Goal: Task Accomplishment & Management: Manage account settings

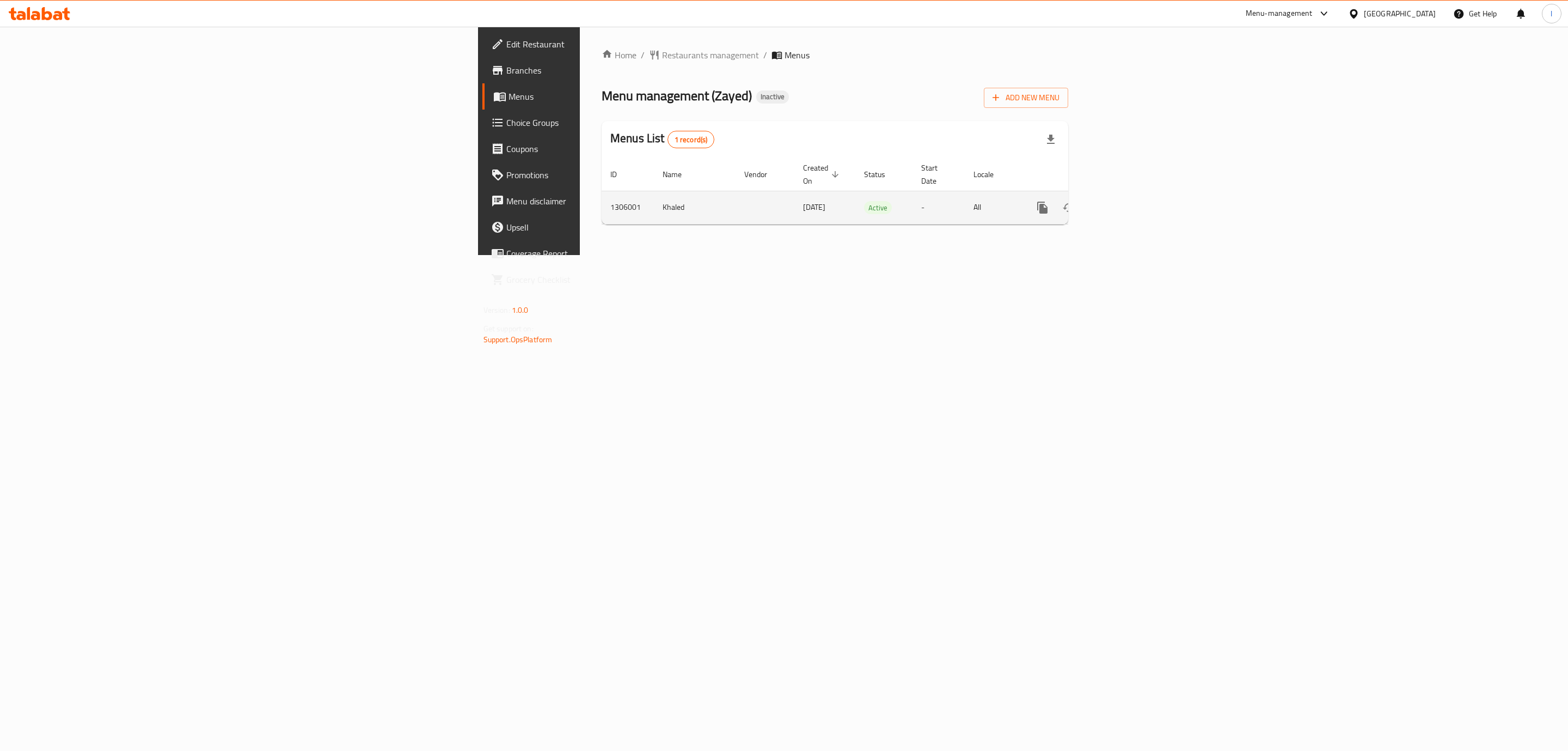
click at [1128, 201] on icon "enhanced table" at bounding box center [1121, 207] width 13 height 13
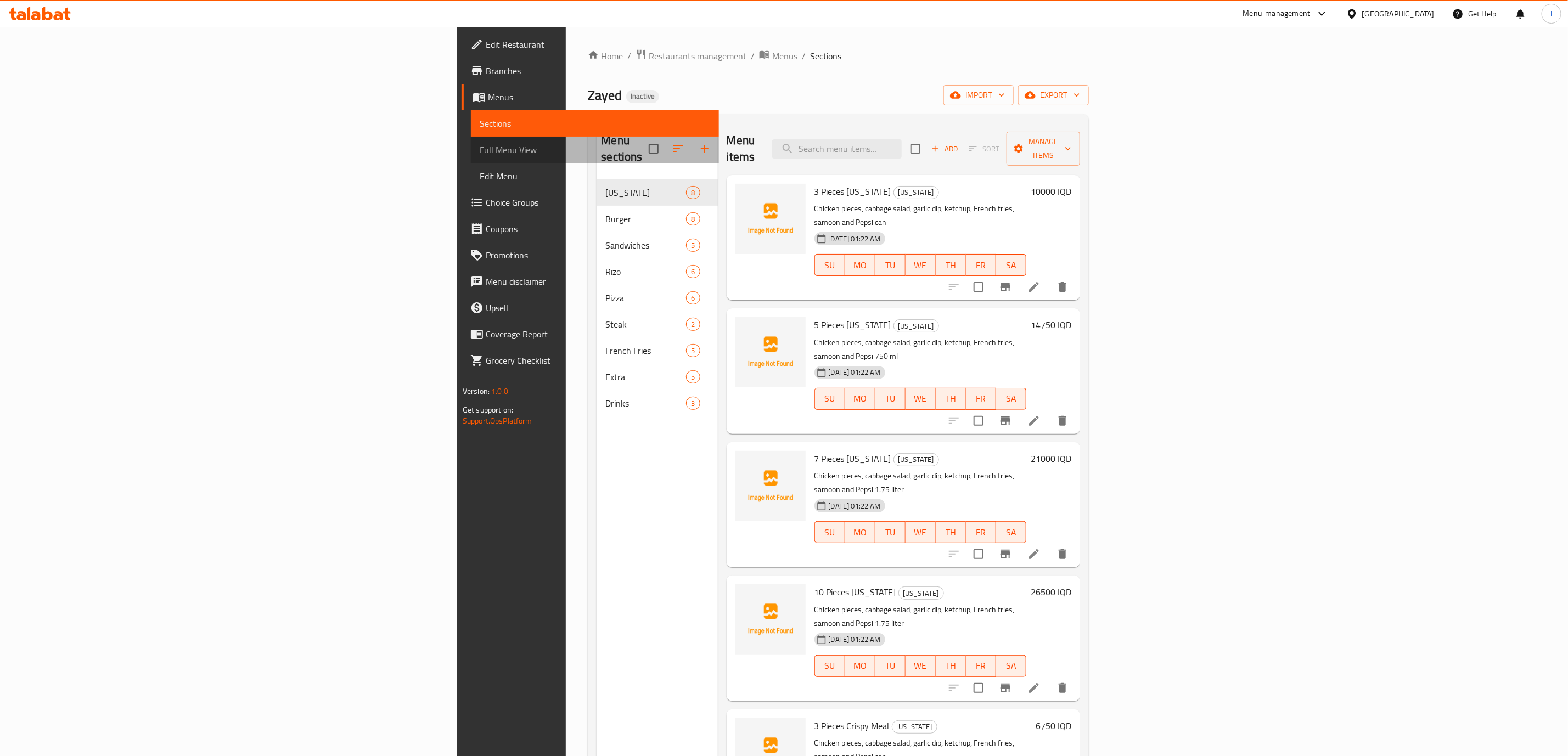
click at [479, 144] on span "Full Menu View" at bounding box center [594, 150] width 231 height 13
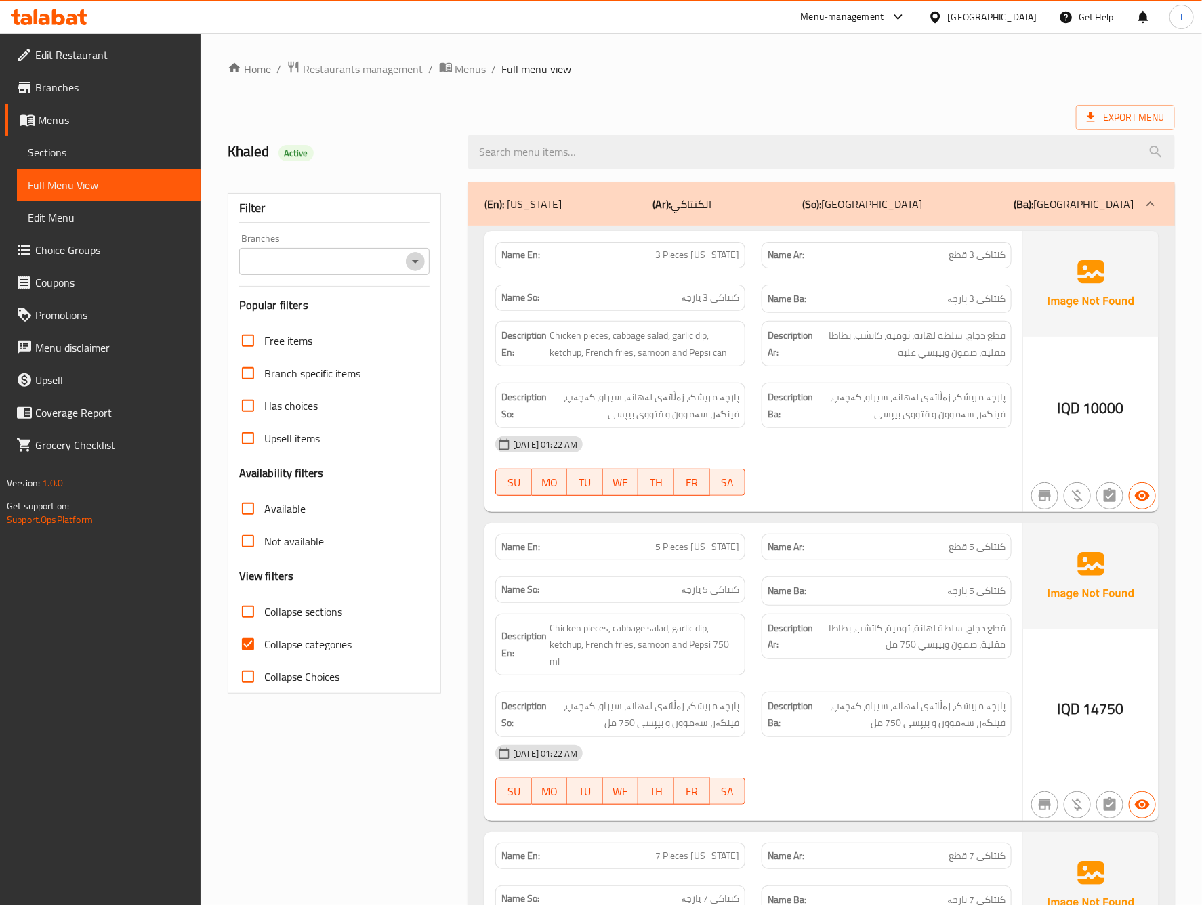
click at [413, 271] on button "Open" at bounding box center [415, 261] width 19 height 19
click at [368, 332] on li "Zayed, Hay Al-Khadra" at bounding box center [333, 328] width 190 height 41
type input "Zayed, Hay Al-Khadra"
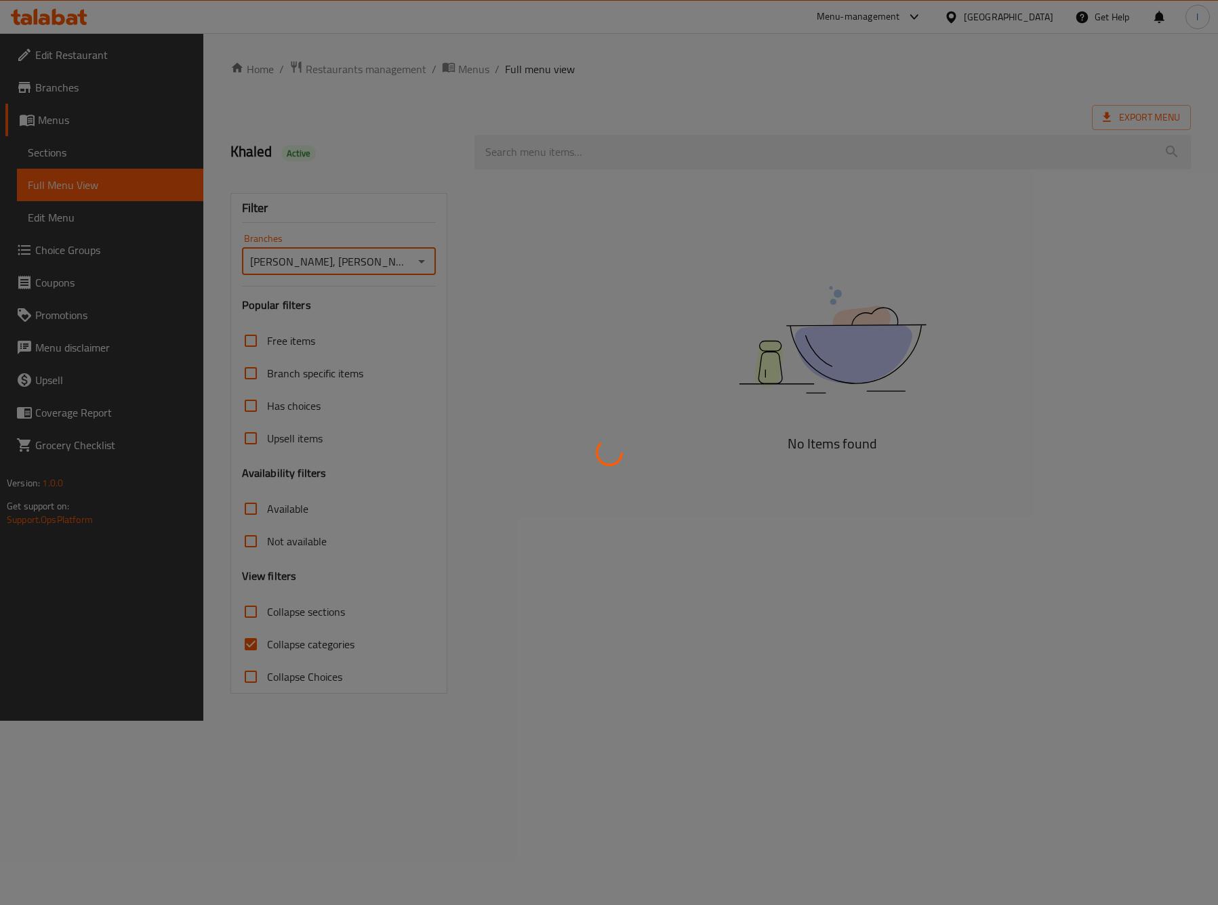
click at [285, 648] on div at bounding box center [609, 452] width 1218 height 905
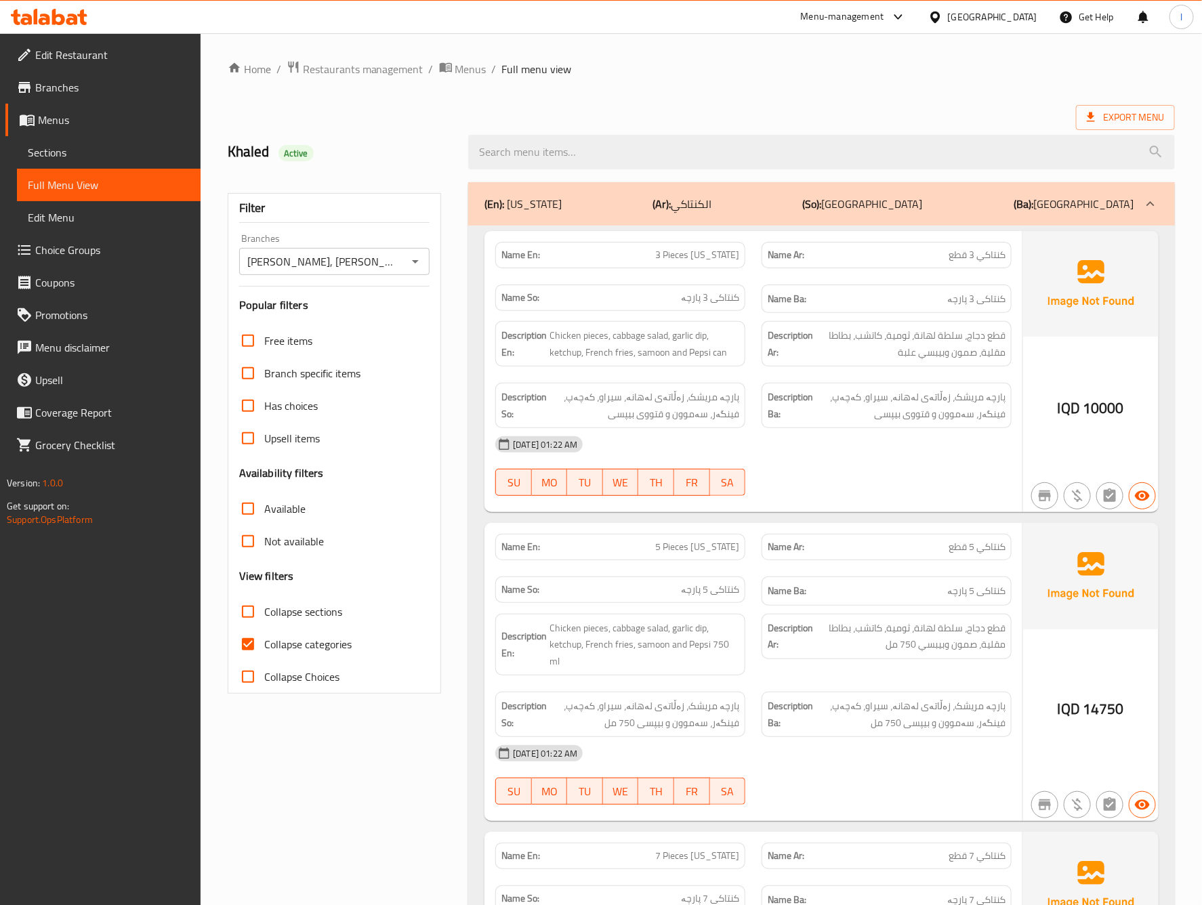
click at [254, 639] on input "Collapse categories" at bounding box center [248, 644] width 33 height 33
checkbox input "false"
click at [252, 620] on input "Collapse sections" at bounding box center [248, 612] width 33 height 33
checkbox input "true"
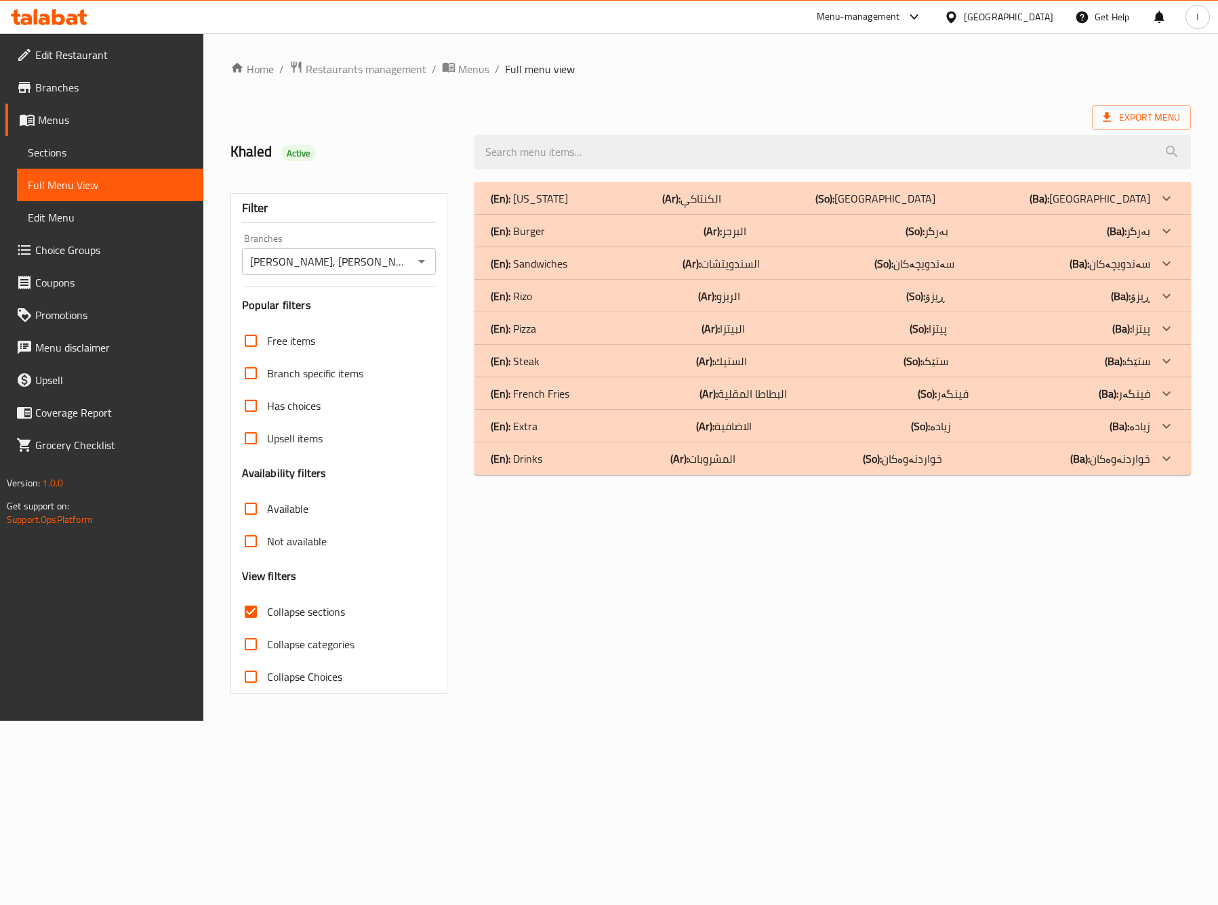
drag, startPoint x: 821, startPoint y: 692, endPoint x: 791, endPoint y: 705, distance: 33.4
click at [821, 692] on div "(En): Kentucky (Ar): الكنتاكي (So): کنتاکی (Ba): کنتاکی Name En: 3 Pieces Kentu…" at bounding box center [832, 438] width 732 height 528
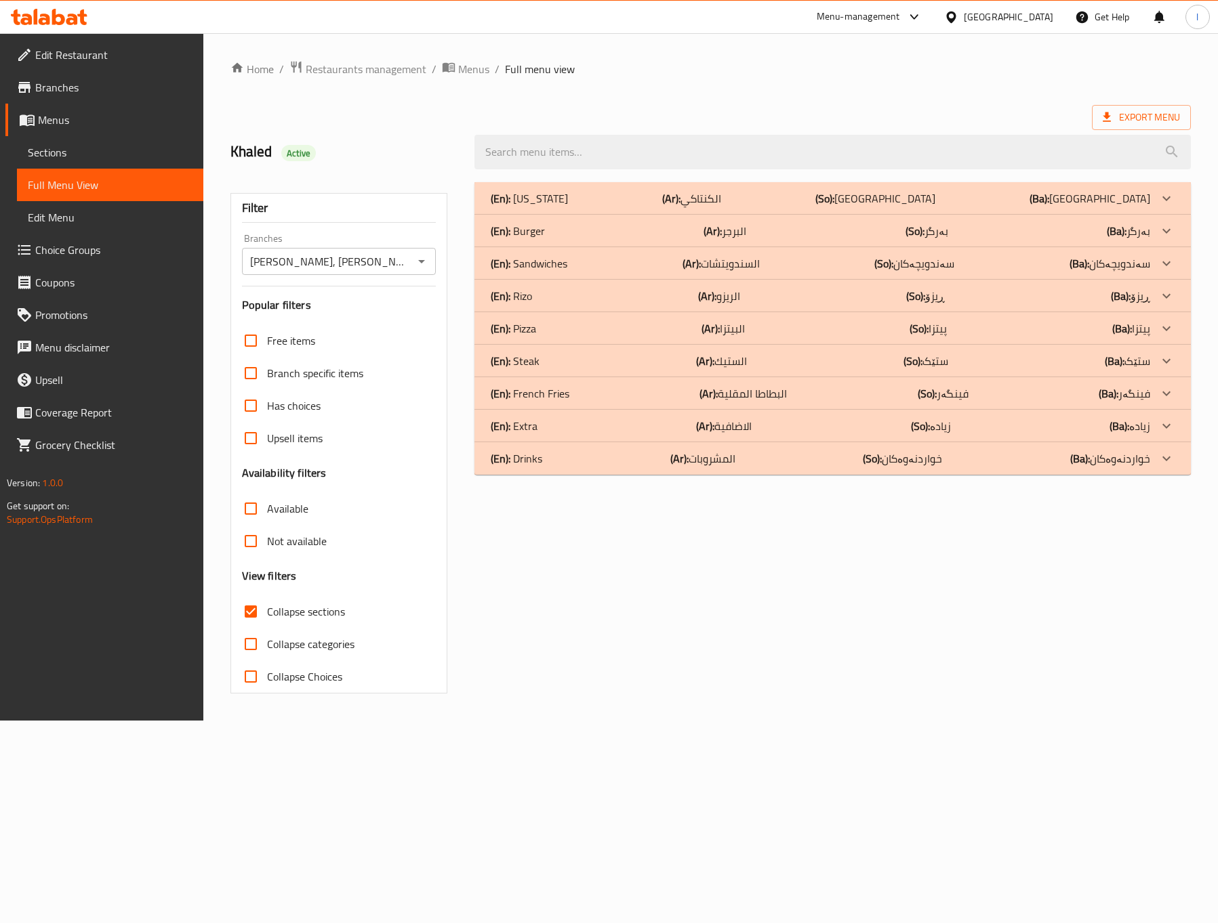
click at [100, 883] on div "Edit Restaurant Branches Menus Sections Full Menu View Edit Menu Choice Groups …" at bounding box center [101, 494] width 203 height 923
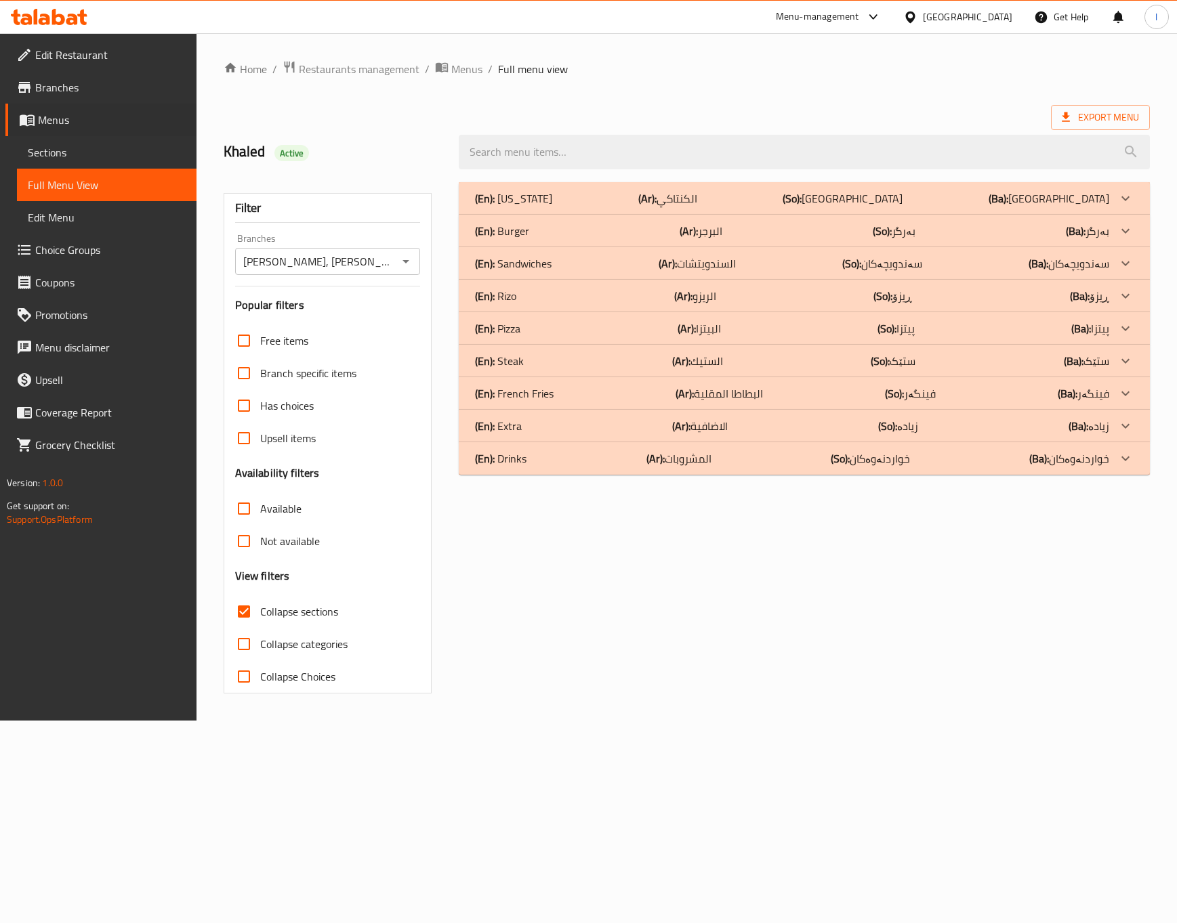
click at [0, 159] on li "Menus Sections Full Menu View Edit Menu" at bounding box center [93, 169] width 207 height 130
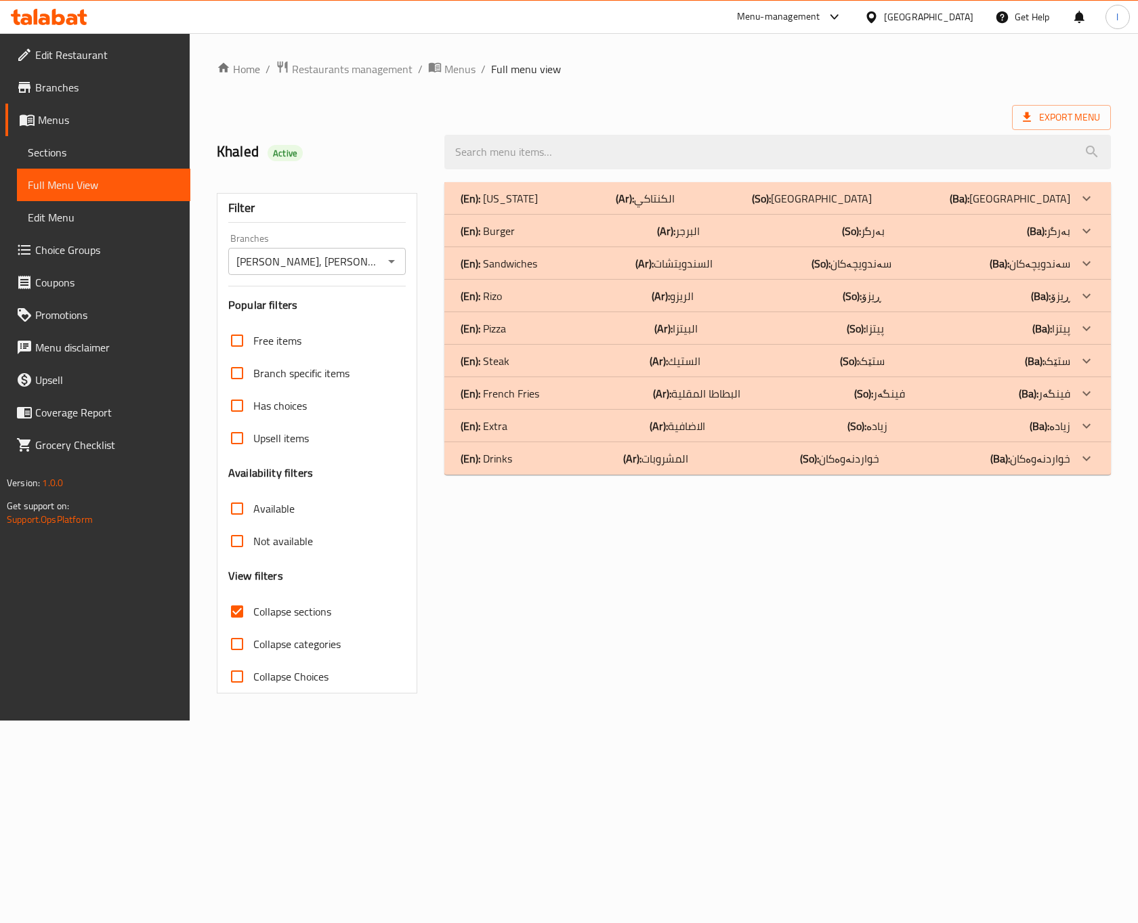
click at [537, 683] on div "(En): Kentucky (Ar): الكنتاكي (So): کنتاکی (Ba): کنتاکی Name En: 3 Pieces Kentu…" at bounding box center [777, 438] width 683 height 528
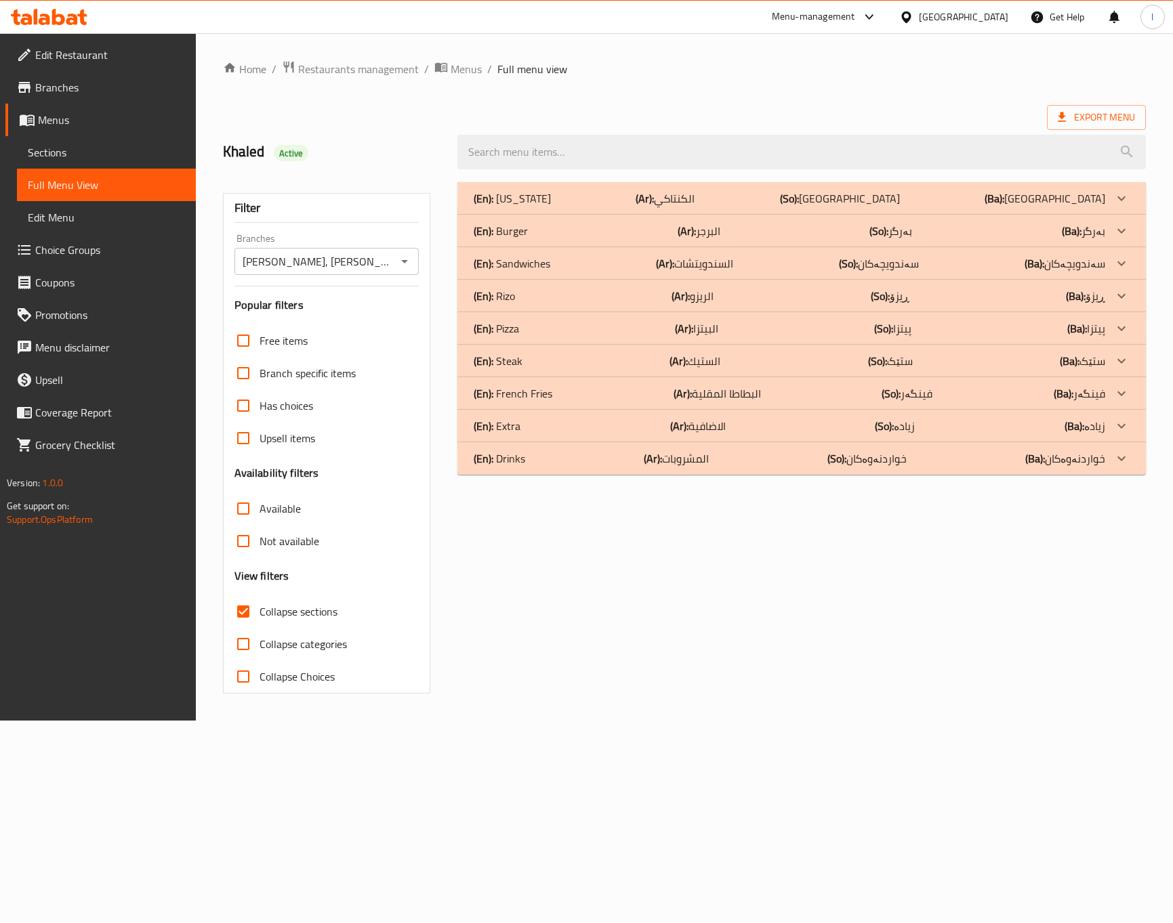
click at [628, 207] on div "(En): Drinks (Ar): المشروبات (So): خواردنەوەکان (Ba): خواردنەوەکان" at bounding box center [789, 198] width 631 height 16
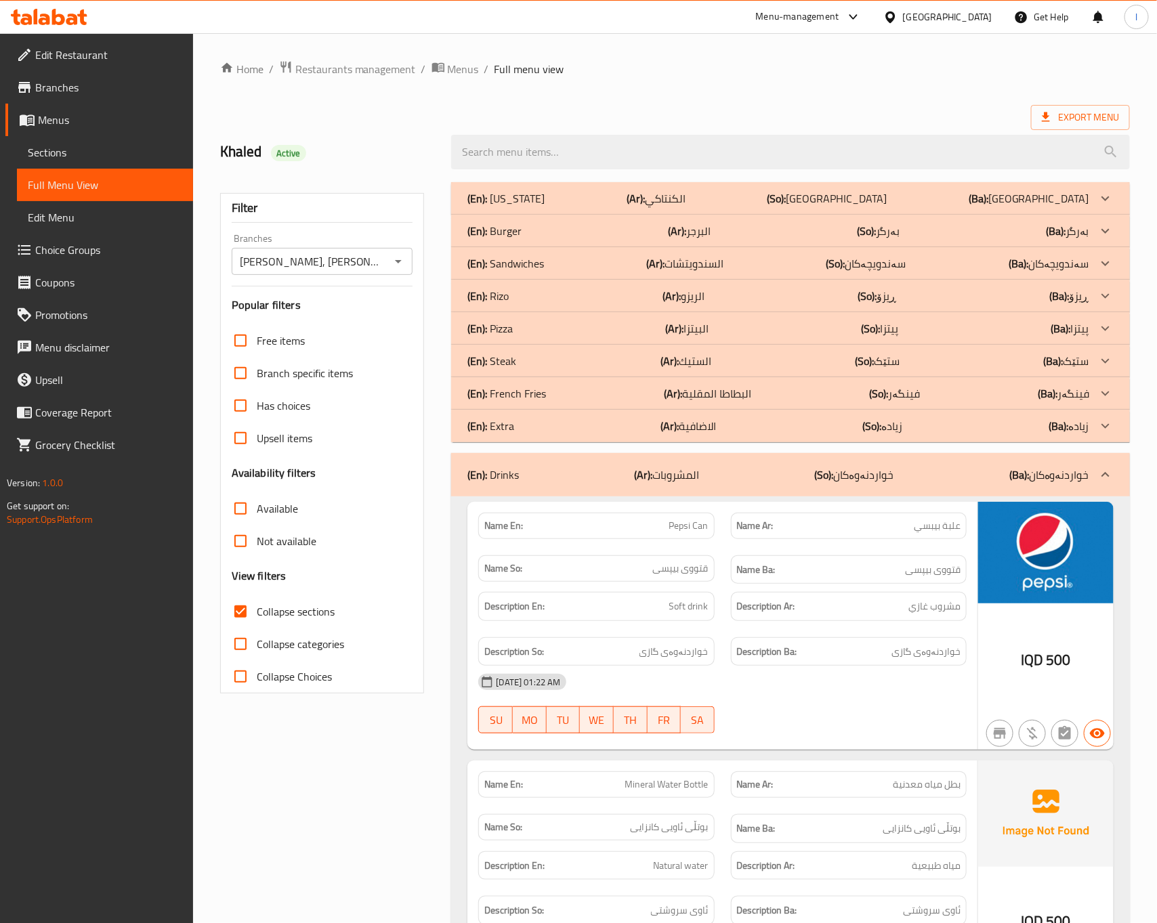
click at [761, 730] on div at bounding box center [849, 734] width 252 height 16
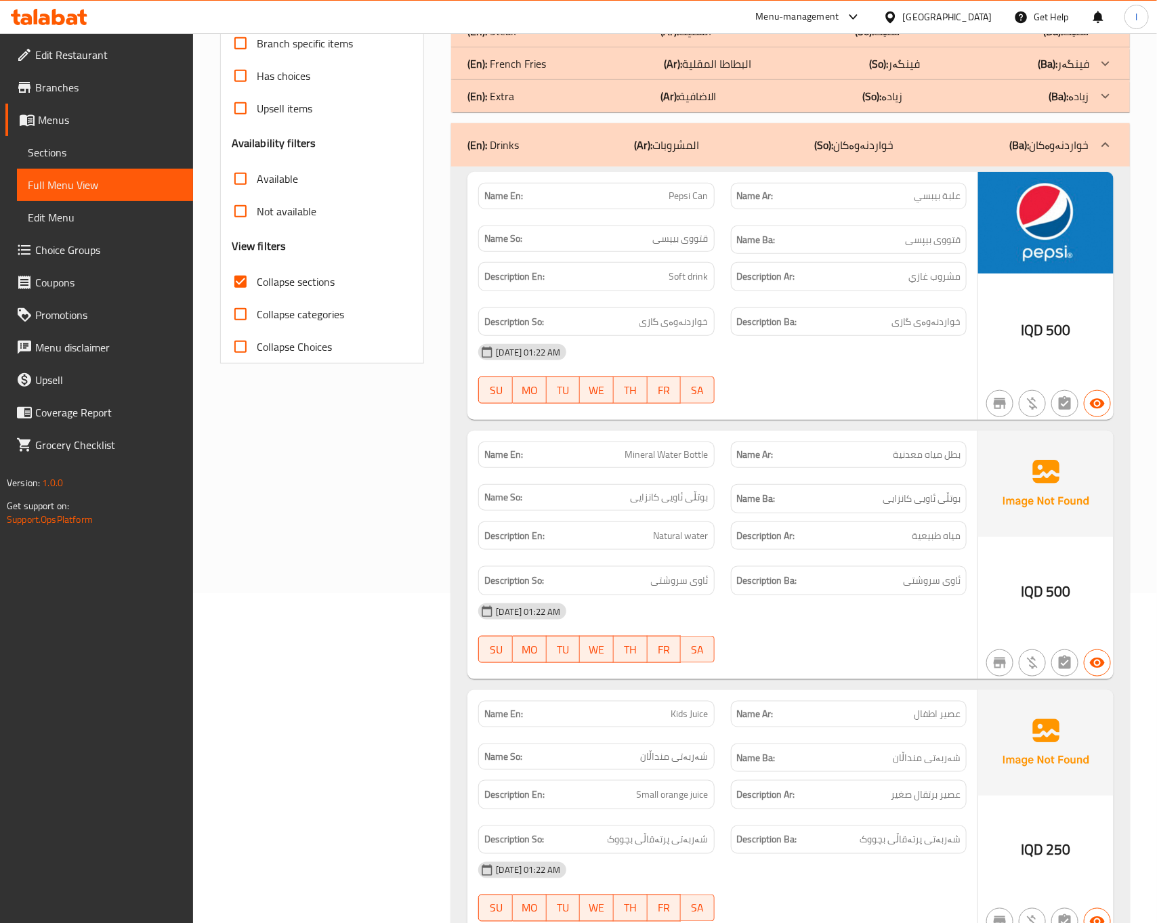
scroll to position [338, 0]
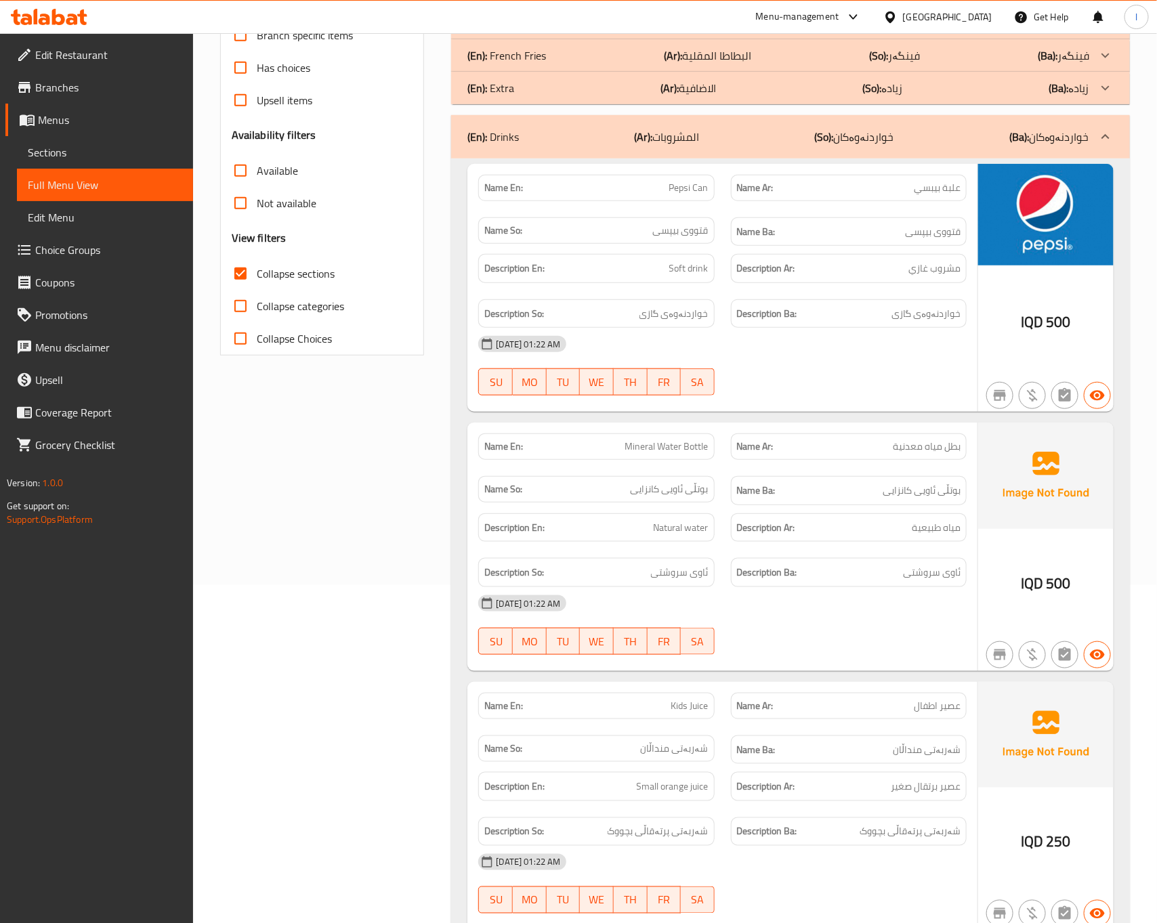
click at [883, 612] on div "[DATE] 01:22 AM" at bounding box center [722, 603] width 504 height 33
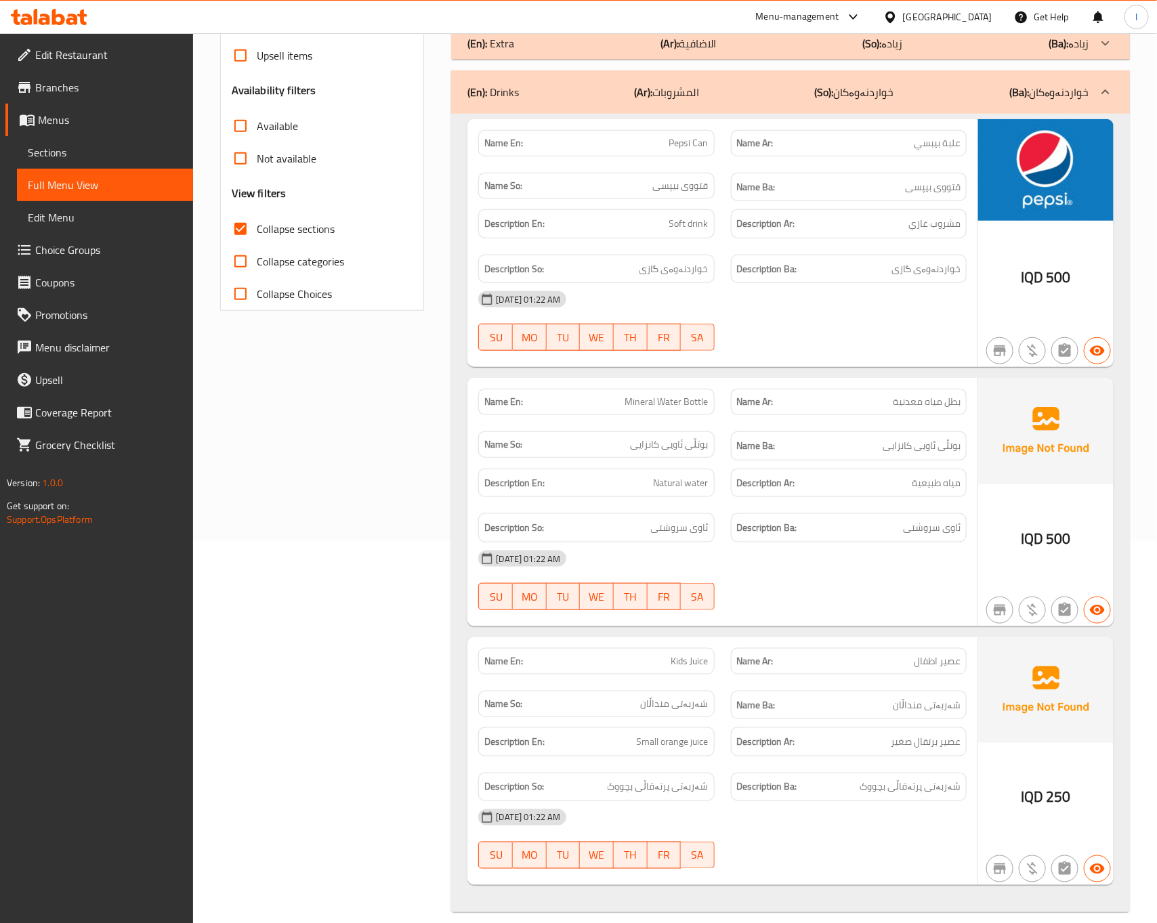
scroll to position [407, 0]
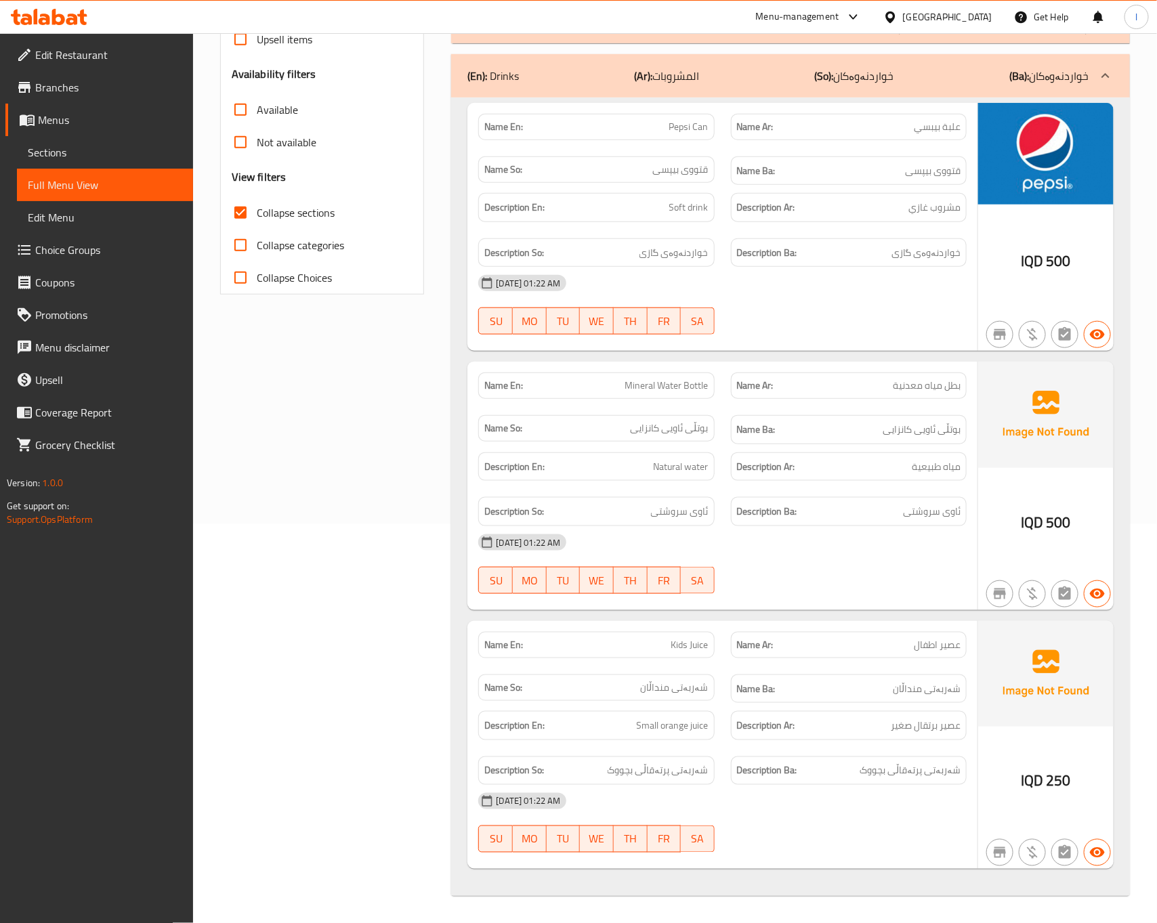
click at [842, 690] on h6 "Name Ba: شەربەتی منداڵان" at bounding box center [849, 689] width 224 height 17
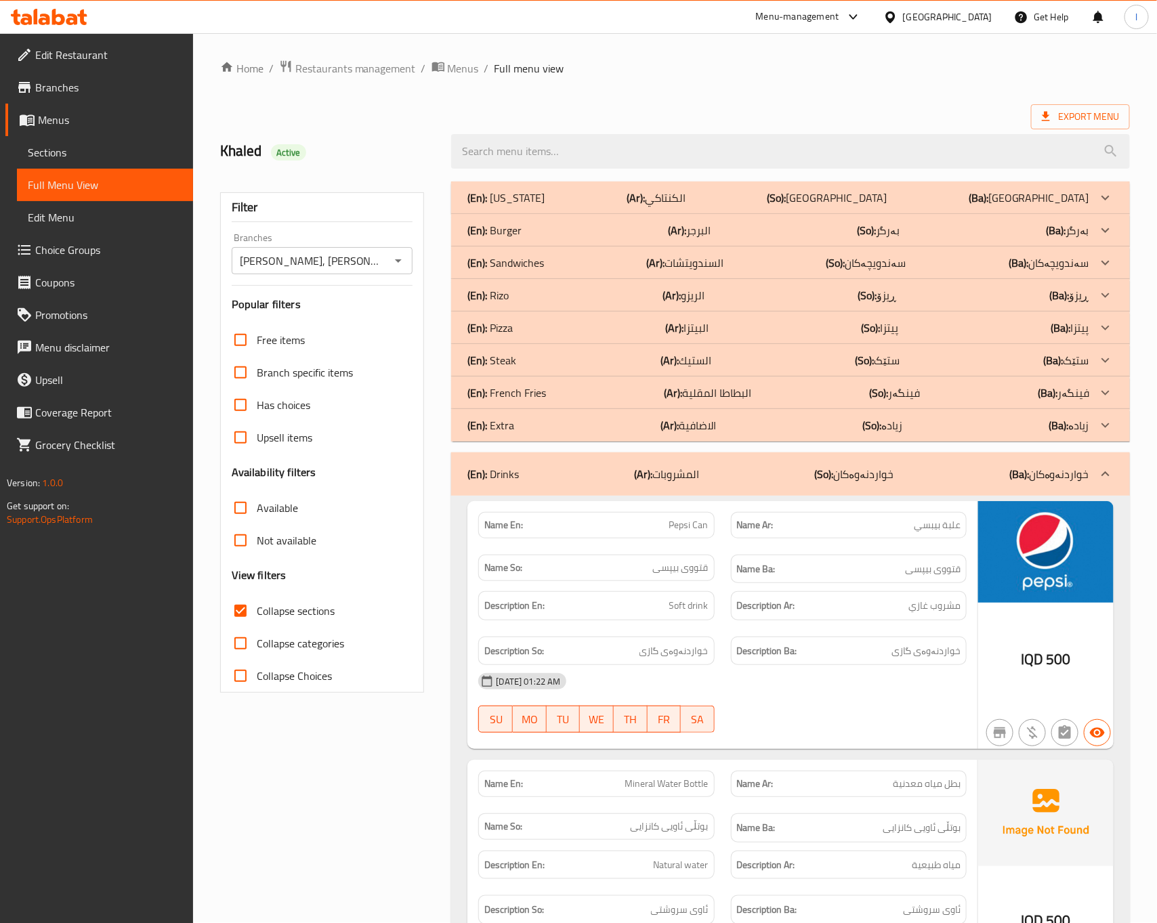
scroll to position [0, 0]
click at [898, 480] on div "(En): Drinks (Ar): المشروبات (So): خواردنەوەکان (Ba): خواردنەوەکان" at bounding box center [778, 475] width 621 height 16
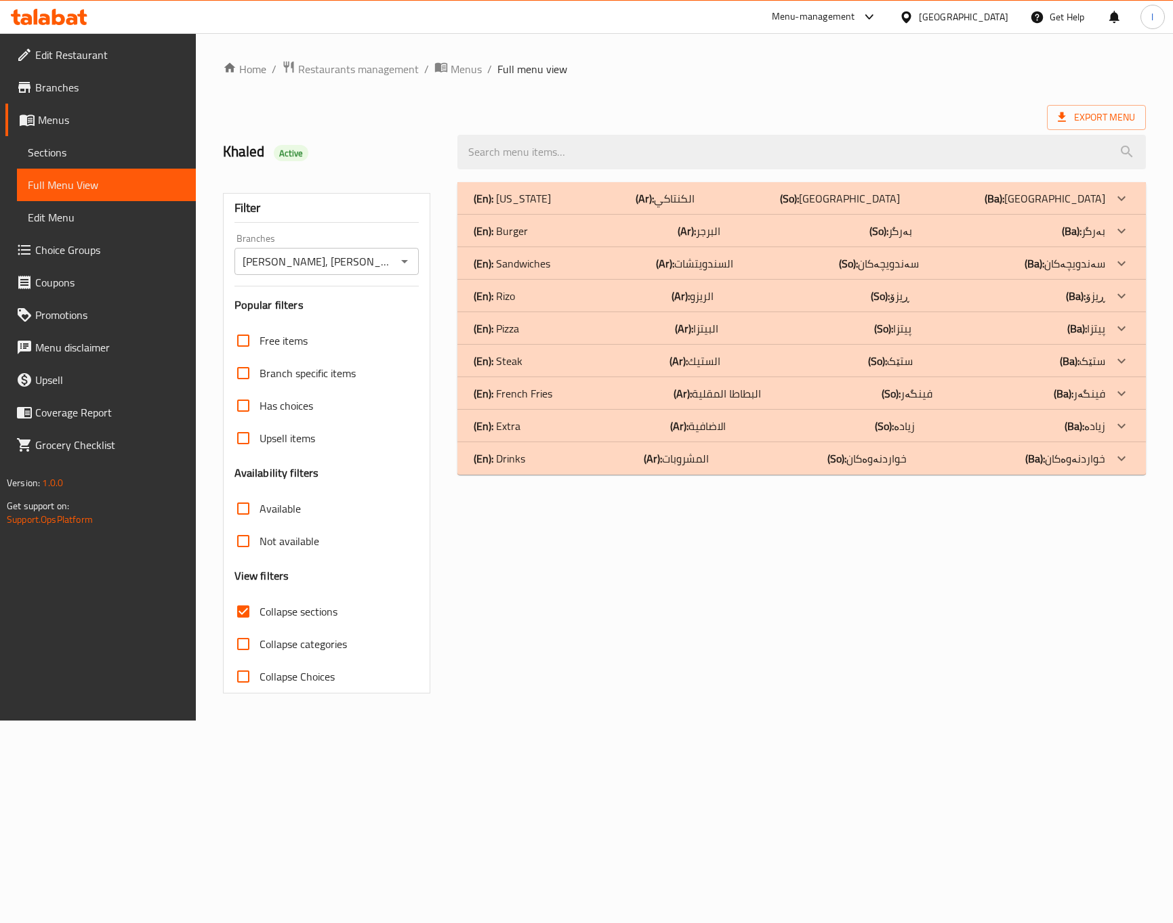
click at [867, 207] on div "(En): Extra (Ar): الاضافية (So): زیادە (Ba): زیادە" at bounding box center [789, 198] width 631 height 16
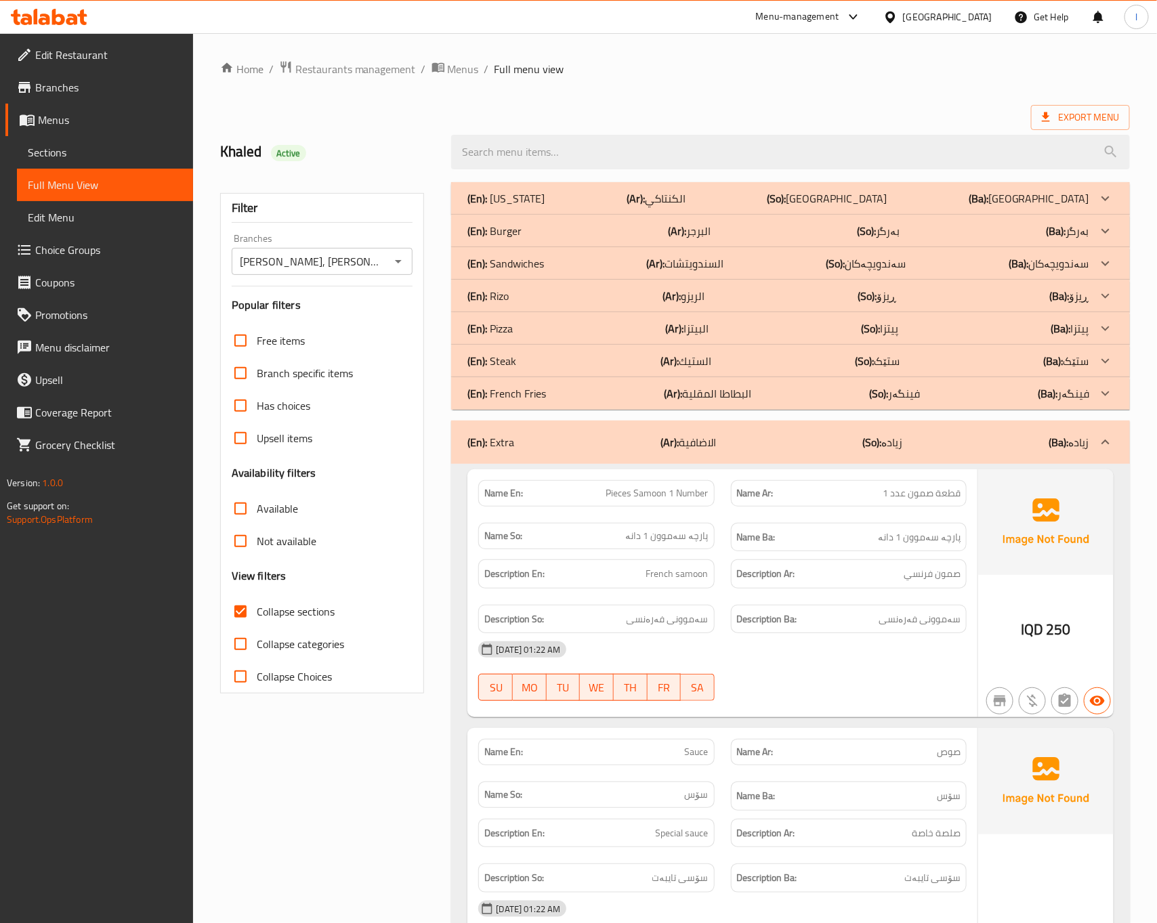
click at [824, 689] on div "17-08-2025 01:22 AM SU MO TU WE TH FR SA" at bounding box center [722, 672] width 504 height 76
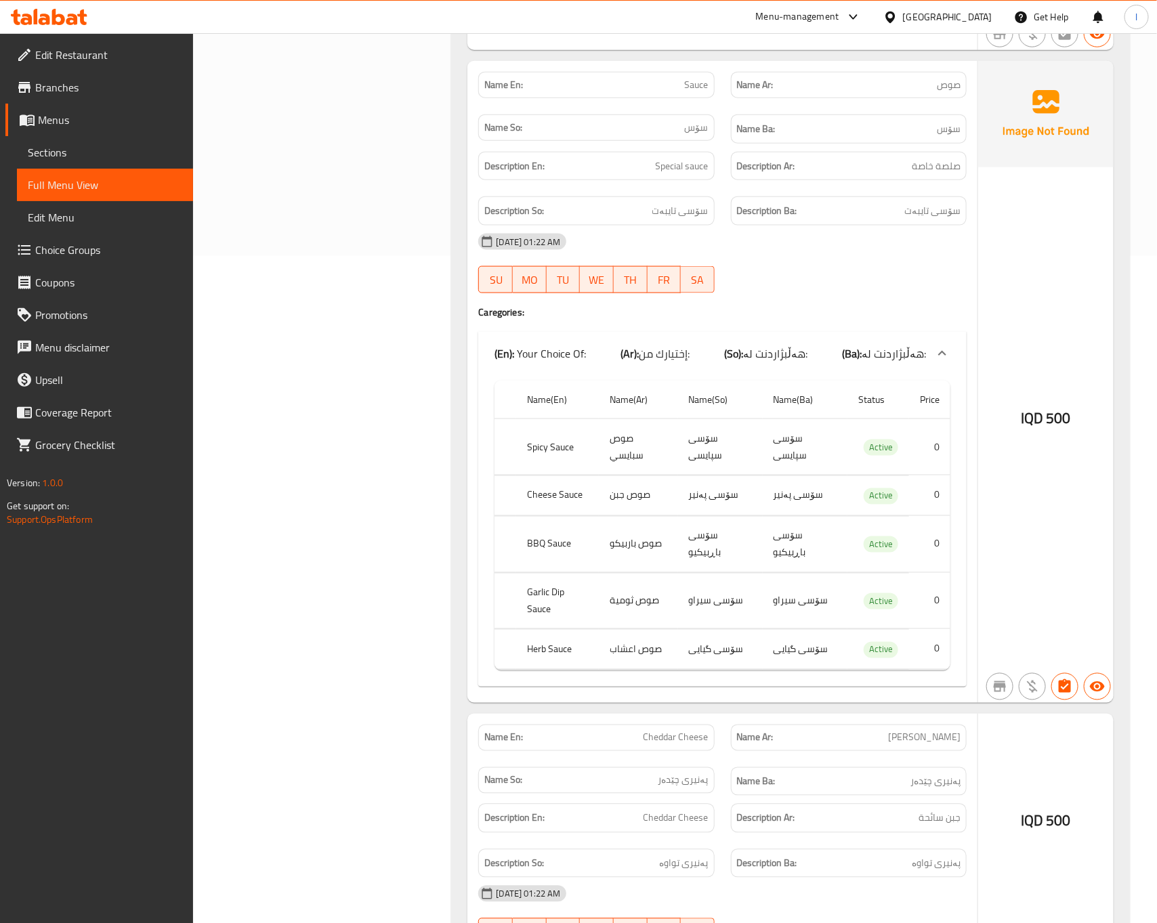
scroll to position [678, 0]
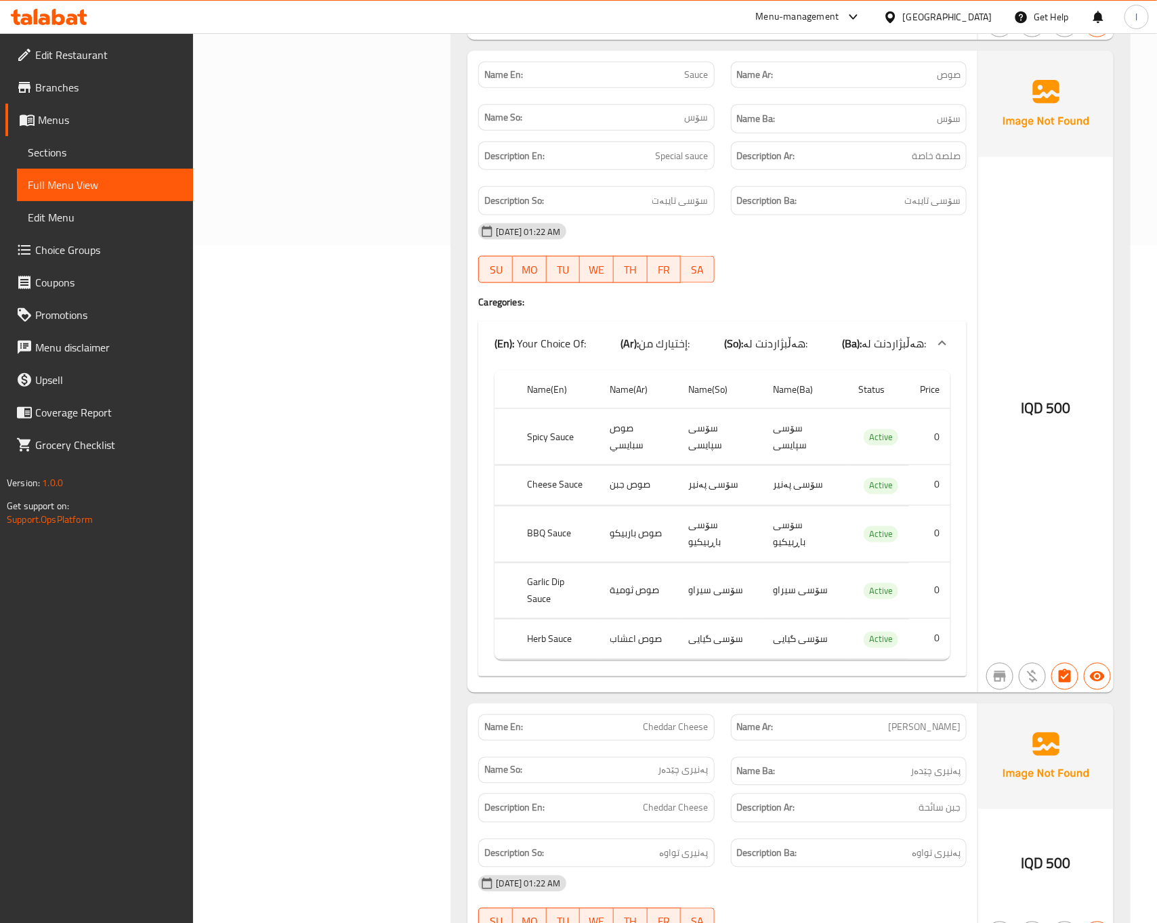
click at [395, 512] on div "Filter Branches Zayed, Hay Al-Khadra Branches Popular filters Free items Branch…" at bounding box center [328, 523] width 232 height 2053
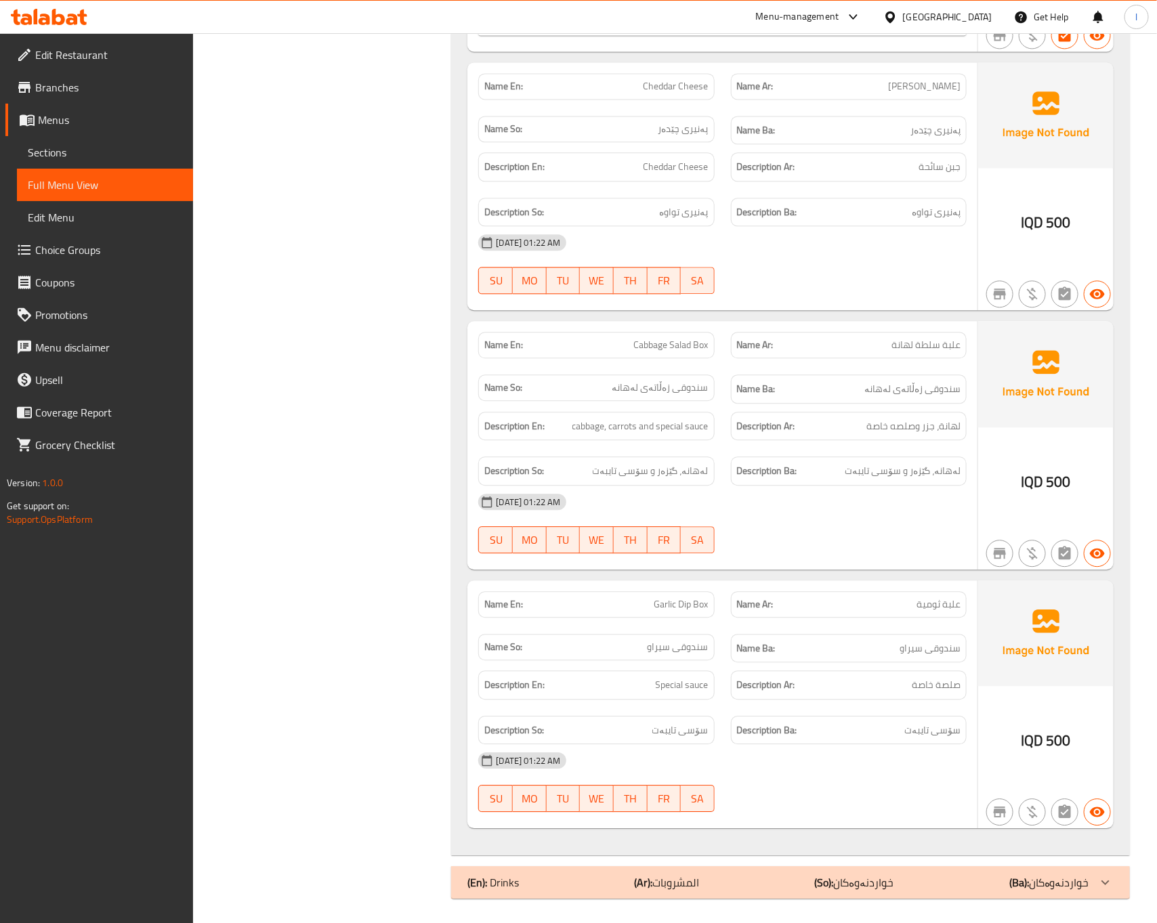
scroll to position [1321, 0]
click at [811, 628] on div "Name Ba: سندوقی سیراو" at bounding box center [849, 646] width 252 height 45
click at [663, 78] on span "Cheddar Cheese" at bounding box center [676, 84] width 65 height 14
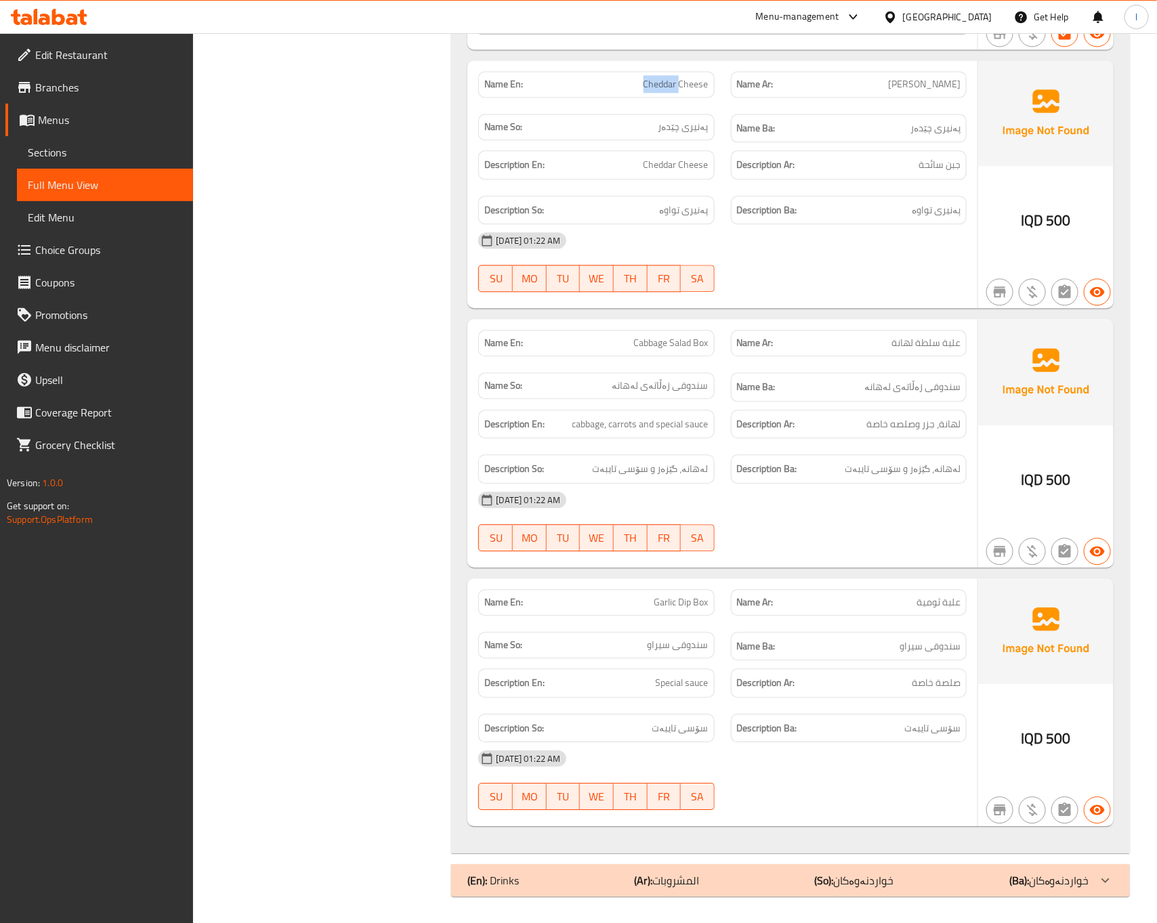
click at [663, 78] on span "Cheddar Cheese" at bounding box center [676, 84] width 65 height 14
click at [644, 169] on div "Description En: Cheddar Cheese" at bounding box center [596, 164] width 236 height 29
click at [905, 509] on div "[DATE] 01:22 AM" at bounding box center [722, 500] width 504 height 33
click at [897, 456] on div "Description Ba: لەهانە، گێزەر و سۆسی تایبەت" at bounding box center [849, 469] width 236 height 29
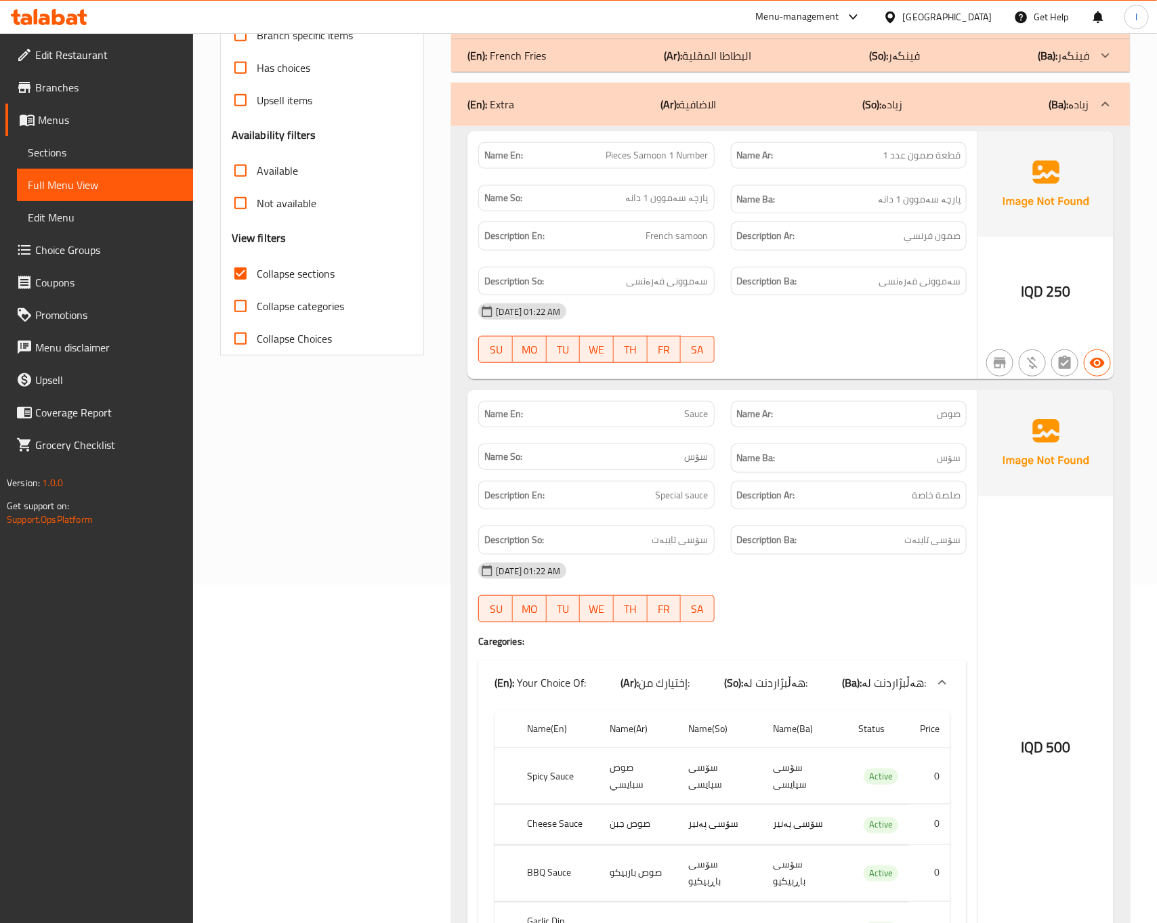
scroll to position [0, 0]
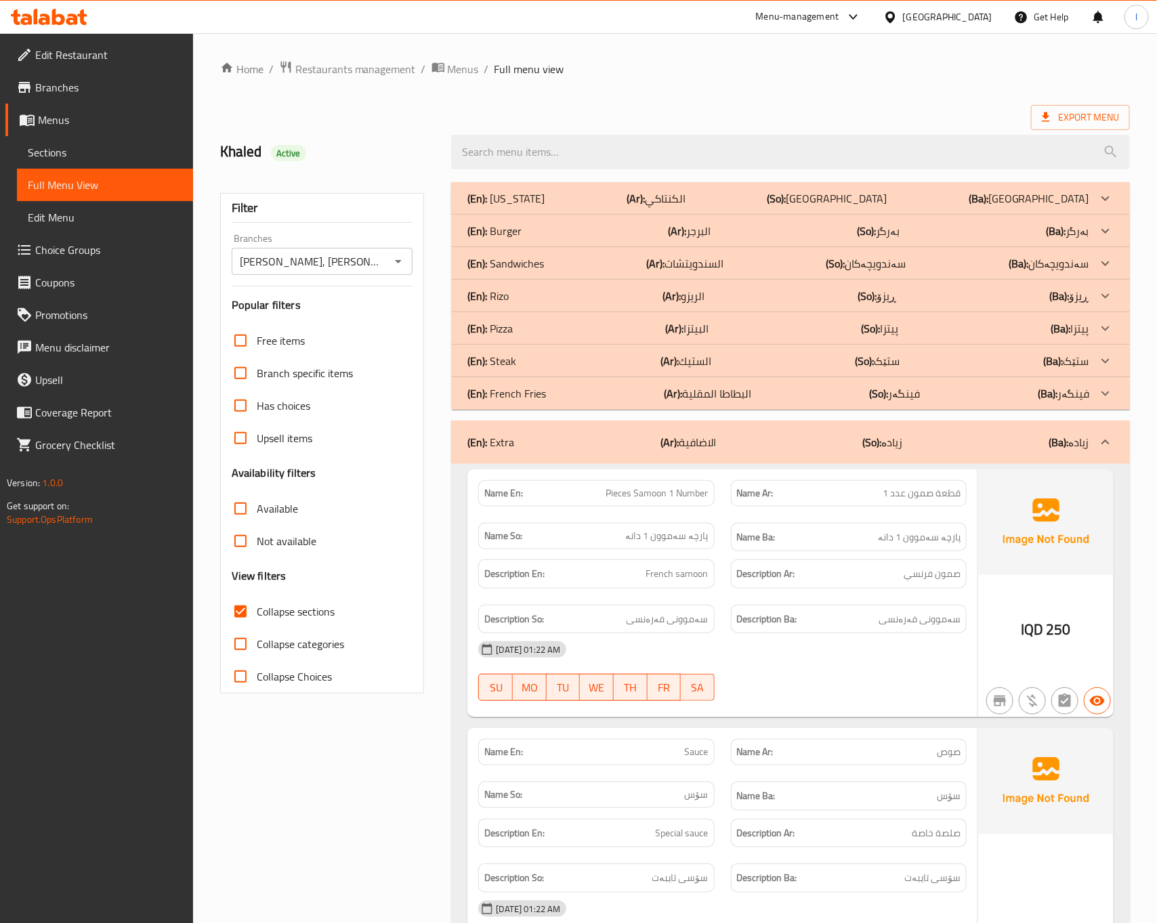
click at [839, 442] on div "(En): Extra (Ar): الاضافية (So): زیادە (Ba): زیادە" at bounding box center [778, 442] width 621 height 16
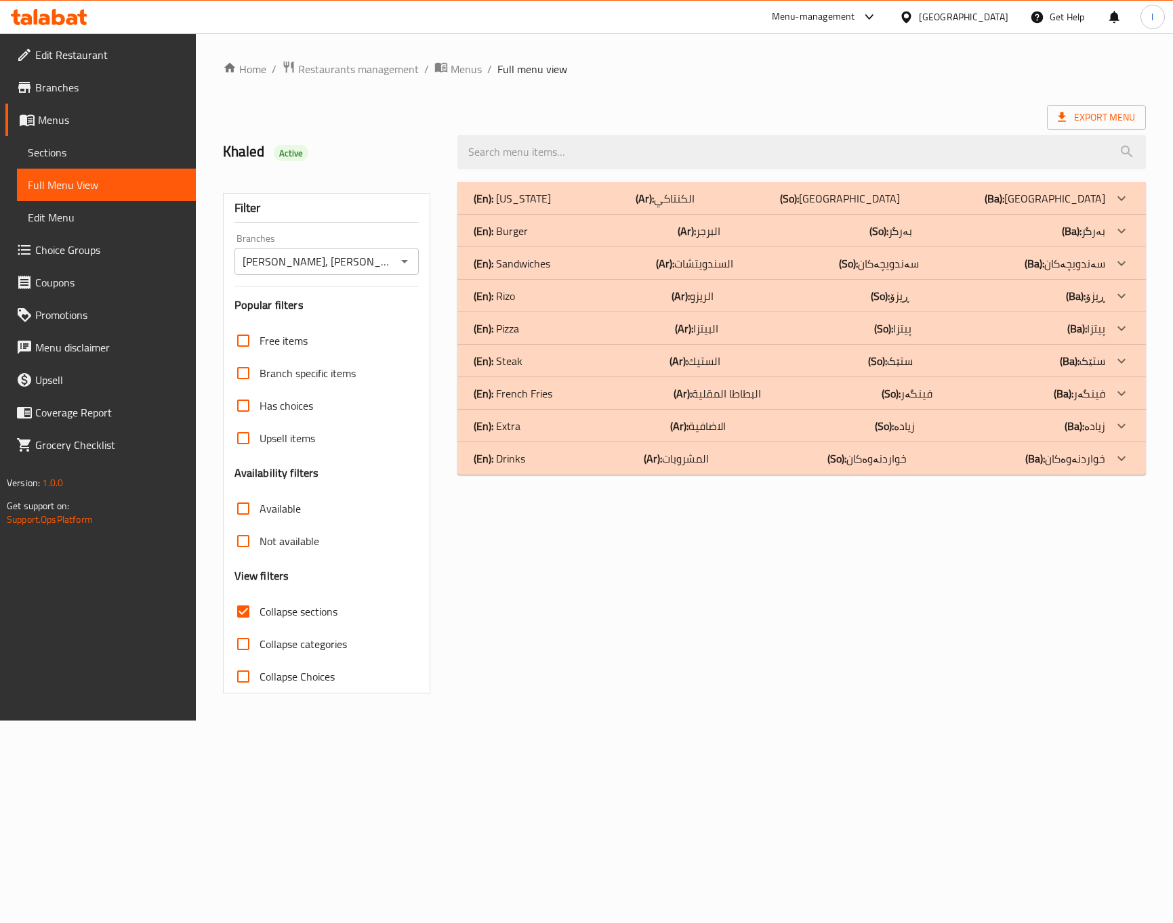
click at [699, 712] on div "Home / Restaurants management / Menus / Full menu view Export Menu Khaled Activ…" at bounding box center [684, 377] width 977 height 688
click at [775, 207] on div "(En): French Fries (Ar): البطاطا المقلية (So): فینگەر (Ba): فینگەر" at bounding box center [789, 198] width 631 height 16
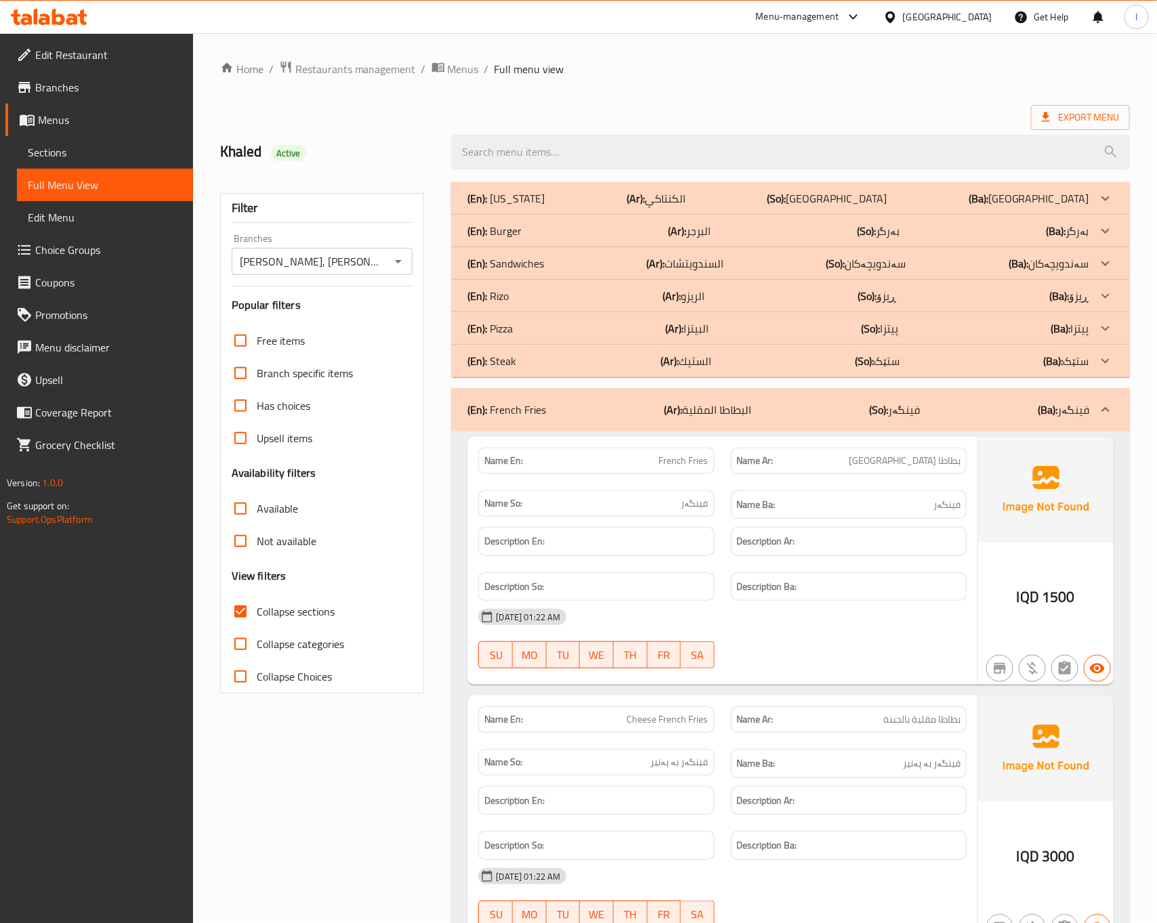
click at [801, 550] on h6 "Description Ar:" at bounding box center [849, 541] width 224 height 17
click at [826, 642] on div "17-08-2025 01:22 AM SU MO TU WE TH FR SA" at bounding box center [722, 639] width 504 height 76
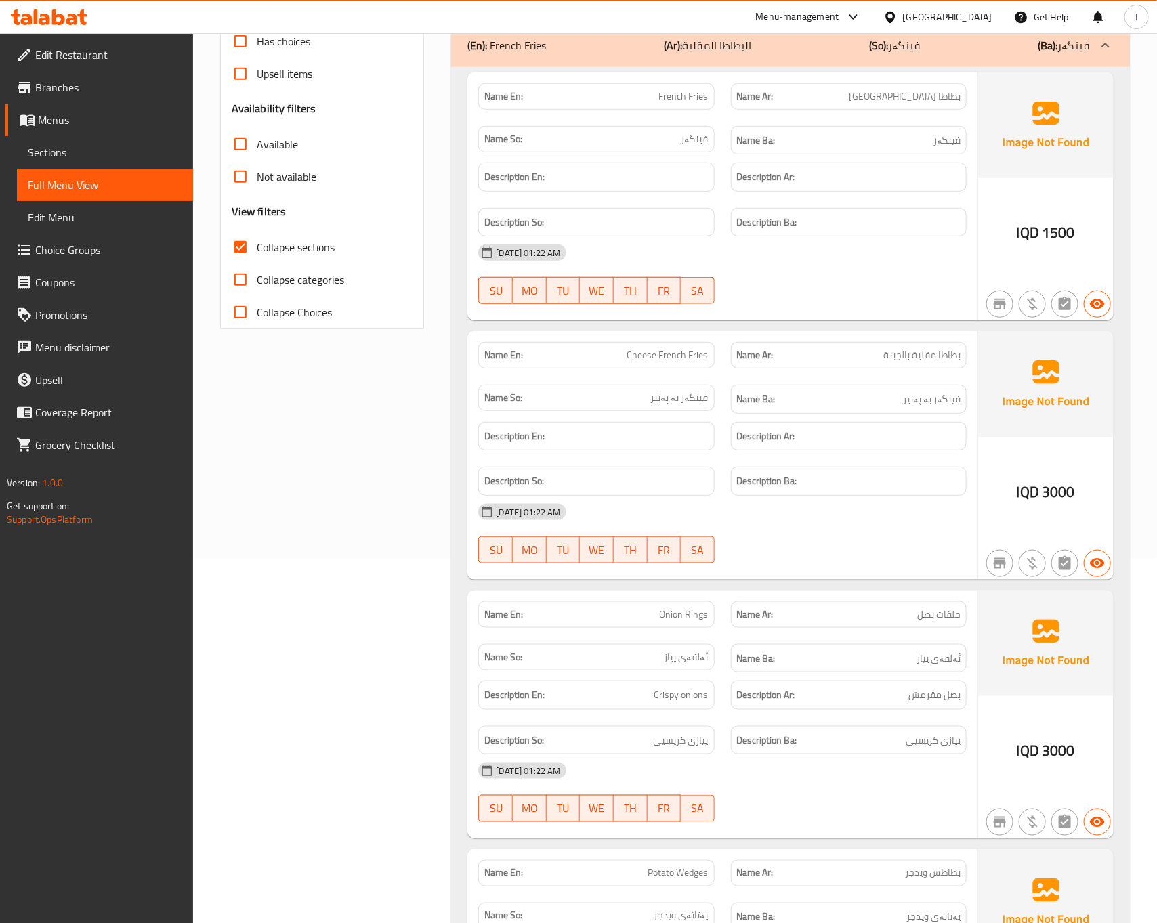
scroll to position [369, 0]
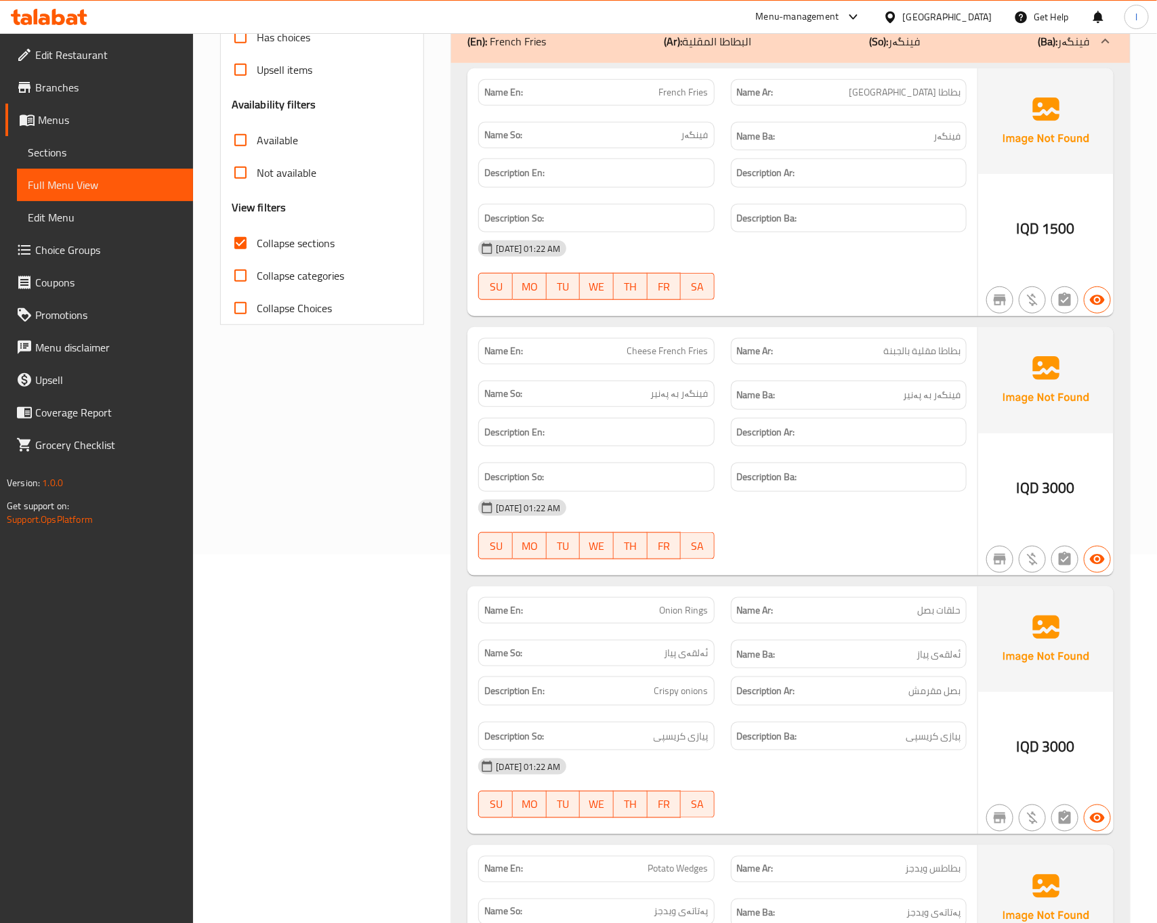
click at [870, 437] on h6 "Description Ar:" at bounding box center [849, 432] width 224 height 17
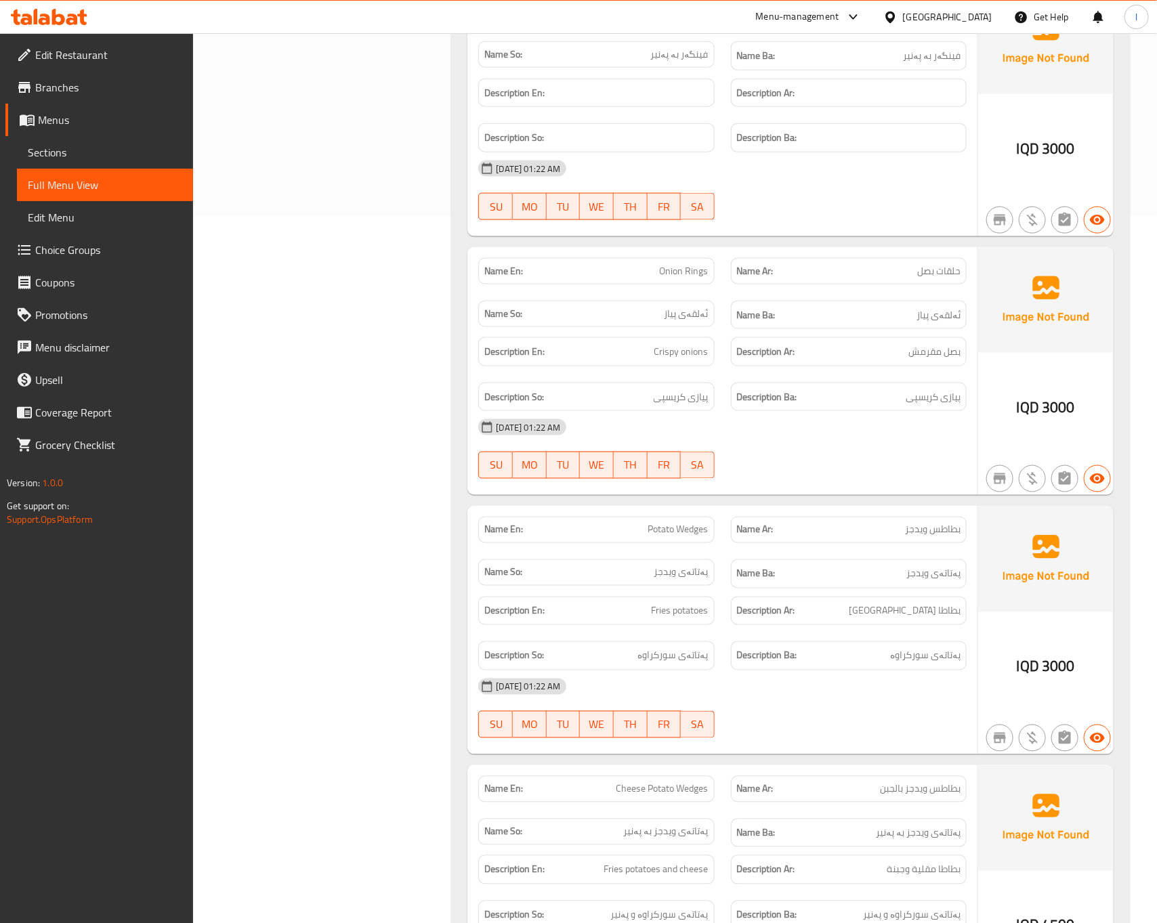
scroll to position [941, 0]
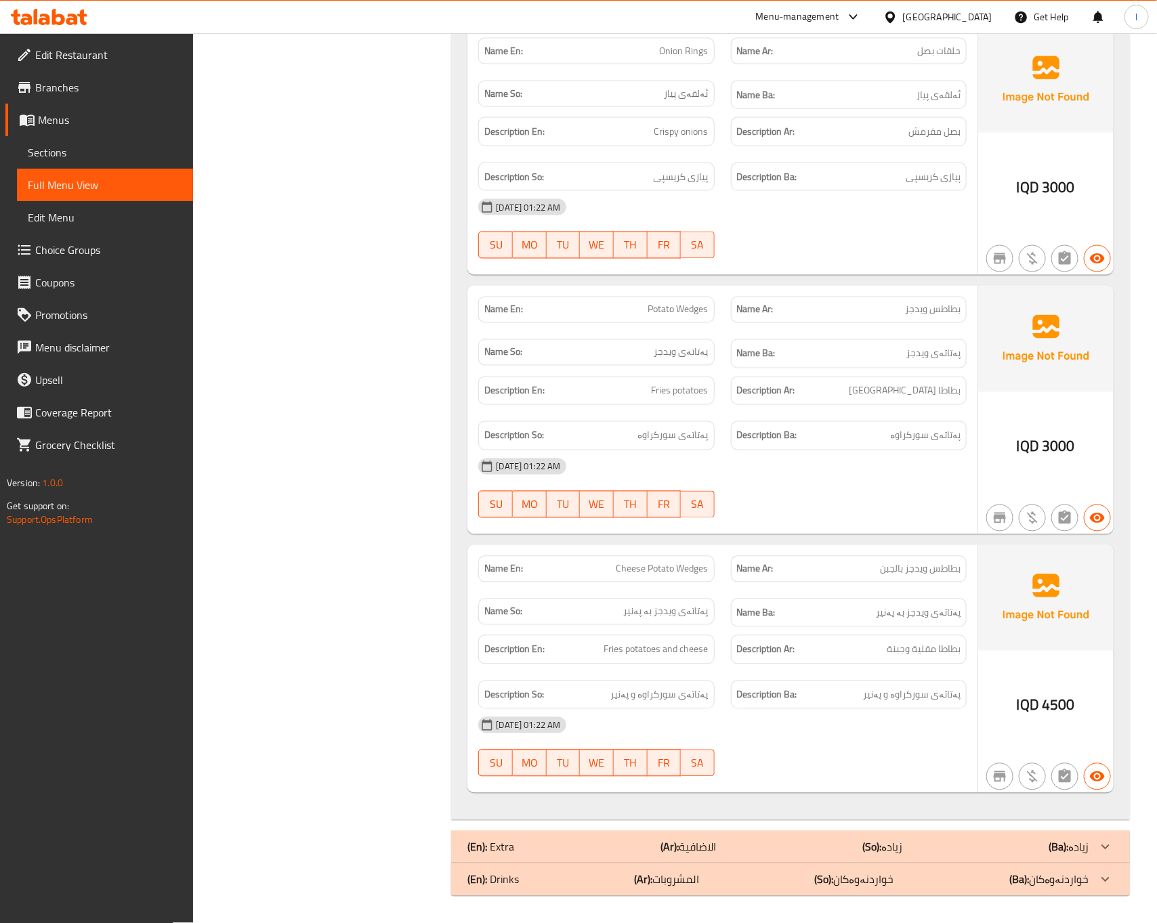
click at [823, 484] on div "17-08-2025 01:22 AM SU MO TU WE TH FR SA" at bounding box center [722, 489] width 504 height 76
click at [876, 460] on div "[DATE] 01:22 AM" at bounding box center [722, 467] width 504 height 33
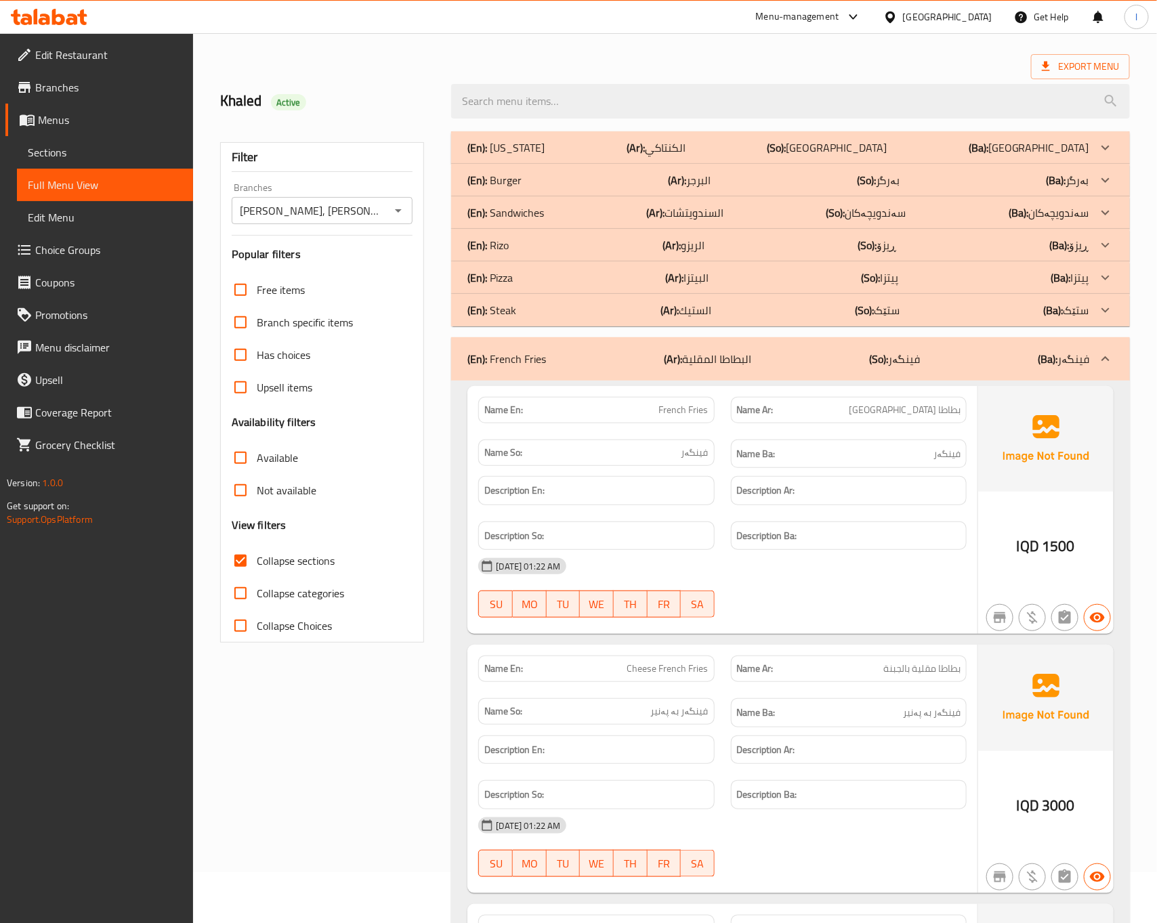
scroll to position [0, 0]
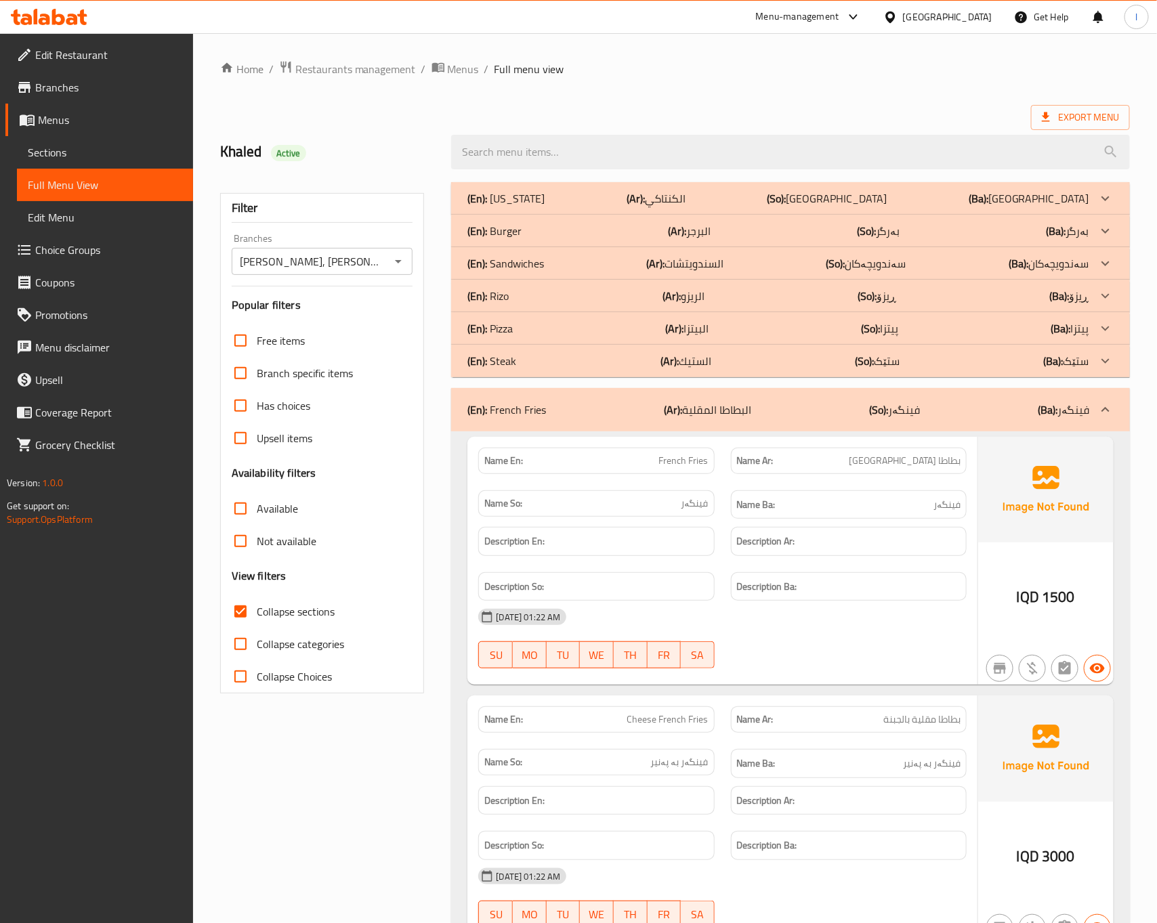
click at [881, 440] on div "Name Ar: بطاطا مقلية" at bounding box center [849, 461] width 252 height 43
click at [902, 397] on div "(En): French Fries (Ar): البطاطا المقلية (So): فینگەر (Ba): فینگەر" at bounding box center [790, 409] width 678 height 43
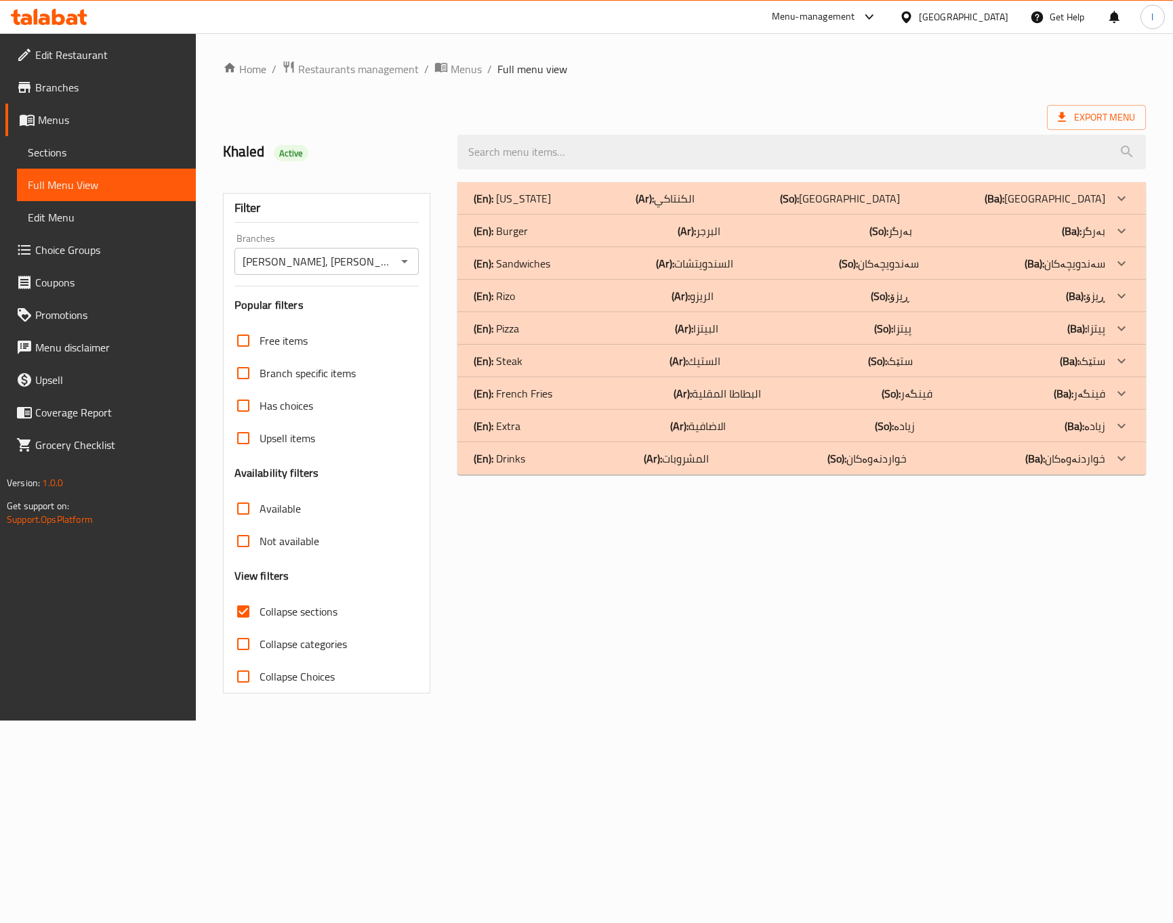
click at [900, 207] on p "(So): ستێک" at bounding box center [840, 198] width 120 height 16
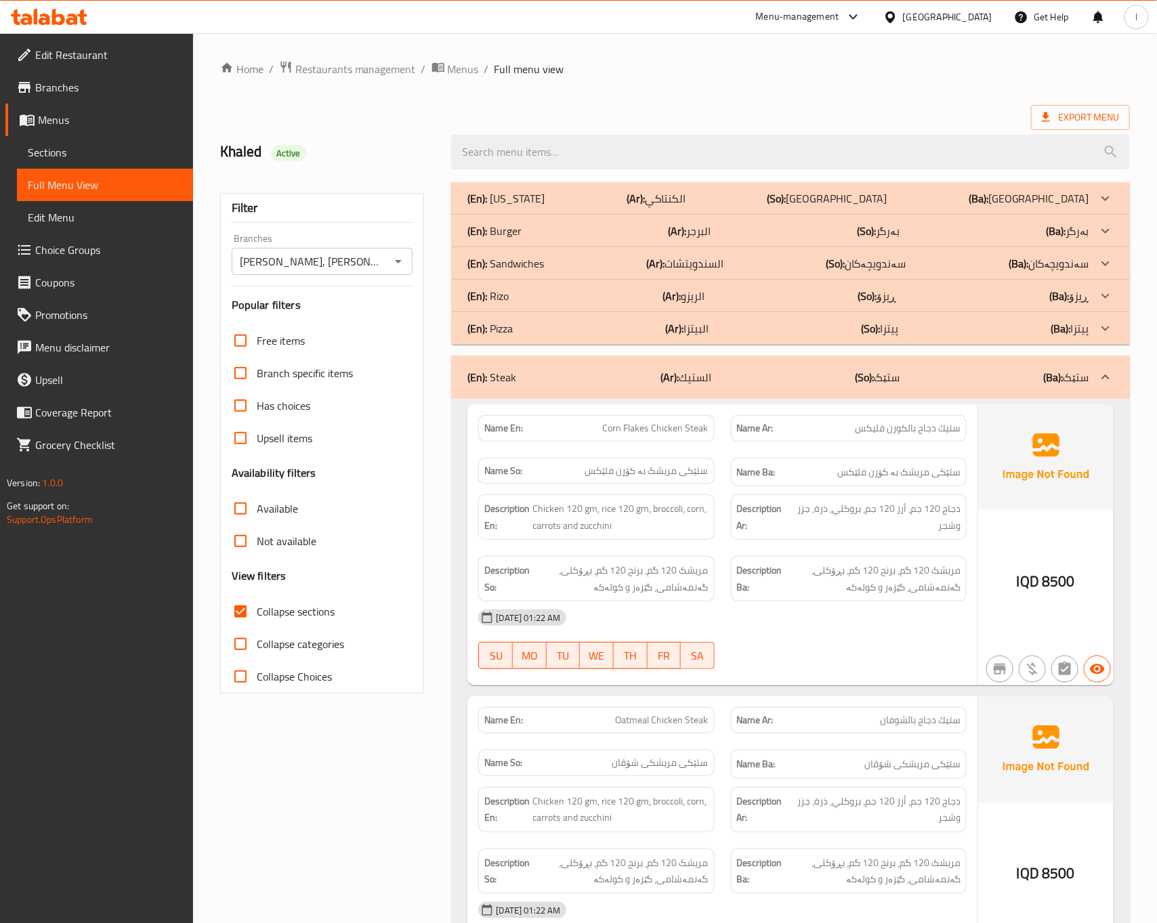
click at [807, 519] on span "دجاج 120 جم، أرز 120 جم، بروكلي، ذرة، جزر وشجر" at bounding box center [876, 517] width 169 height 33
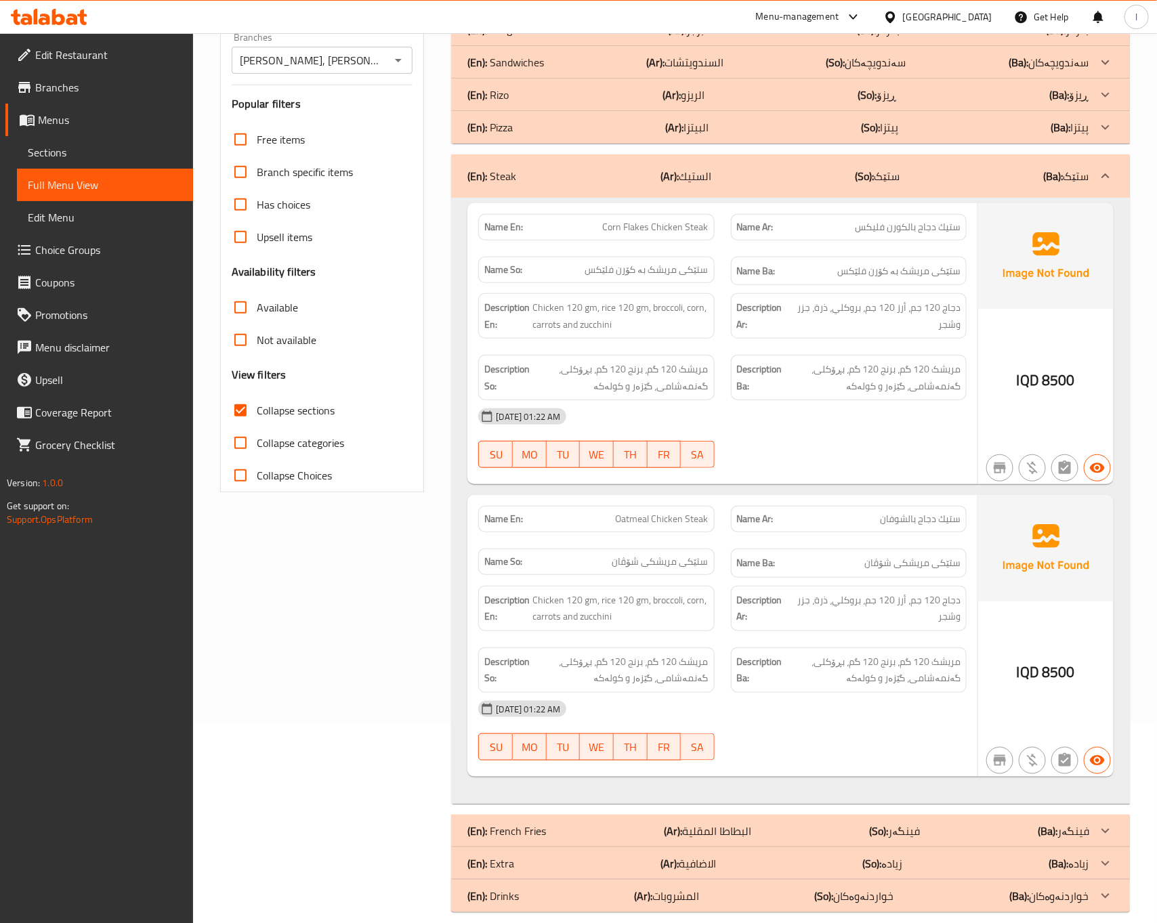
scroll to position [217, 0]
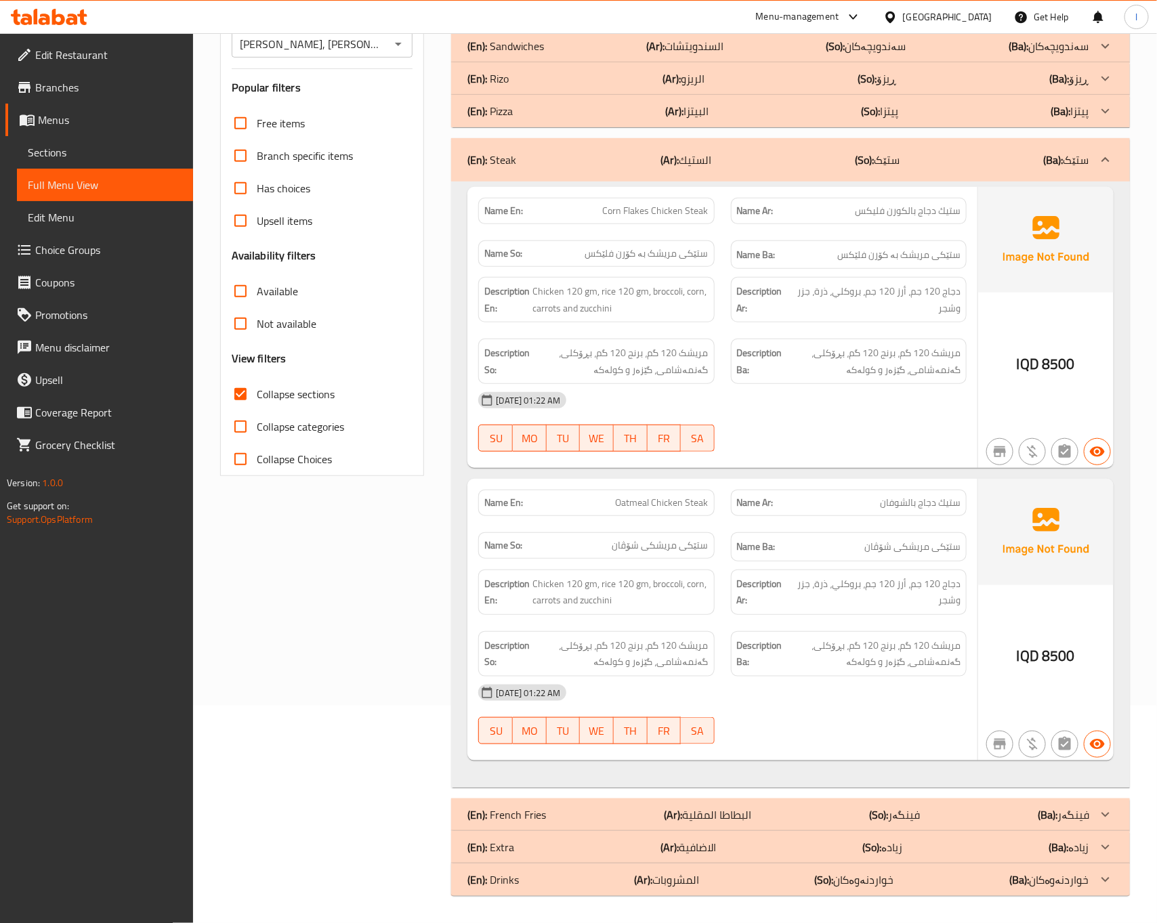
click at [824, 440] on div "17-08-2025 01:22 AM SU MO TU WE TH FR SA" at bounding box center [722, 422] width 504 height 76
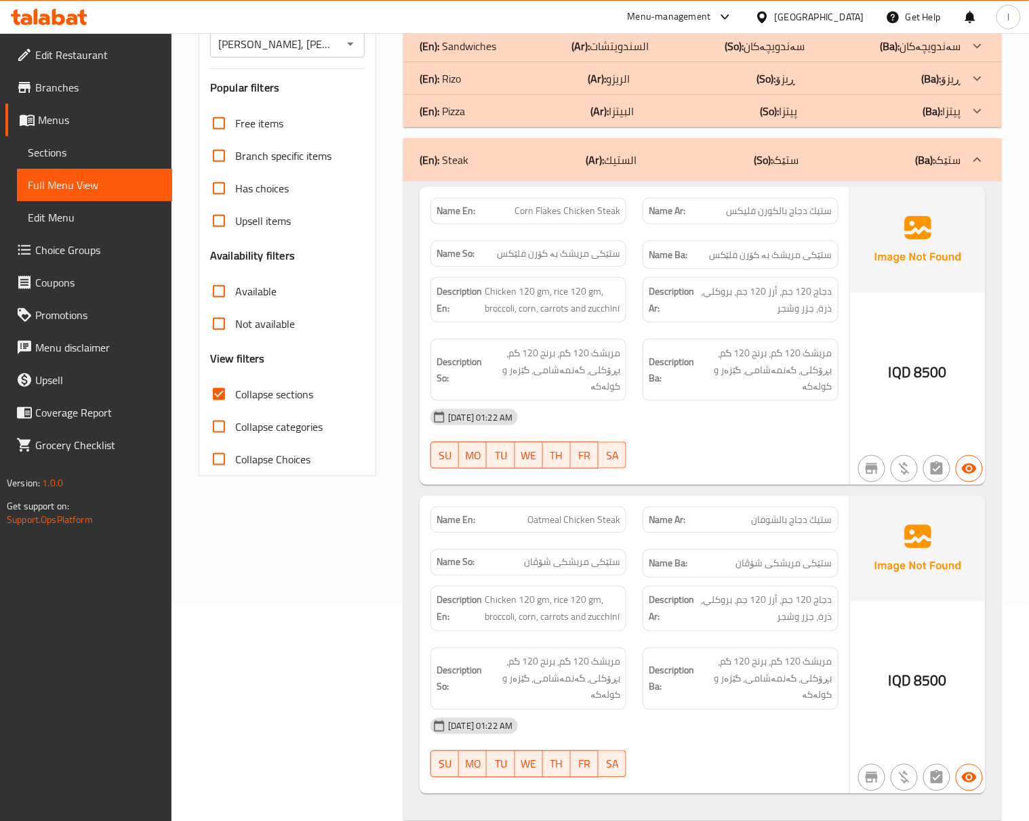
click at [735, 423] on div "[DATE] 01:22 AM" at bounding box center [634, 417] width 424 height 33
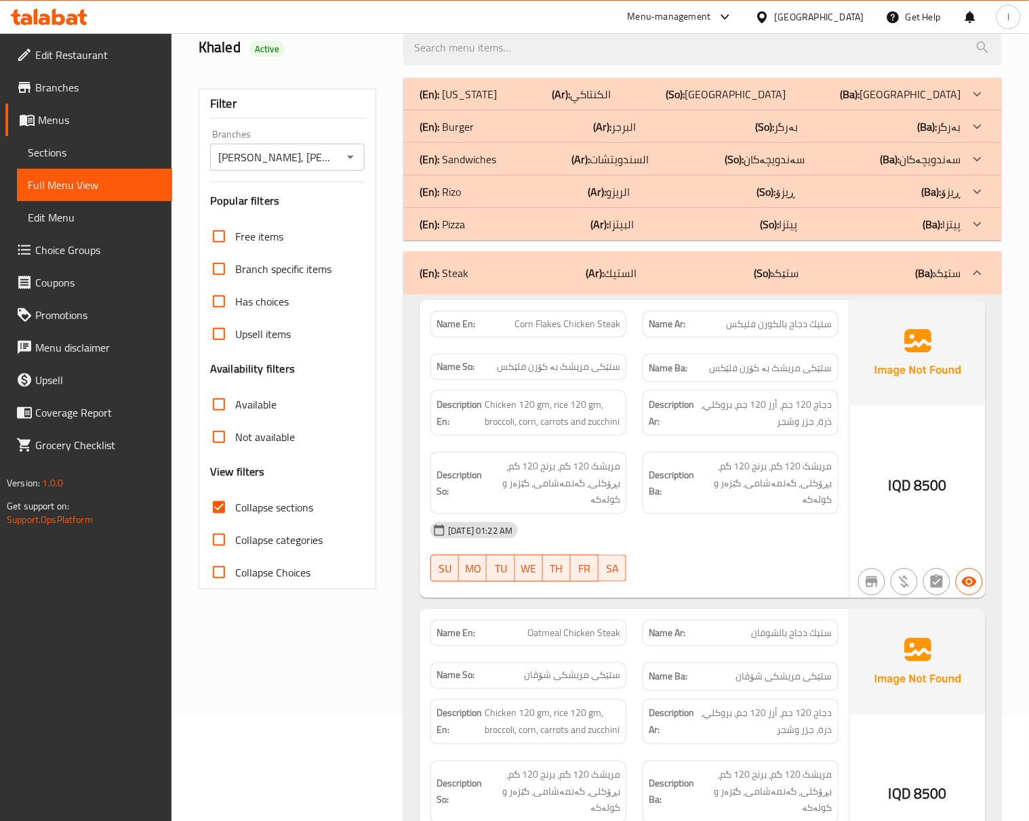
scroll to position [89, 0]
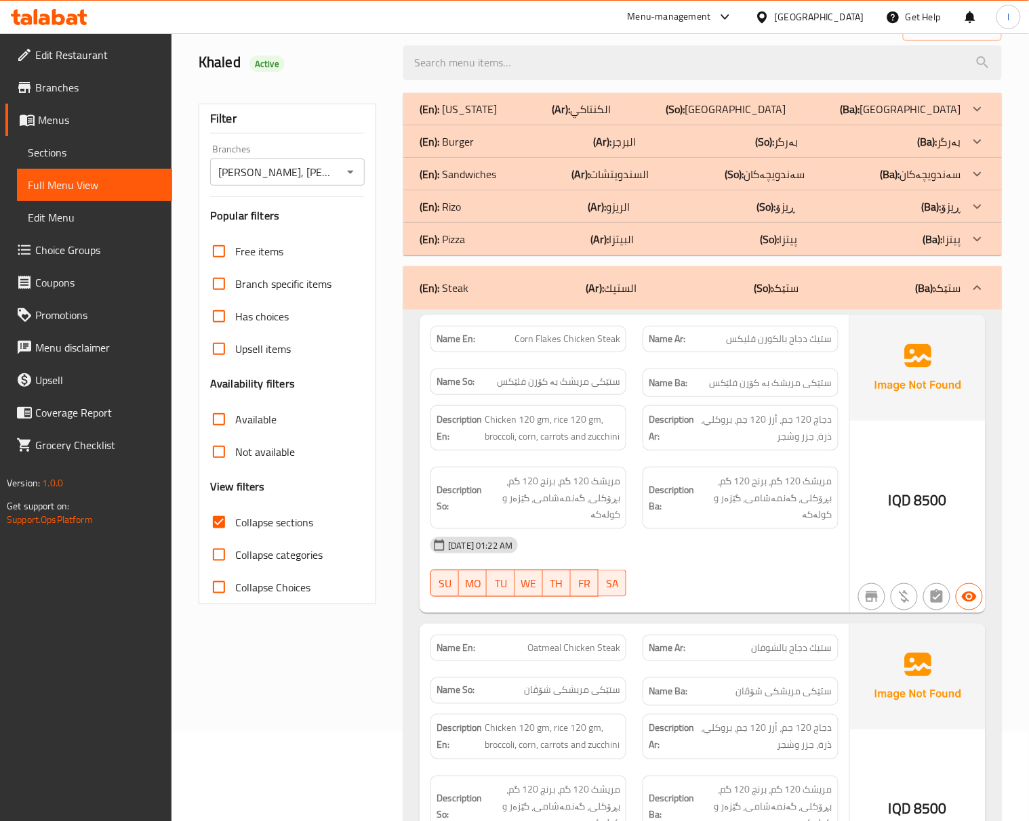
click at [748, 310] on div "Name En: Corn Flakes Chicken Steak Name Ar: ستيك دجاج بالكورن فليكس Name So: ست…" at bounding box center [702, 630] width 598 height 640
click at [748, 289] on div "(En): Steak (Ar): الستيك (So): ستێک (Ba): ستێک" at bounding box center [689, 288] width 541 height 16
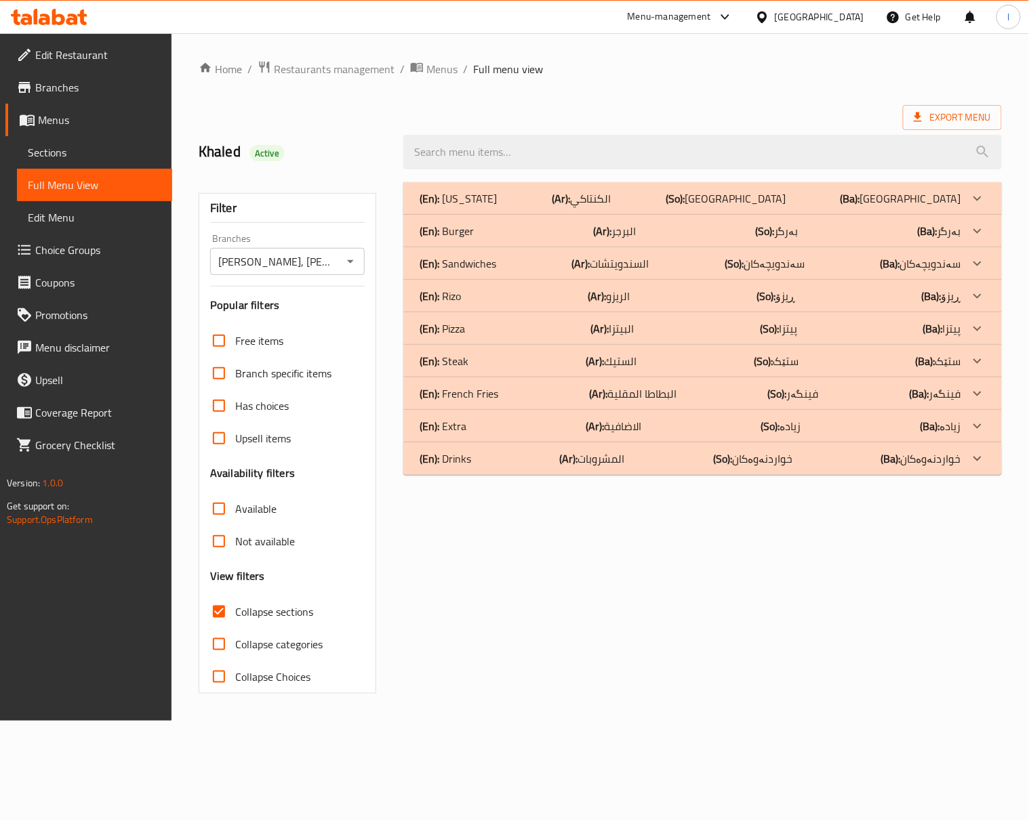
scroll to position [0, 0]
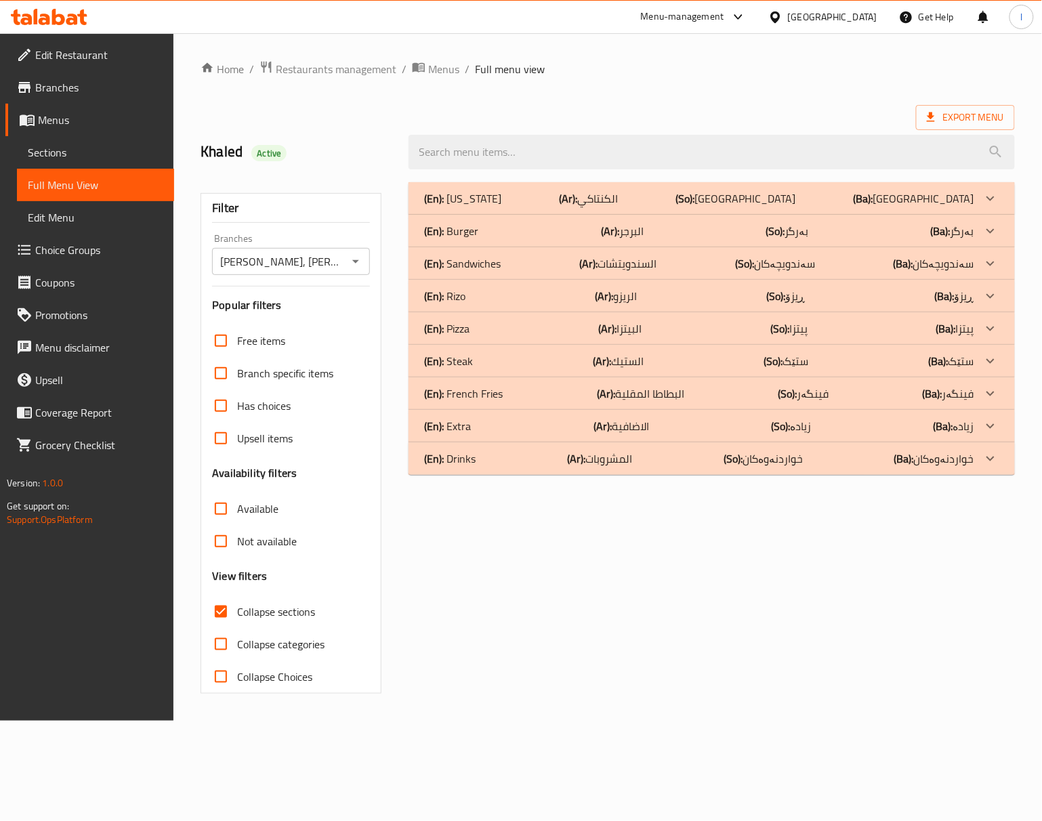
click at [532, 215] on div "(En): Pizza (Ar): البيتزا (So): پیتزا (Ba): پیتزا" at bounding box center [712, 198] width 606 height 33
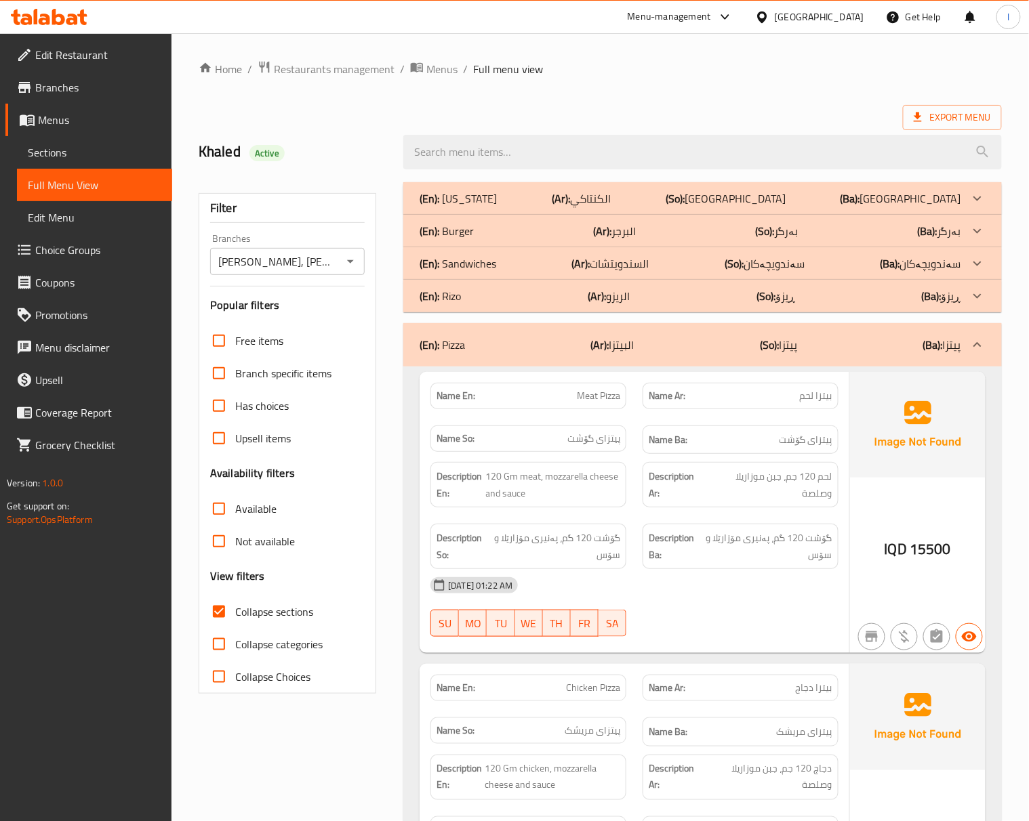
click at [653, 434] on strong "Name Ba:" at bounding box center [667, 440] width 39 height 17
click at [638, 419] on div "Name Ba: پیتزای گۆشت" at bounding box center [740, 439] width 212 height 45
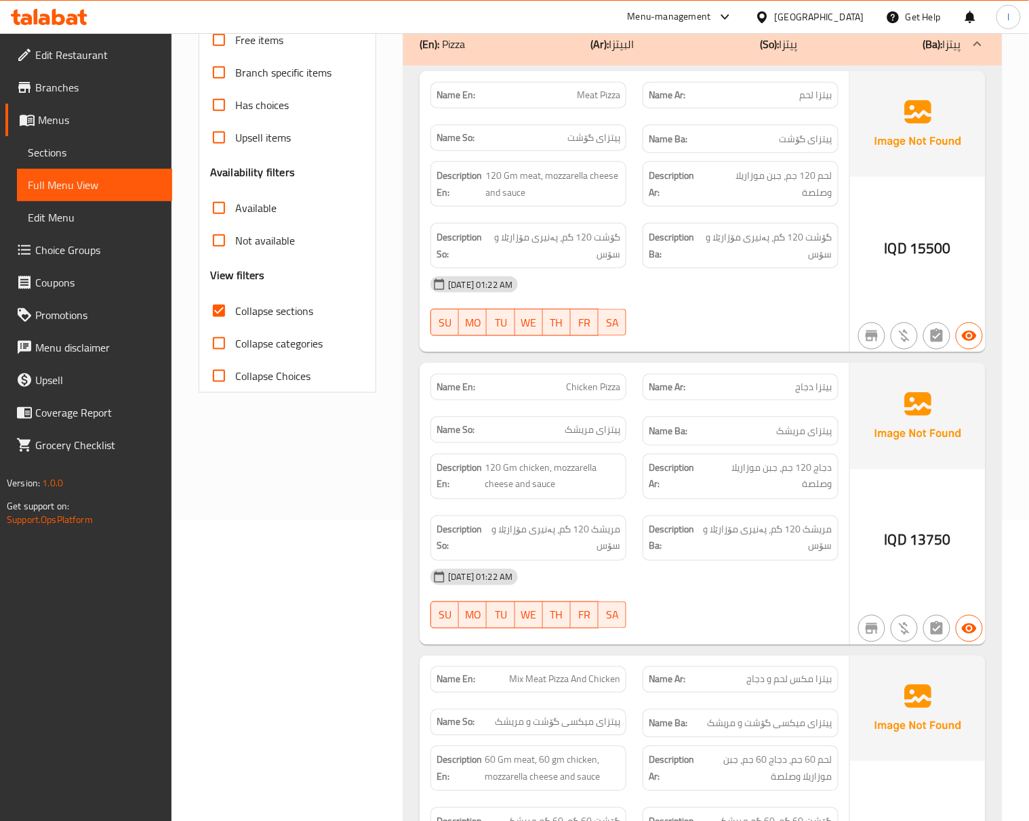
click at [749, 296] on div "[DATE] 01:22 AM" at bounding box center [634, 284] width 424 height 33
click at [646, 279] on div "[DATE] 01:22 AM" at bounding box center [634, 284] width 424 height 33
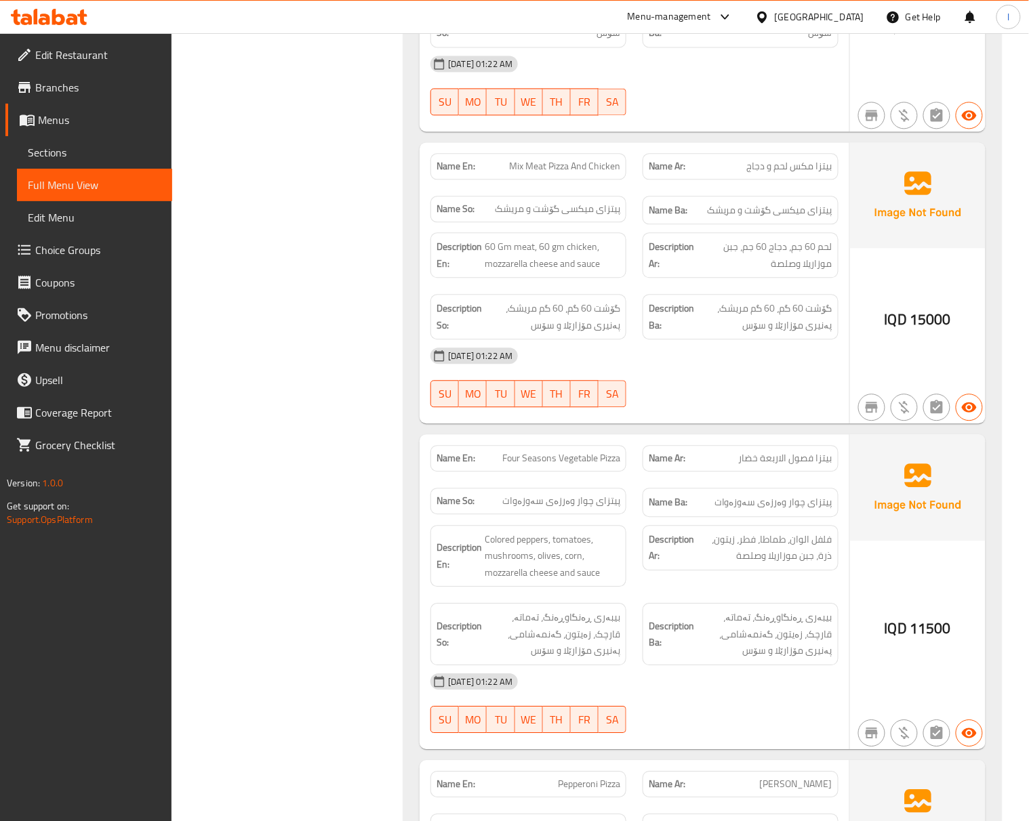
scroll to position [828, 0]
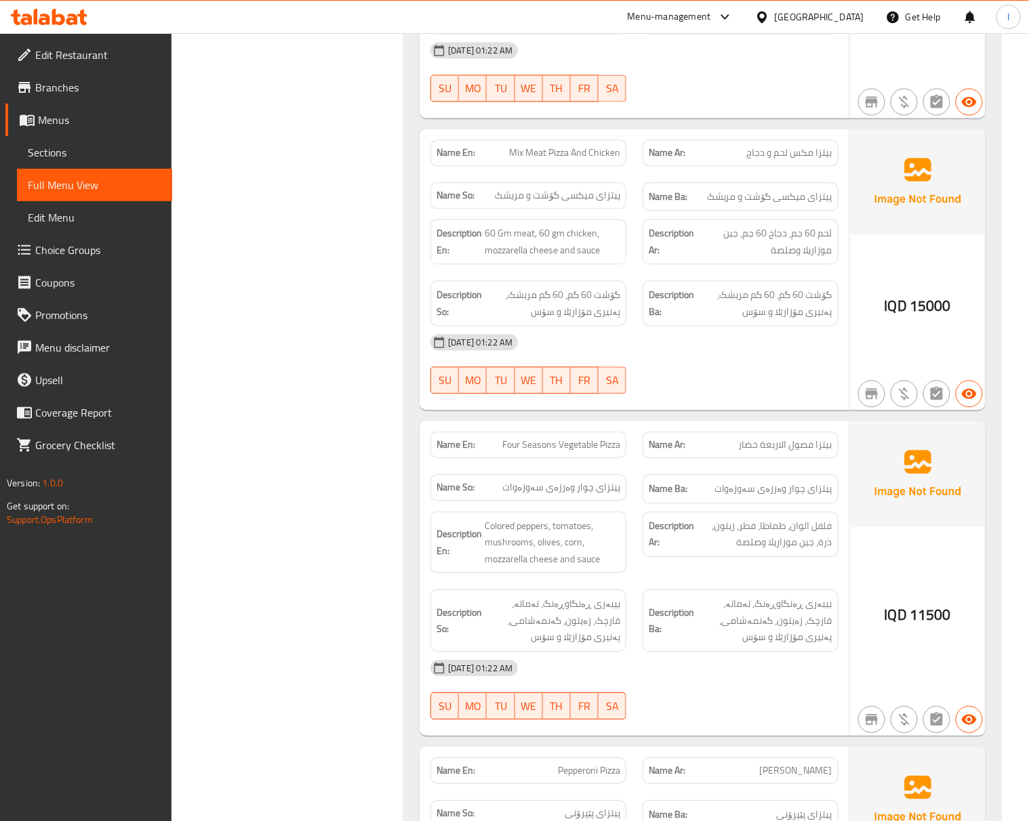
click at [793, 397] on div at bounding box center [740, 394] width 212 height 16
click at [751, 353] on div "[DATE] 01:22 AM" at bounding box center [634, 342] width 424 height 33
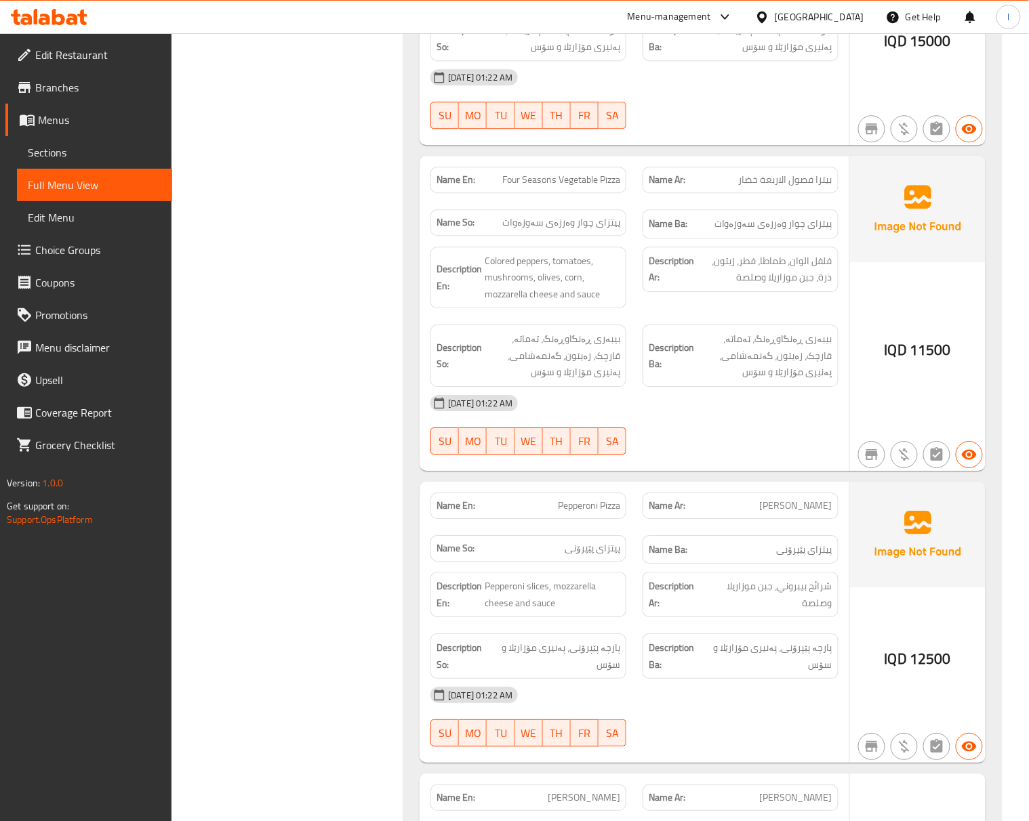
scroll to position [1129, 0]
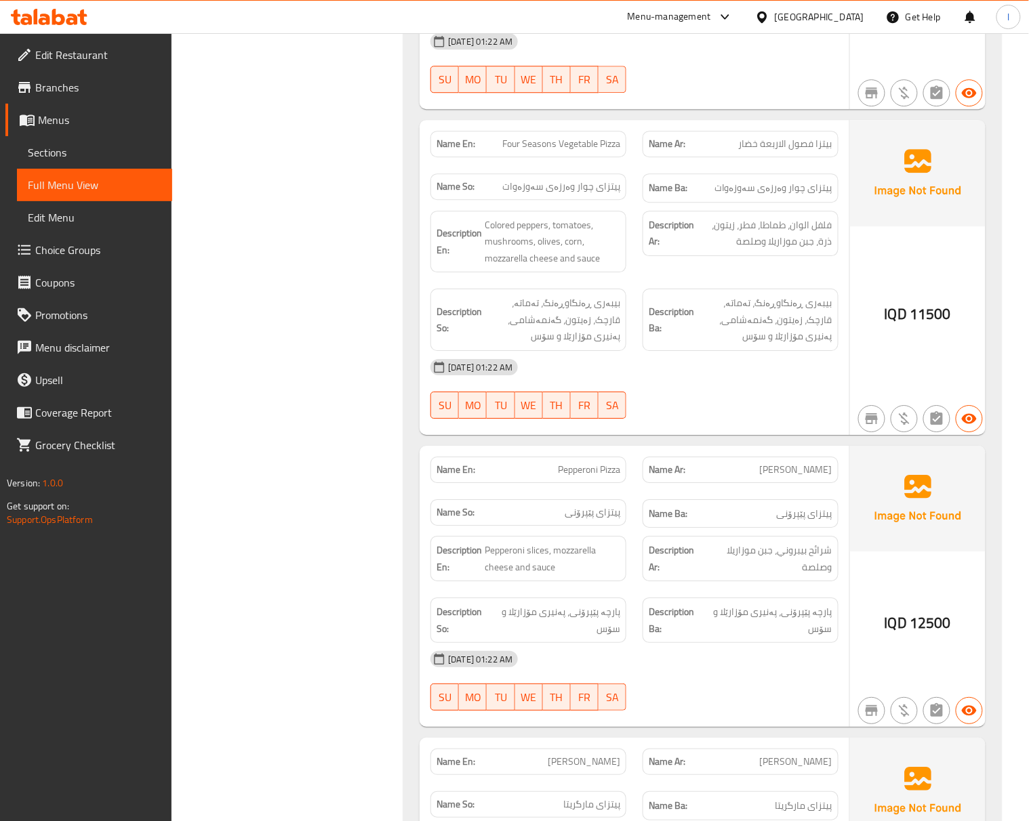
click at [787, 256] on div "Description Ar: فلفل الوان، طماطا، فطر، زيتون، ذرة، جبن موزاريلا وصلصة" at bounding box center [740, 233] width 196 height 45
click at [795, 272] on div "Description Ar: فلفل الوان، طماطا، فطر، زيتون، ذرة، جبن موزاريلا وصلصة" at bounding box center [740, 242] width 212 height 79
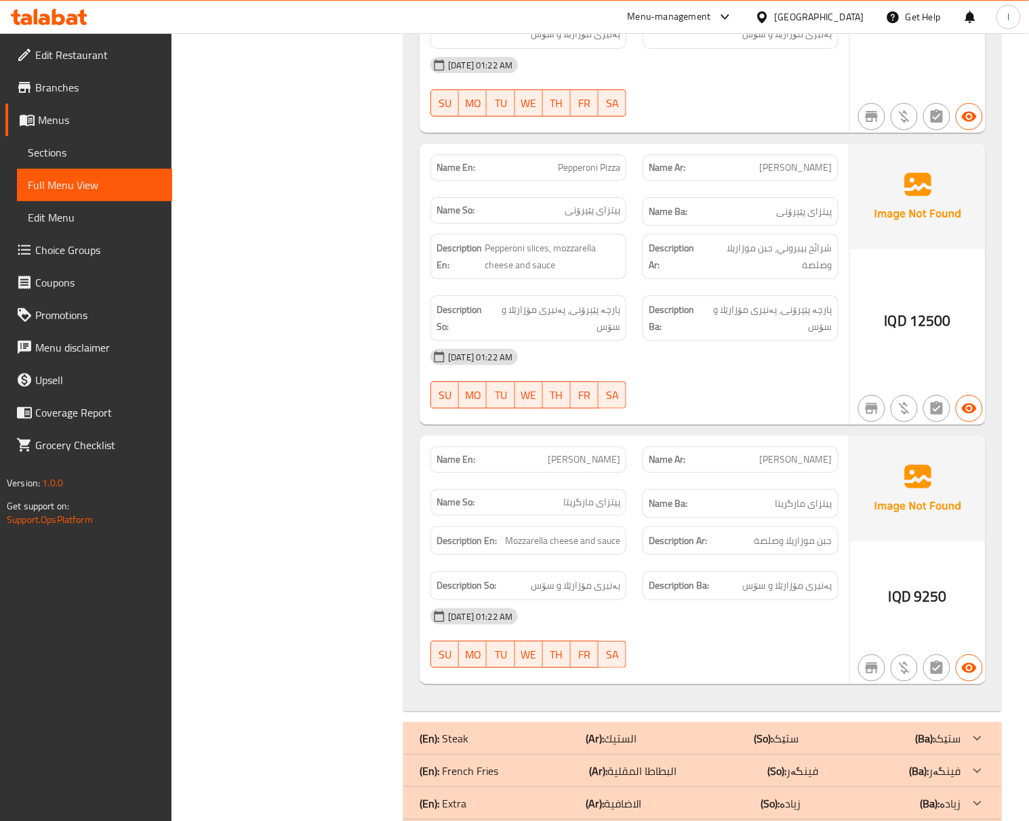
click at [732, 393] on div "17-08-2025 01:22 AM SU MO TU WE TH FR SA" at bounding box center [634, 379] width 424 height 76
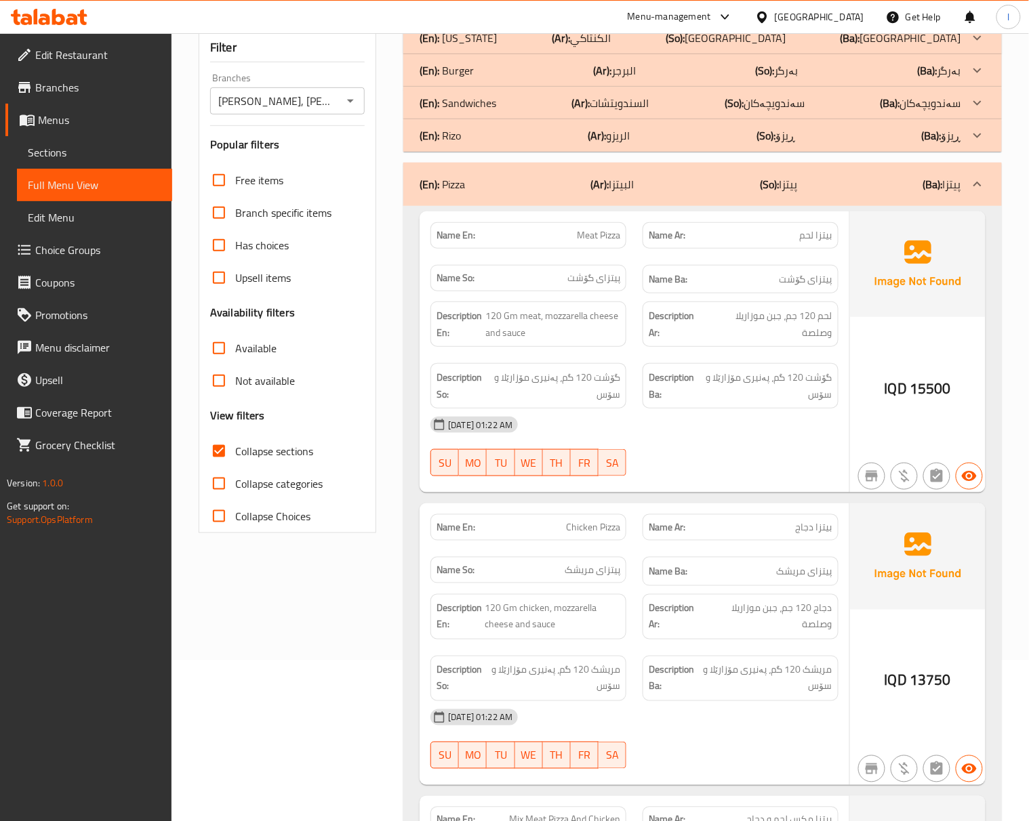
scroll to position [0, 0]
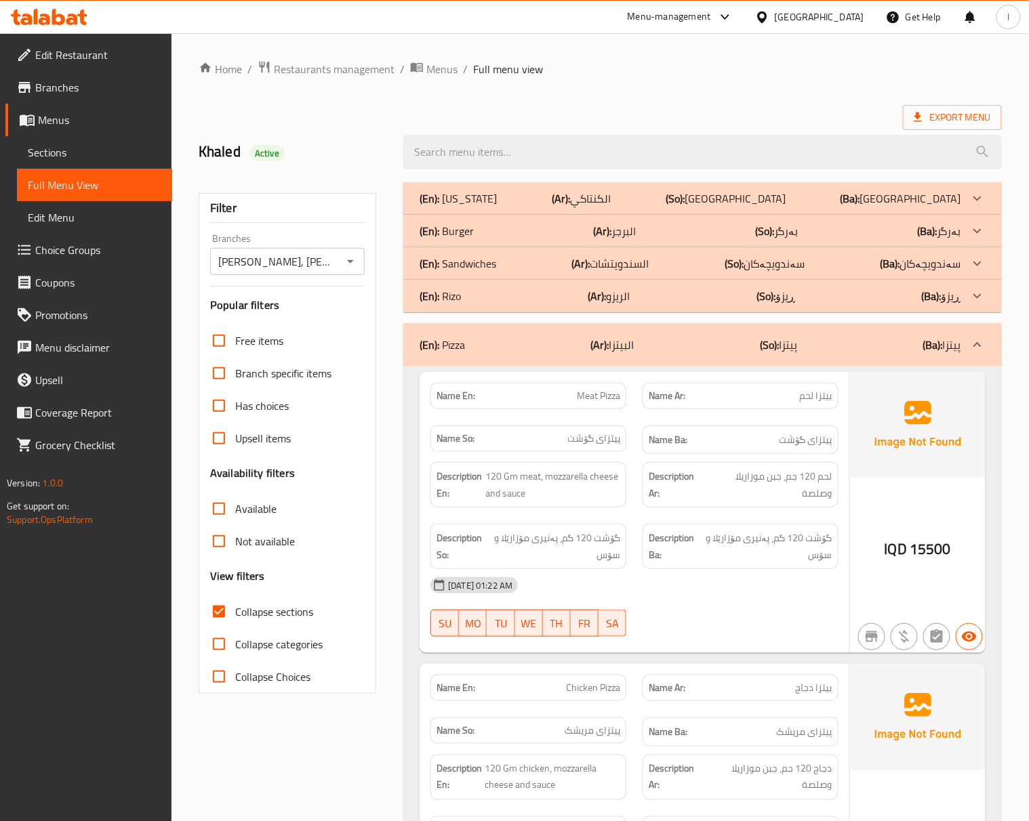
click at [754, 352] on div "(En): Pizza (Ar): البيتزا (So): پیتزا (Ba): پیتزا" at bounding box center [702, 344] width 598 height 43
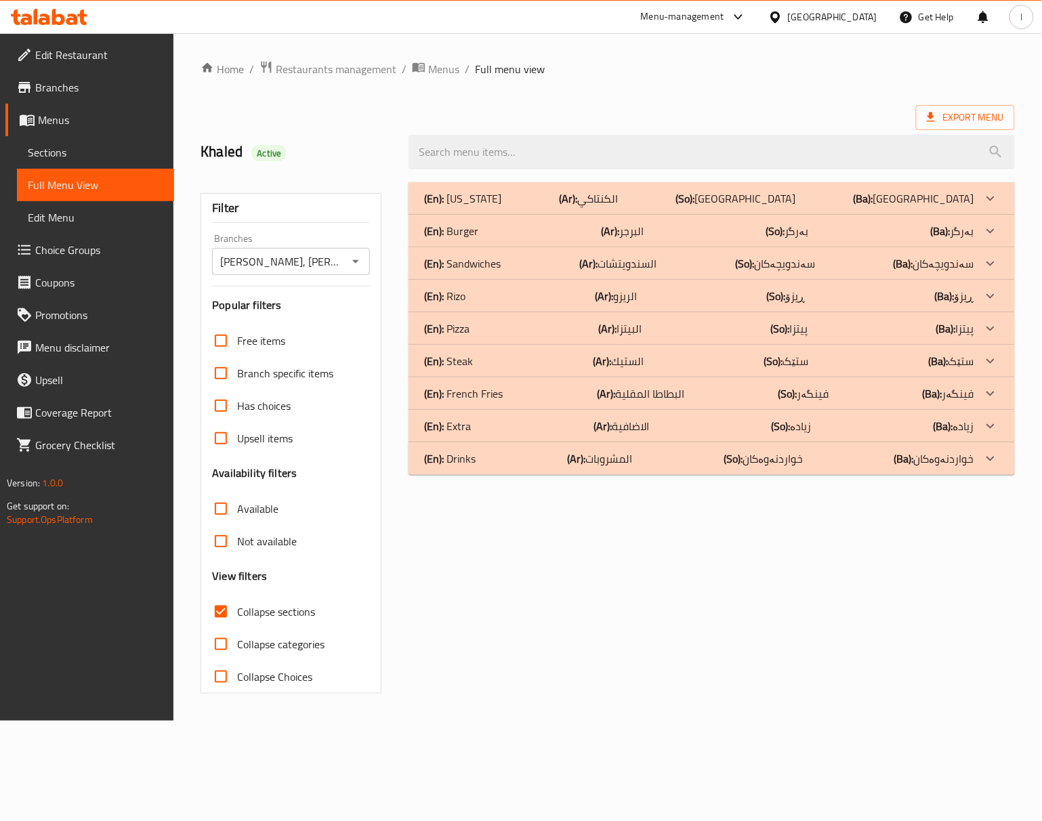
click at [497, 215] on div "(En): Rizo (Ar): الريزو (So): ڕیزۆ (Ba): ڕیزۆ" at bounding box center [712, 198] width 606 height 33
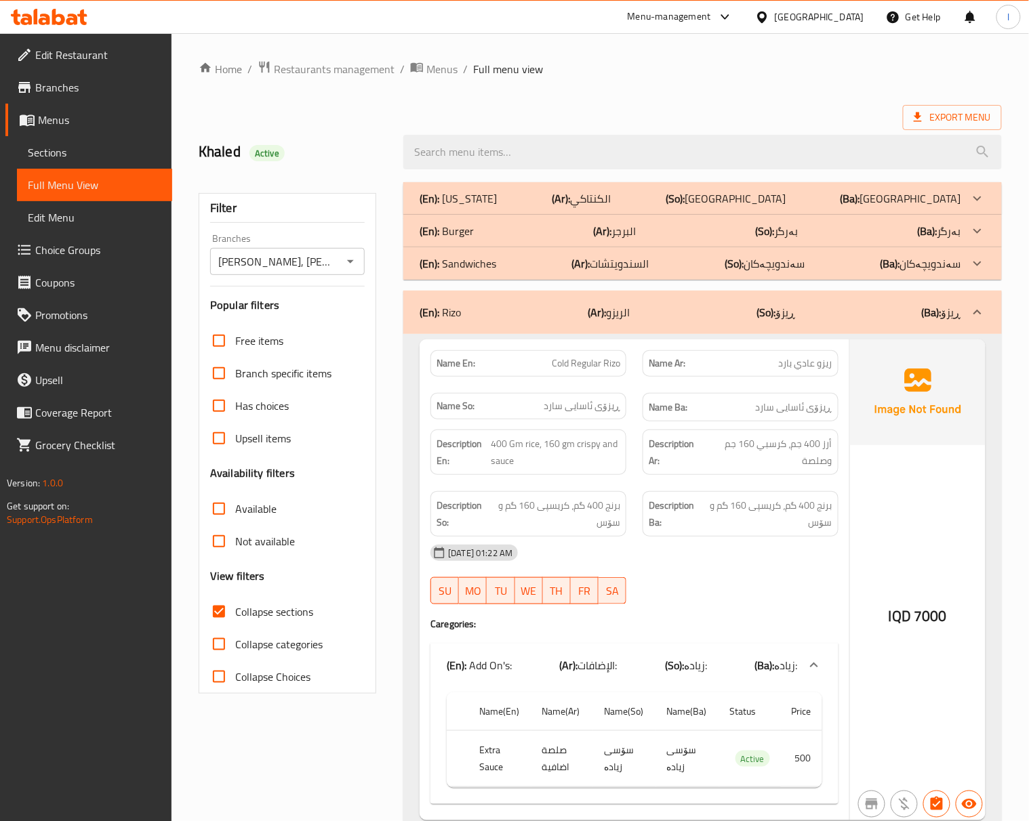
click at [732, 486] on div "Description Ba: برنج 400 گم، کریسپی 160 گم و سۆس" at bounding box center [740, 514] width 212 height 62
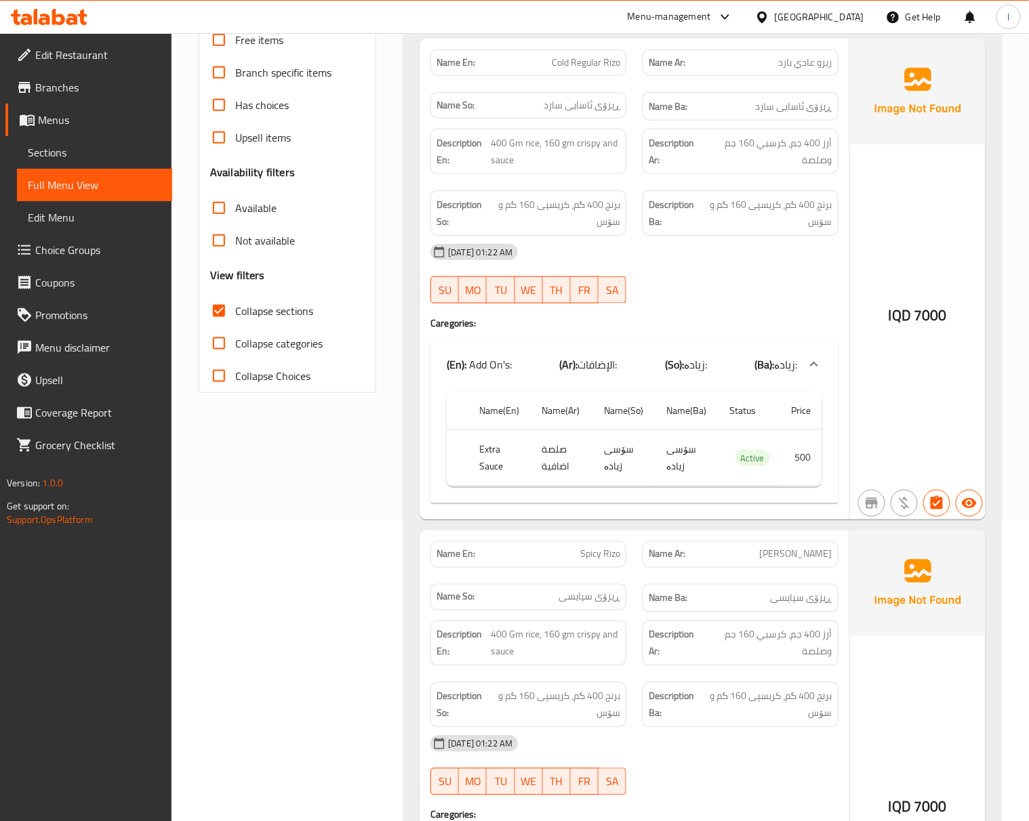
click at [751, 262] on div "[DATE] 01:22 AM" at bounding box center [634, 252] width 424 height 33
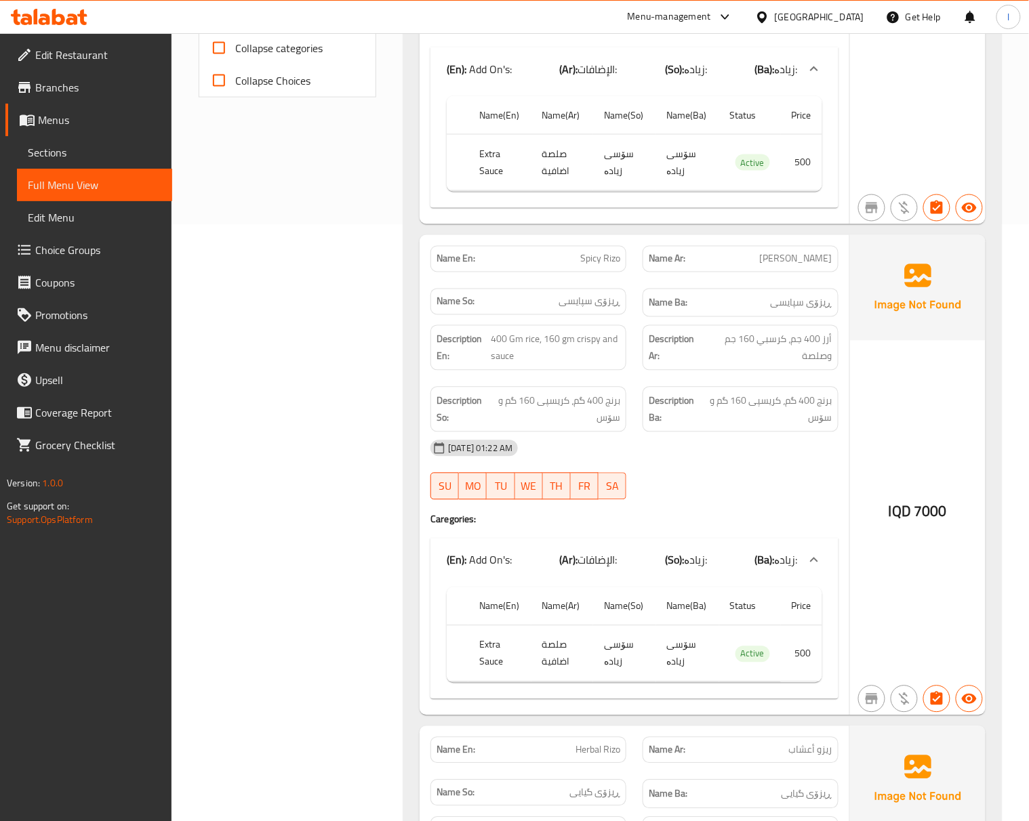
scroll to position [602, 0]
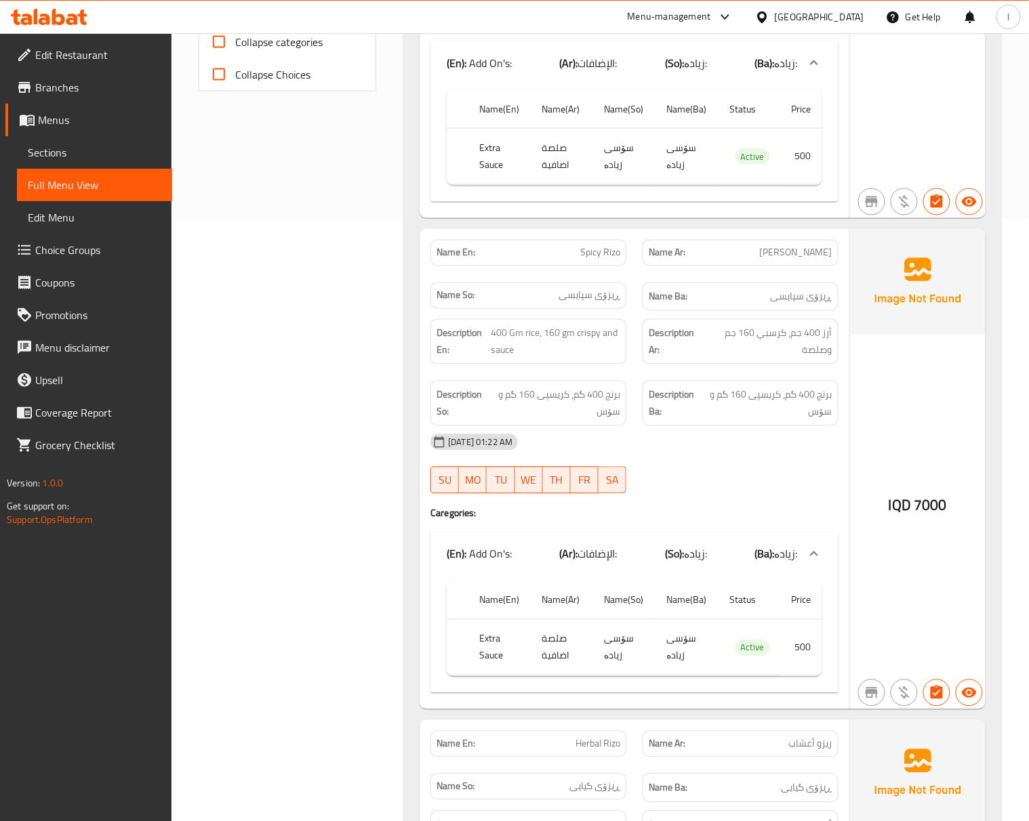
click at [754, 459] on div "[DATE] 01:22 AM" at bounding box center [634, 442] width 424 height 33
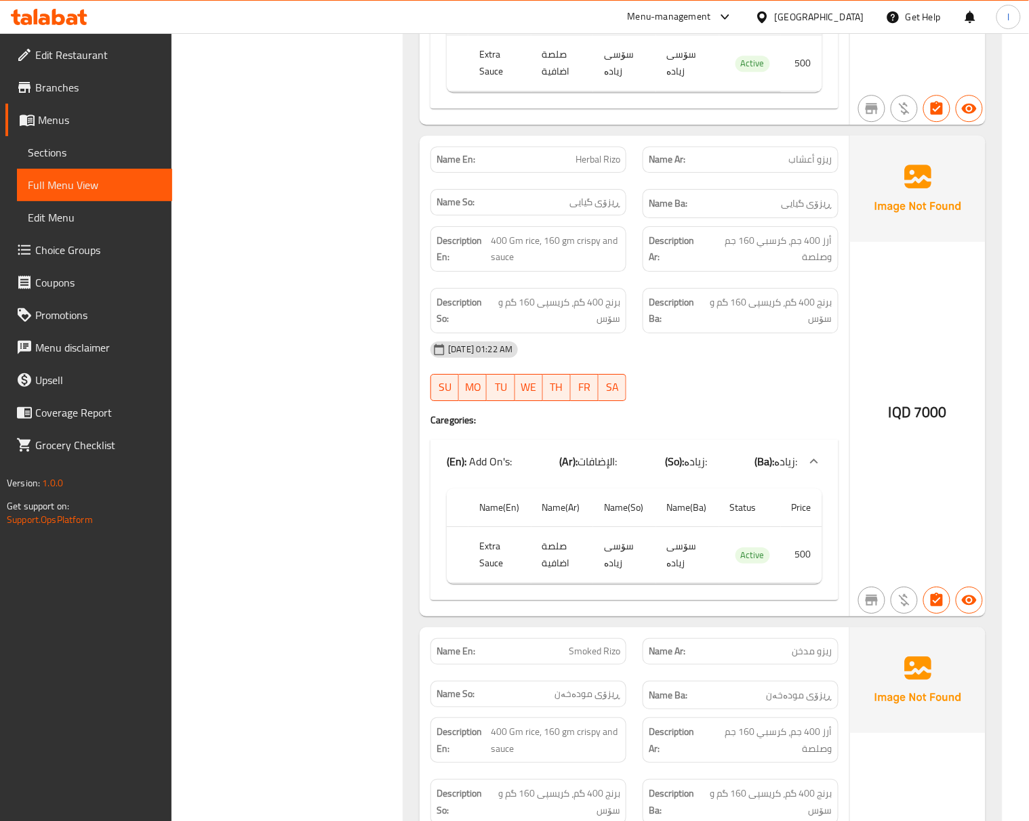
scroll to position [1204, 0]
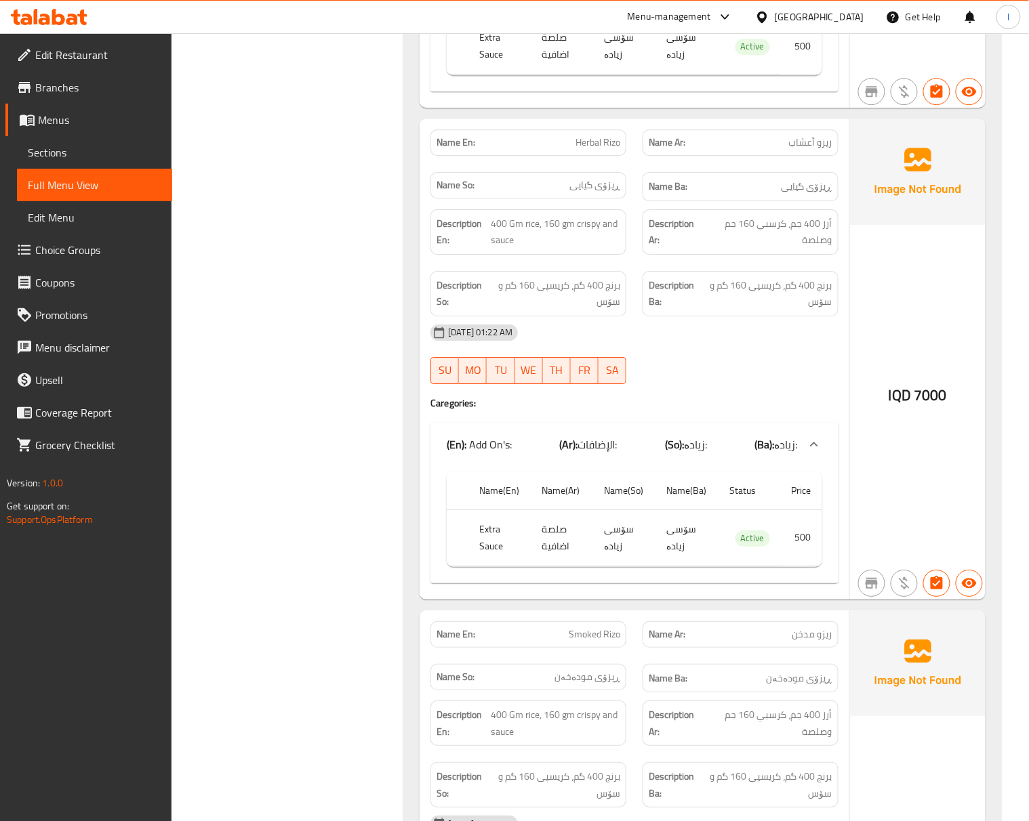
click at [748, 375] on div "17-08-2025 01:22 AM SU MO TU WE TH FR SA" at bounding box center [634, 354] width 424 height 76
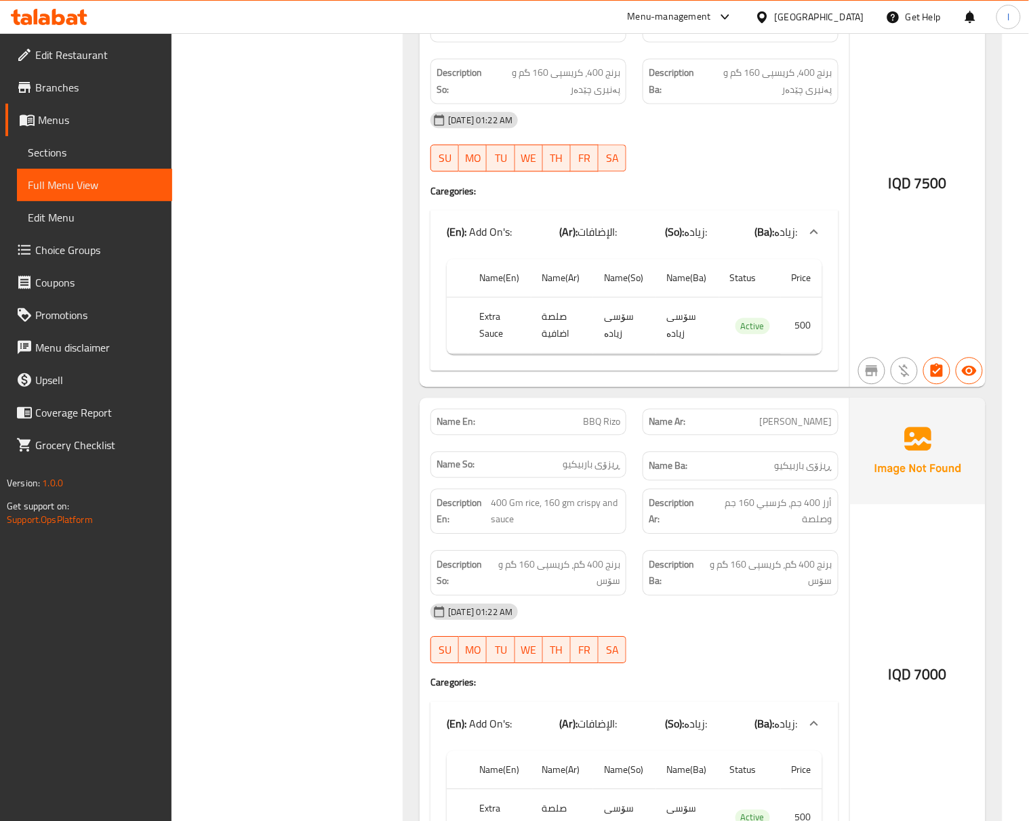
scroll to position [2701, 0]
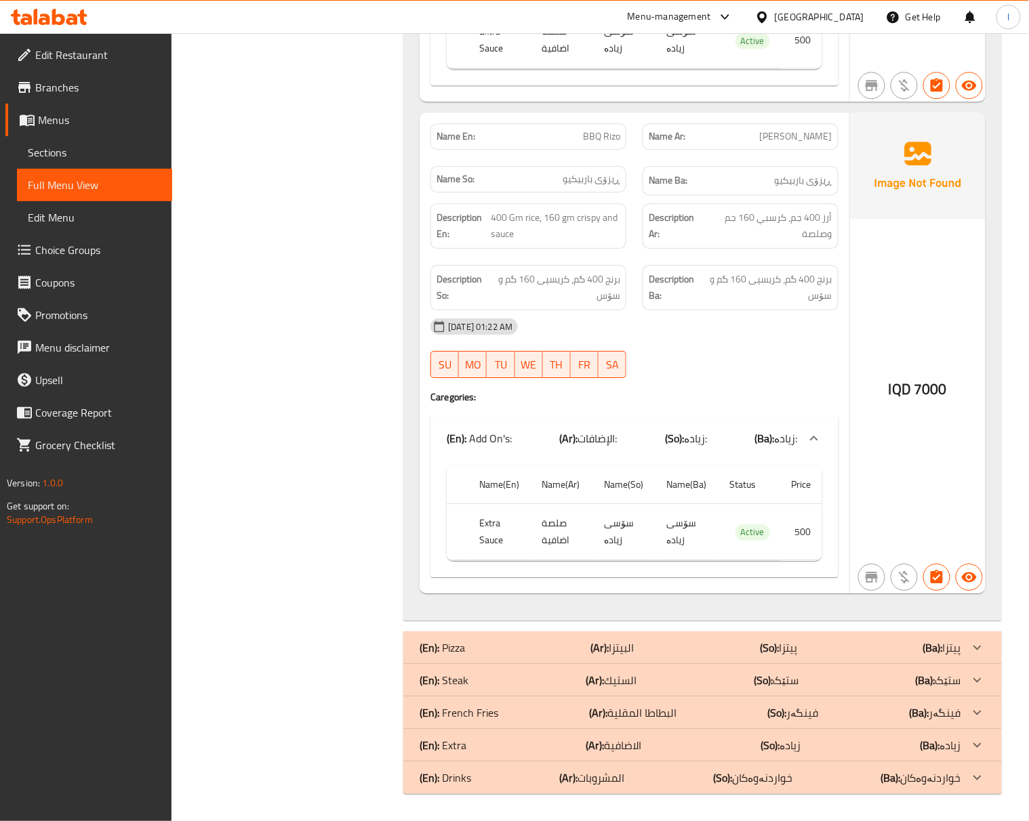
click at [698, 404] on div "Name En: BBQ Rizo Name Ar: ريزو باربيكيو Name So: ڕیزۆی باربیکیو Name Ba: ڕیزۆی…" at bounding box center [634, 352] width 430 height 481
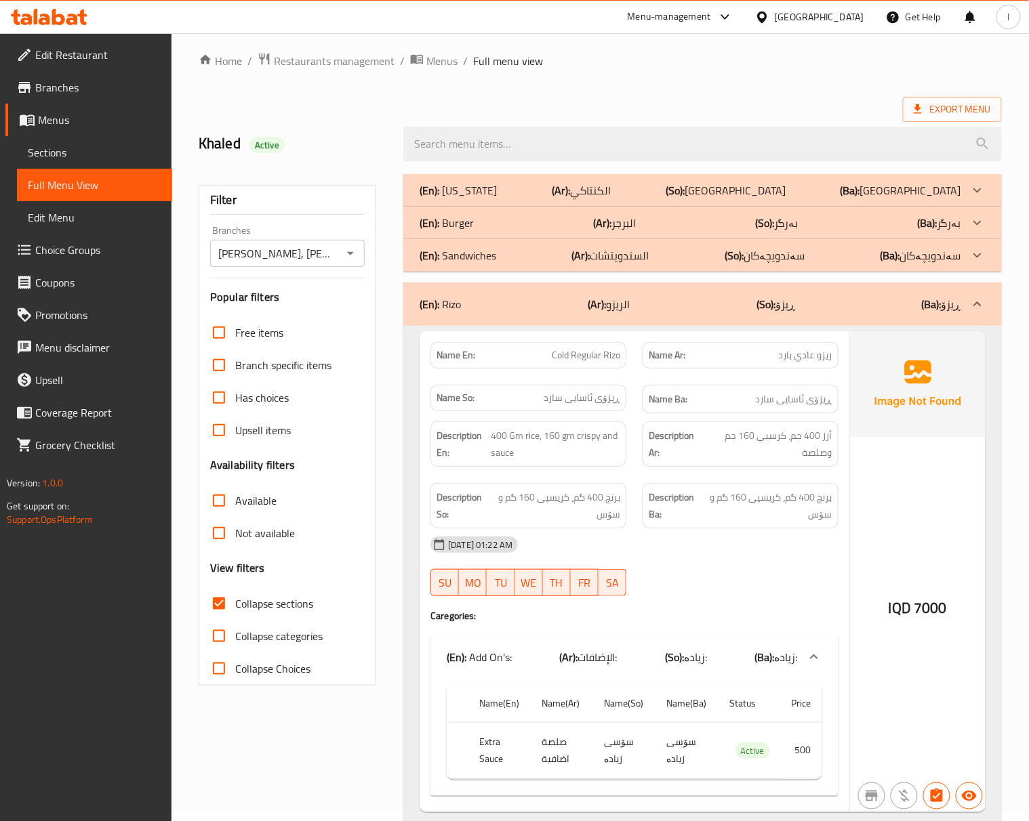
scroll to position [0, 0]
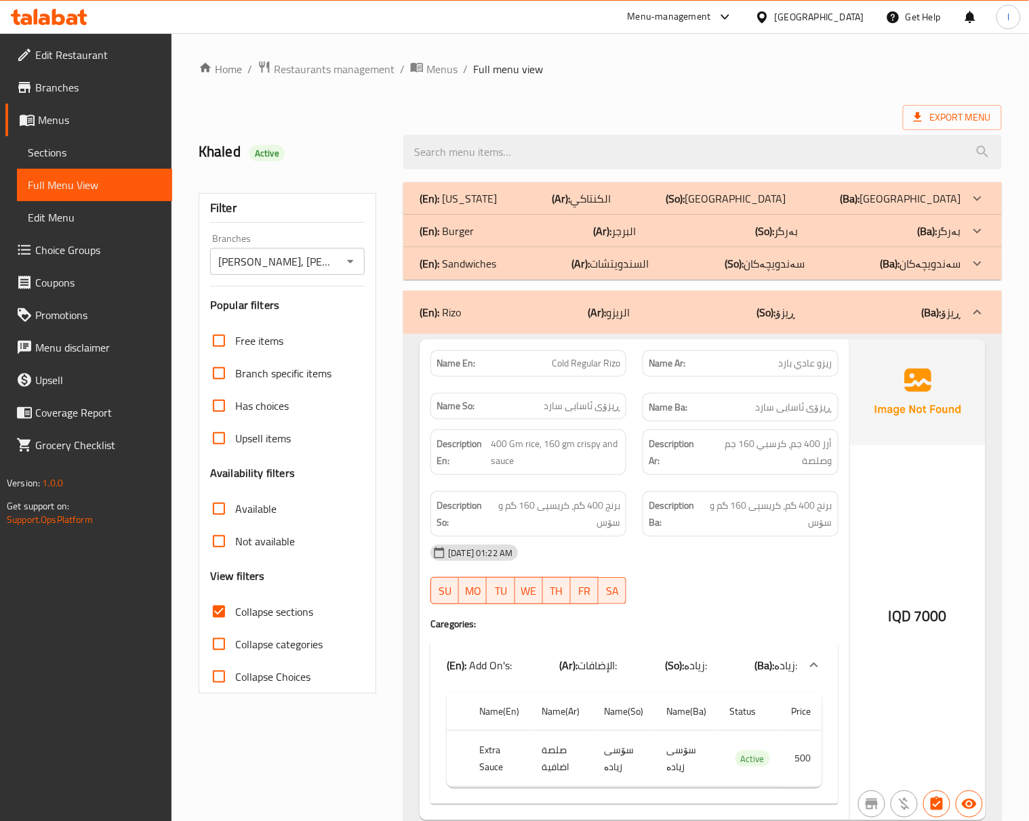
click at [753, 325] on div "(En): Rizo (Ar): الريزو (So): ڕیزۆ (Ba): ڕیزۆ" at bounding box center [702, 312] width 598 height 43
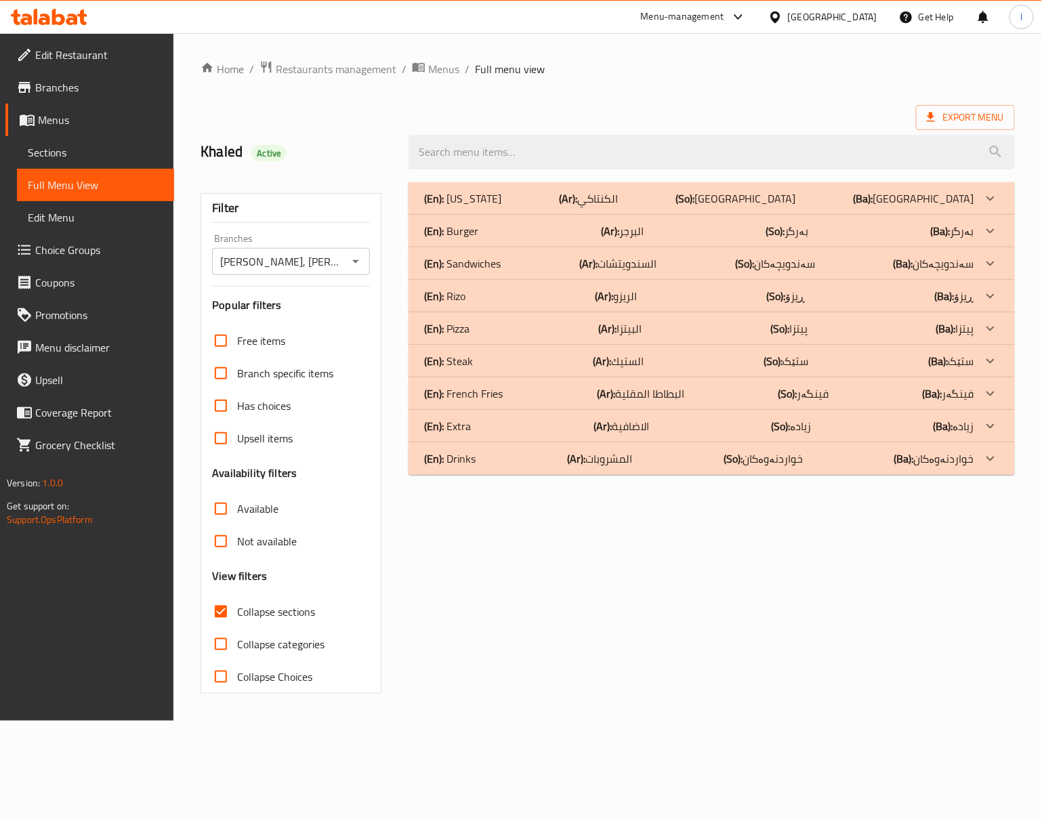
click at [765, 207] on p "(So): سەندویچەکان" at bounding box center [736, 198] width 120 height 16
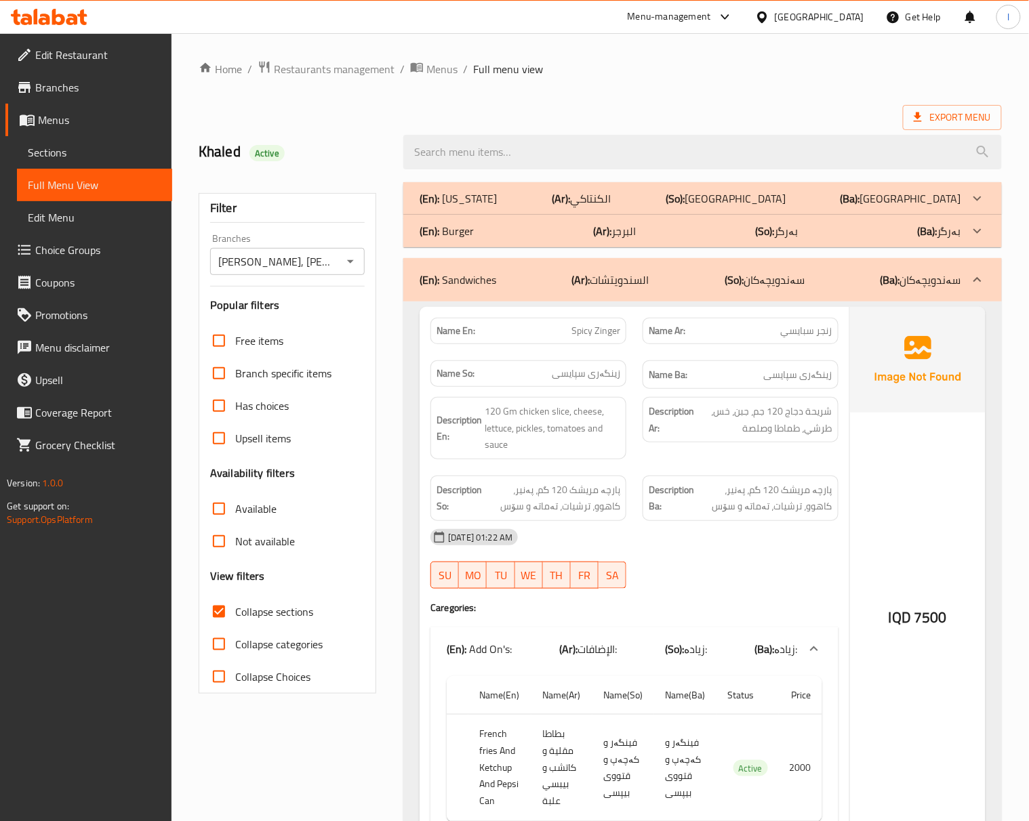
click at [684, 432] on strong "Description Ar:" at bounding box center [670, 419] width 45 height 33
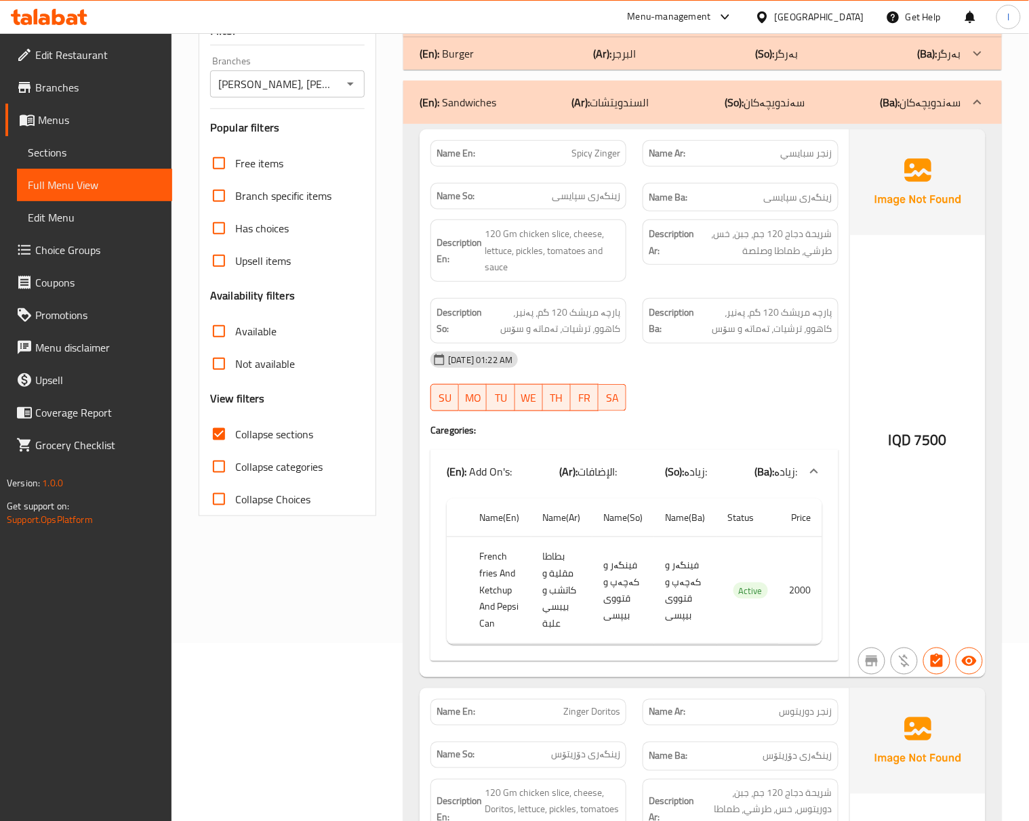
scroll to position [108, 0]
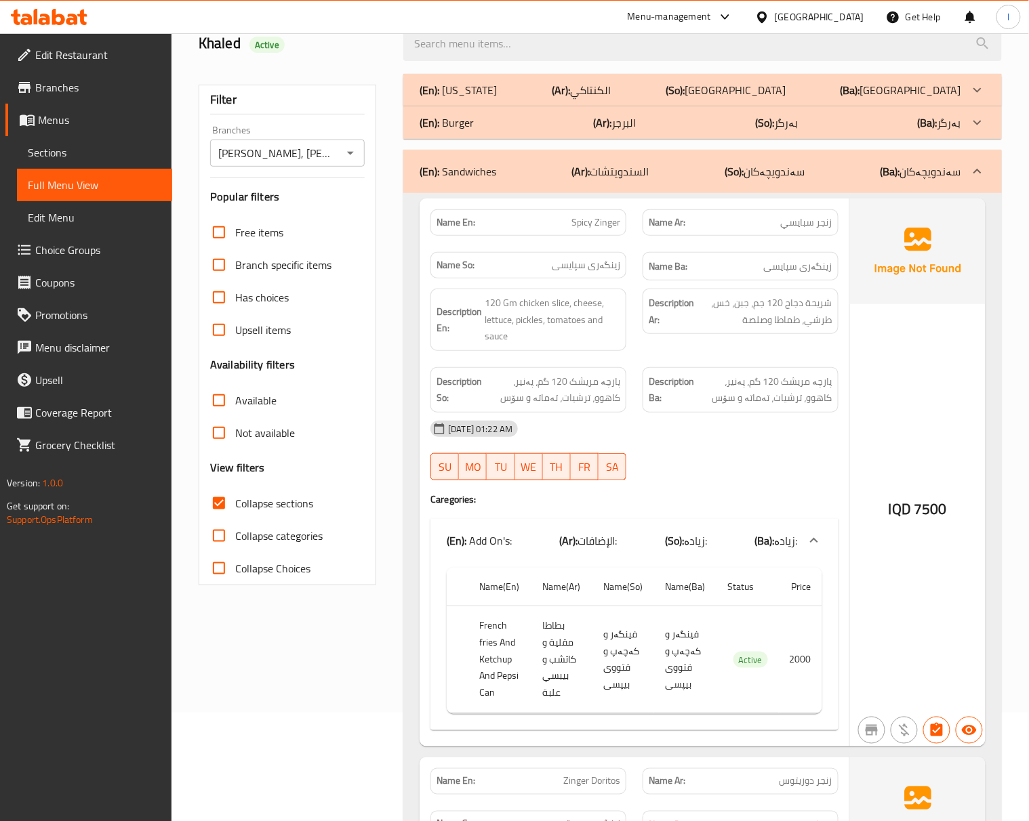
click at [741, 355] on div "Description Ar: شريحة دجاج 120 جم، جبن، خس، طرشي، طماطا وصلصة" at bounding box center [740, 320] width 212 height 79
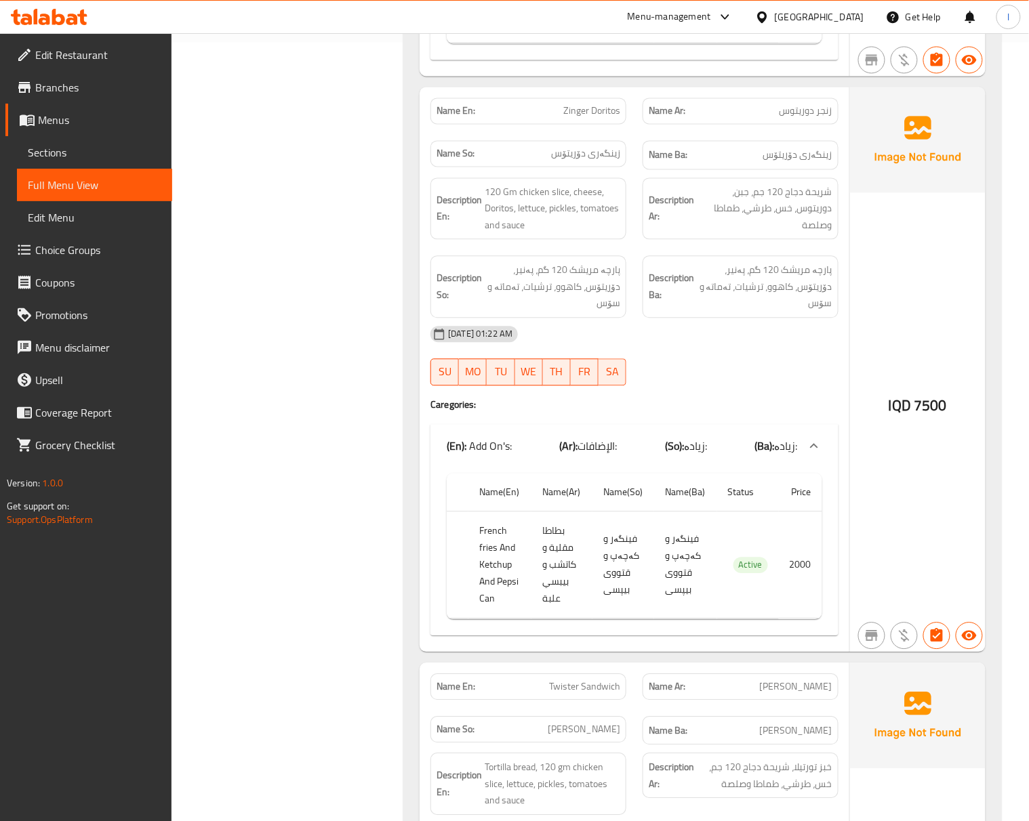
scroll to position [795, 0]
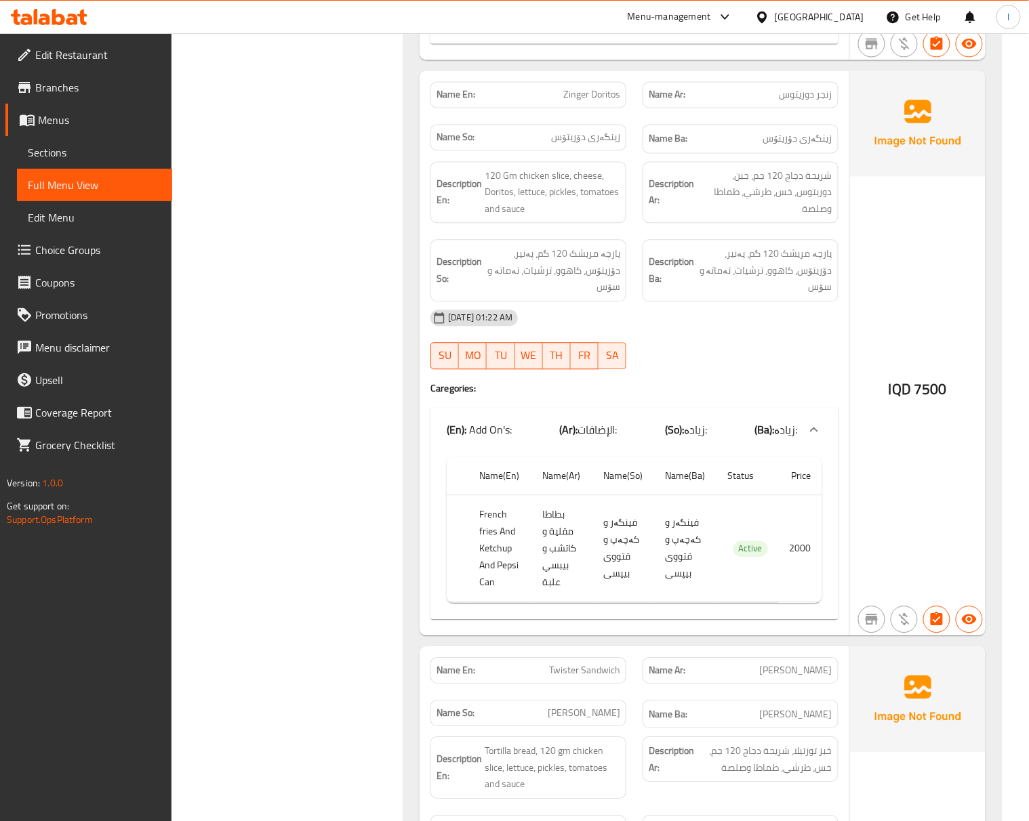
click at [775, 253] on span "پارچە مریشک 120 گم، پەنیر، دۆریتۆس، کاهوو، ترشیات، تەماتە و سۆس" at bounding box center [765, 270] width 136 height 50
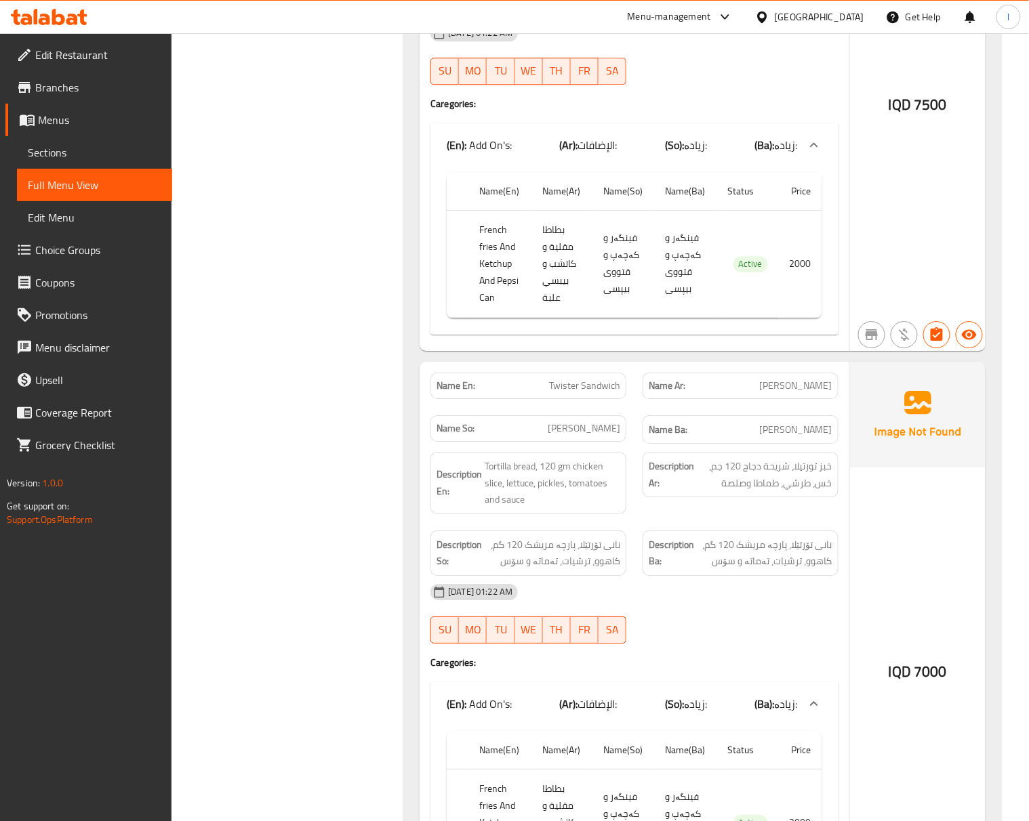
scroll to position [1397, 0]
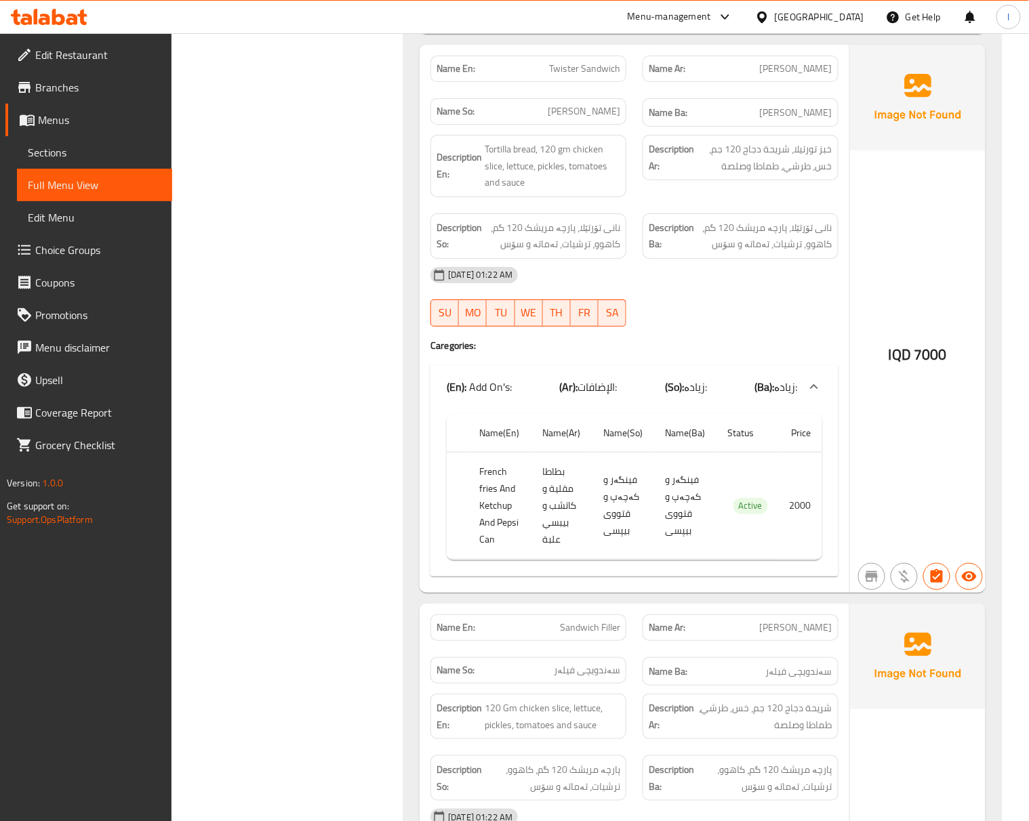
click at [759, 299] on div "17-08-2025 01:22 AM SU MO TU WE TH FR SA" at bounding box center [634, 297] width 424 height 76
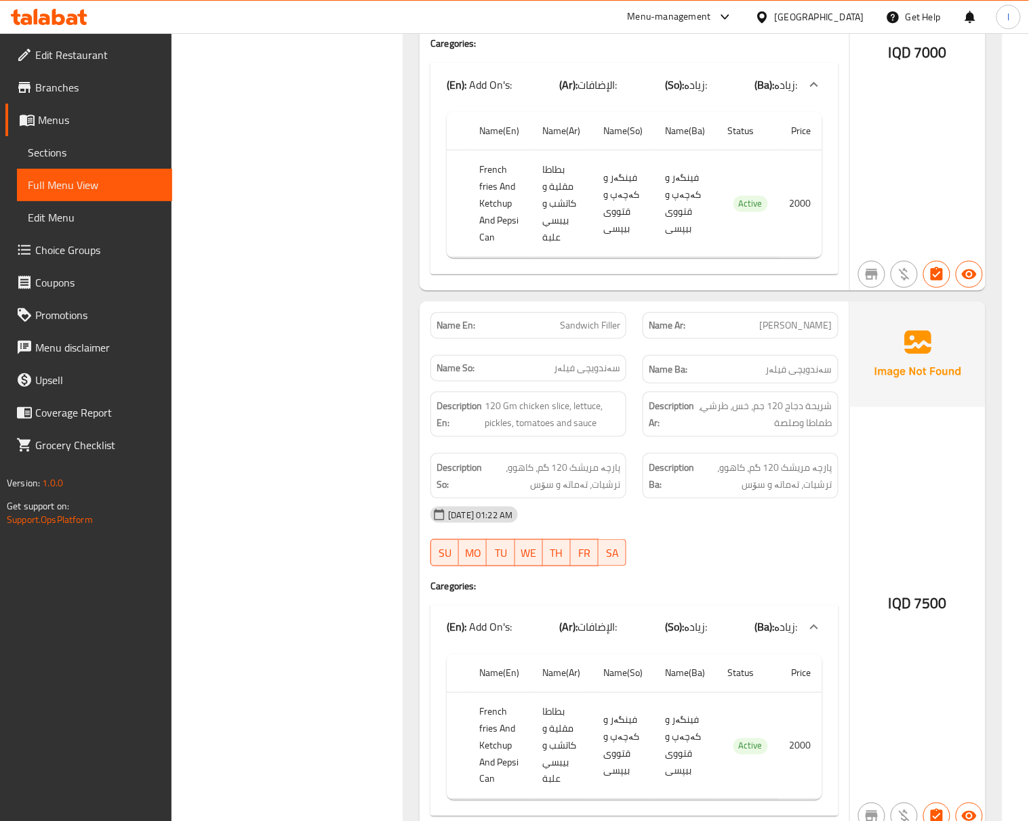
scroll to position [2000, 0]
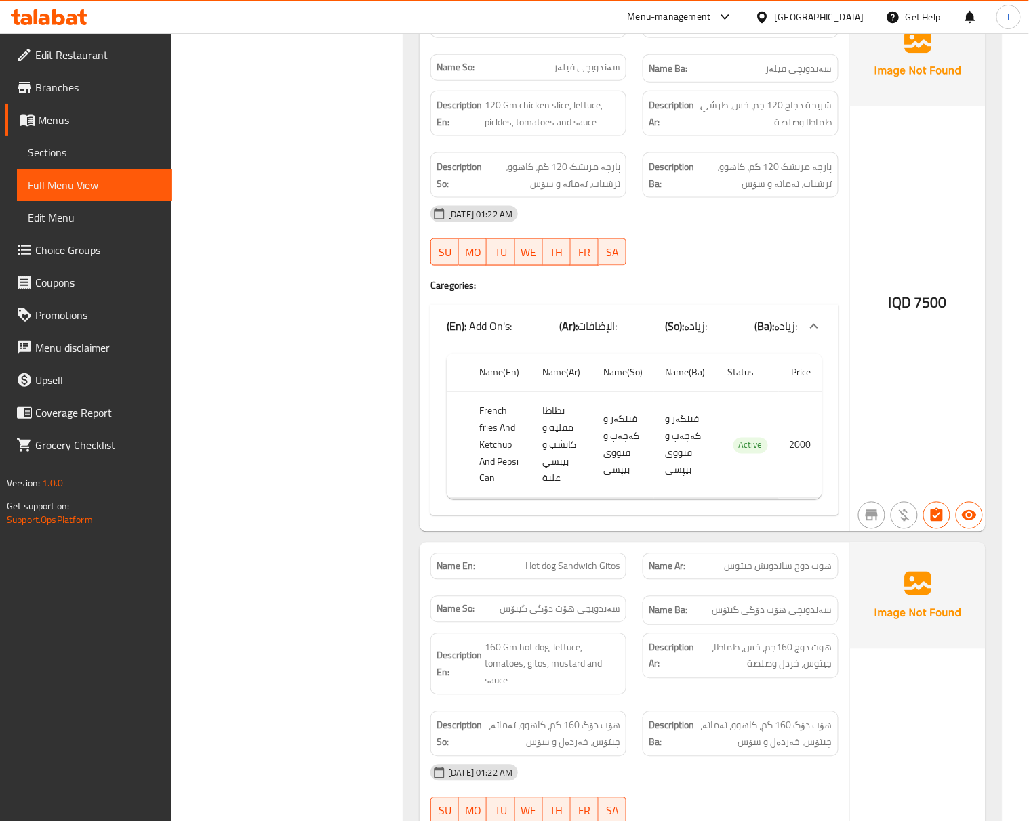
click at [718, 230] on div "[DATE] 01:22 AM" at bounding box center [634, 214] width 424 height 33
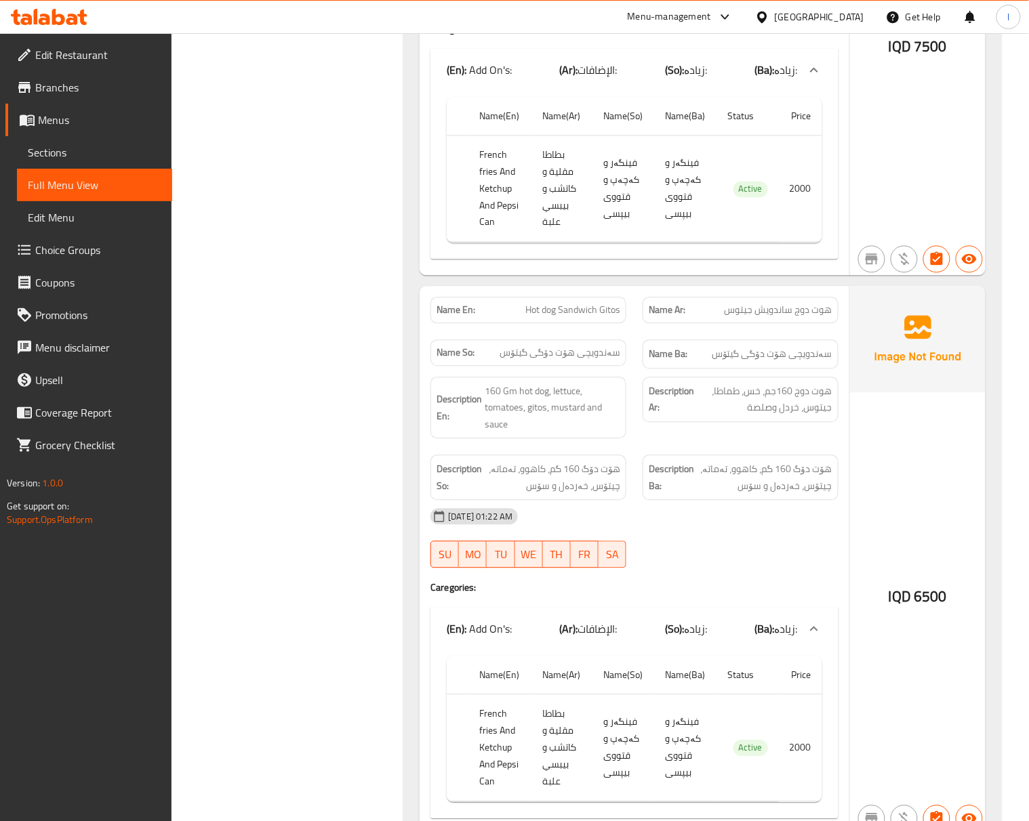
scroll to position [2243, 0]
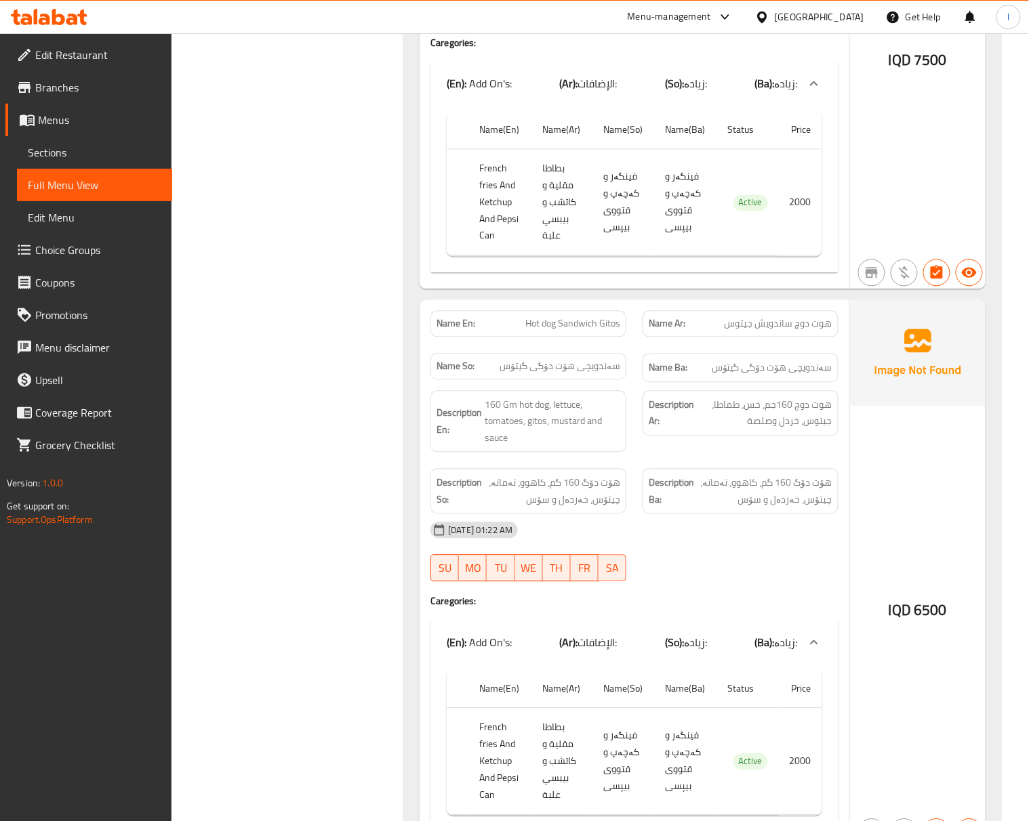
click at [449, 346] on div "Name En: Hot dog Sandwich Gitos" at bounding box center [528, 324] width 212 height 43
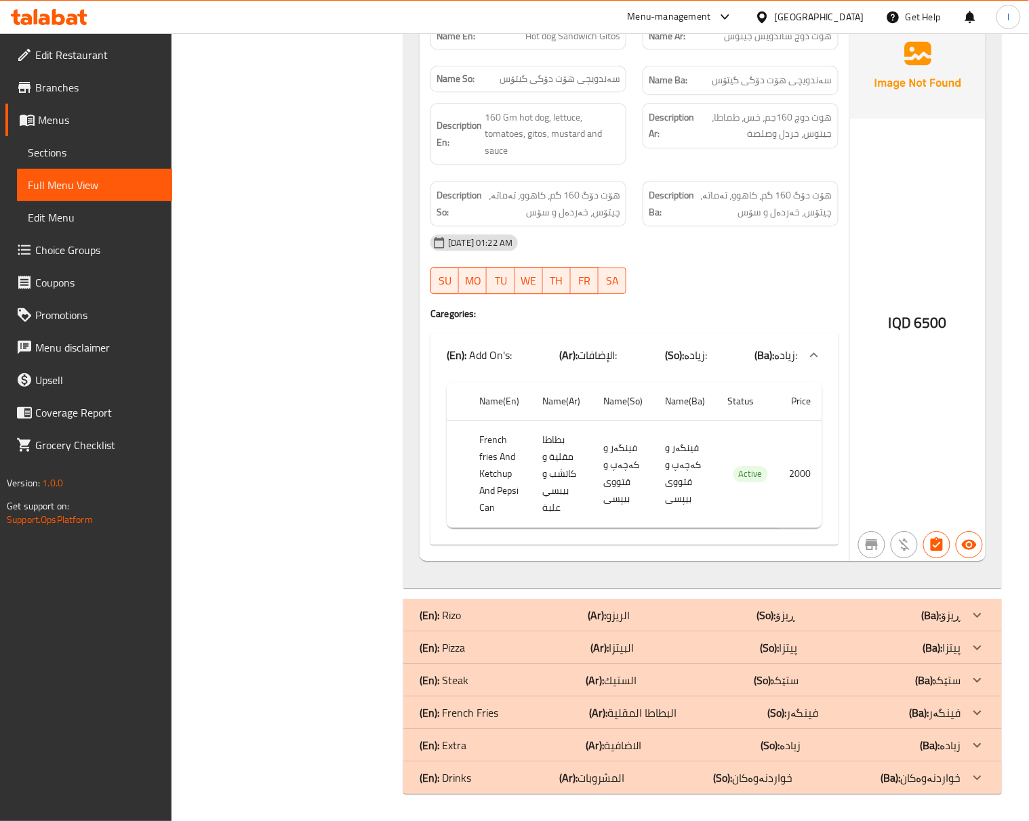
click at [705, 233] on div "[DATE] 01:22 AM" at bounding box center [634, 242] width 424 height 33
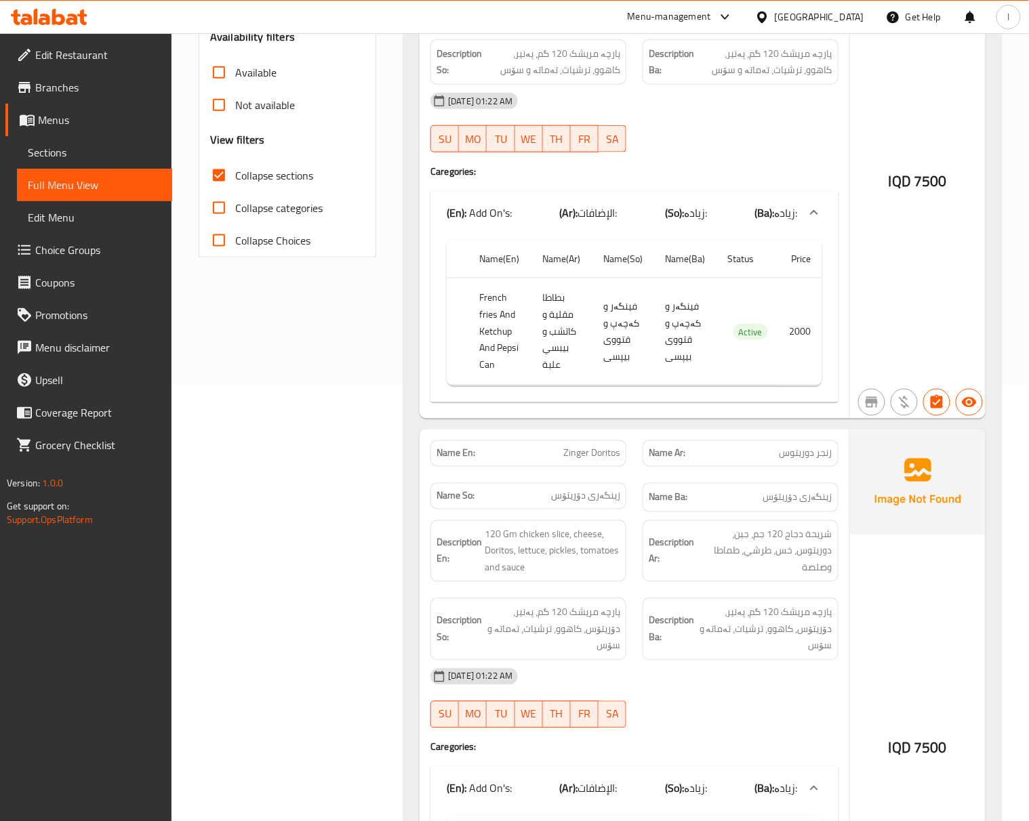
scroll to position [0, 0]
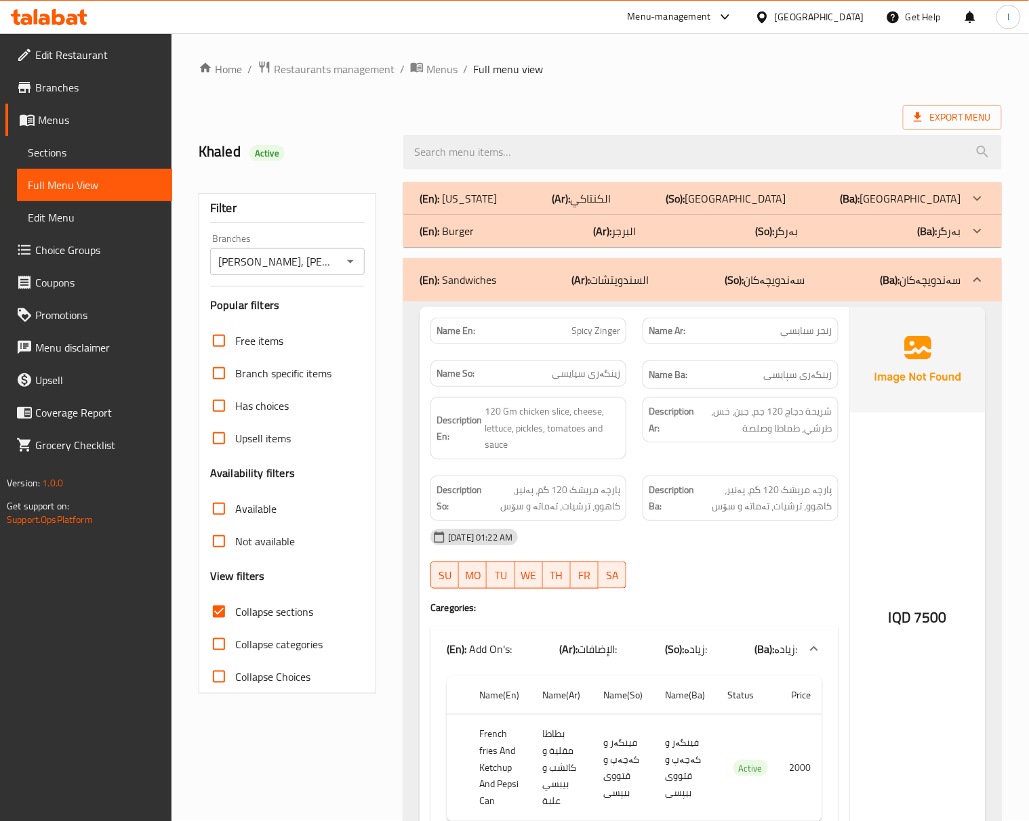
click at [708, 277] on div "(En): Sandwiches (Ar): السندويتشات (So): سەندویچەکان (Ba): سەندویچەکان" at bounding box center [689, 280] width 541 height 16
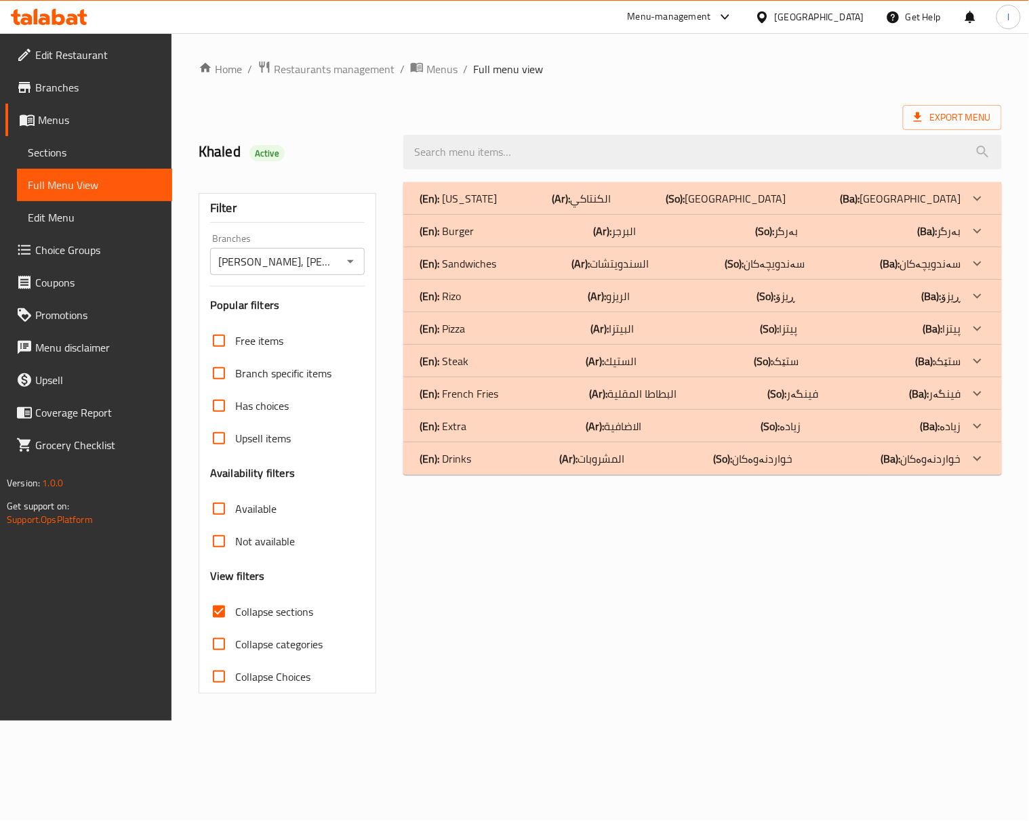
click at [711, 207] on div "(En): Burger (Ar): البرجر (So): بەرگر (Ba): بەرگر" at bounding box center [689, 198] width 541 height 16
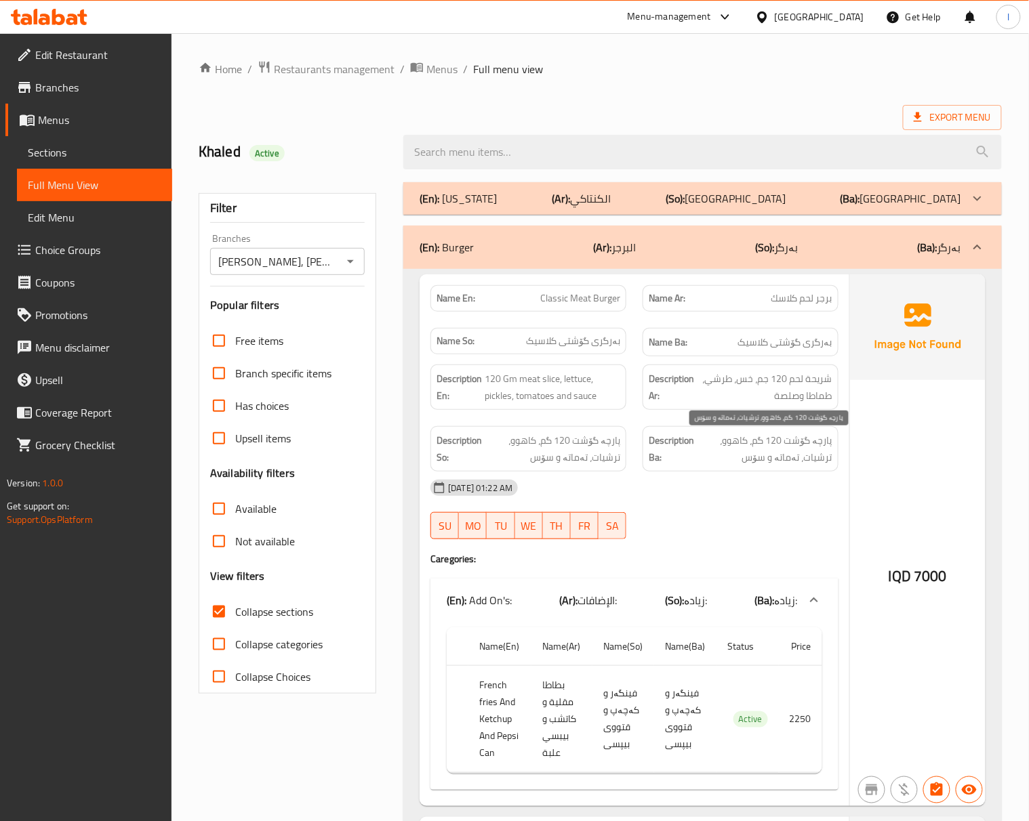
click at [782, 442] on span "پارچە گۆشت 120 گم، کاهوو، ترشیات، تەماتە و سۆس" at bounding box center [765, 448] width 136 height 33
click at [637, 418] on div "Description Ar: شريحة لحم 120 جم، خس، طرشي، طماطا وصلصة" at bounding box center [740, 387] width 212 height 62
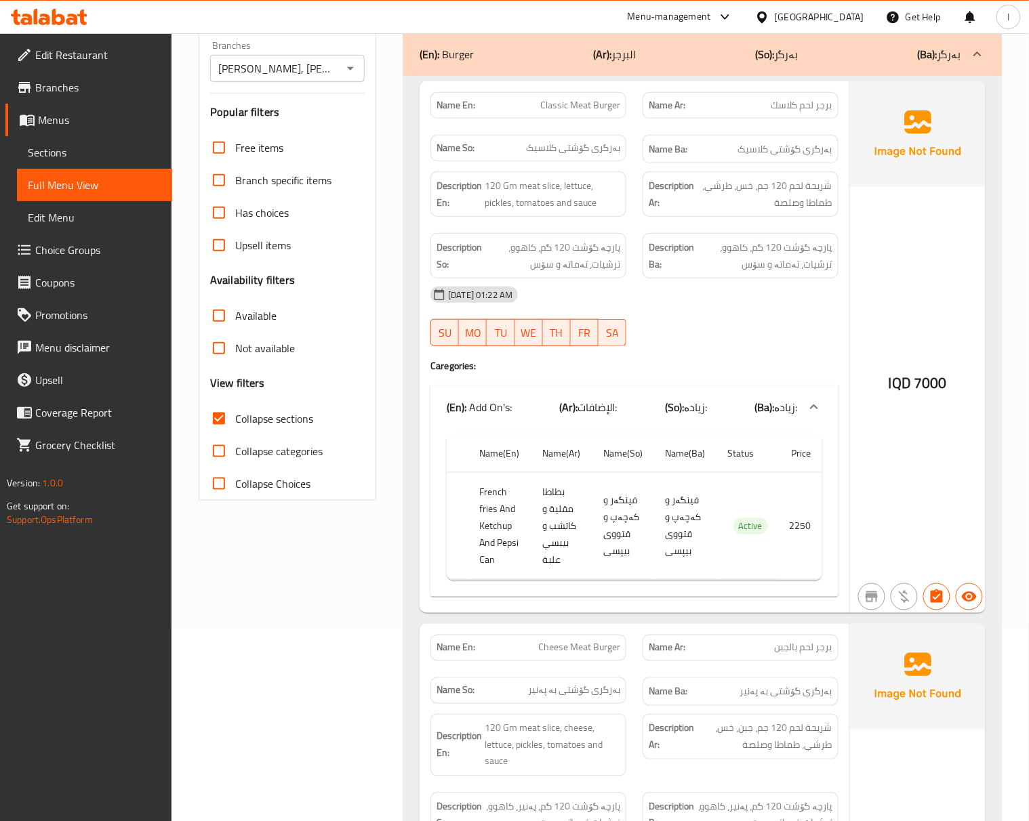
scroll to position [217, 0]
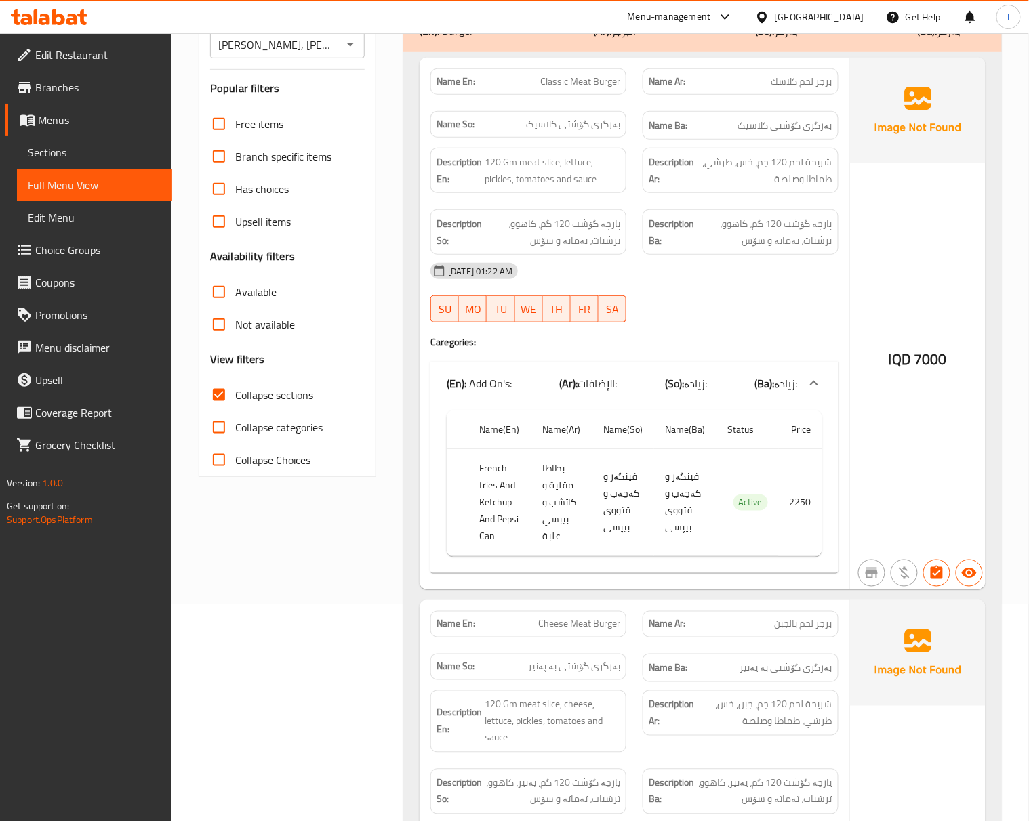
click at [626, 115] on div "Name So: بەرگری گۆشتی کلاسیک" at bounding box center [528, 125] width 212 height 45
click at [743, 283] on div "[DATE] 01:22 AM" at bounding box center [634, 271] width 424 height 33
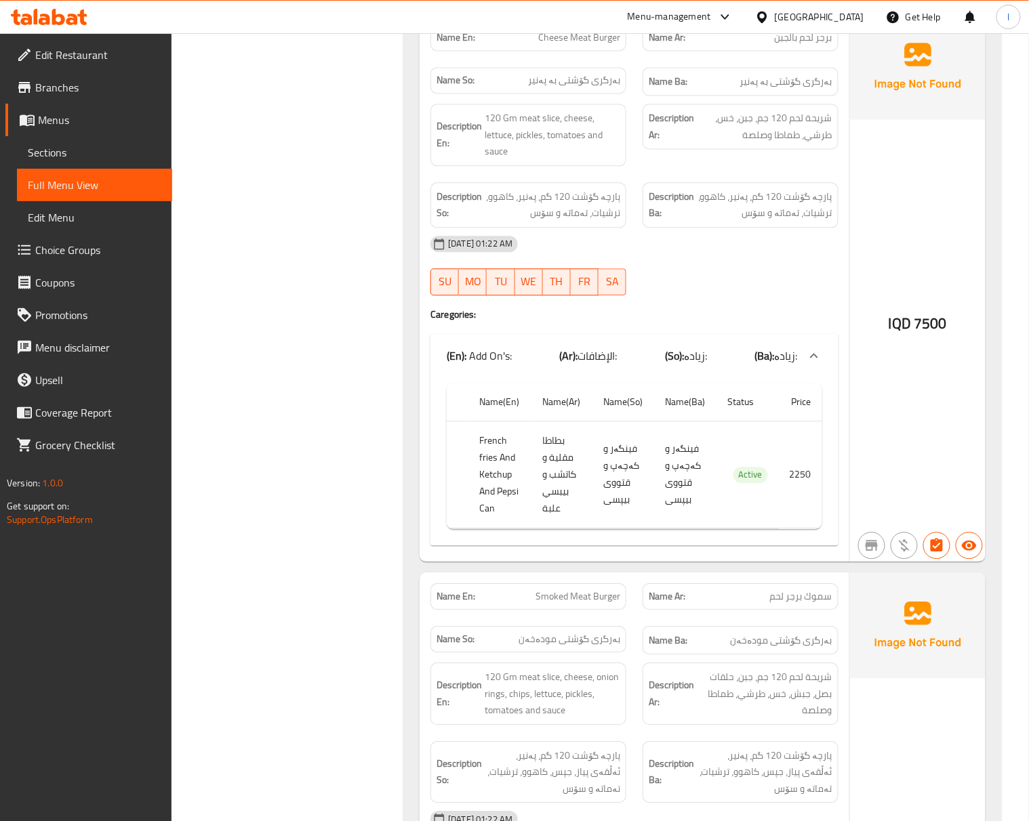
scroll to position [818, 0]
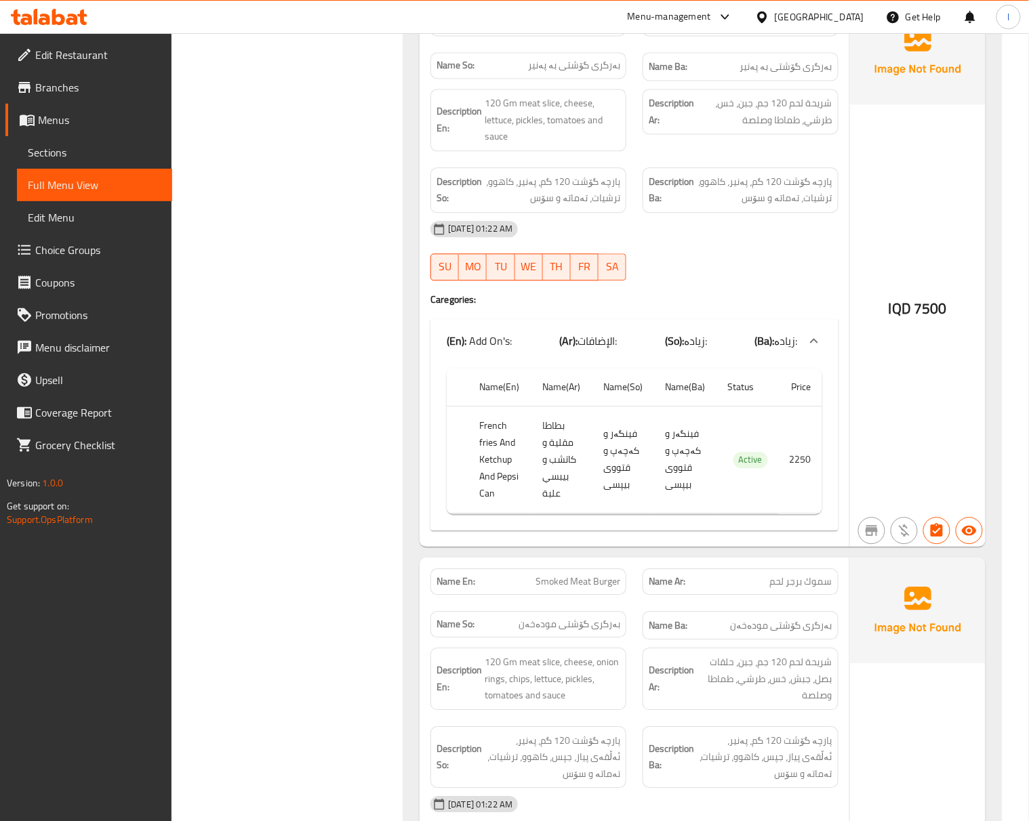
click at [630, 157] on div "Description En: 120 Gm meat slice, cheese, lettuce, pickles, tomatoes and sauce" at bounding box center [528, 120] width 212 height 79
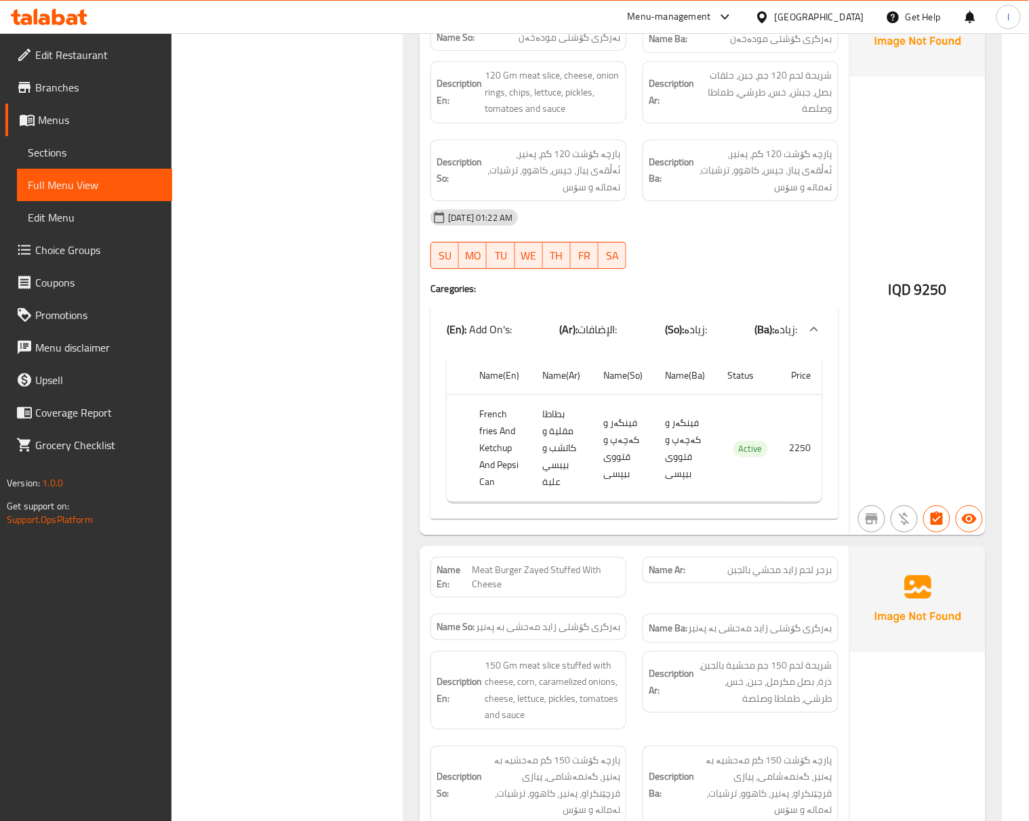
scroll to position [1421, 0]
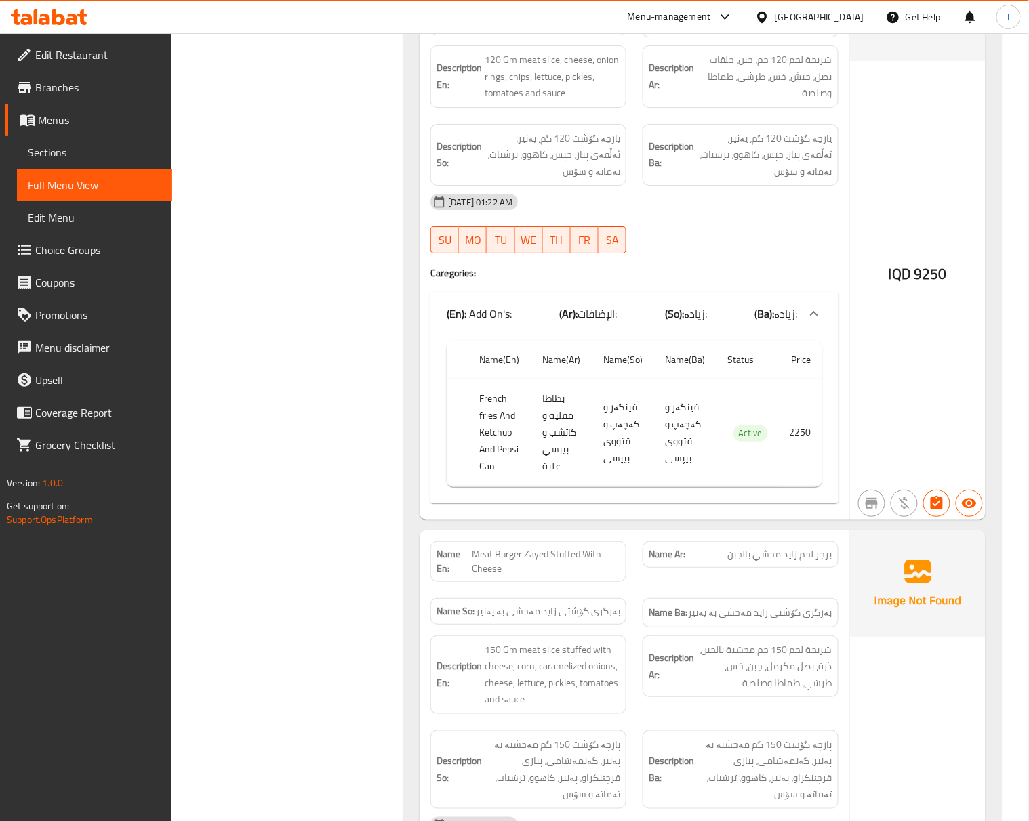
click at [733, 196] on div "[DATE] 01:22 AM" at bounding box center [634, 202] width 424 height 33
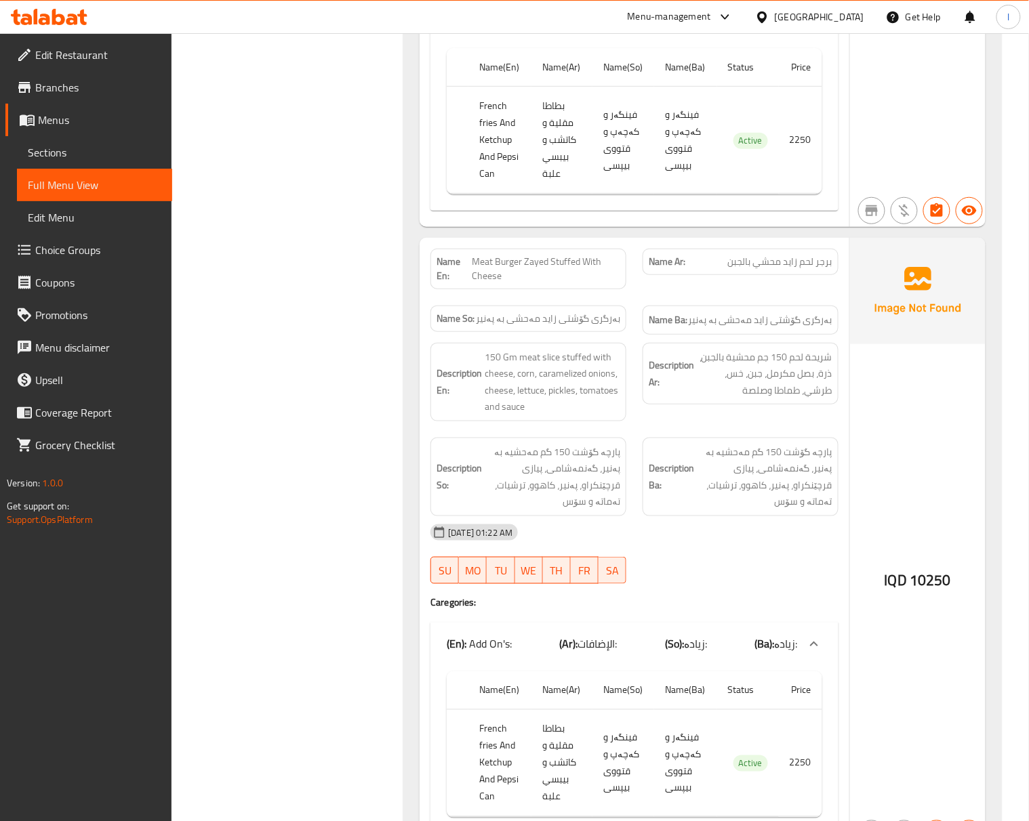
scroll to position [1722, 0]
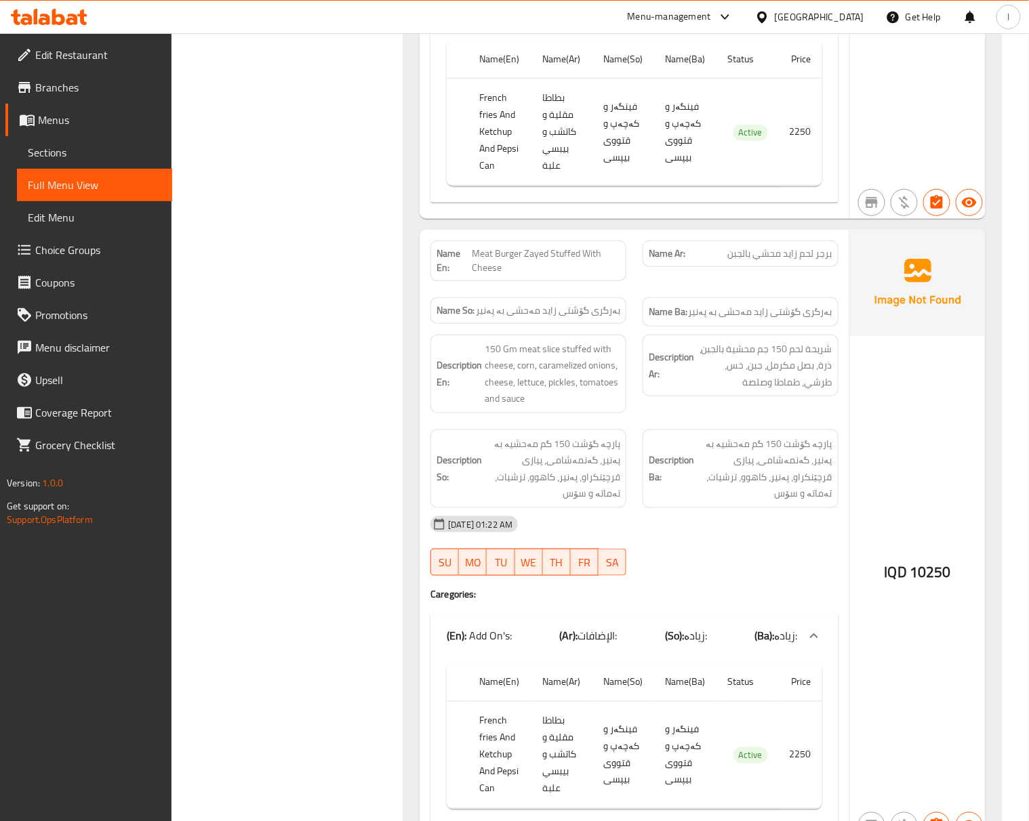
click at [755, 409] on div "Description Ar: شريحة لحم 150 جم محشية بالجبن، ذرة، بصل مكرمل، جبن، خس، طرشي، ط…" at bounding box center [740, 374] width 212 height 95
click at [643, 421] on div "Description Ar: شريحة لحم 150 جم محشية بالجبن، ذرة، بصل مكرمل، جبن، خس، طرشي، ط…" at bounding box center [740, 374] width 212 height 95
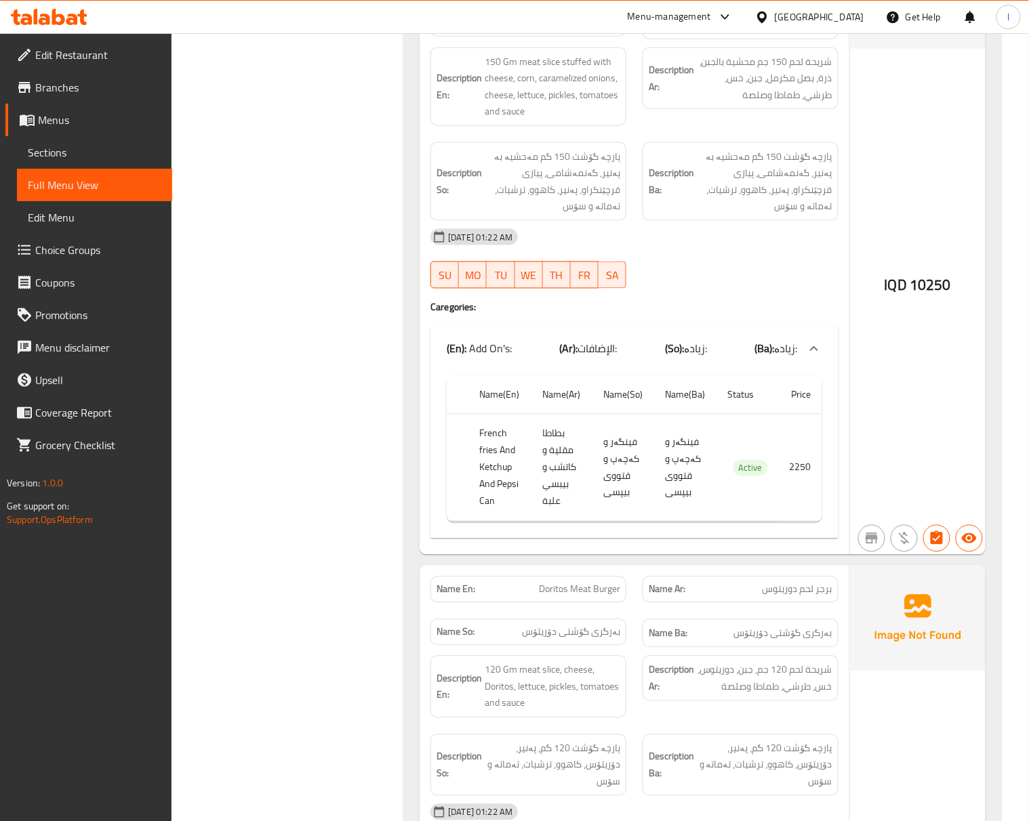
scroll to position [2023, 0]
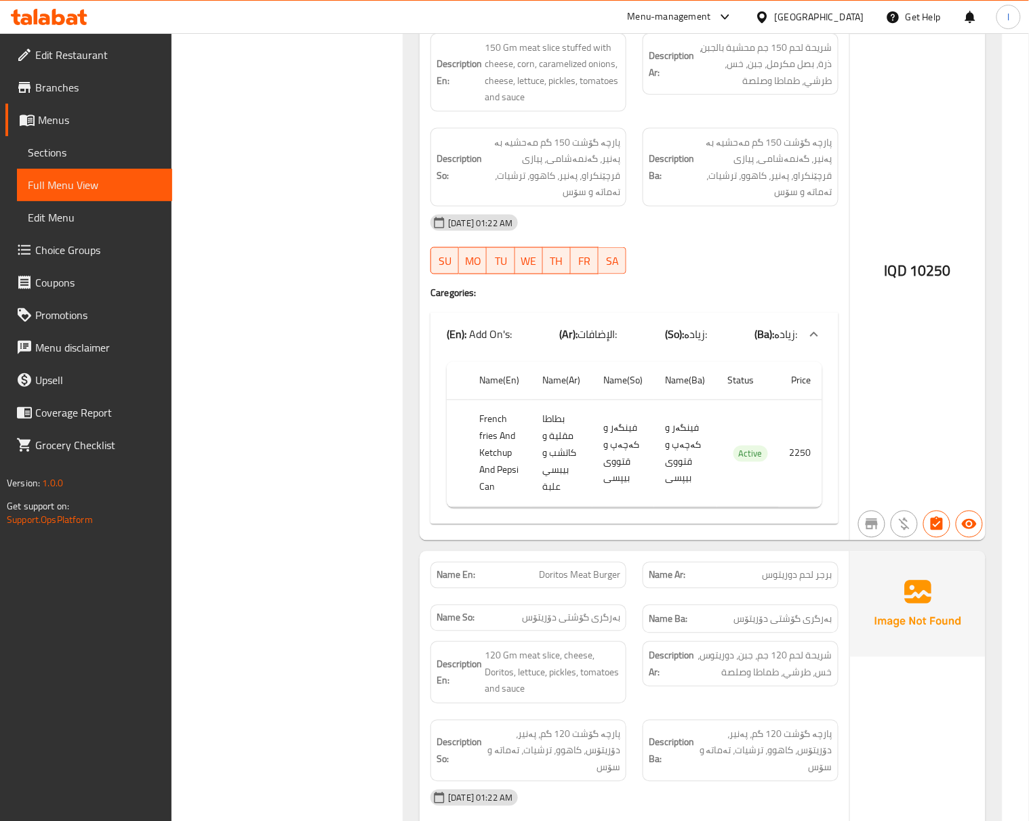
click at [309, 466] on div "Filter Branches Zayed, Hay Al-Khadra Branches Popular filters Free items Branch…" at bounding box center [292, 601] width 205 height 4900
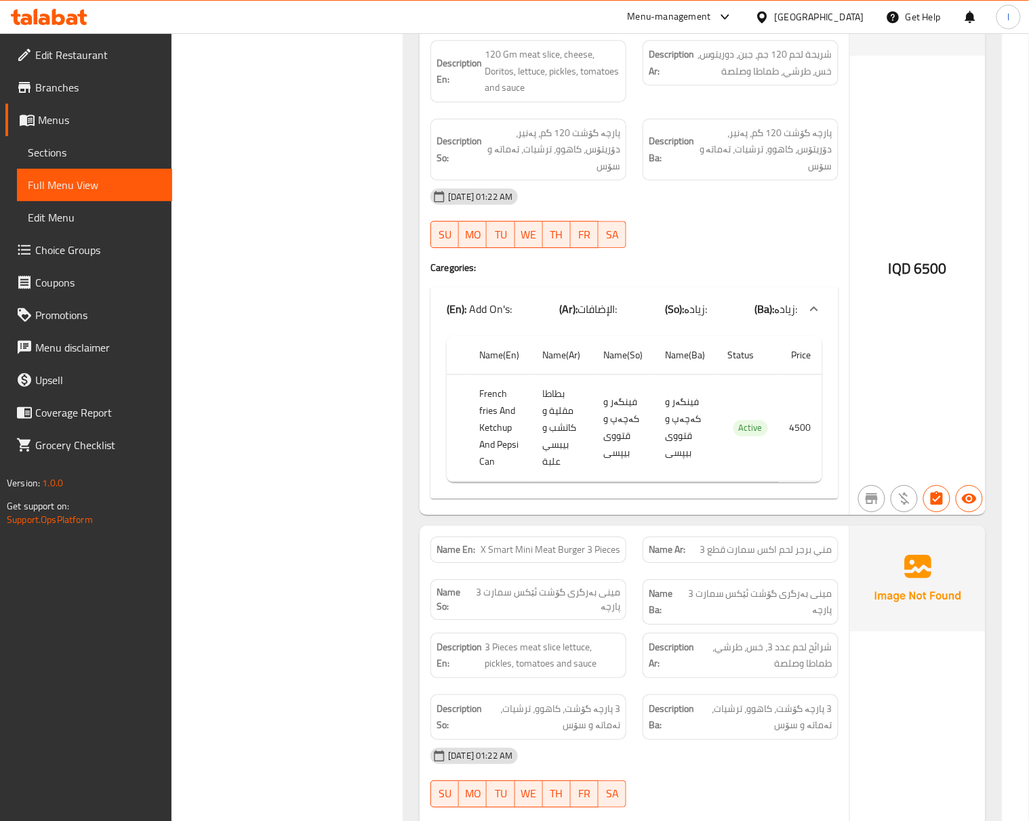
scroll to position [2324, 0]
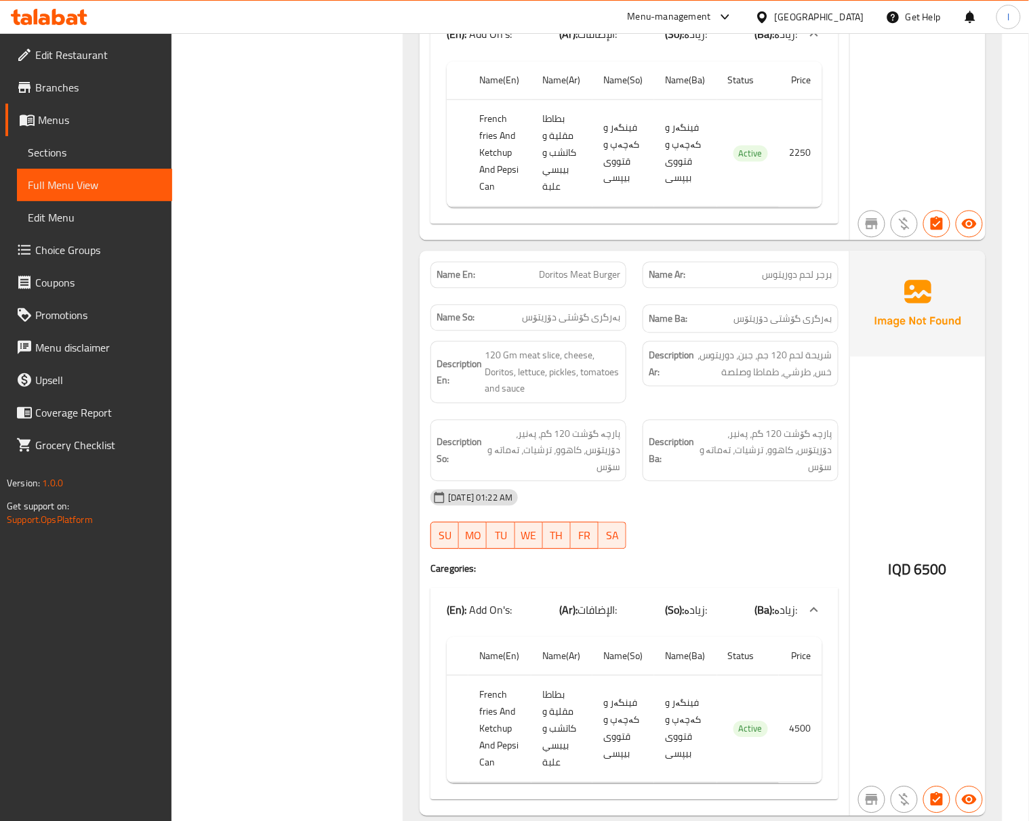
click at [745, 497] on div "[DATE] 01:22 AM" at bounding box center [634, 497] width 424 height 33
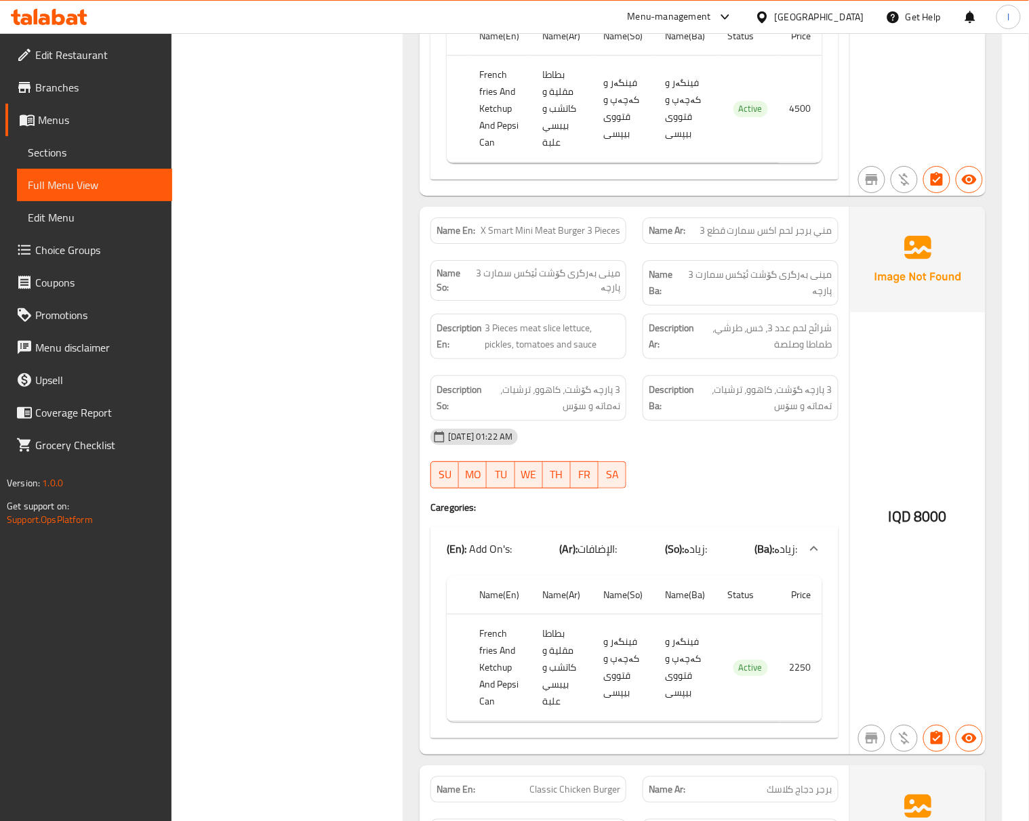
scroll to position [2927, 0]
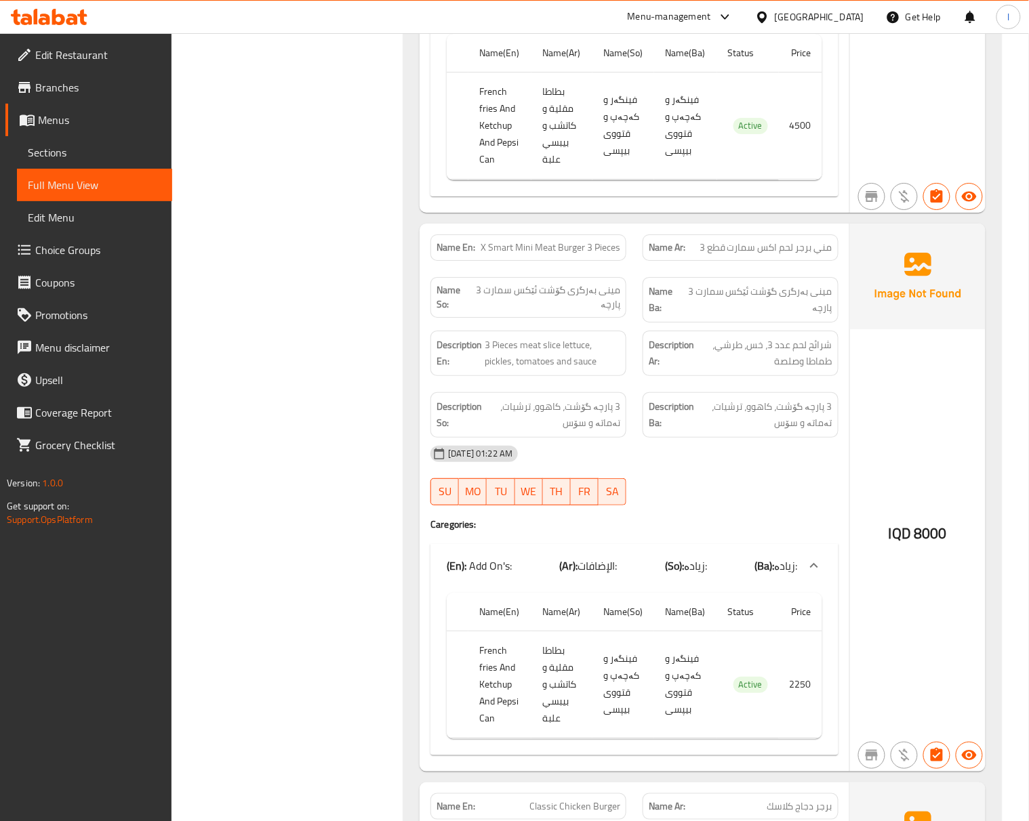
click at [454, 376] on div "Description En: 3 Pieces meat slice lettuce, pickles, tomatoes and sauce" at bounding box center [528, 353] width 196 height 45
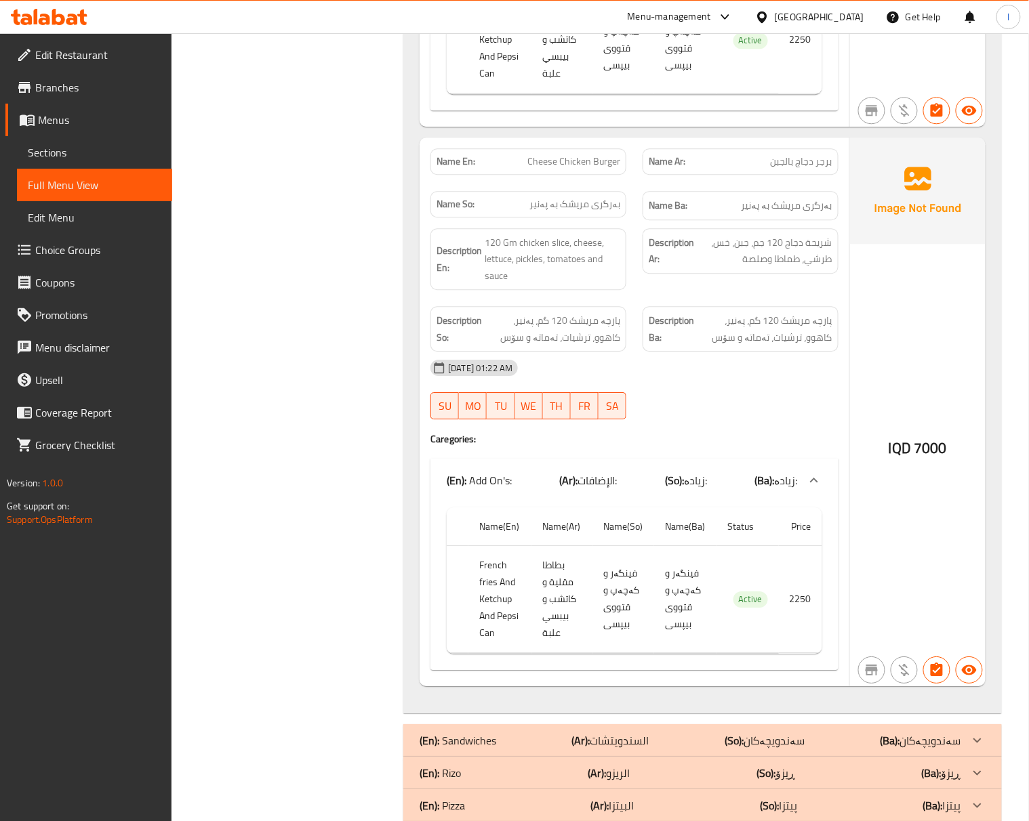
scroll to position [4131, 0]
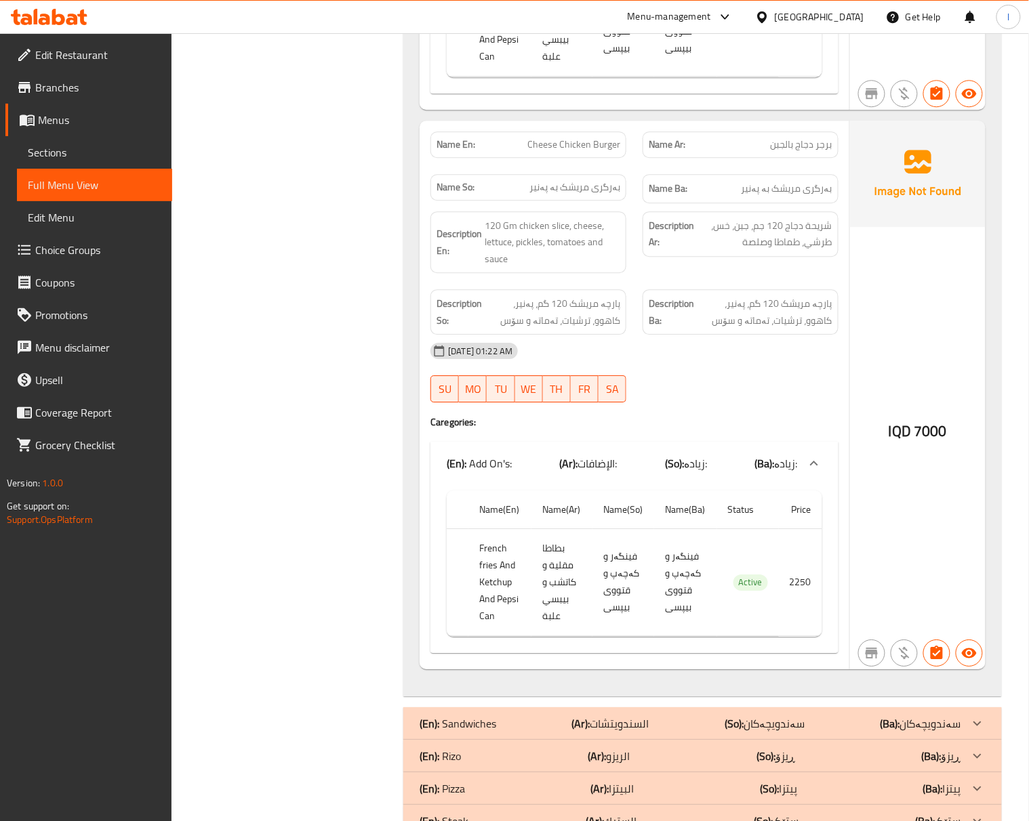
click at [813, 398] on div "17-08-2025 01:22 AM SU MO TU WE TH FR SA" at bounding box center [634, 373] width 424 height 76
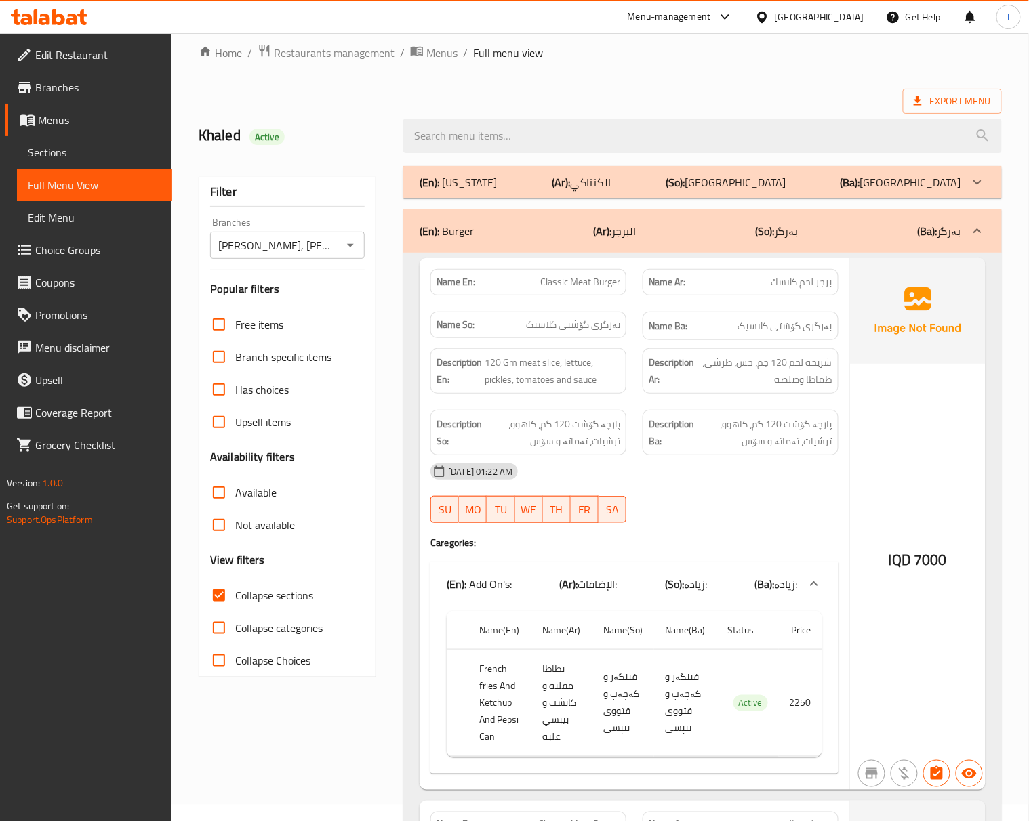
scroll to position [0, 0]
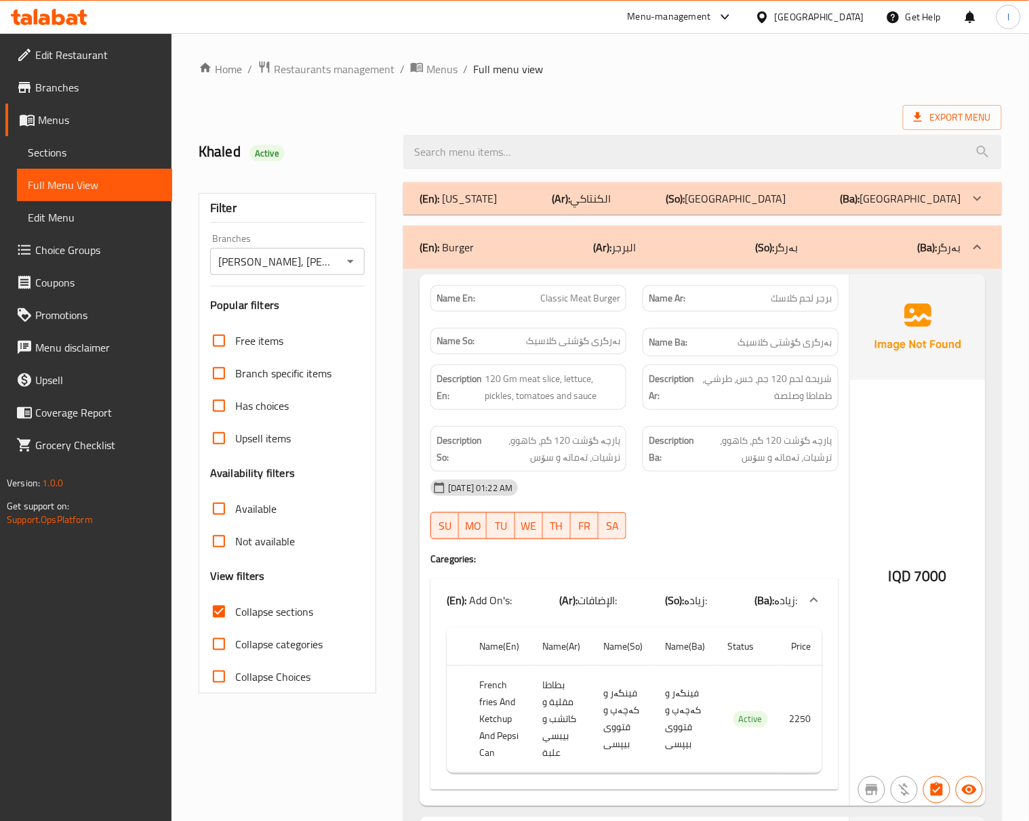
click at [809, 269] on div "(En): Burger (Ar): البرجر (So): بەرگر (Ba): بەرگر" at bounding box center [702, 247] width 598 height 43
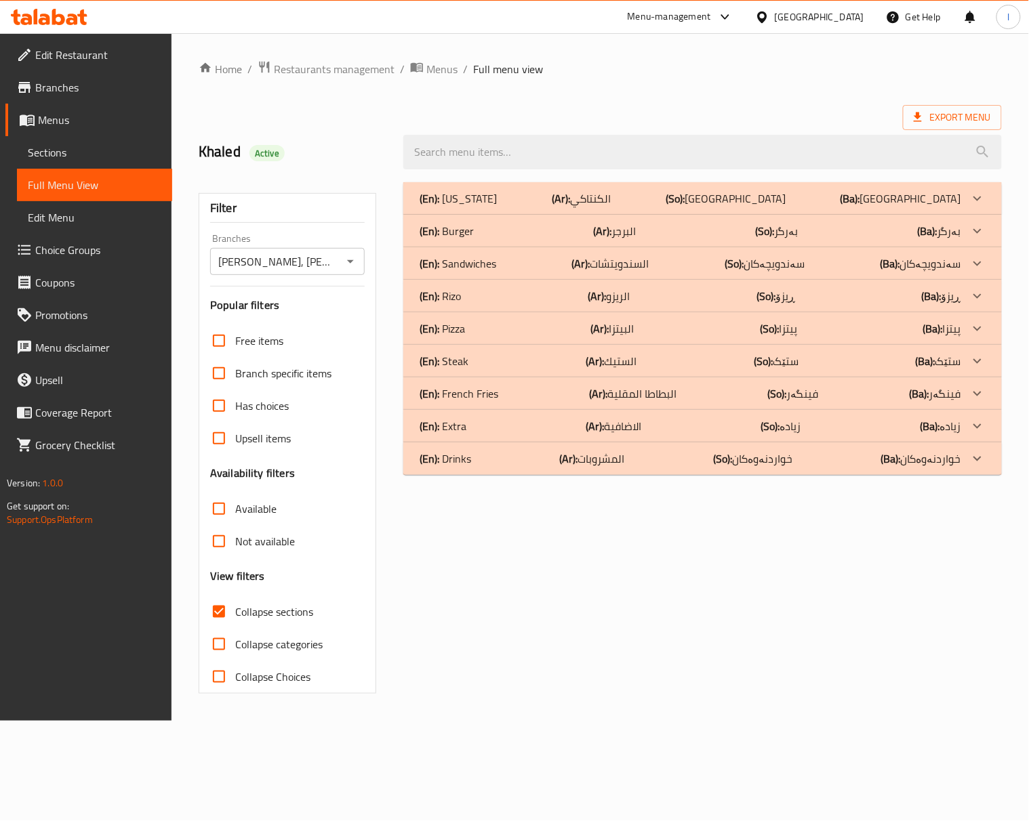
click at [809, 262] on div "Name Ar: برجر لحم كلاسك" at bounding box center [740, 244] width 212 height 43
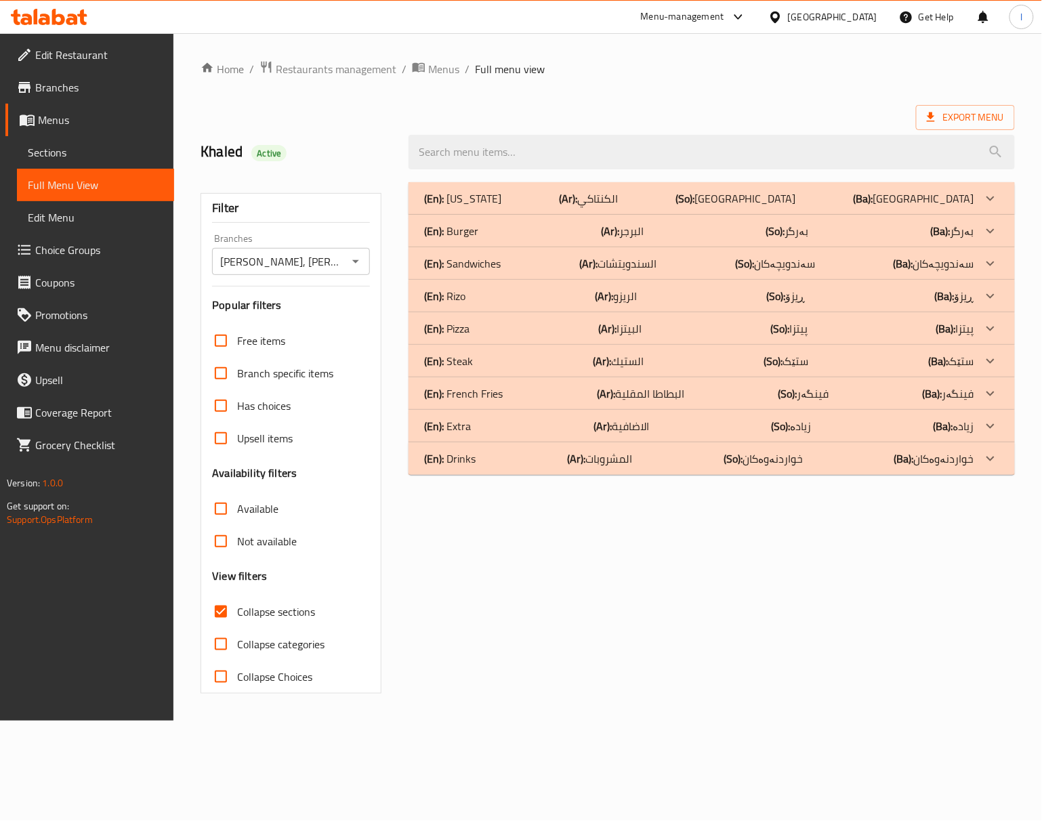
click at [837, 215] on div "(En): Burger (Ar): البرجر (So): بەرگر (Ba): بەرگر" at bounding box center [712, 198] width 606 height 33
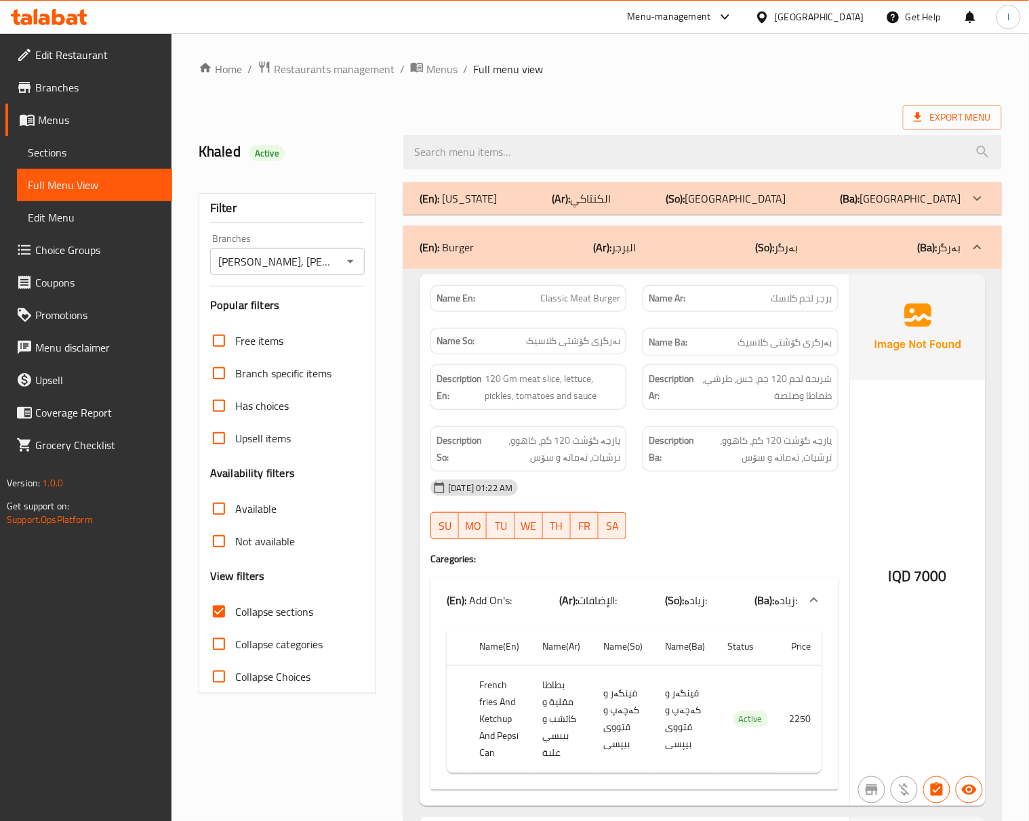
click at [795, 239] on p "(So): بەرگر" at bounding box center [776, 247] width 43 height 16
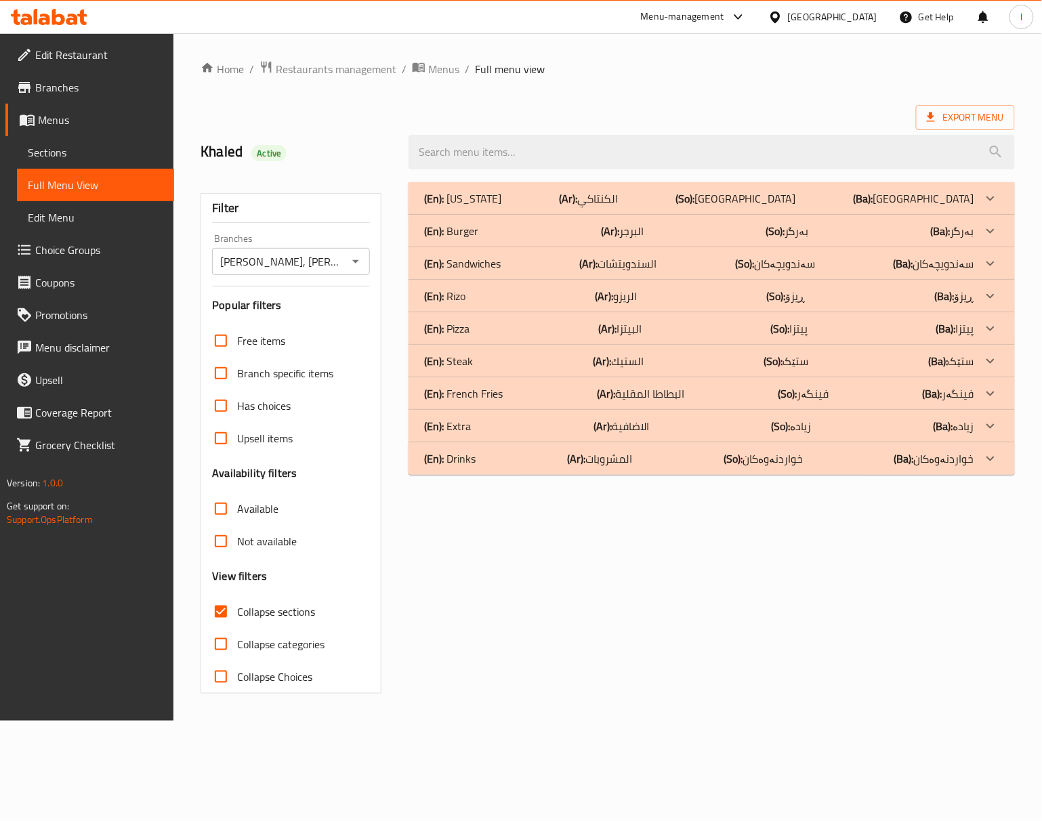
click at [808, 206] on div "(En): Kentucky (Ar): الكنتاكي (So): کنتاکی (Ba): کنتاکی" at bounding box center [699, 198] width 549 height 16
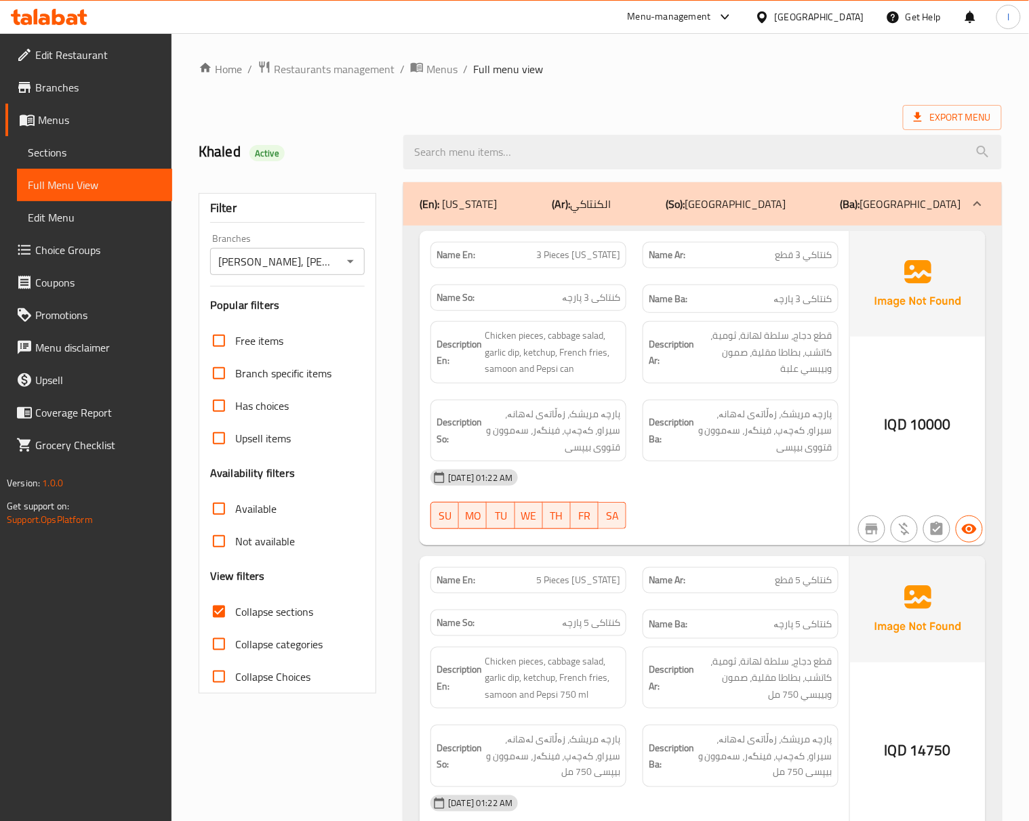
click at [726, 518] on div "17-08-2025 01:22 AM SU MO TU WE TH FR SA" at bounding box center [634, 499] width 424 height 76
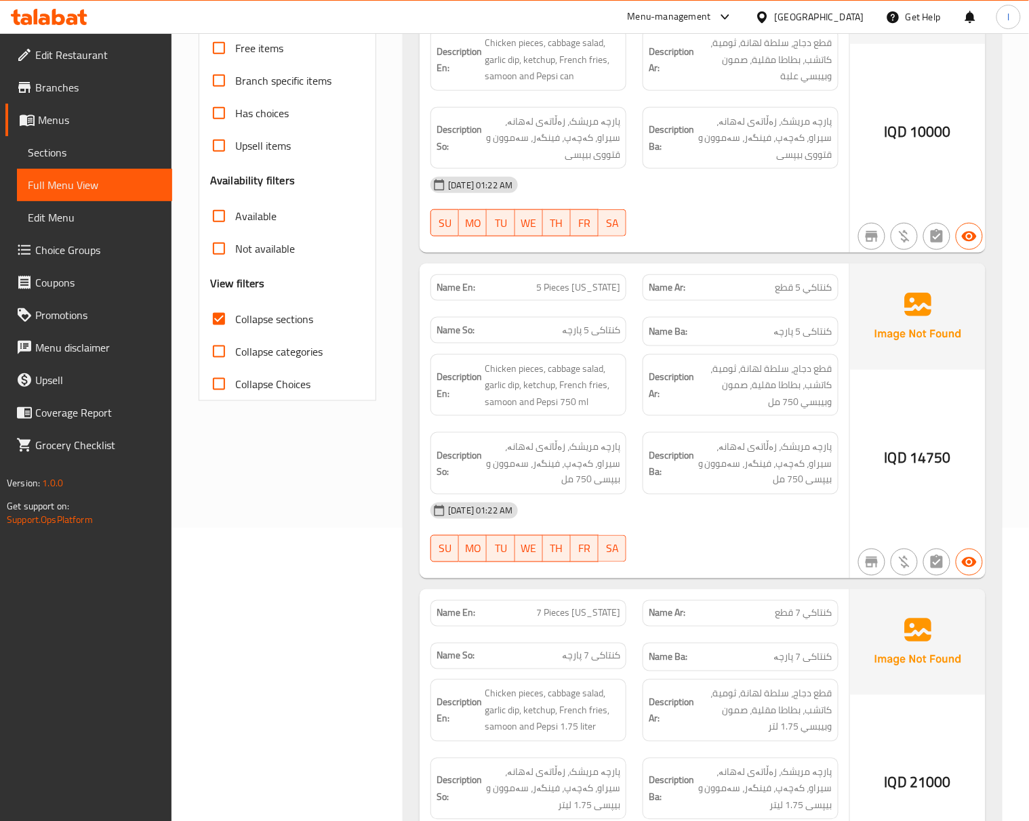
scroll to position [301, 0]
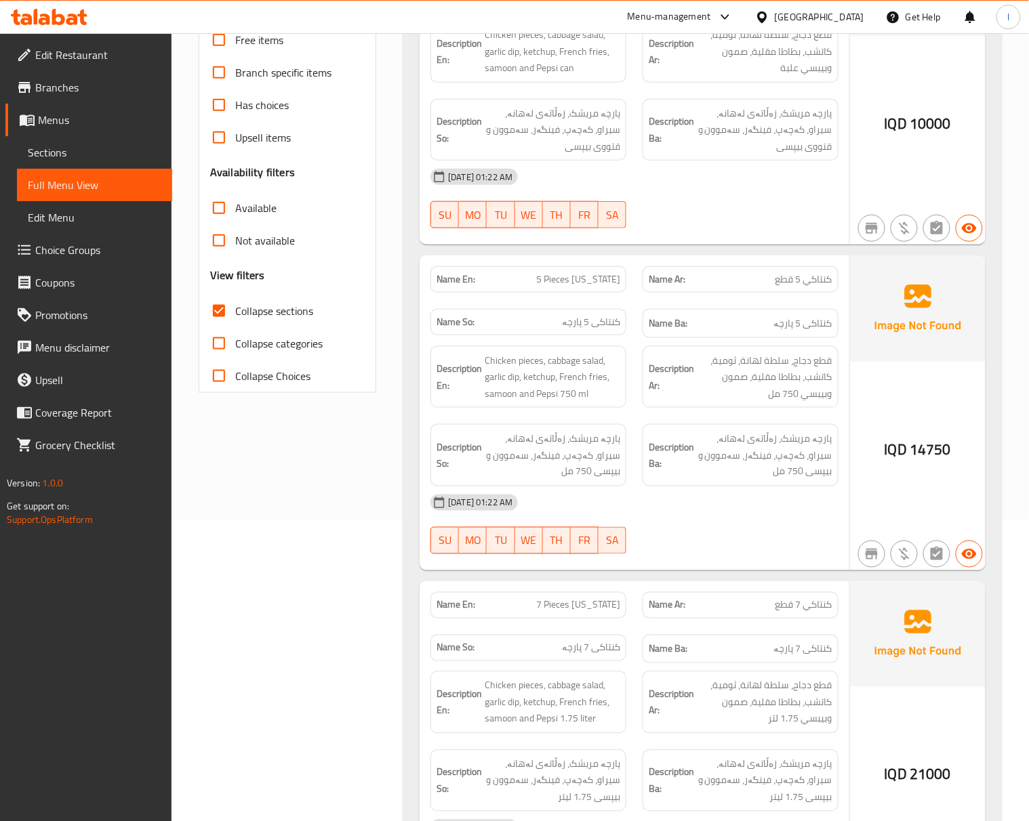
click at [732, 524] on div "17-08-2025 01:22 AM SU MO TU WE TH FR SA" at bounding box center [634, 524] width 424 height 76
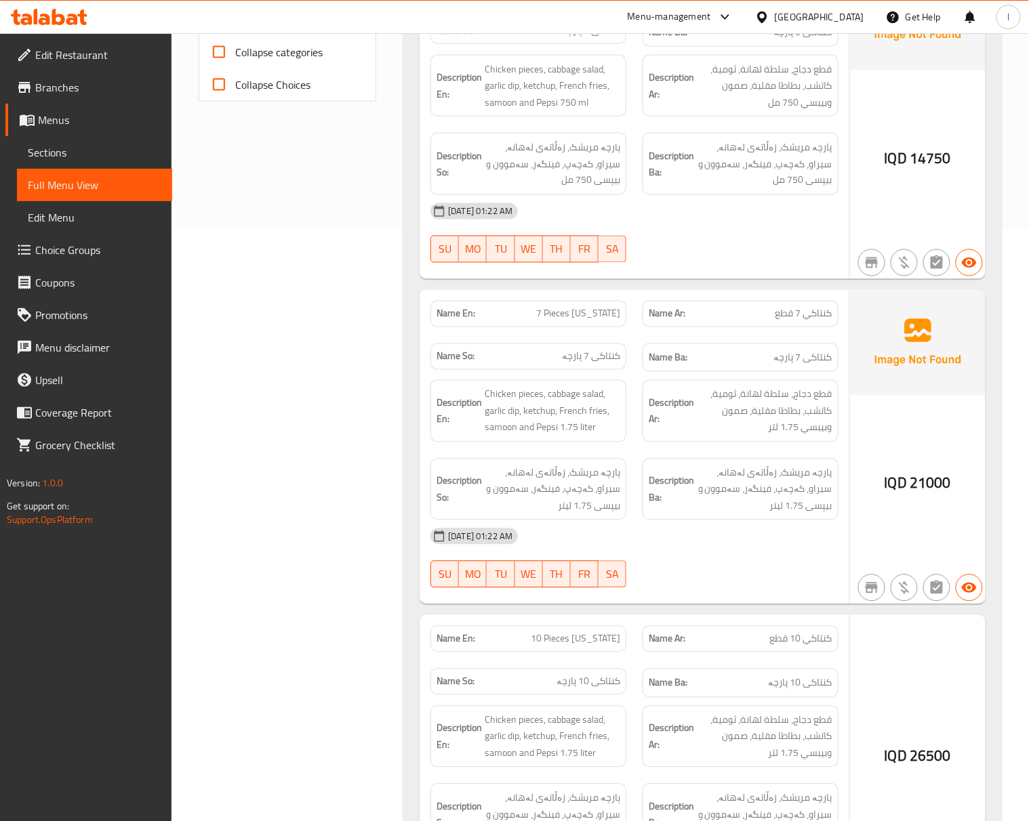
scroll to position [602, 0]
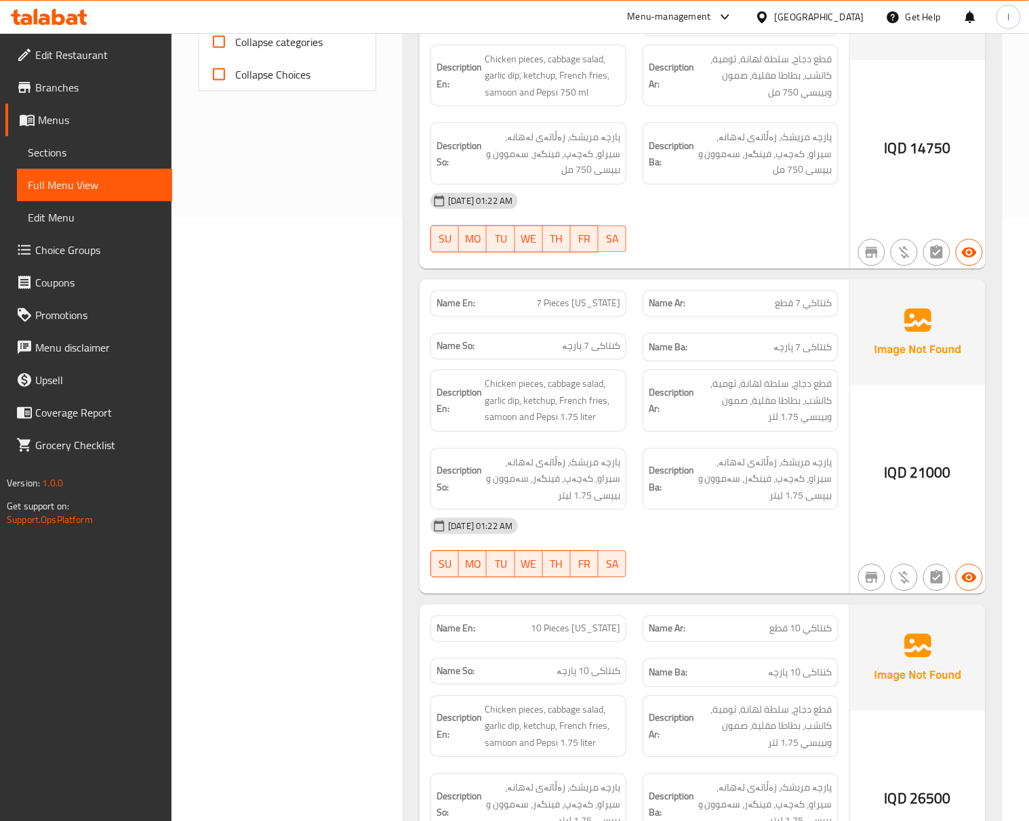
click at [755, 562] on div "17-08-2025 01:22 AM SU MO TU WE TH FR SA" at bounding box center [634, 548] width 424 height 76
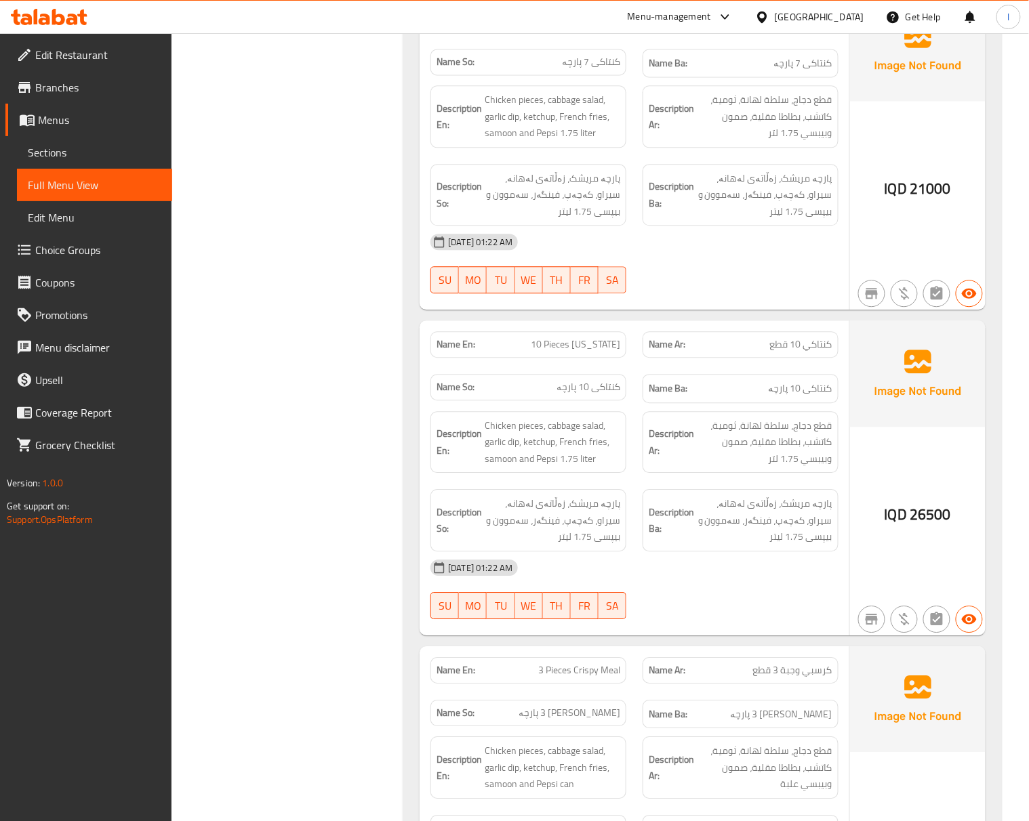
scroll to position [903, 0]
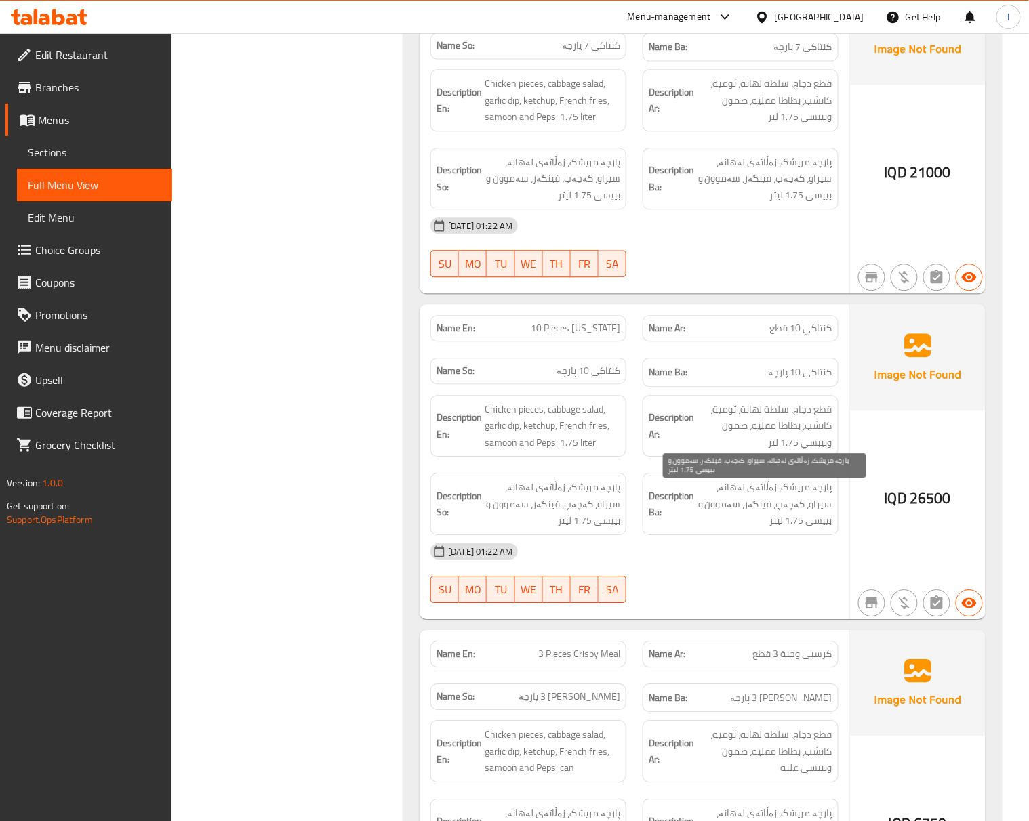
click at [707, 526] on span "پارچە مریشک، زەڵاتەی لەهانە، سیراو، کەچەپ، فینگەر، سەموون و بیپسی 1.75 لیتر" at bounding box center [765, 504] width 136 height 50
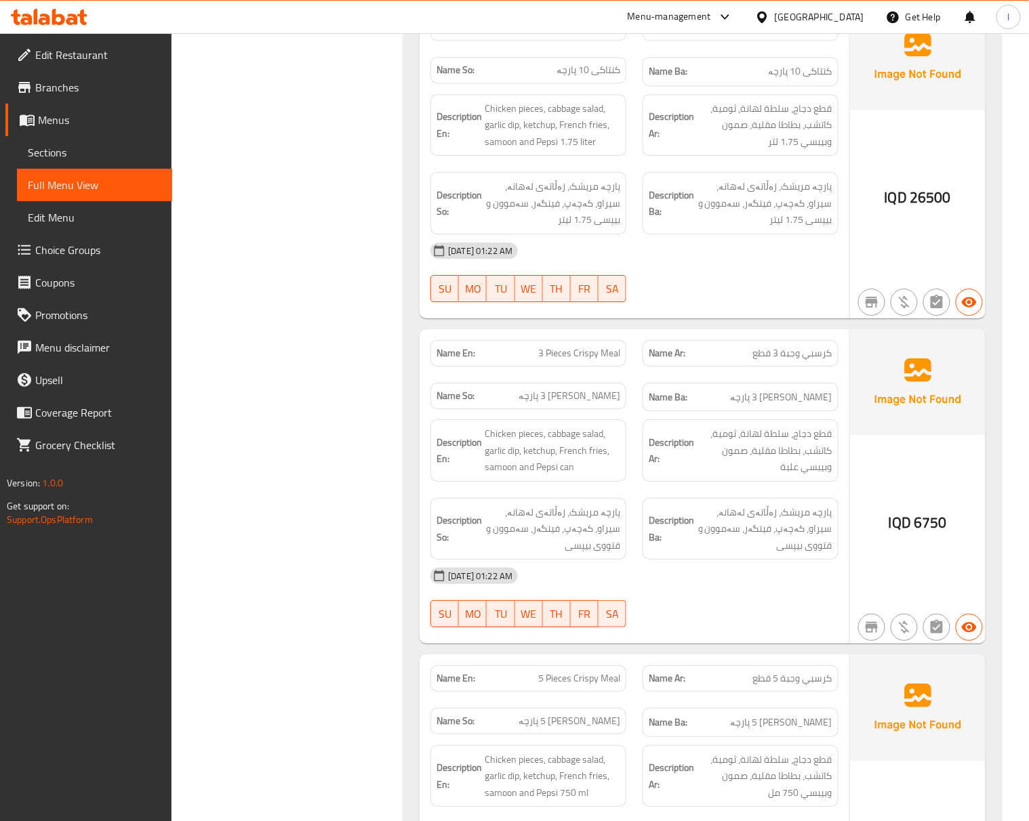
click at [733, 636] on div at bounding box center [740, 627] width 212 height 16
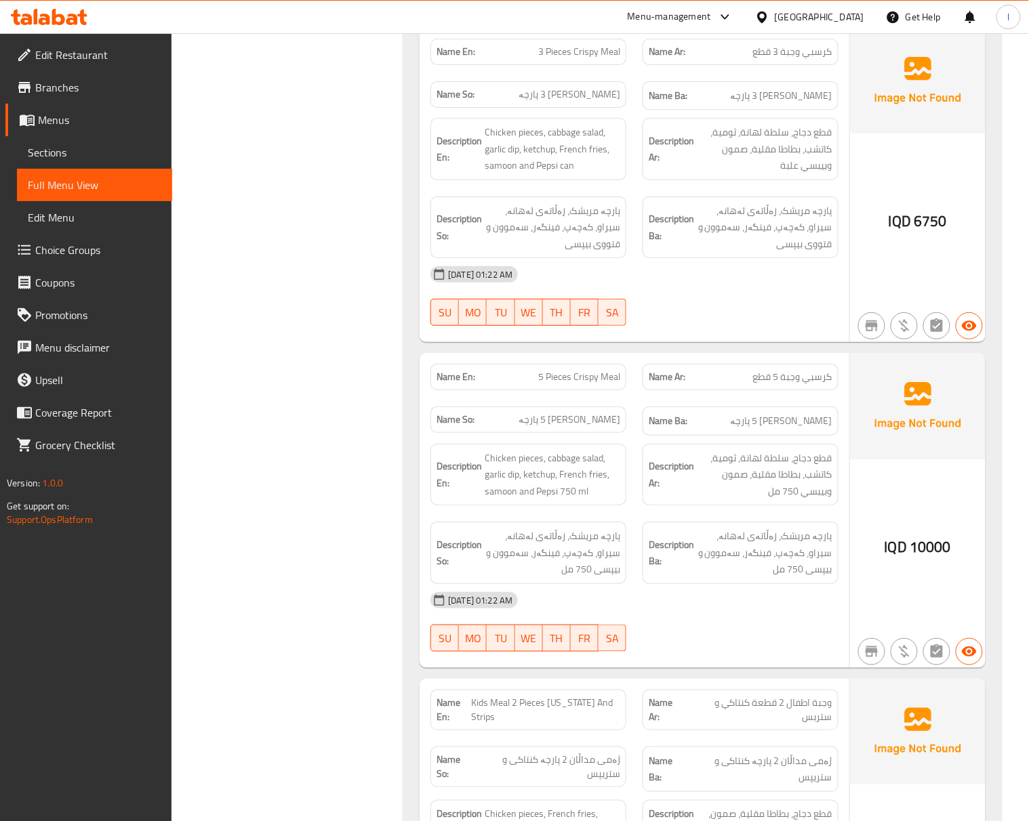
scroll to position [1806, 0]
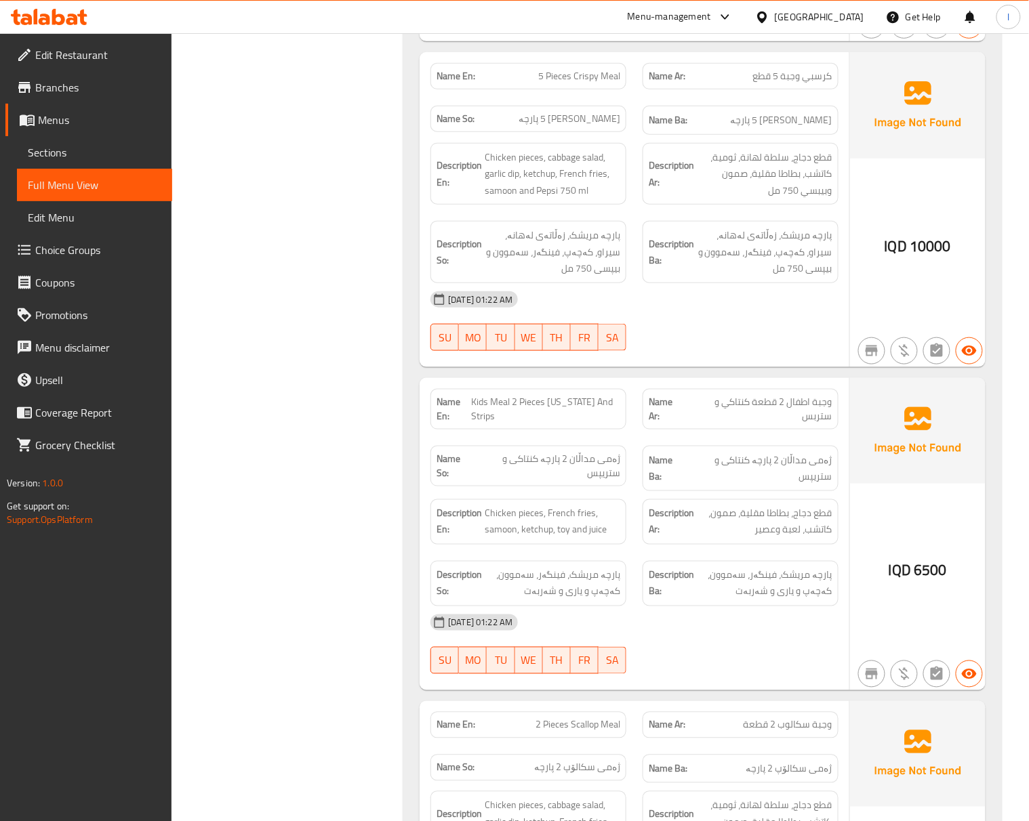
click at [751, 350] on div "17-08-2025 01:22 AM SU MO TU WE TH FR SA" at bounding box center [634, 321] width 424 height 76
click at [691, 348] on div "17-08-2025 01:22 AM SU MO TU WE TH FR SA" at bounding box center [634, 321] width 424 height 76
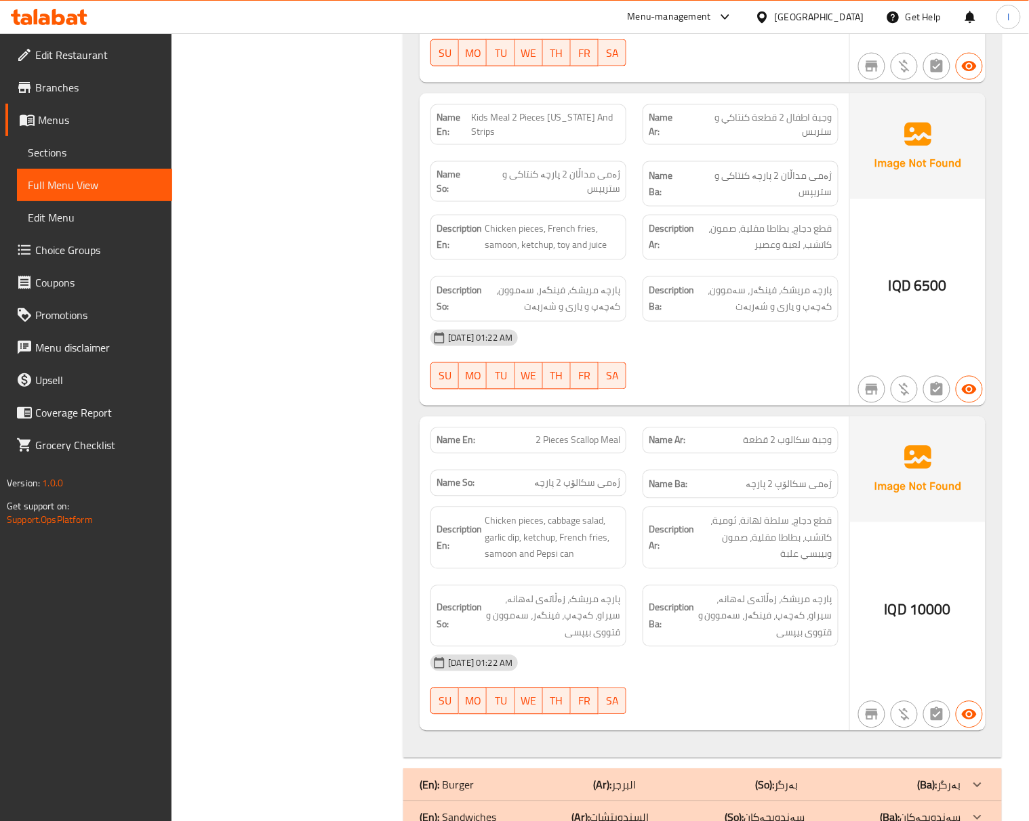
scroll to position [2107, 0]
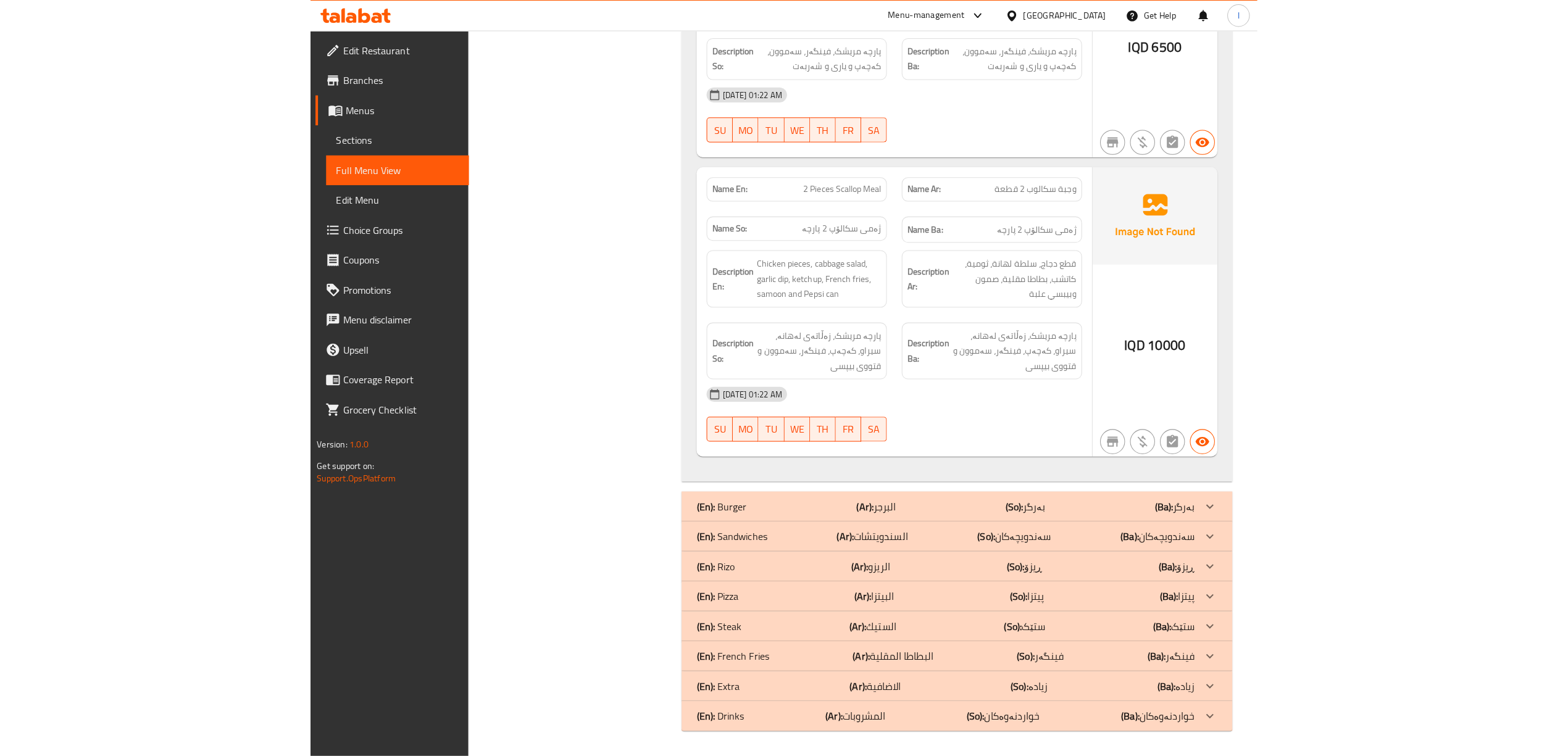
scroll to position [1748, 0]
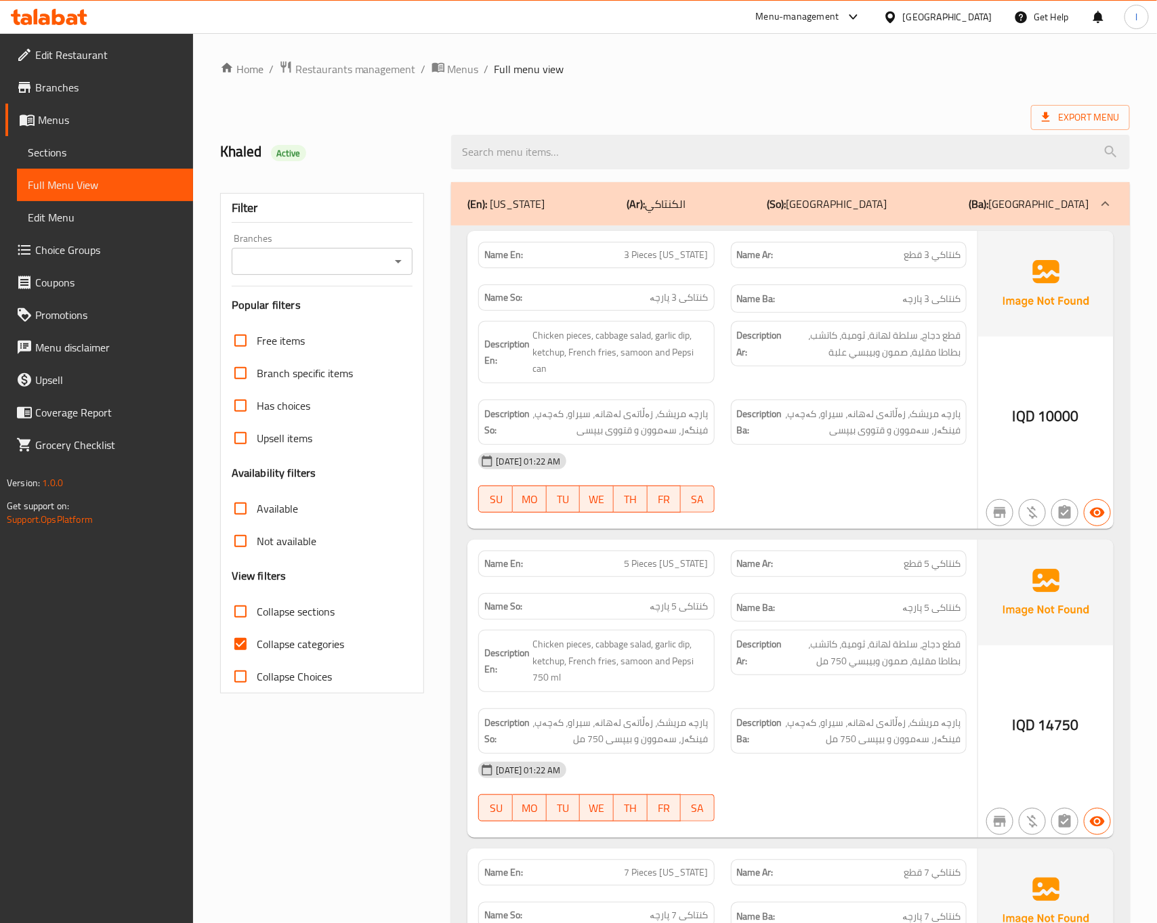
click at [77, 149] on span "Sections" at bounding box center [105, 152] width 154 height 16
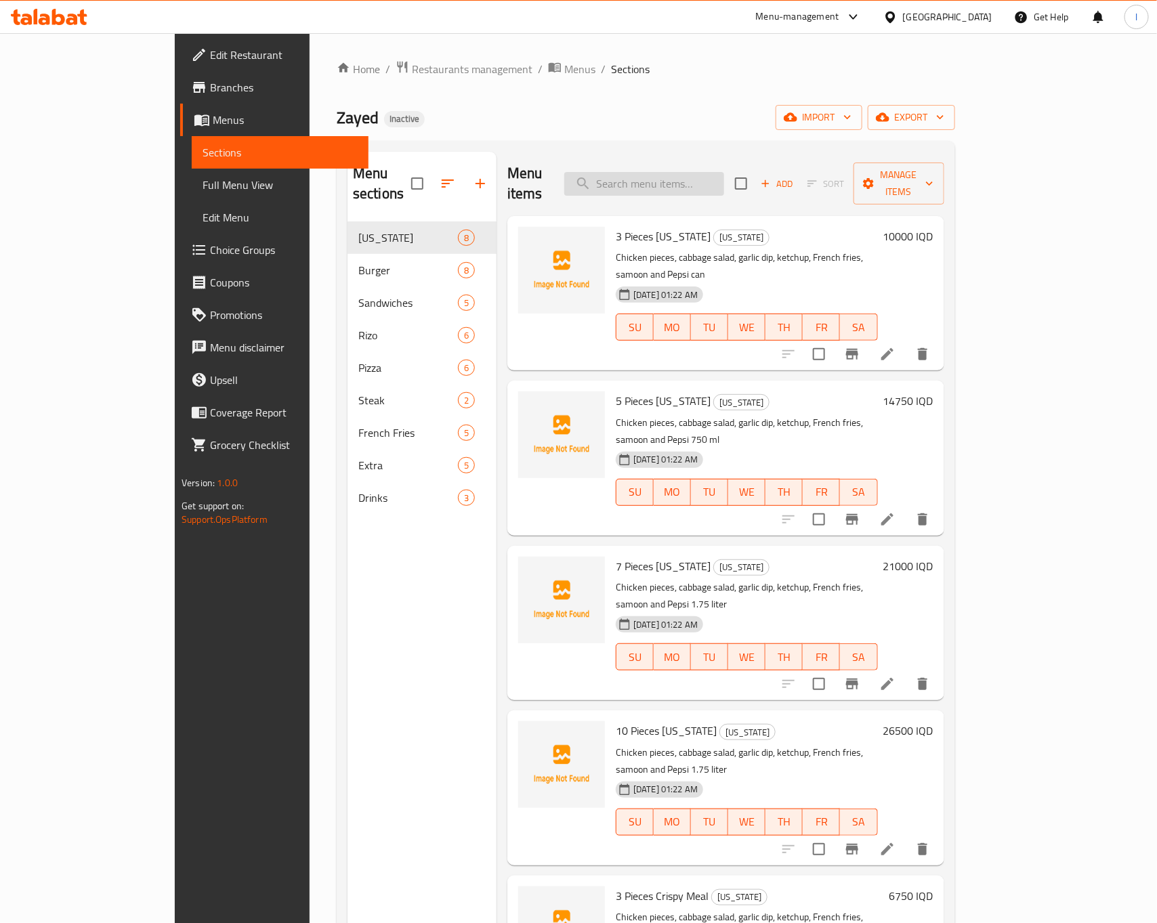
click at [694, 179] on input "search" at bounding box center [644, 184] width 160 height 24
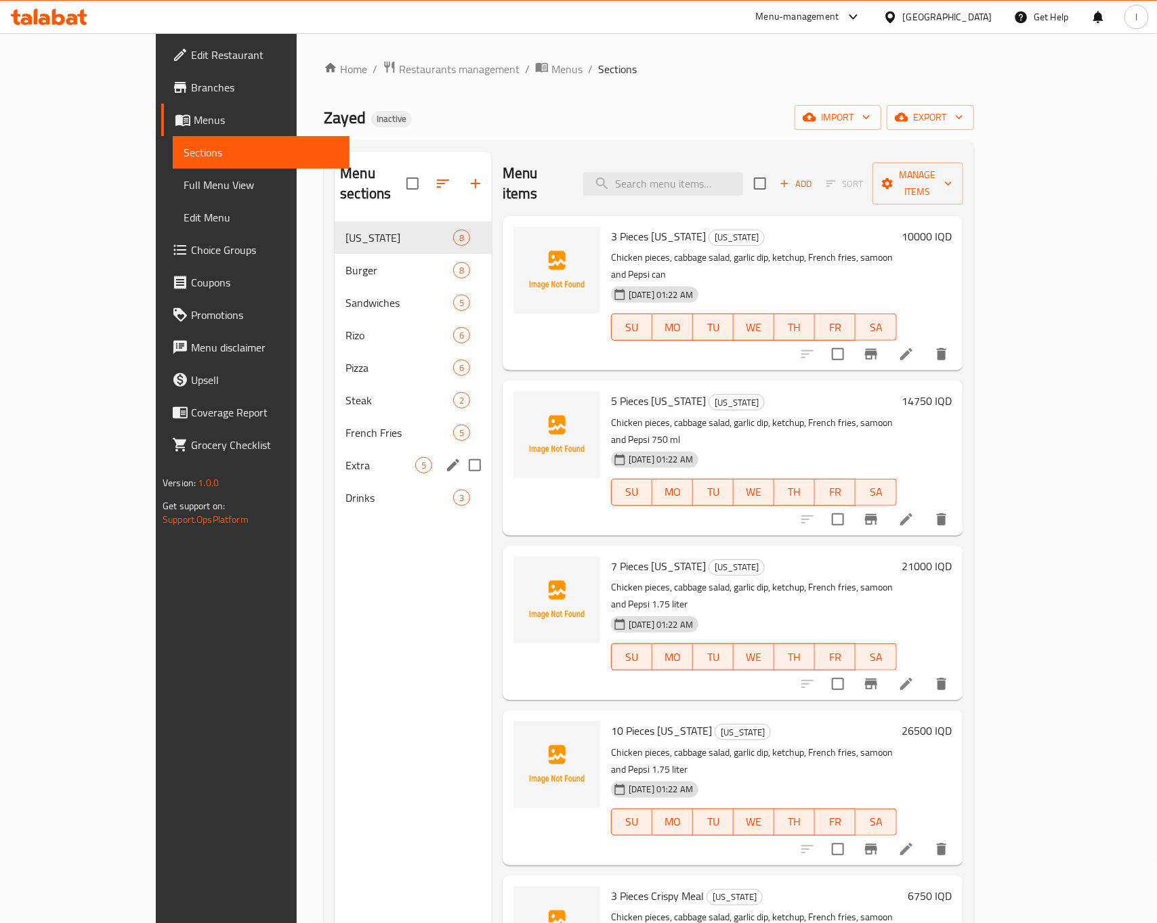
click at [346, 457] on span "Extra" at bounding box center [381, 465] width 70 height 16
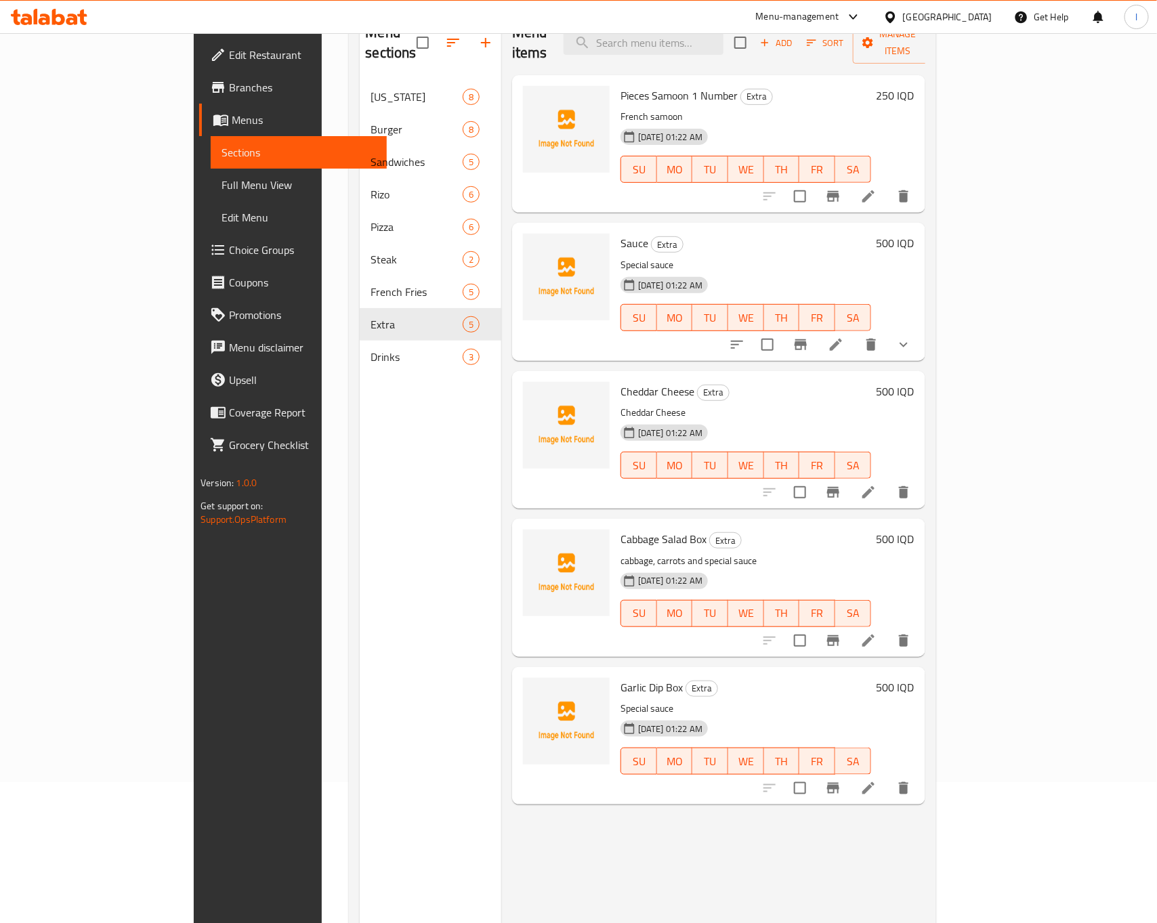
scroll to position [190, 0]
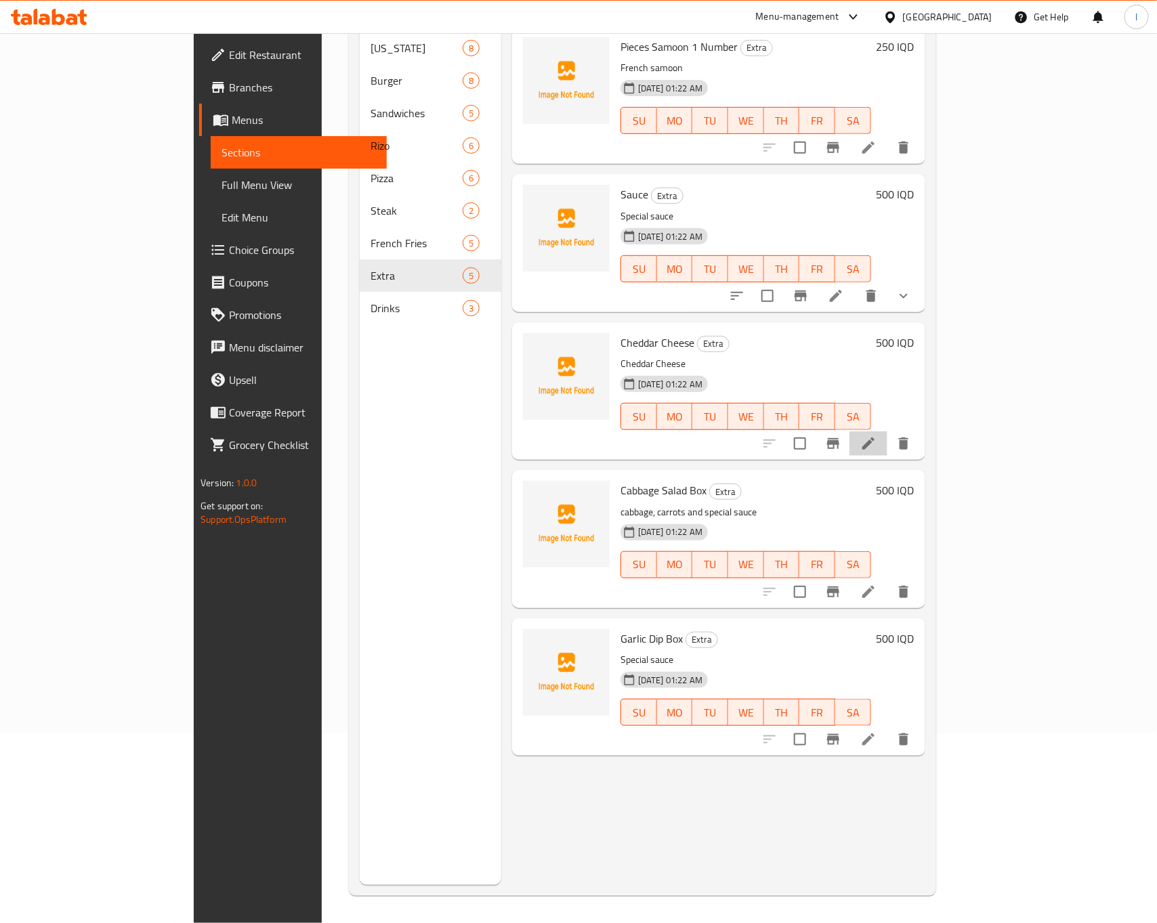
click at [888, 432] on li at bounding box center [869, 444] width 38 height 24
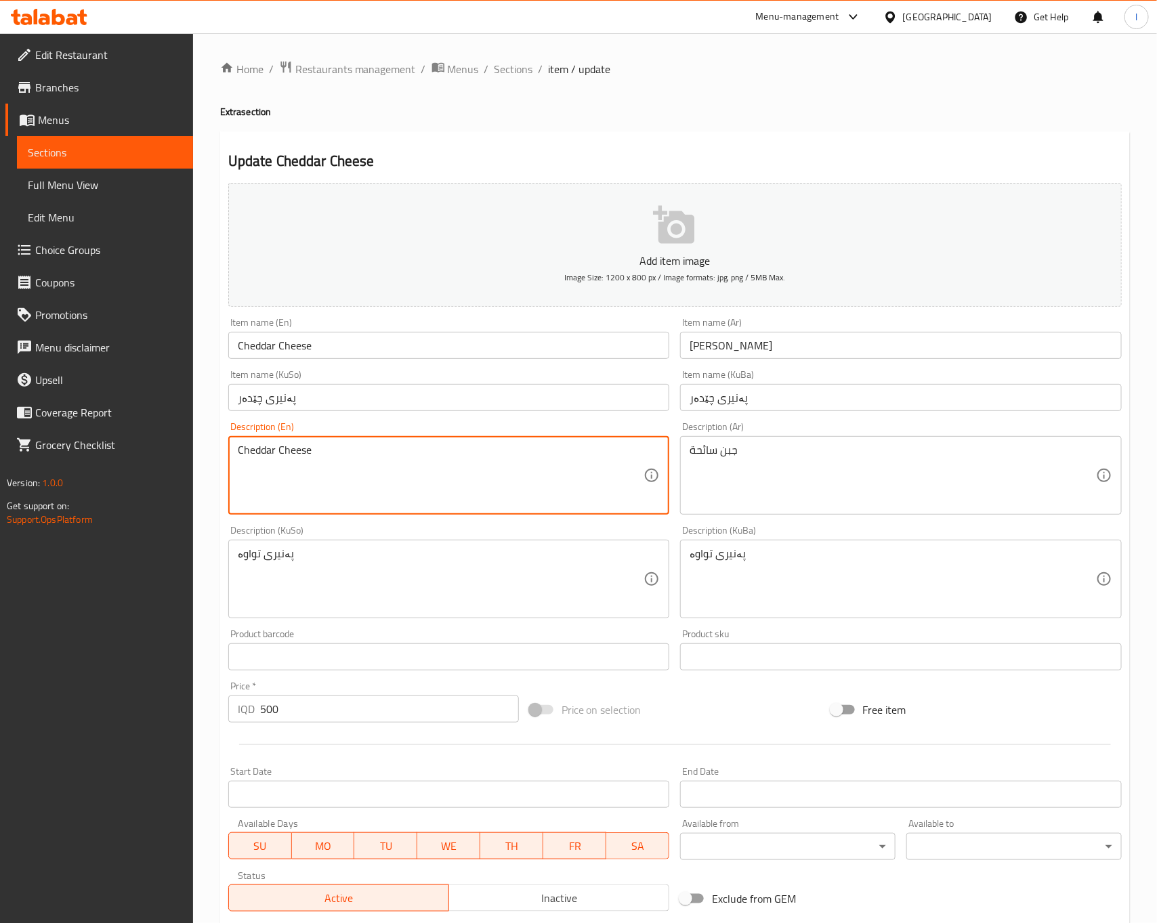
click at [447, 488] on textarea "Cheddar Cheese" at bounding box center [441, 476] width 407 height 64
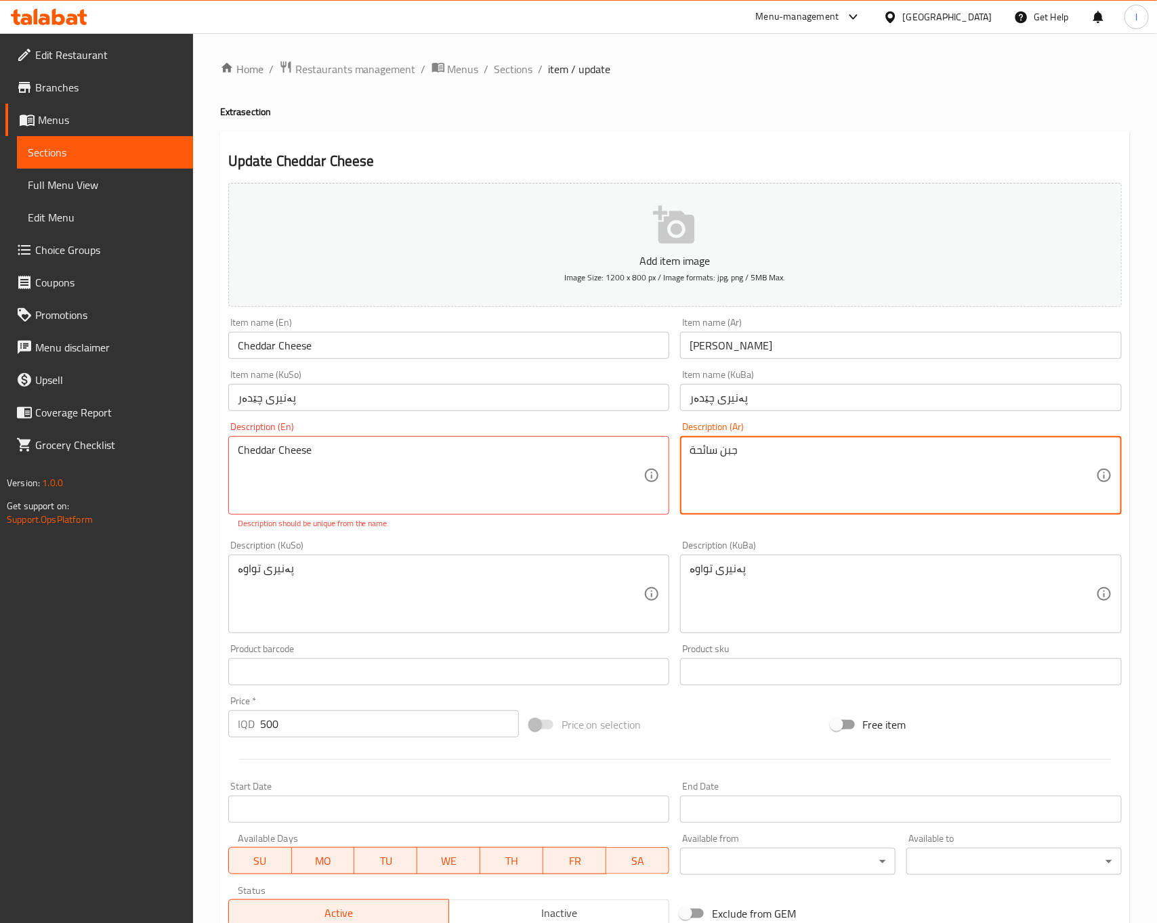
click at [720, 482] on textarea "جبن سائحة" at bounding box center [893, 476] width 407 height 64
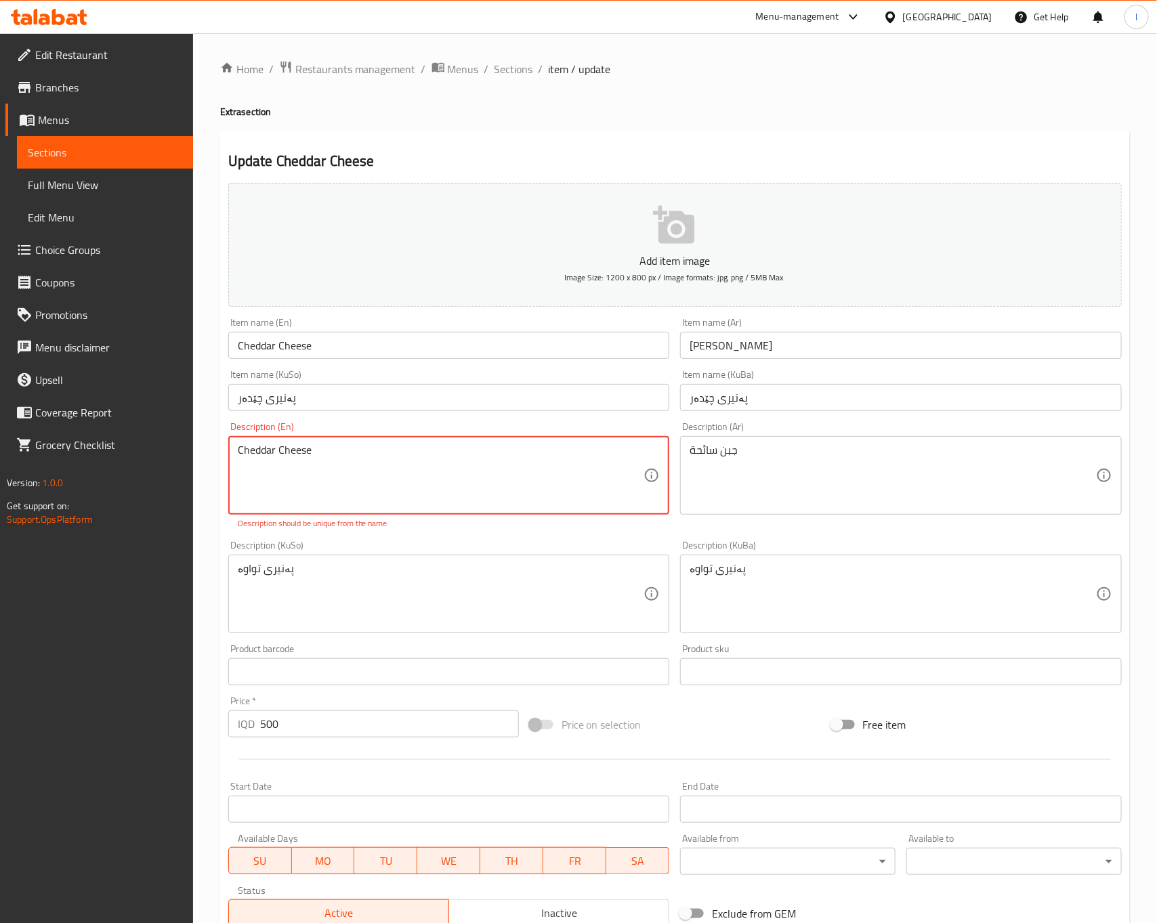
click at [356, 450] on textarea "Cheddar Cheese" at bounding box center [441, 476] width 407 height 64
paste textarea "melted c"
type textarea "melted cheese"
click at [401, 549] on div "Description (KuSo) پەنیری تواوە Description (KuSo)" at bounding box center [449, 587] width 442 height 93
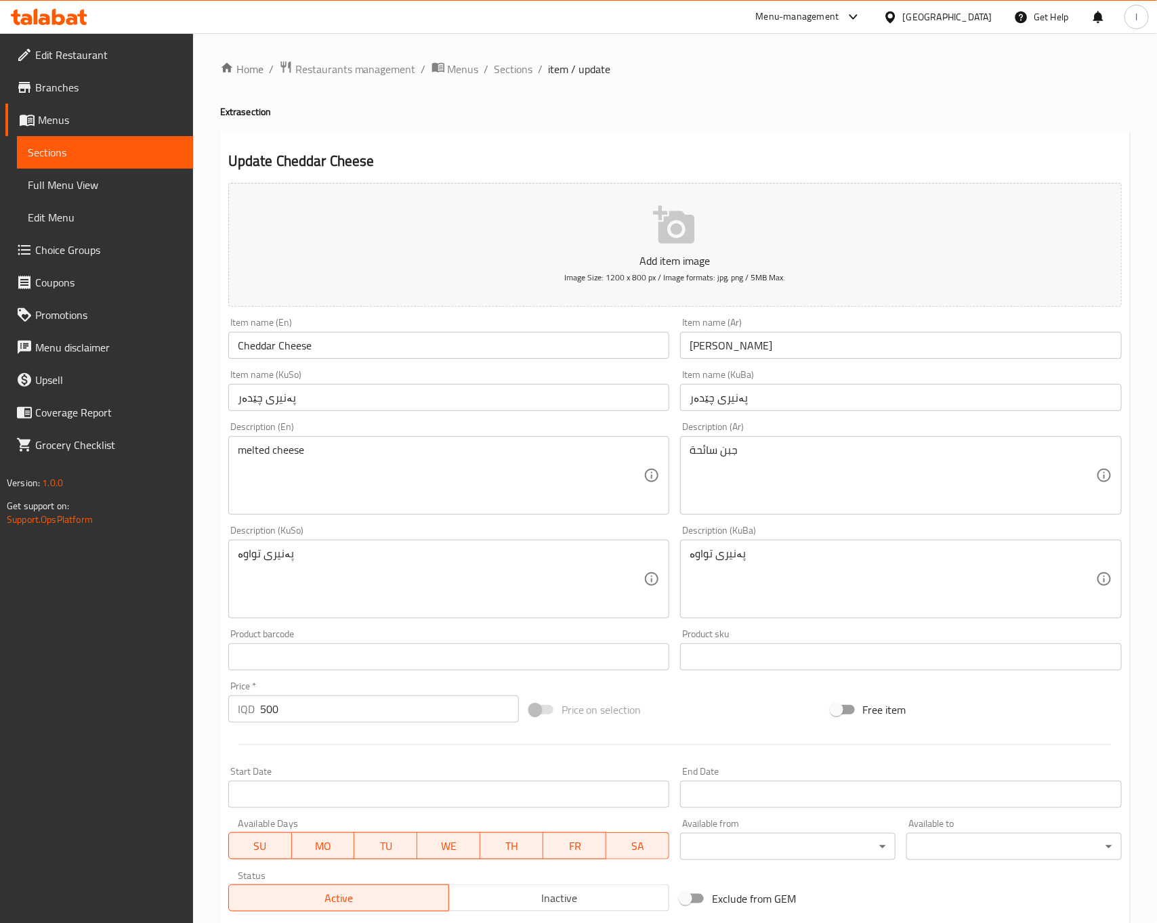
click at [401, 533] on div "Description (KuSo) پەنیری تواوە Description (KuSo)" at bounding box center [449, 572] width 442 height 93
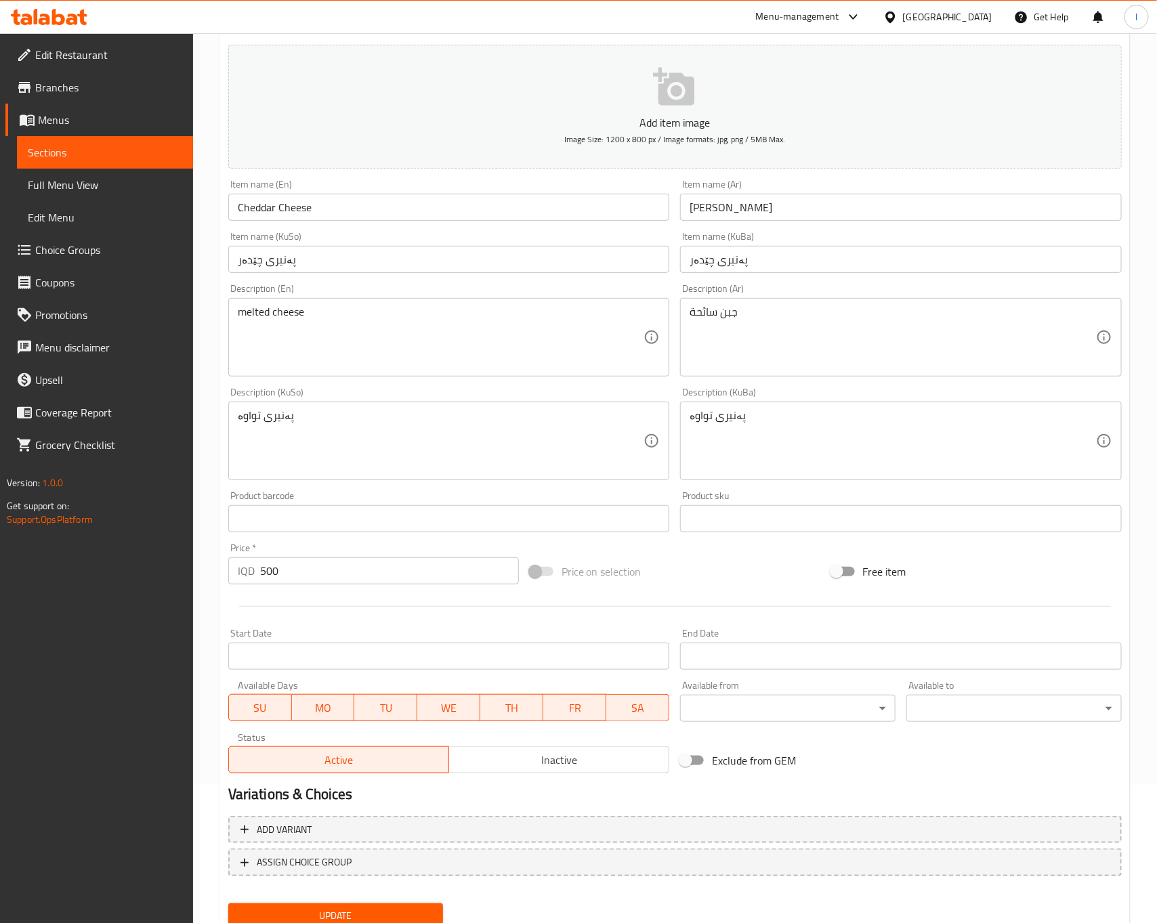
scroll to position [188, 0]
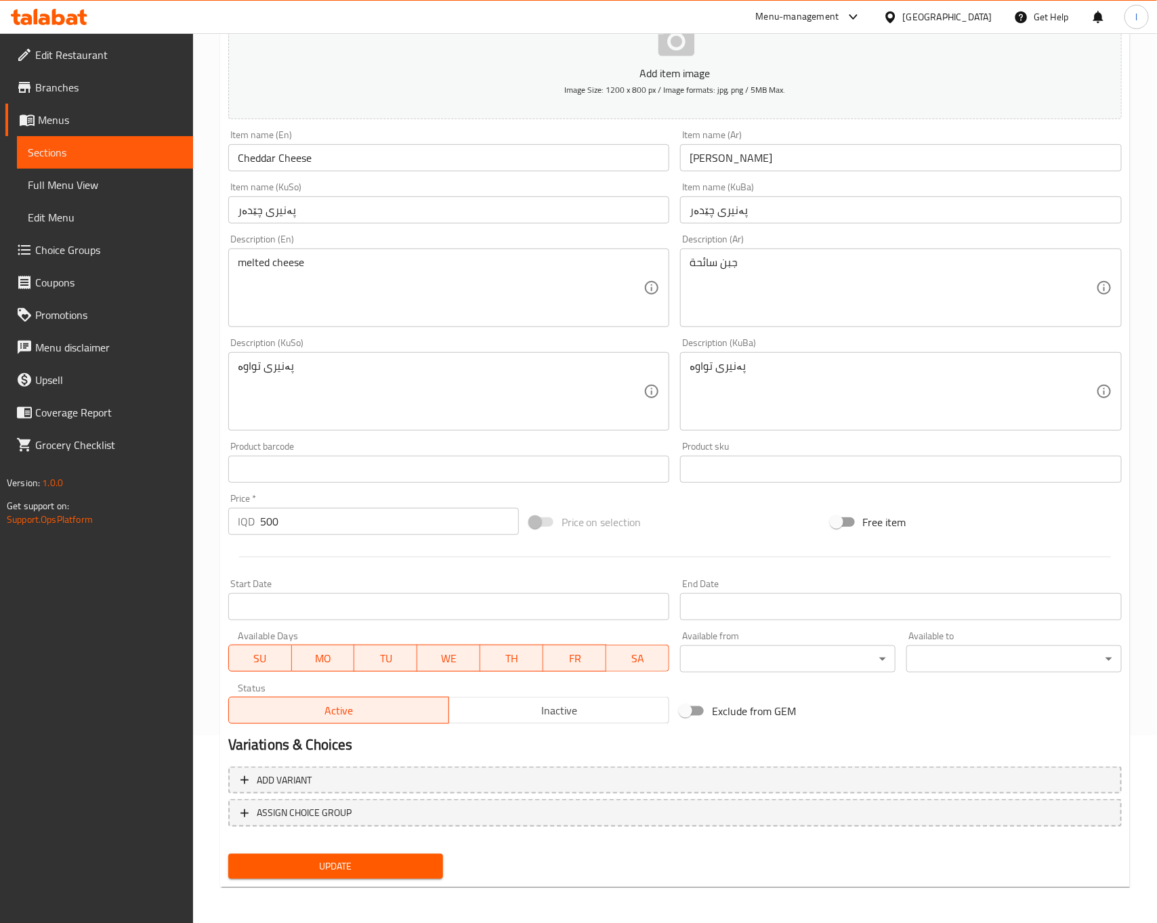
click at [433, 850] on div "Update" at bounding box center [336, 867] width 226 height 36
click at [434, 854] on button "Update" at bounding box center [335, 866] width 215 height 25
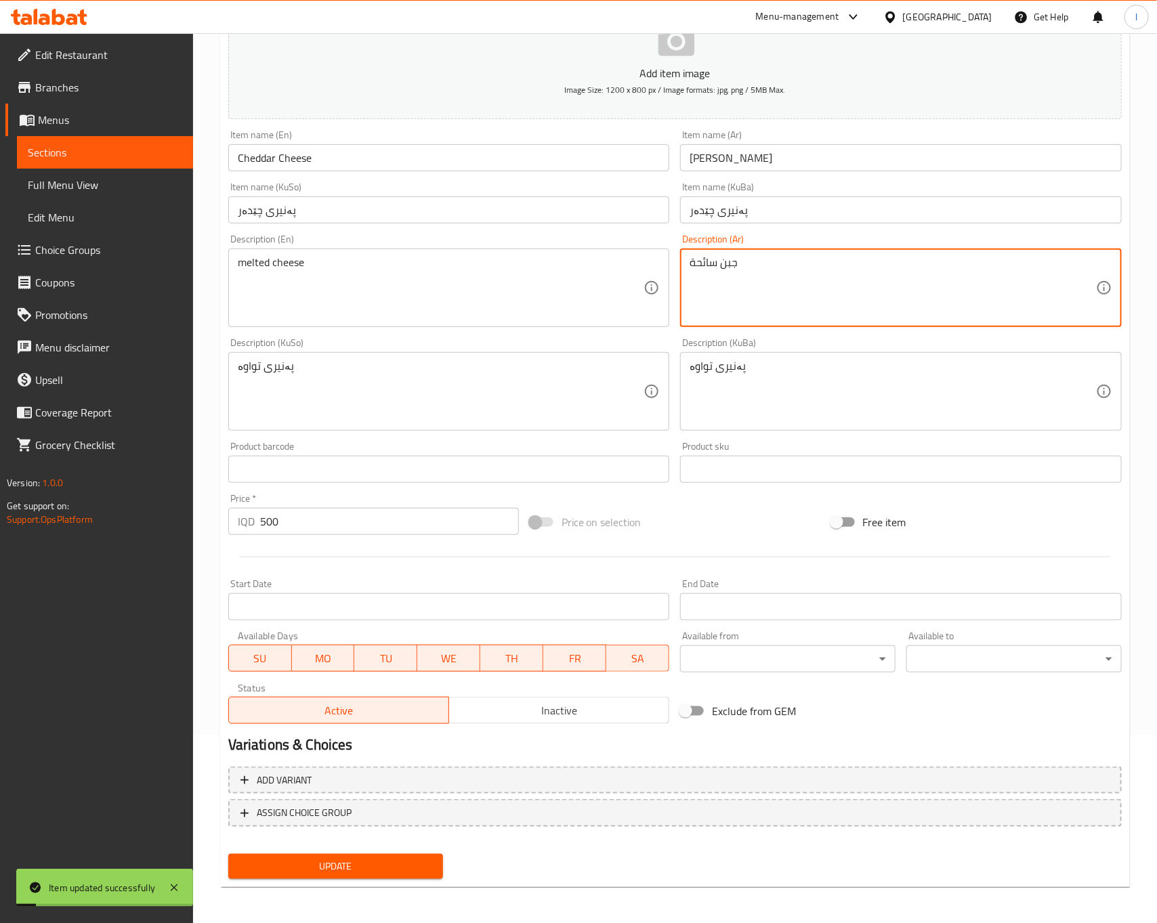
click at [783, 291] on textarea "جبن سائحة" at bounding box center [893, 288] width 407 height 64
click at [663, 511] on div "Price on selection" at bounding box center [675, 522] width 302 height 37
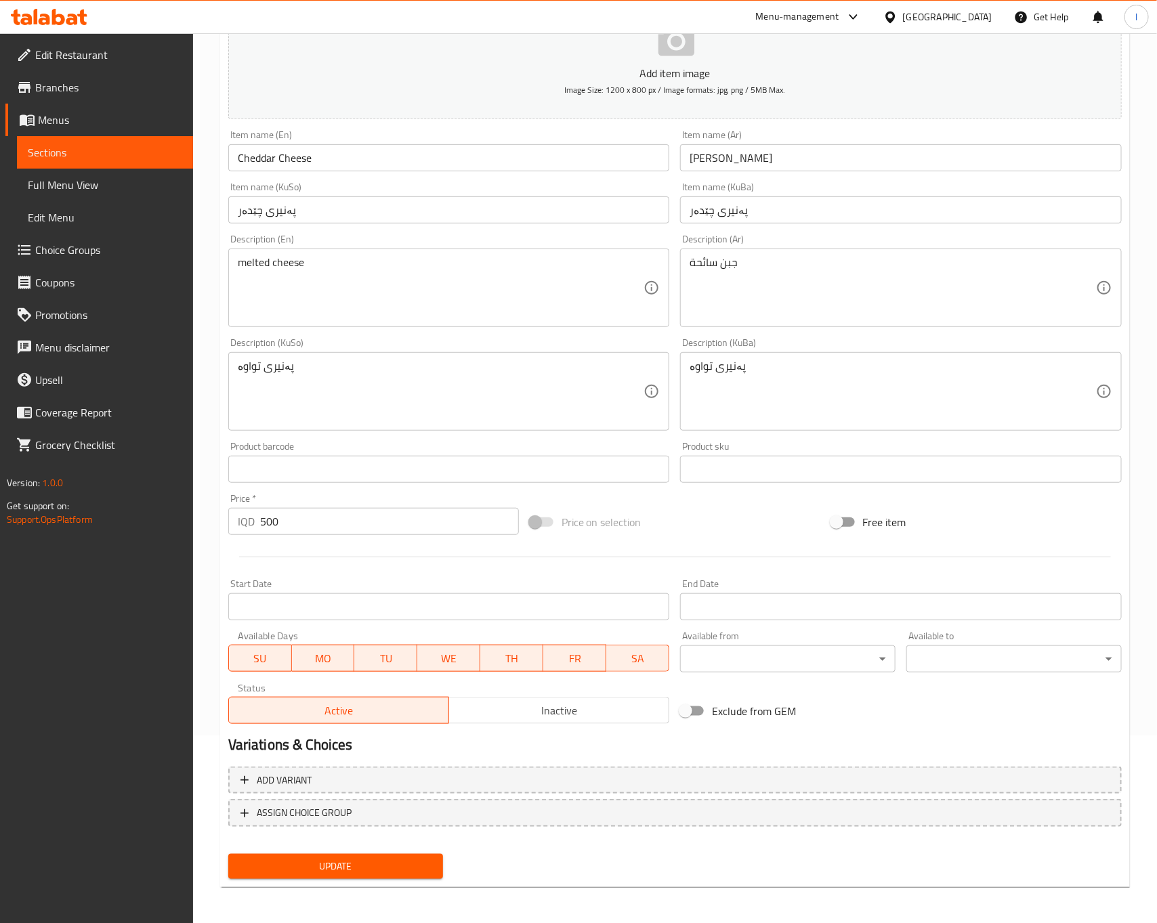
click at [389, 870] on span "Update" at bounding box center [336, 866] width 194 height 17
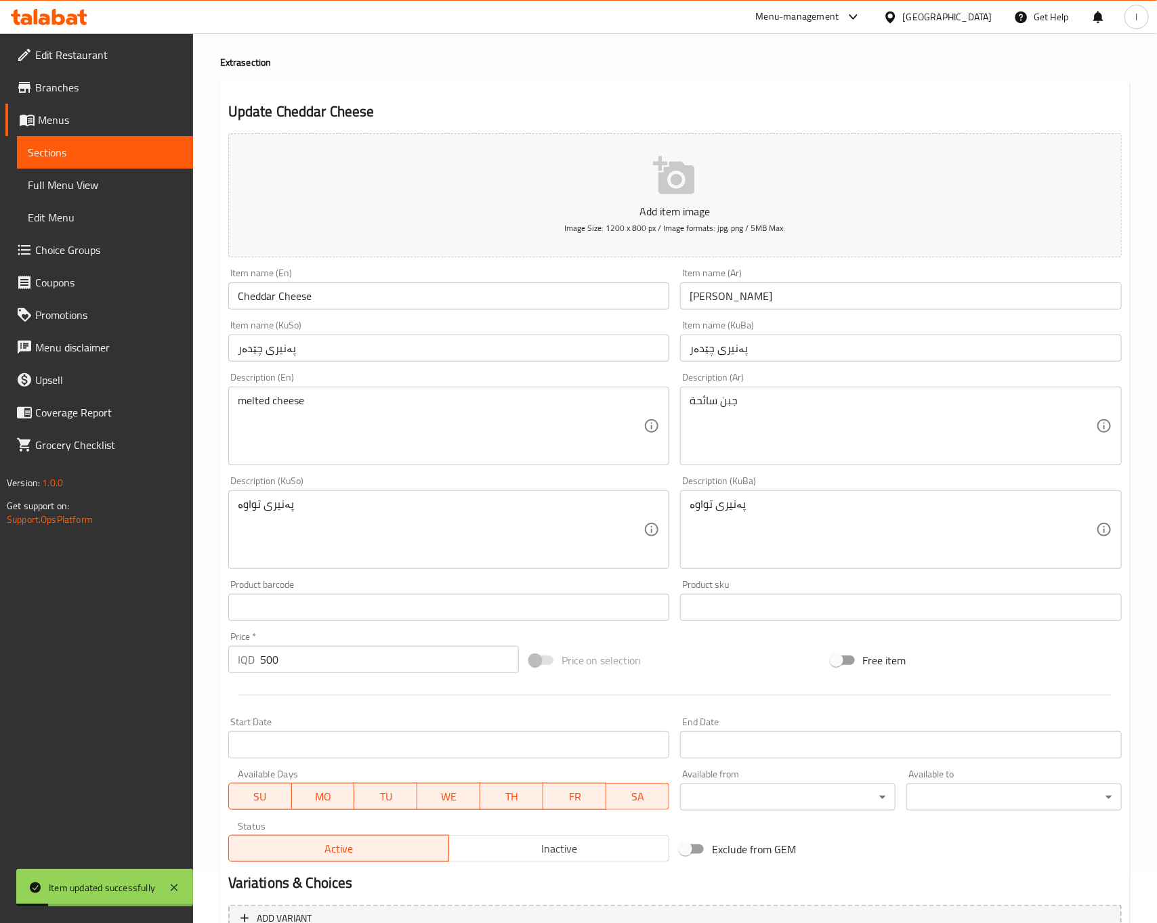
scroll to position [0, 0]
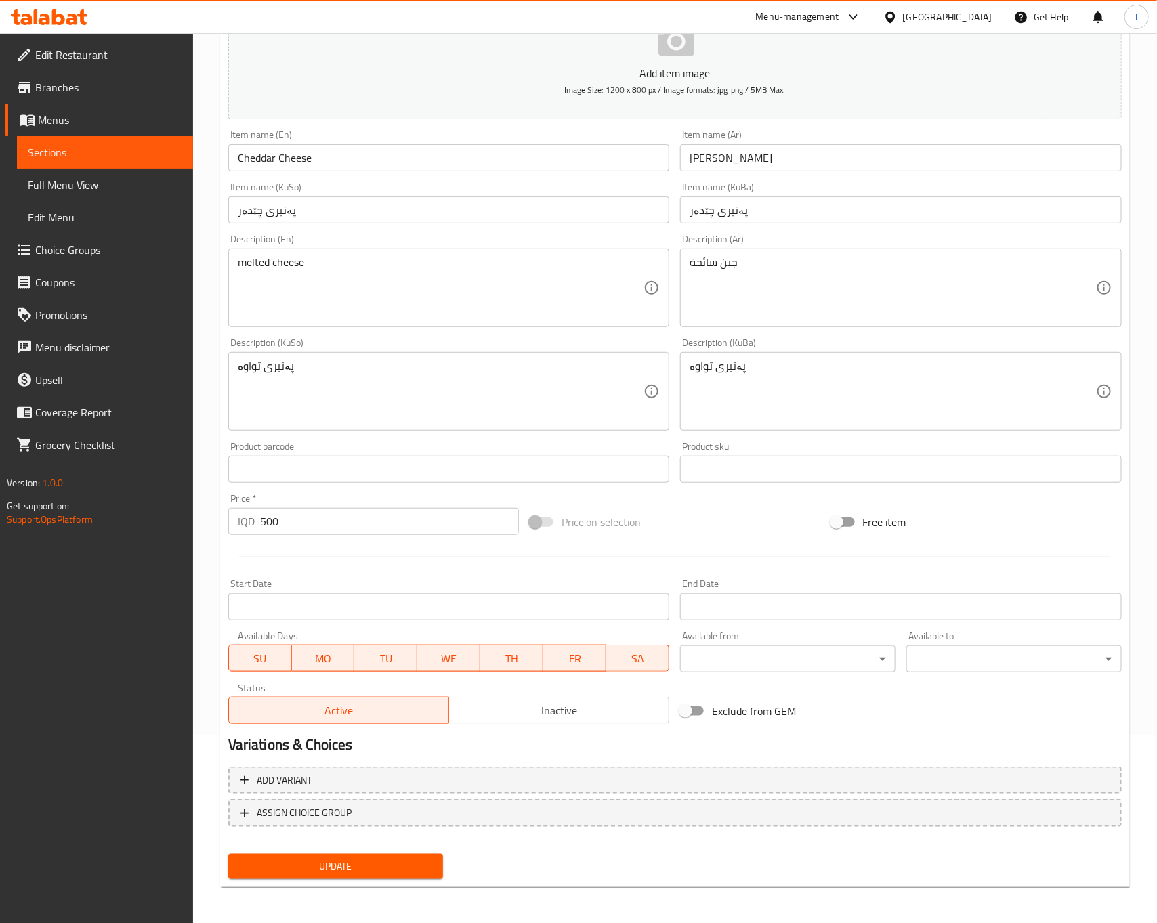
click at [401, 873] on span "Update" at bounding box center [336, 866] width 194 height 17
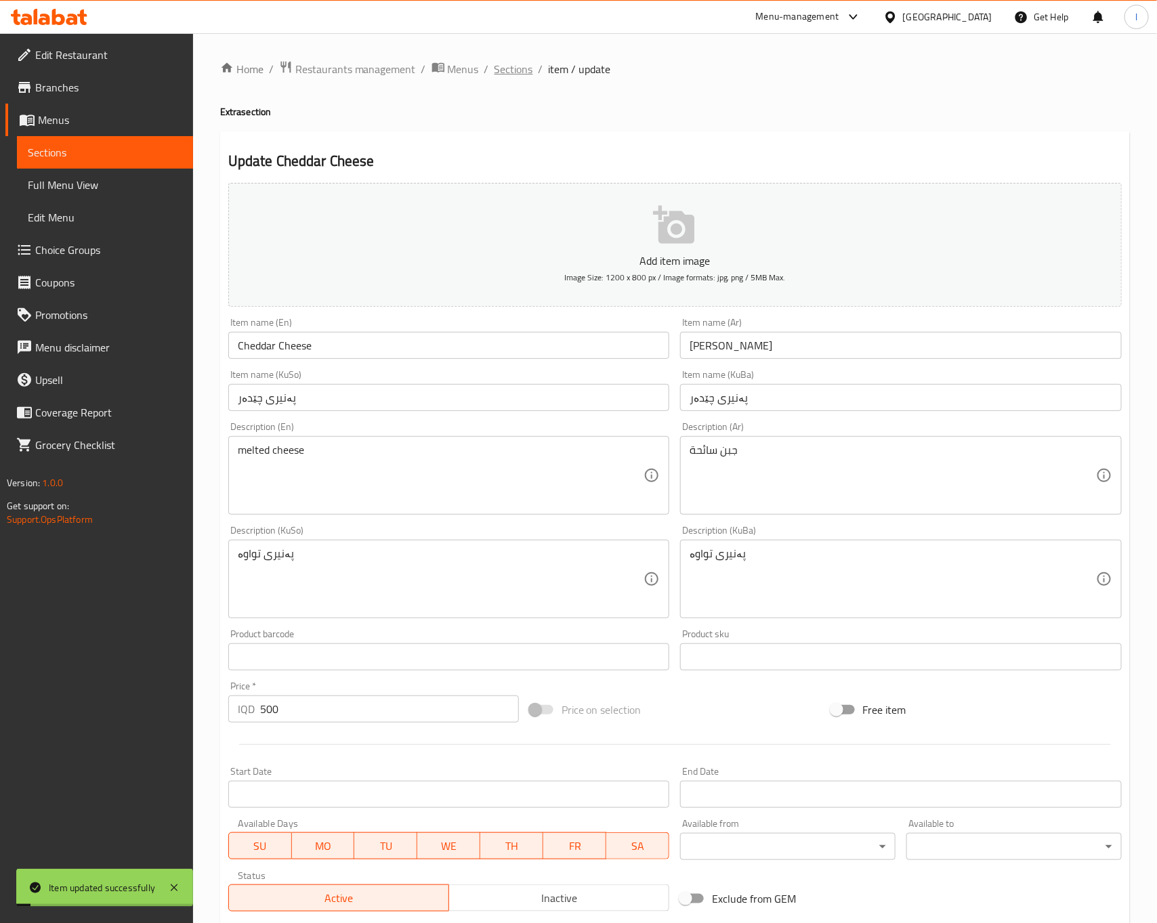
click at [528, 67] on span "Sections" at bounding box center [514, 69] width 39 height 16
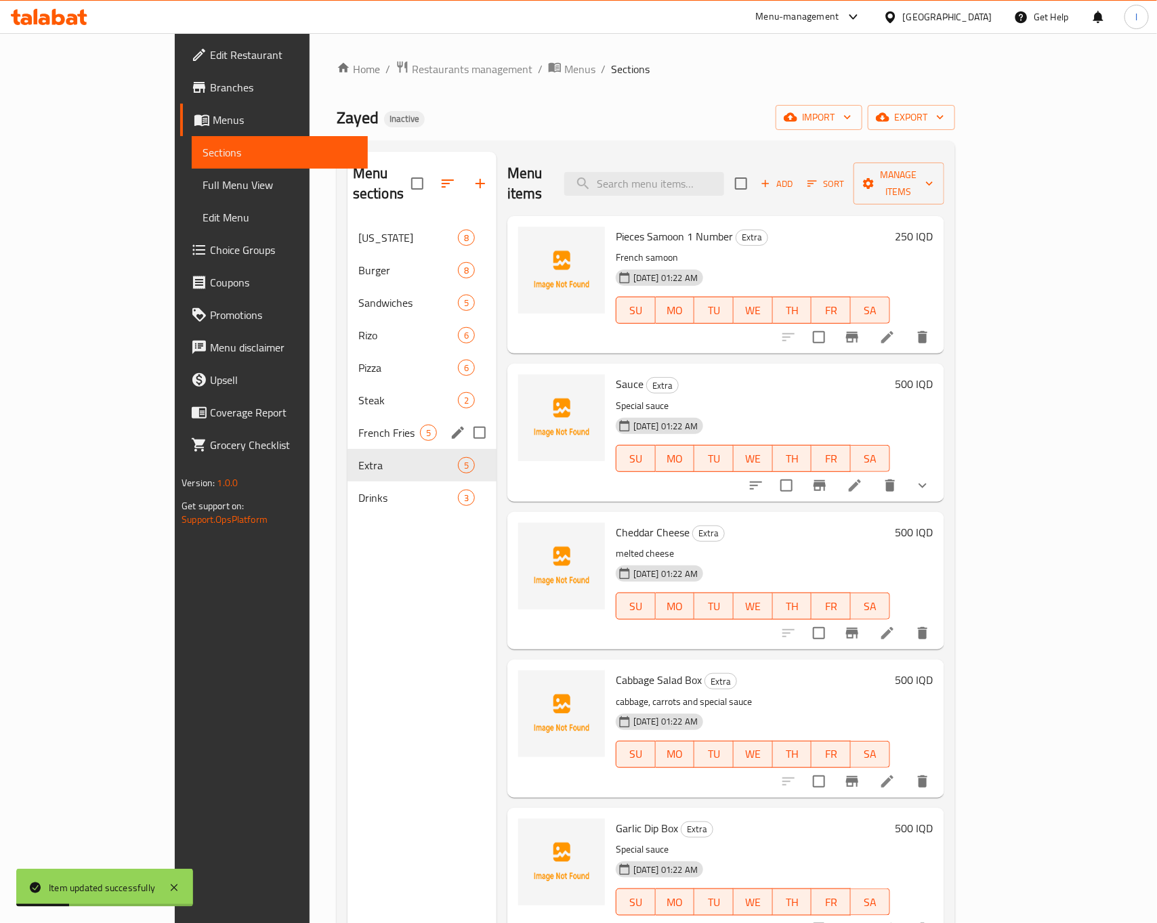
click at [348, 427] on div "French Fries 5" at bounding box center [422, 433] width 149 height 33
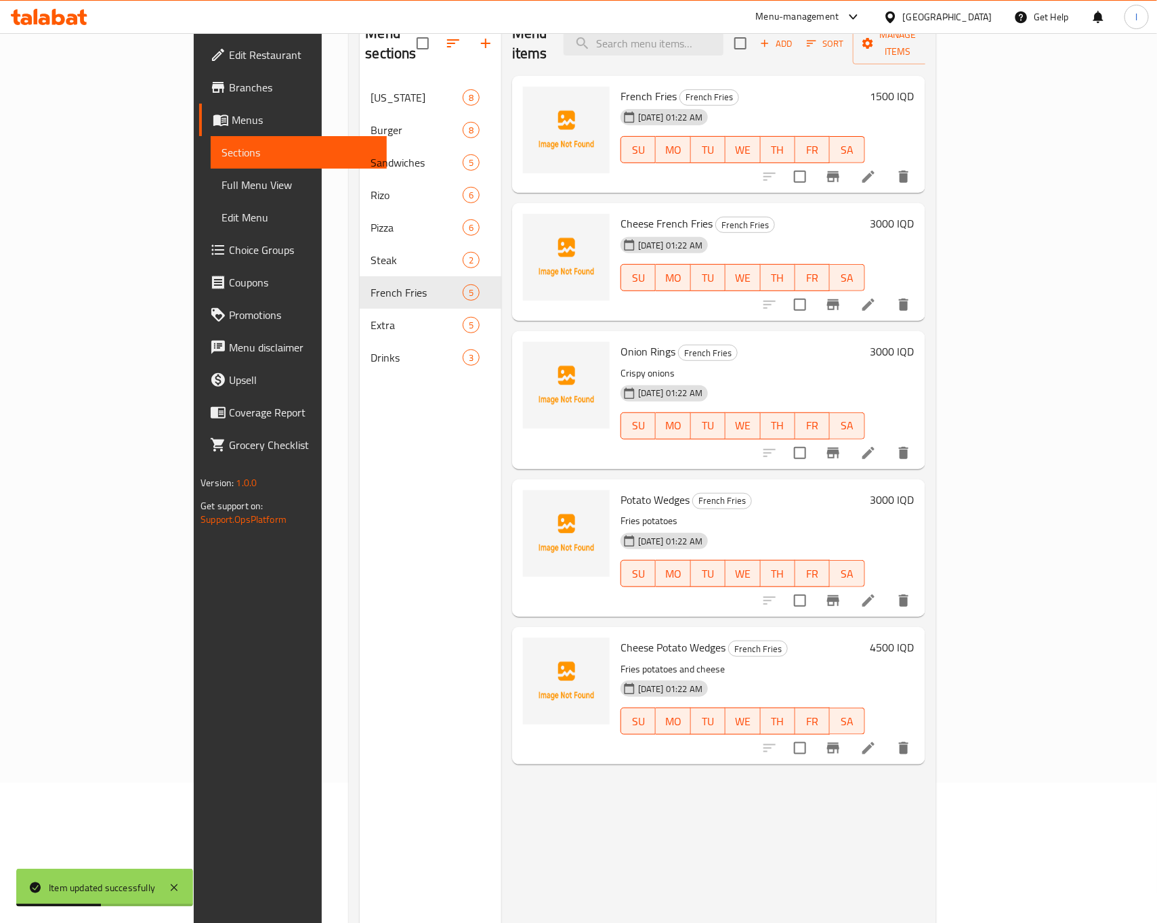
scroll to position [190, 0]
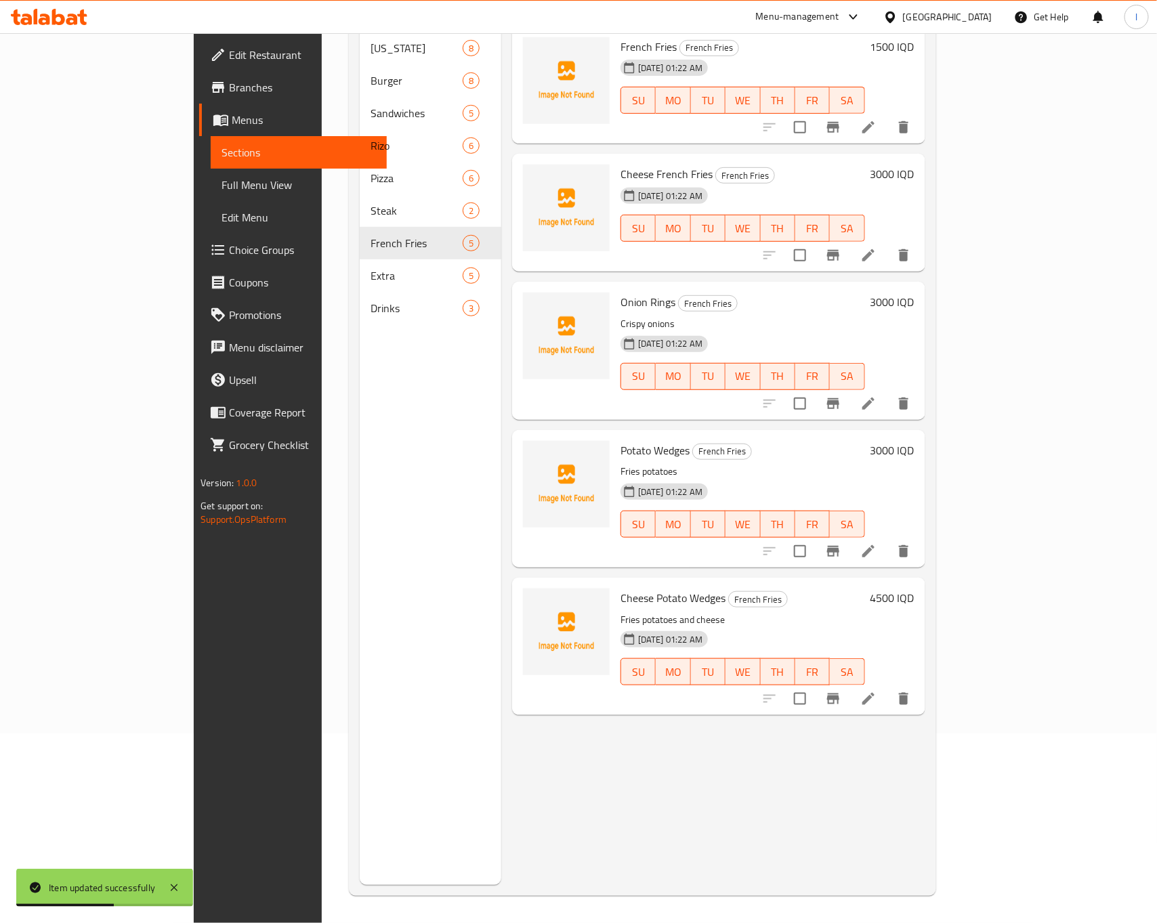
click at [888, 539] on li at bounding box center [869, 551] width 38 height 24
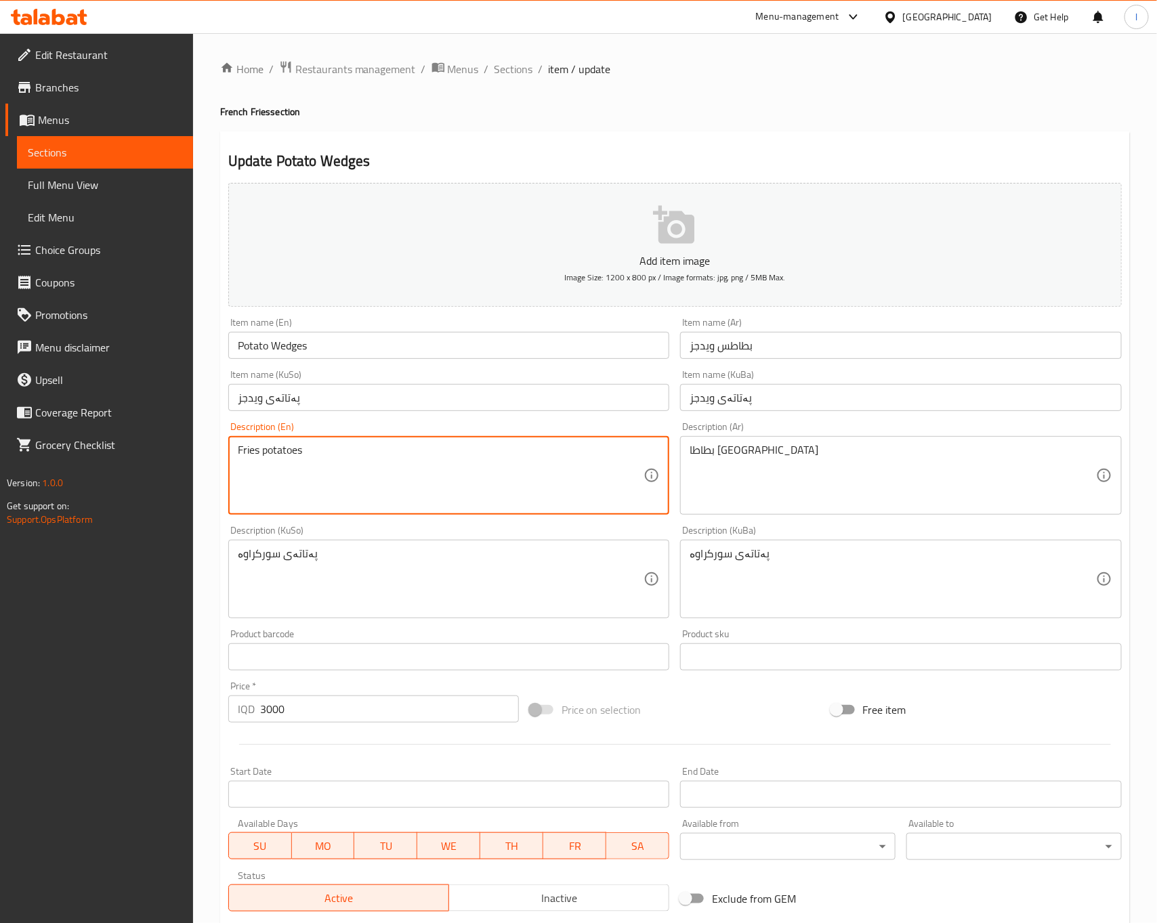
click at [243, 462] on textarea "Fries potatoes" at bounding box center [441, 476] width 407 height 64
paste textarea "d"
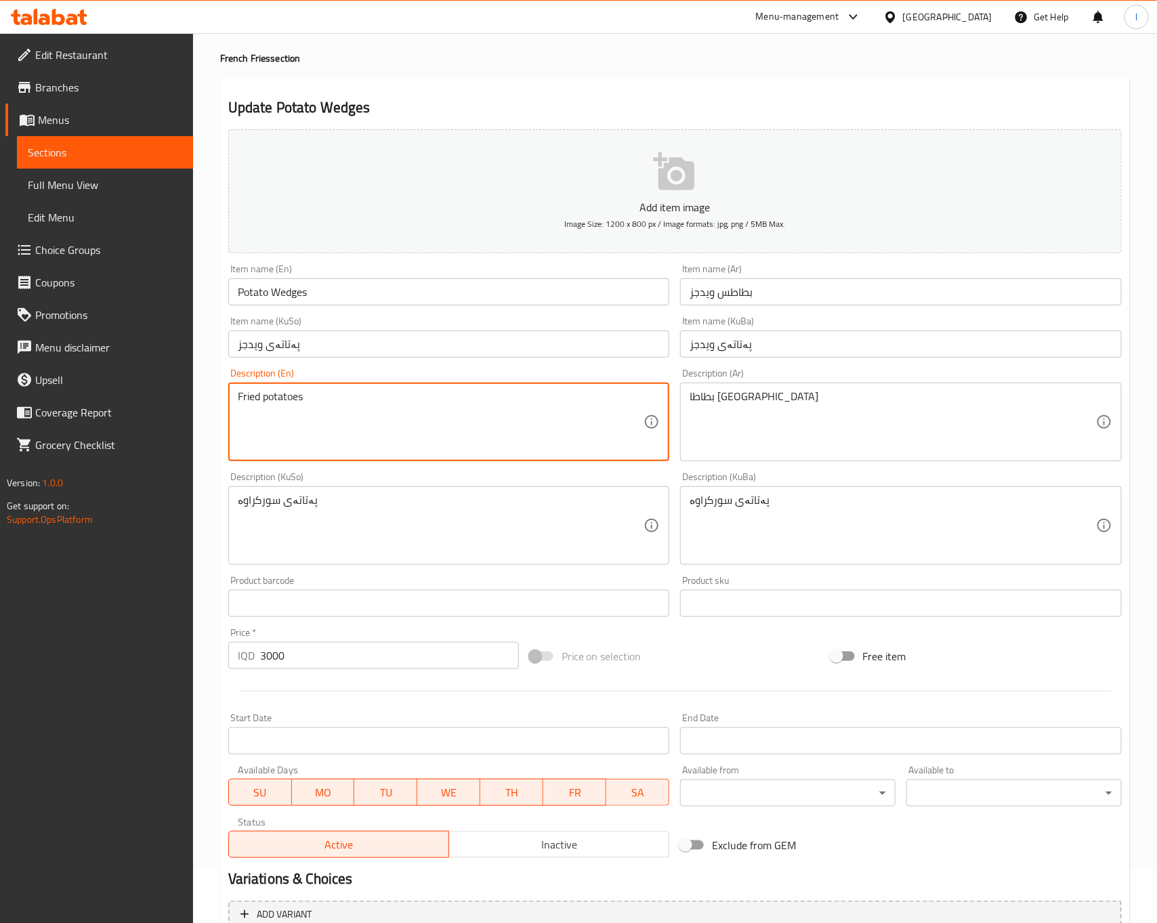
scroll to position [188, 0]
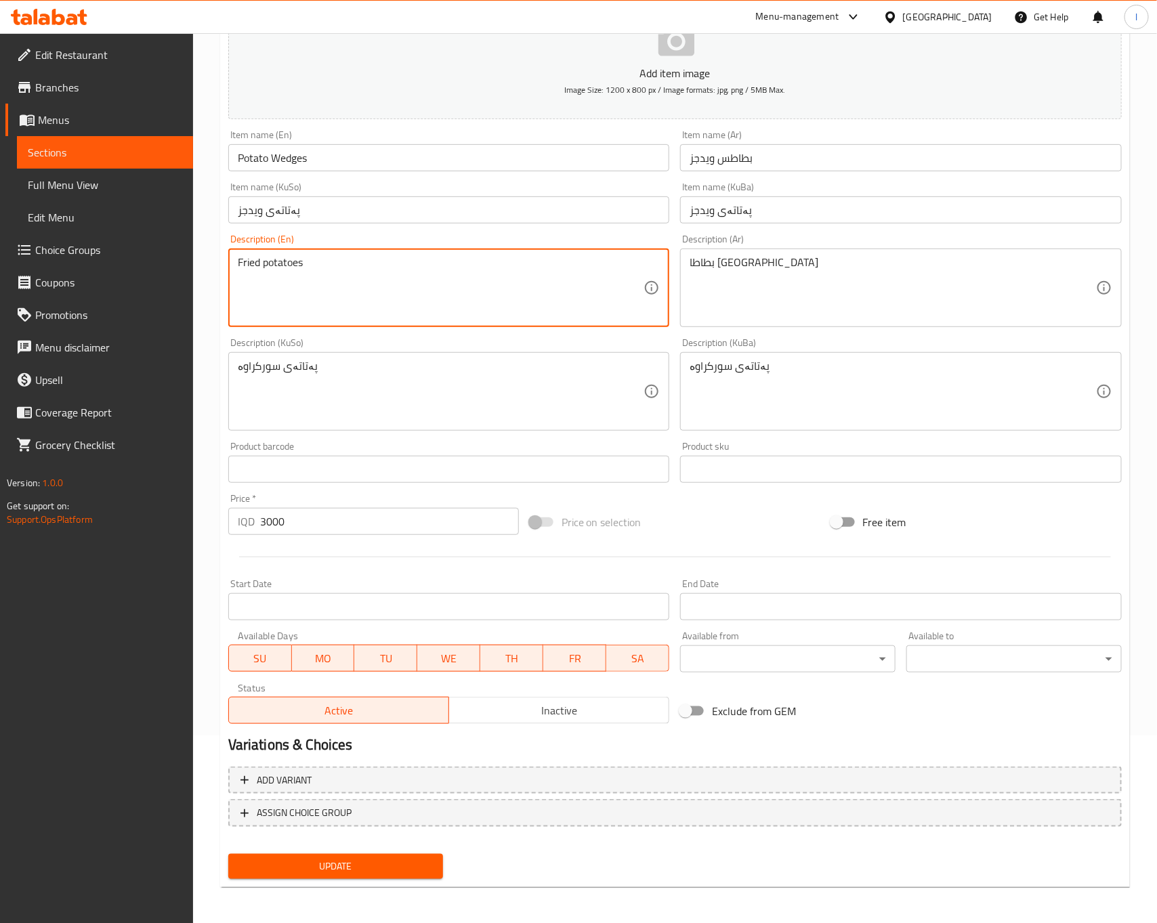
type textarea "Fried potatoes"
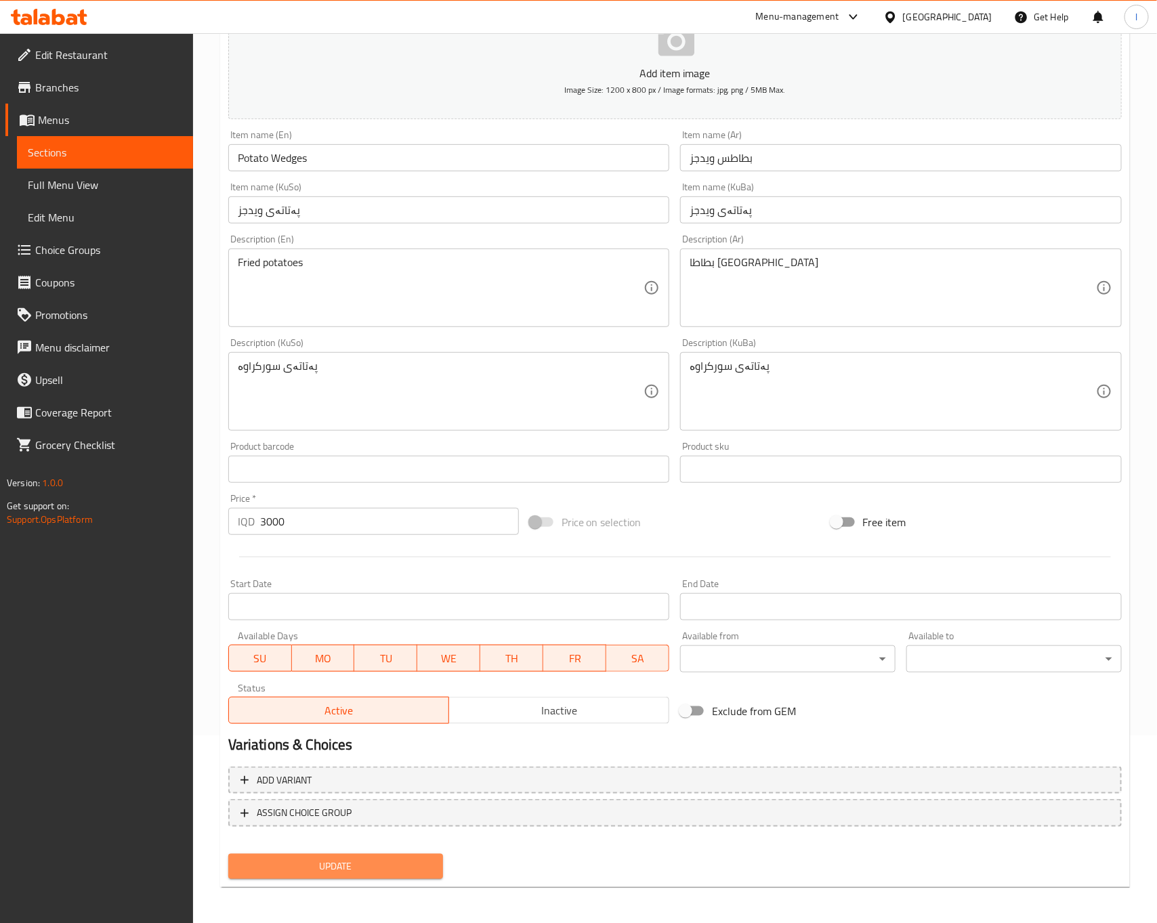
click at [306, 860] on span "Update" at bounding box center [336, 866] width 194 height 17
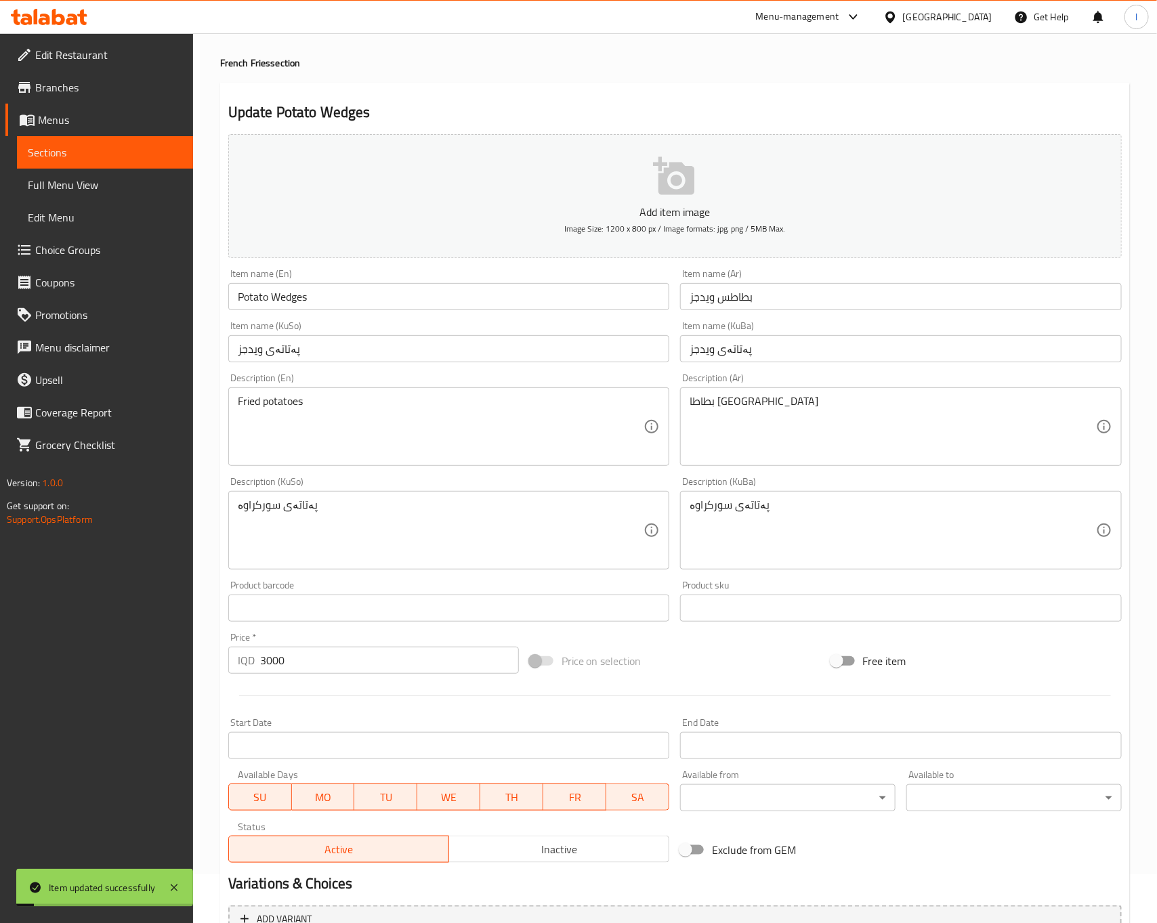
scroll to position [0, 0]
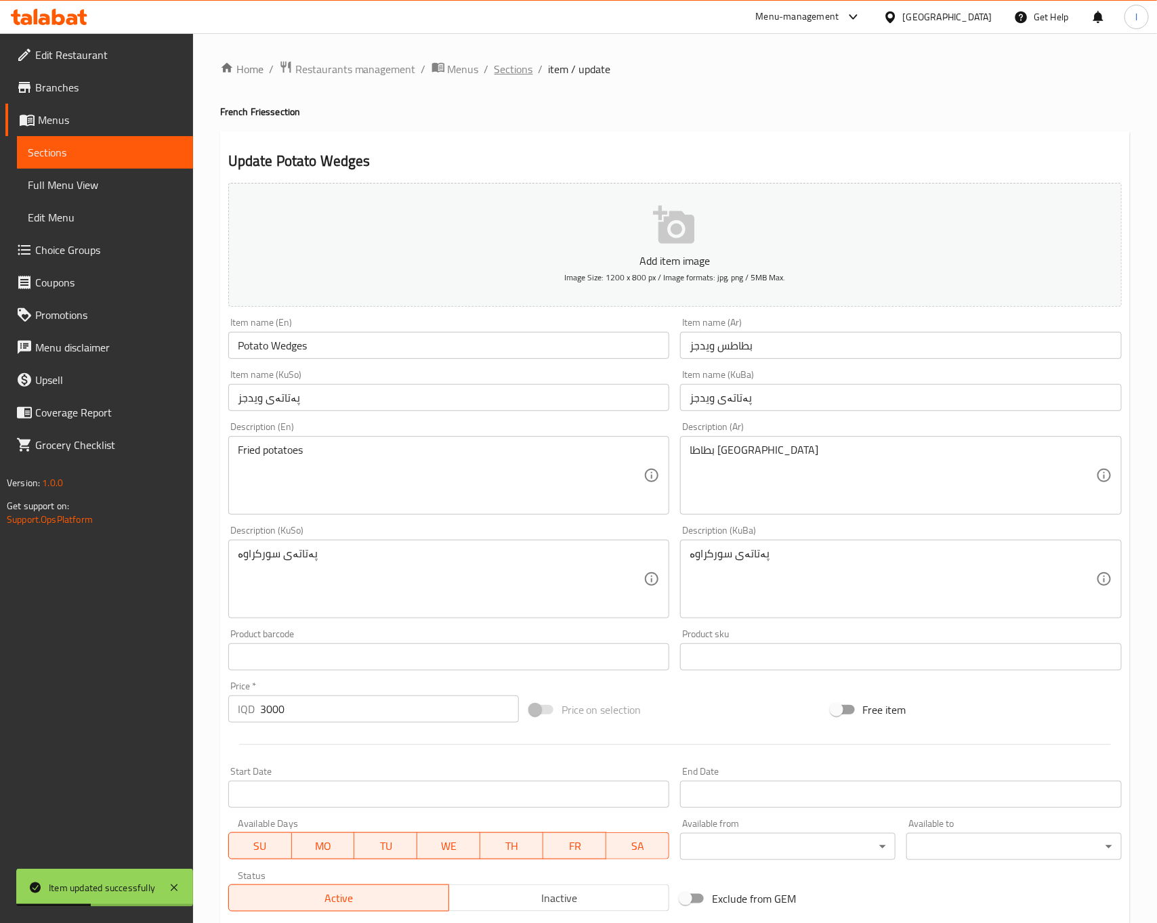
click at [522, 75] on span "Sections" at bounding box center [514, 69] width 39 height 16
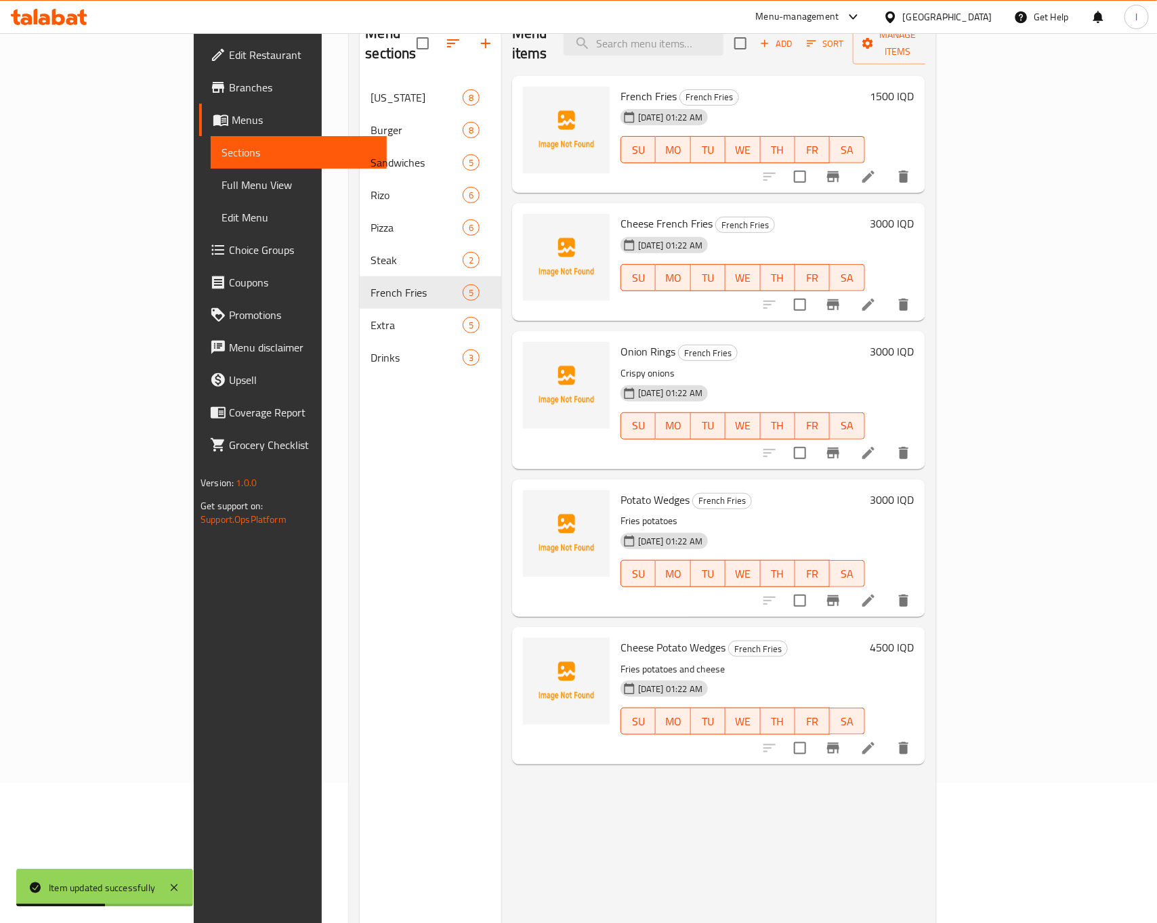
scroll to position [190, 0]
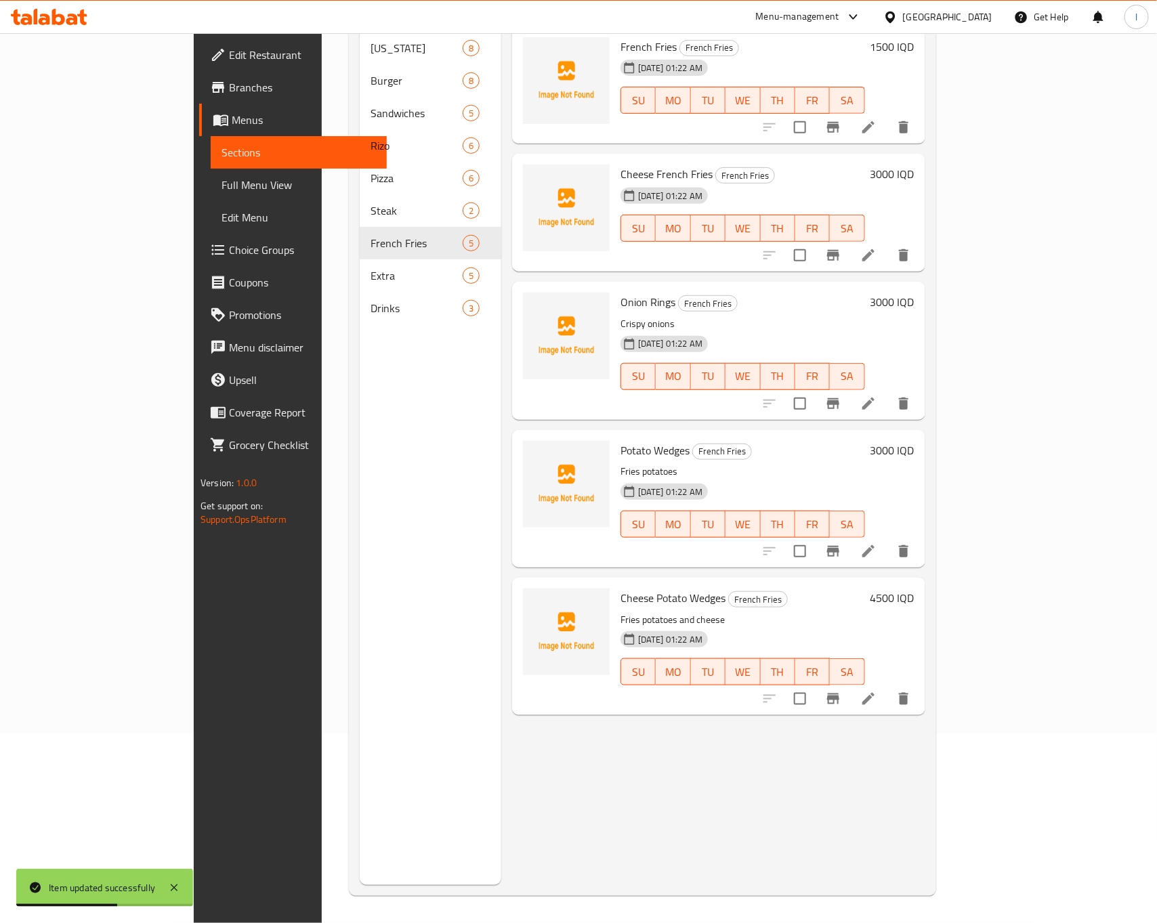
click at [877, 691] on icon at bounding box center [868, 699] width 16 height 16
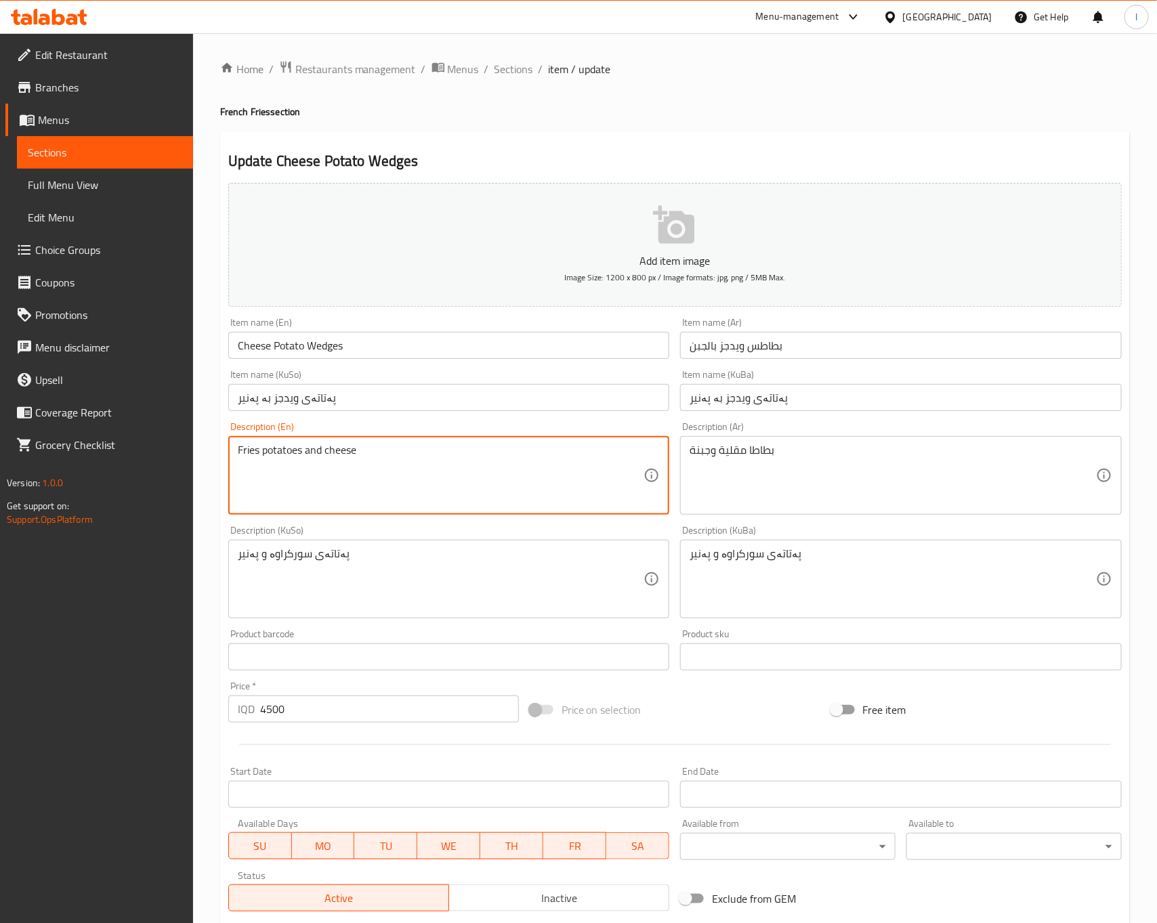
click at [242, 460] on textarea "Fries potatoes and cheese" at bounding box center [441, 476] width 407 height 64
paste textarea "d"
type textarea "Fried potatoes and cheese"
click at [409, 521] on div "Description (KuSo) پەتاتەی سورکراوە و پەنیر Description (KuSo)" at bounding box center [449, 572] width 453 height 104
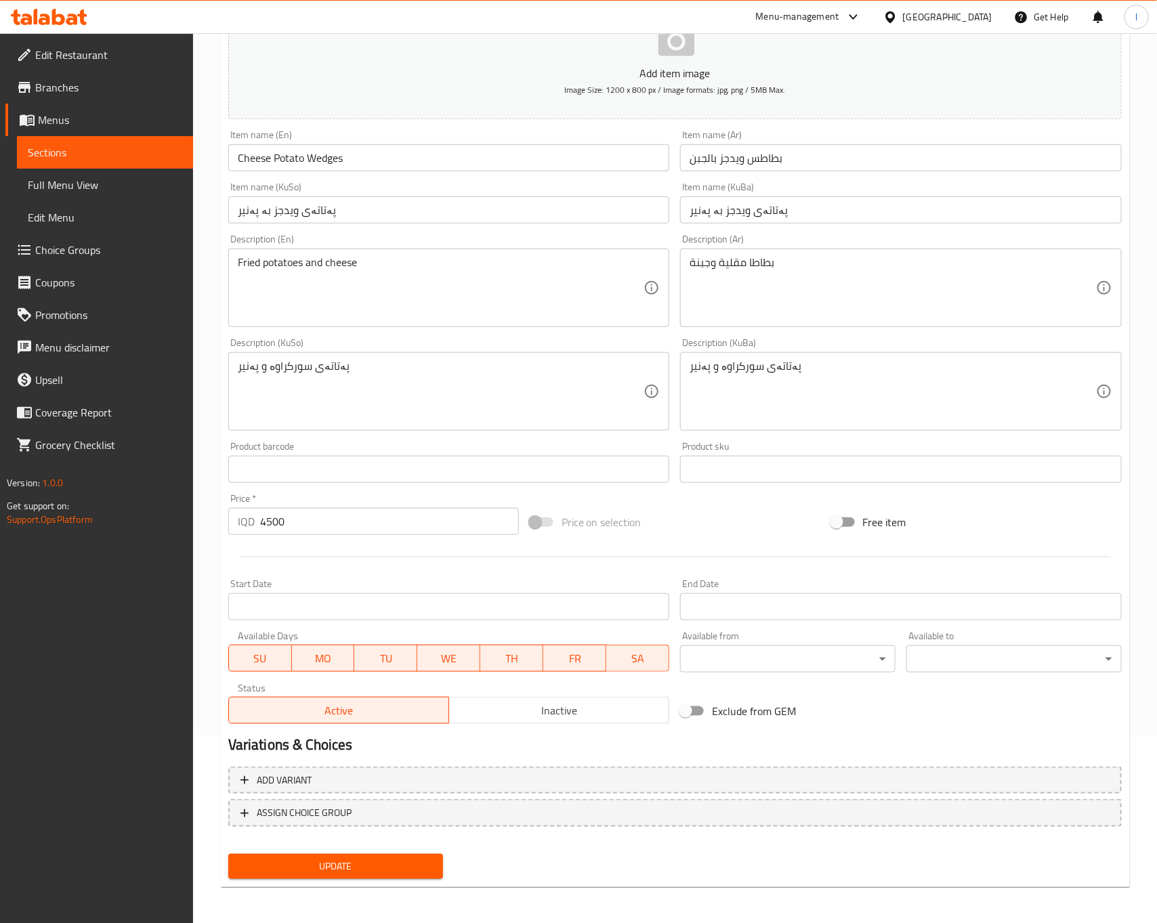
click at [302, 858] on span "Update" at bounding box center [336, 866] width 194 height 17
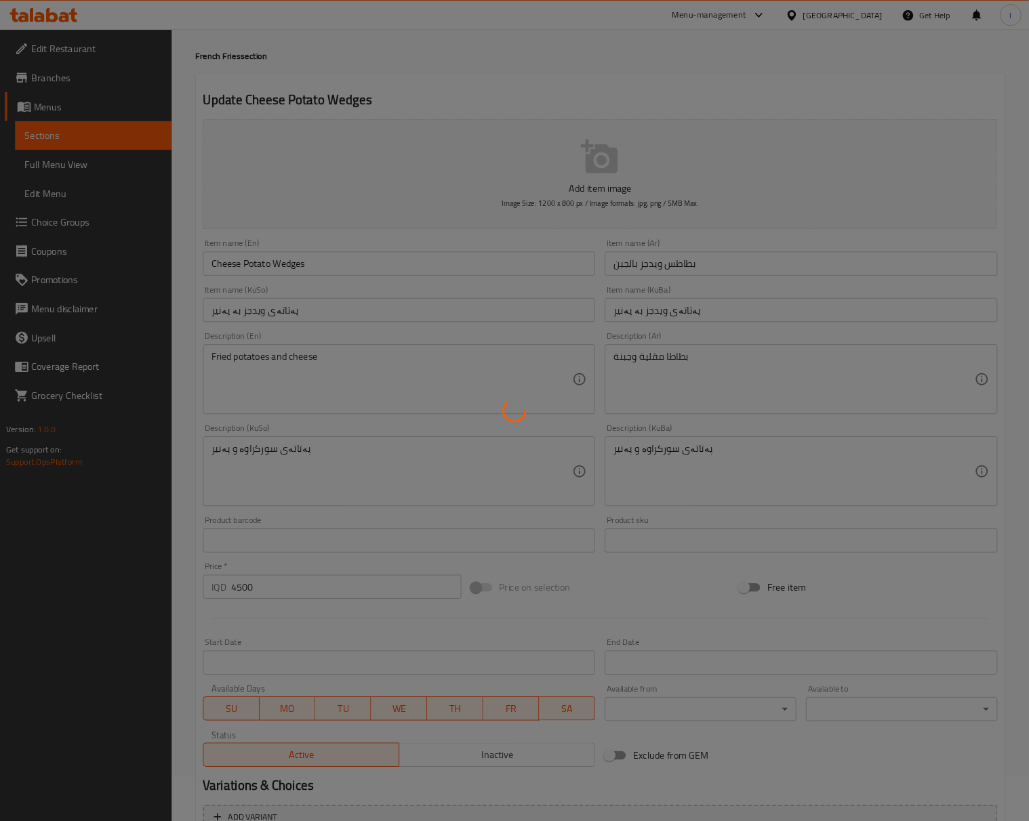
scroll to position [0, 0]
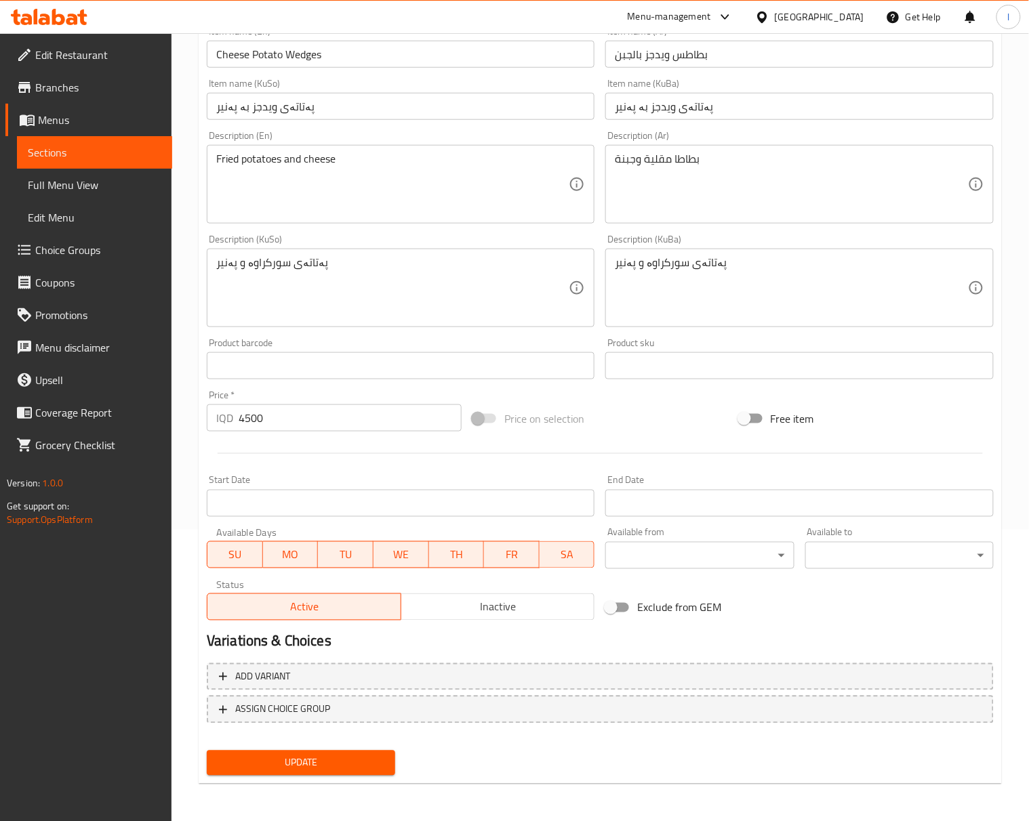
click at [333, 762] on span "Update" at bounding box center [300, 763] width 167 height 17
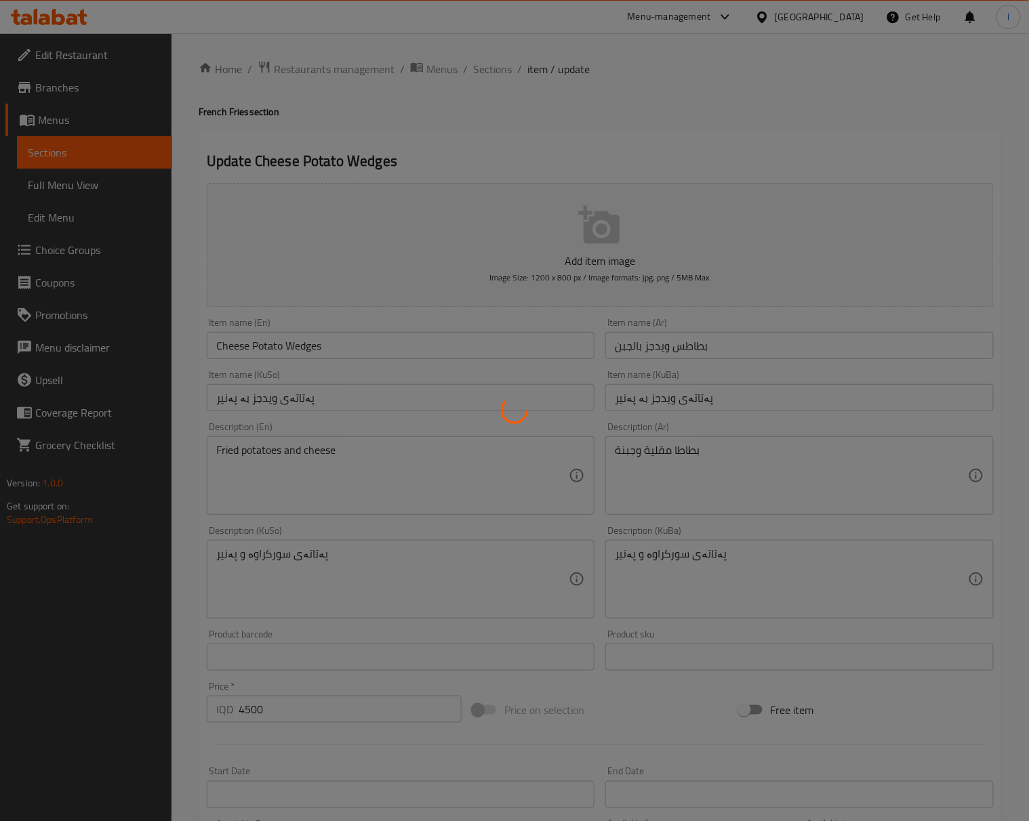
click at [480, 66] on div at bounding box center [514, 410] width 1029 height 821
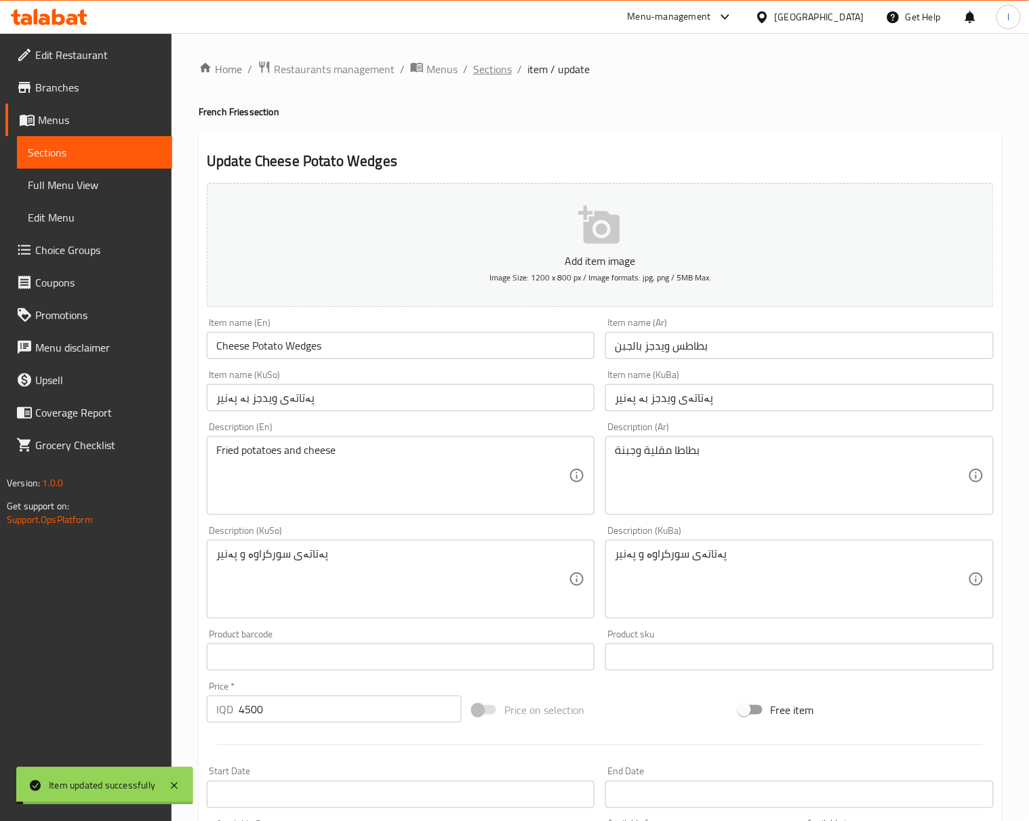
click at [497, 76] on span "Sections" at bounding box center [492, 69] width 39 height 16
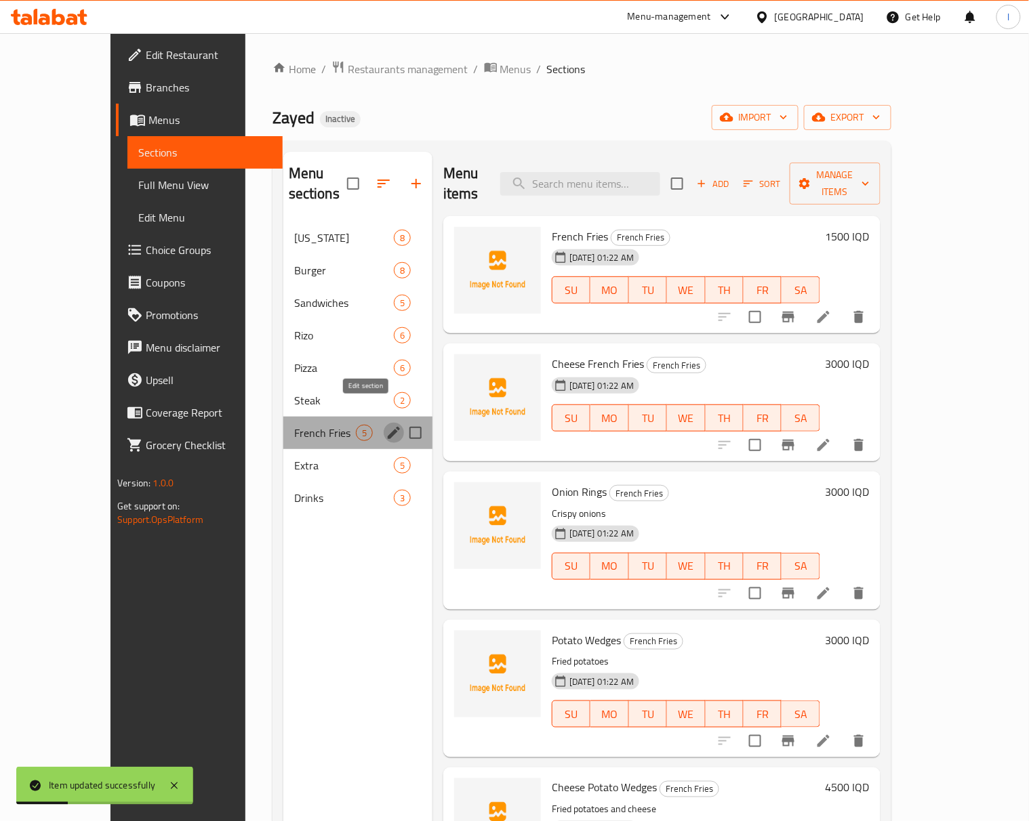
click at [388, 427] on icon "edit" at bounding box center [394, 433] width 12 height 12
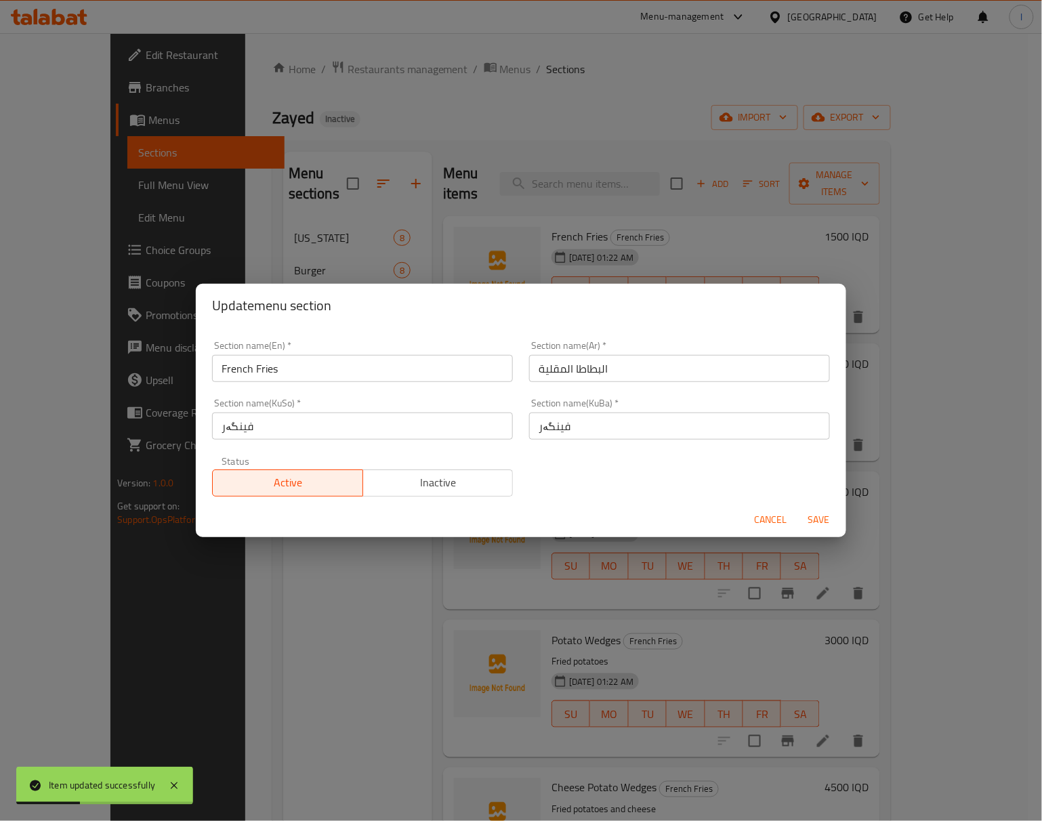
click at [371, 363] on input "French Fries" at bounding box center [362, 368] width 301 height 27
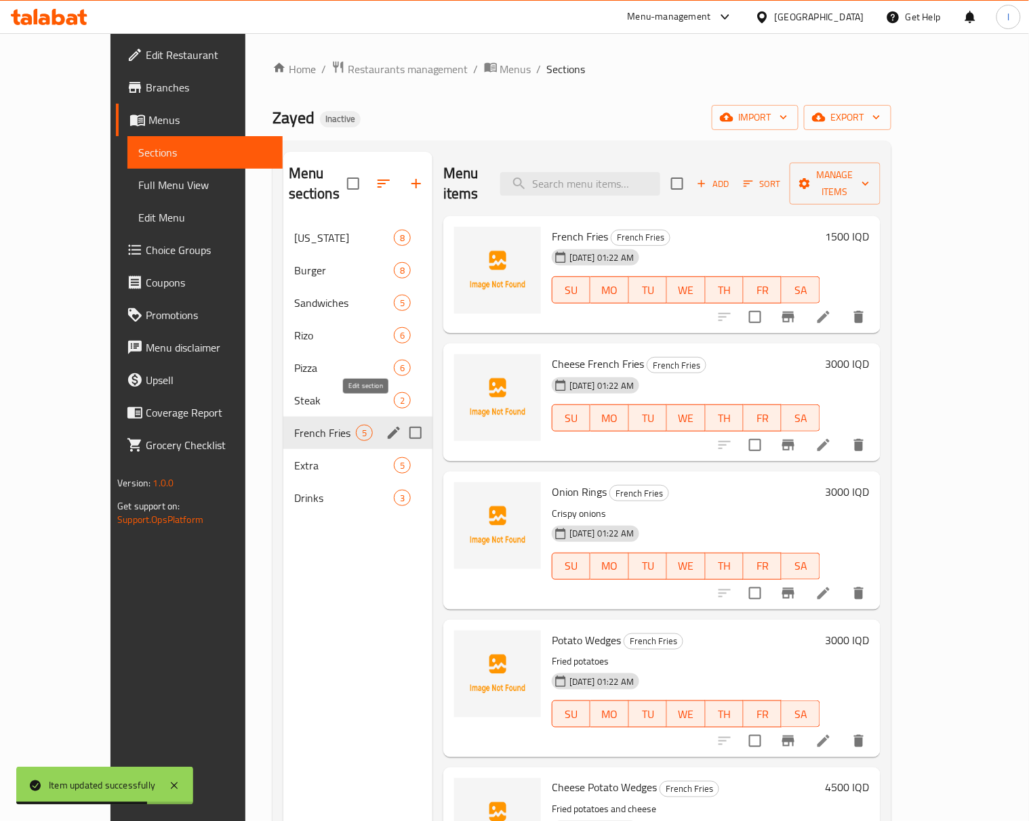
click at [386, 425] on icon "edit" at bounding box center [394, 433] width 16 height 16
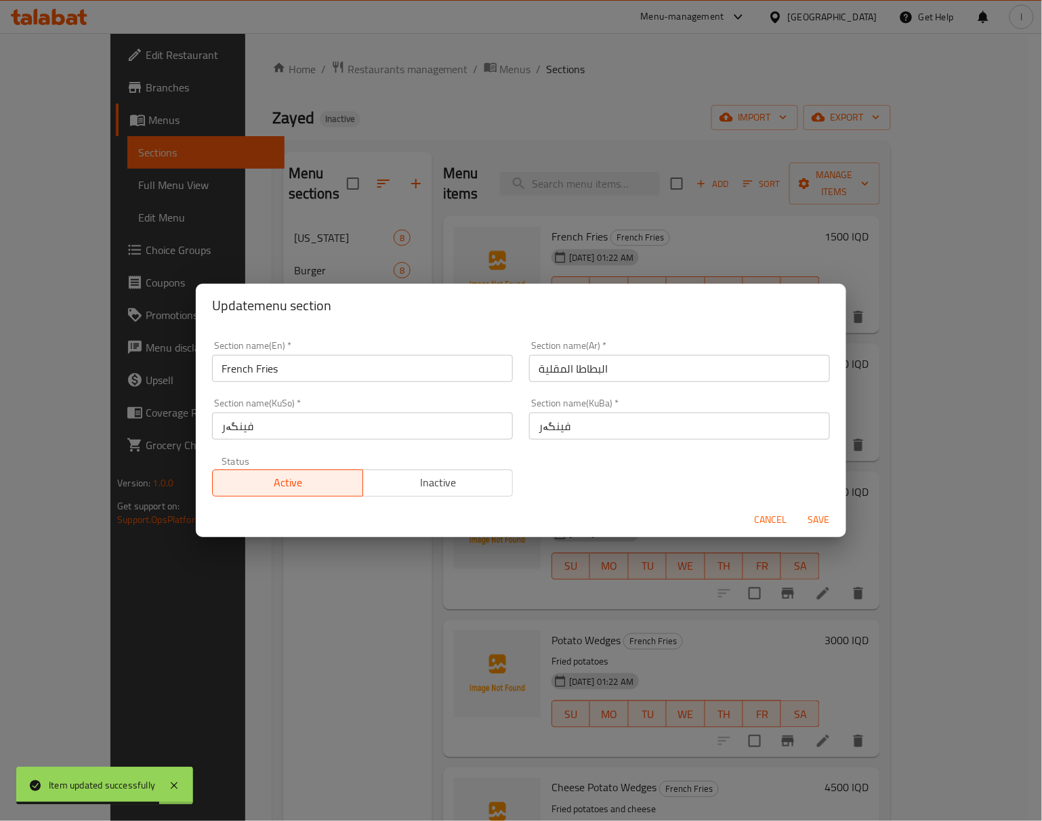
click at [595, 440] on div "Section name(KuBa)   * فینگەر Section name(KuBa) *" at bounding box center [679, 419] width 317 height 58
click at [596, 429] on input "فینگەر" at bounding box center [679, 426] width 301 height 27
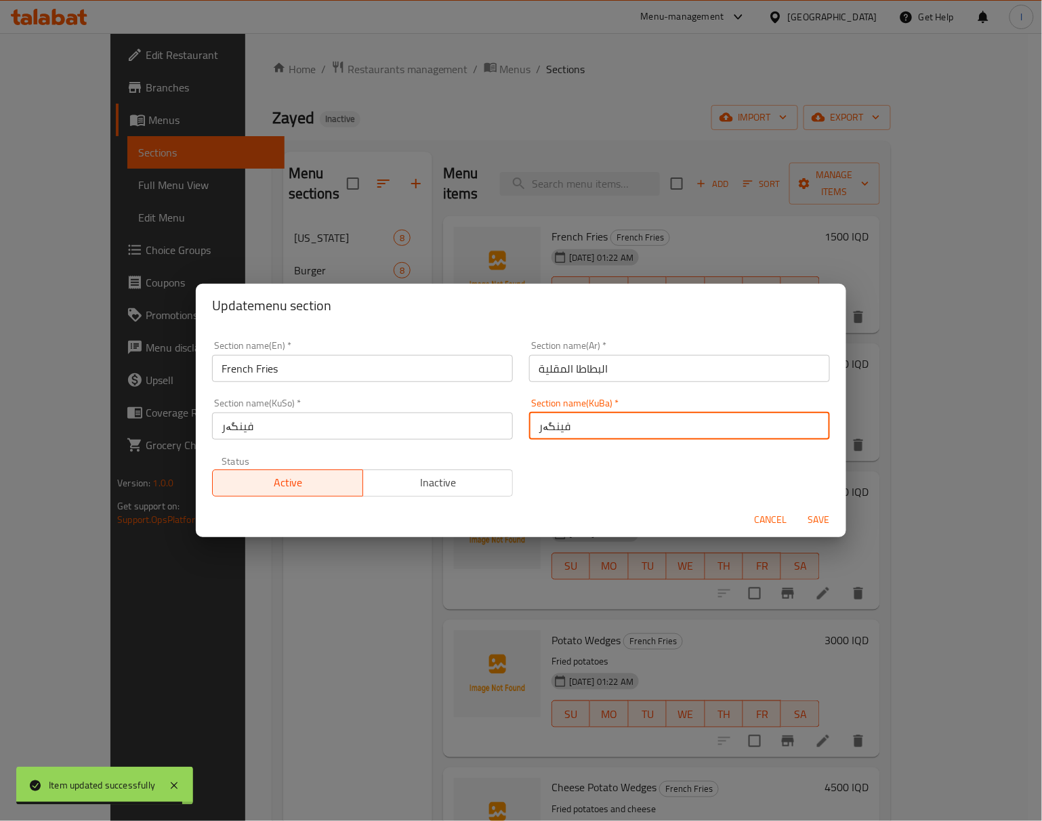
click at [596, 429] on input "فینگەر" at bounding box center [679, 426] width 301 height 27
paste input "[PERSON_NAME]"
type input "[PERSON_NAME]"
click at [367, 416] on input "فینگەر" at bounding box center [362, 426] width 301 height 27
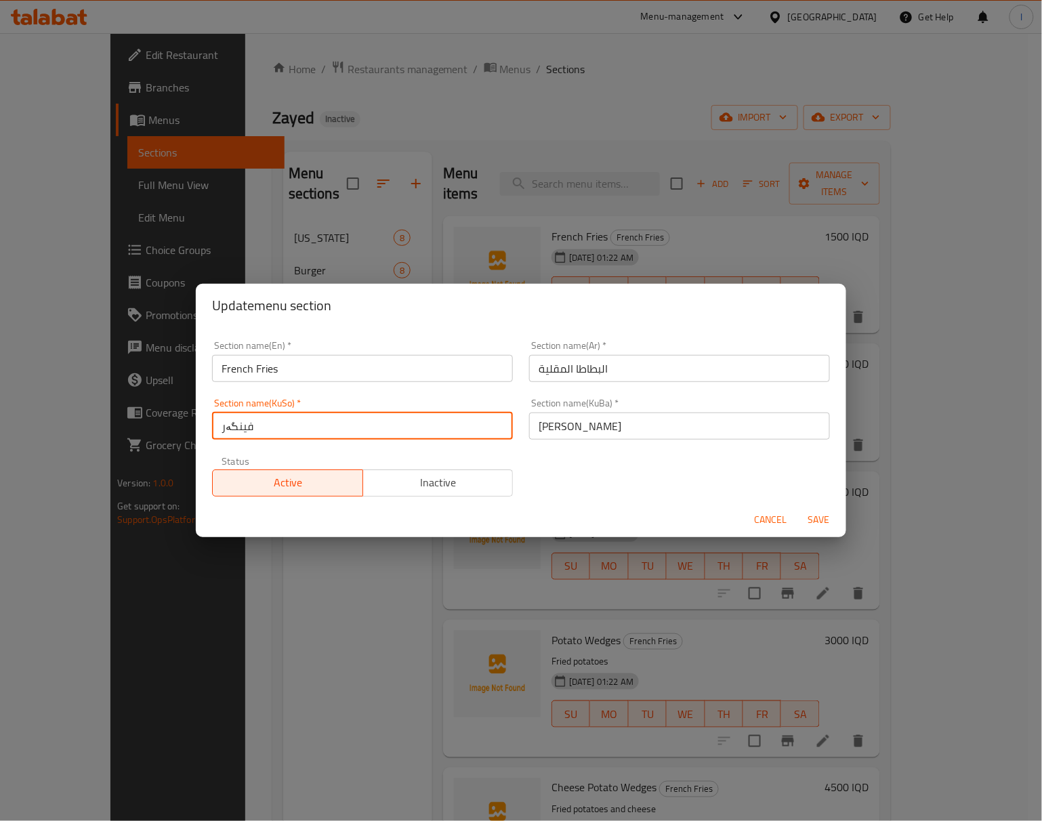
click at [367, 416] on input "فینگەر" at bounding box center [362, 426] width 301 height 27
paste input "[PERSON_NAME]"
type input "[PERSON_NAME]"
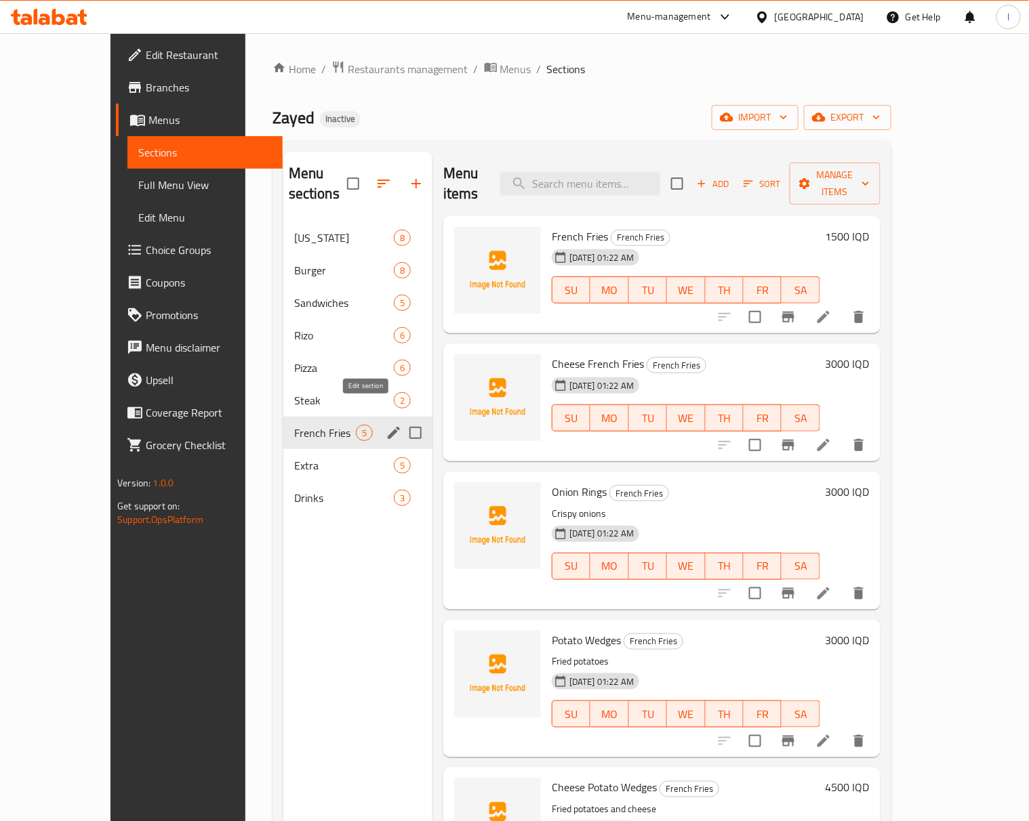
click at [386, 425] on icon "edit" at bounding box center [394, 433] width 16 height 16
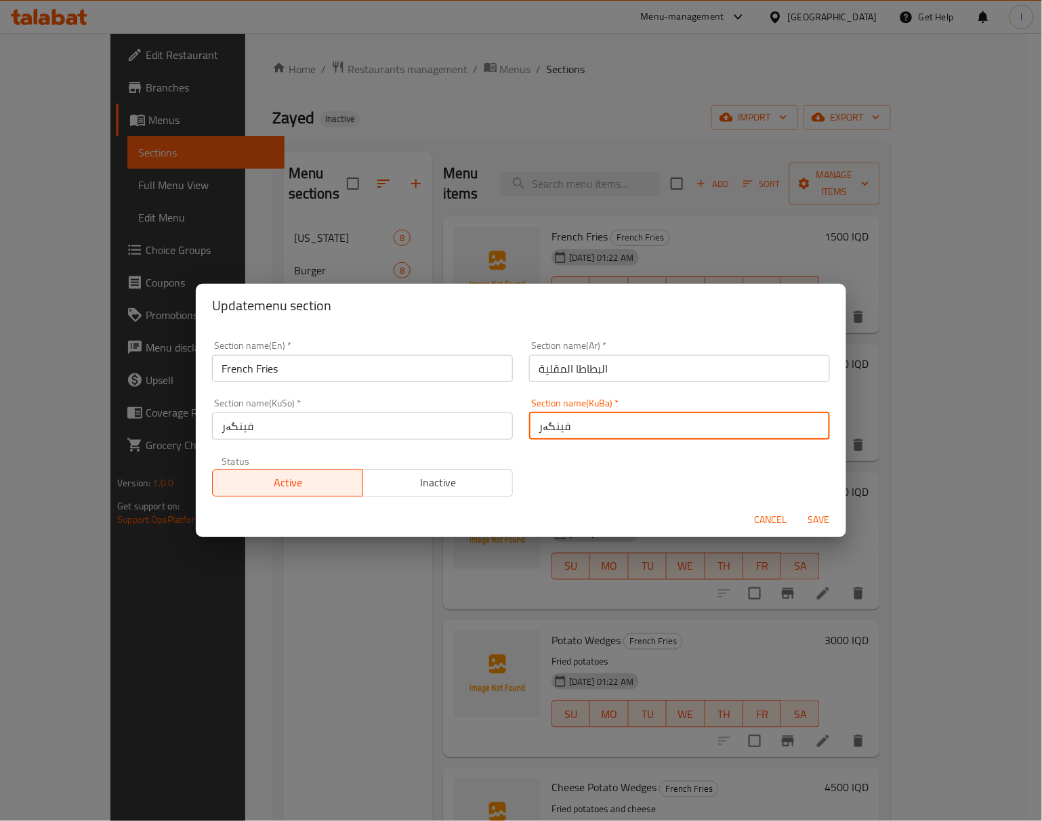
click at [600, 435] on input "فینگەر" at bounding box center [679, 426] width 301 height 27
paste input "[PERSON_NAME]"
type input "[PERSON_NAME]"
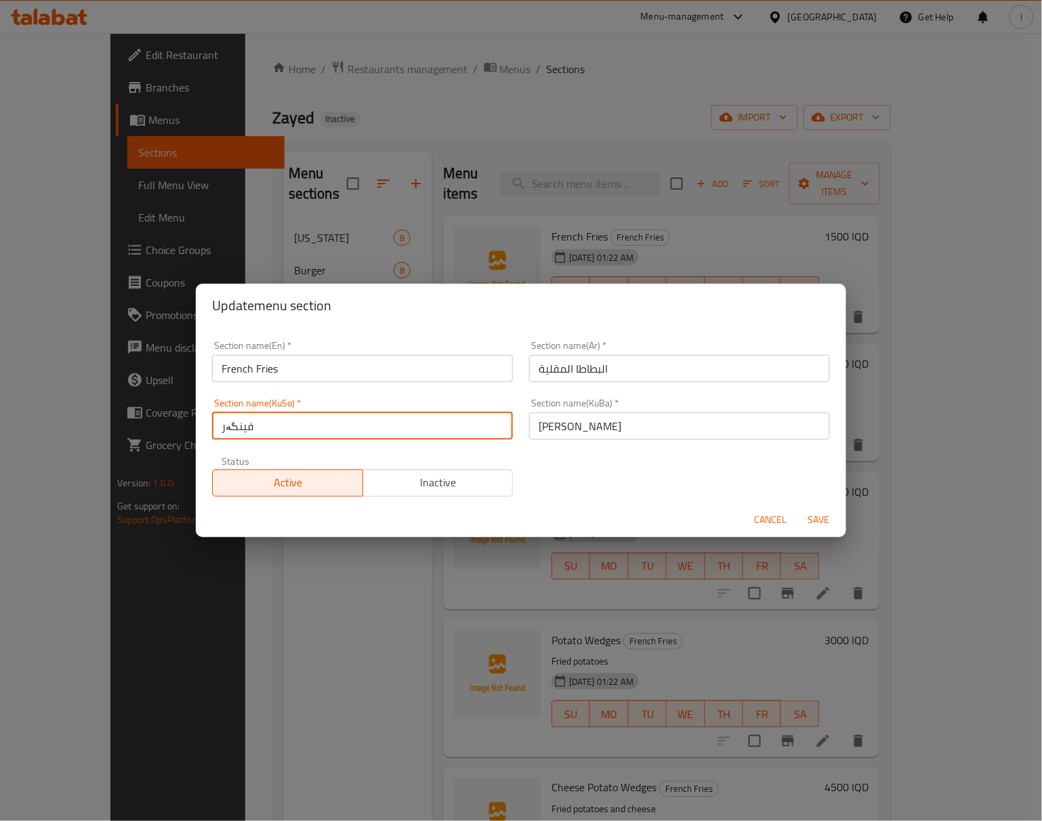
click at [456, 429] on input "فینگەر" at bounding box center [362, 426] width 301 height 27
paste input "[PERSON_NAME]"
type input "[PERSON_NAME]"
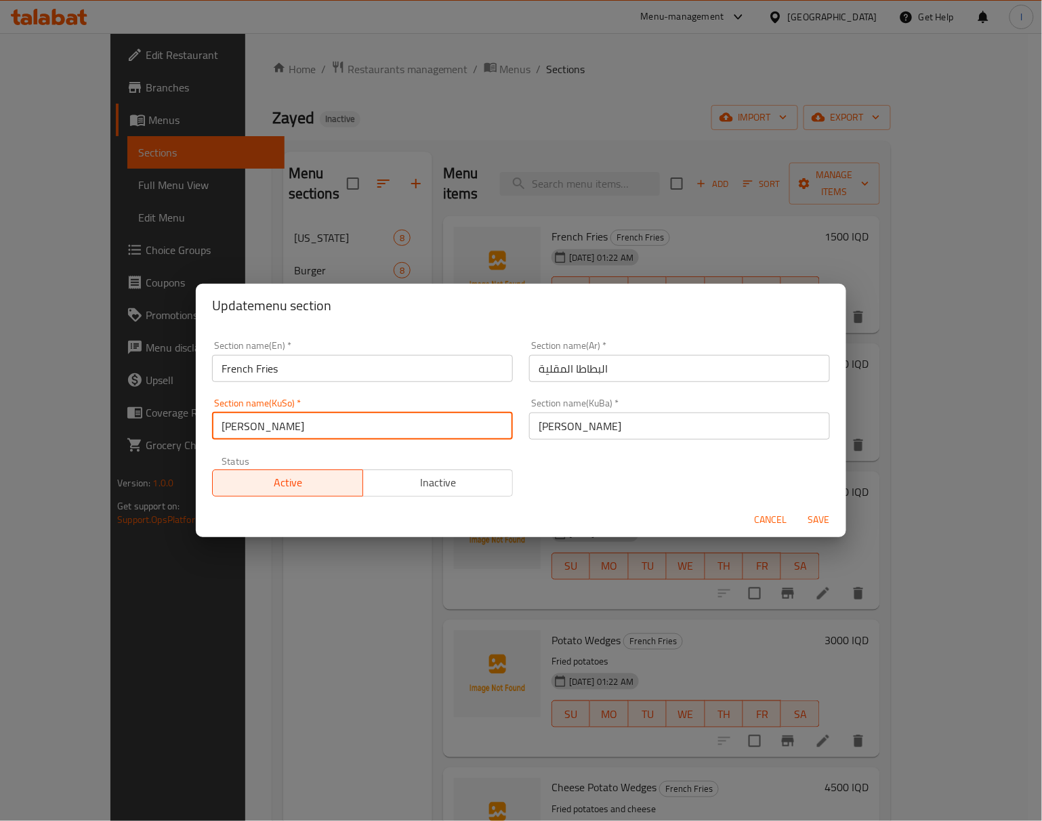
click at [797, 507] on button "Save" at bounding box center [818, 519] width 43 height 25
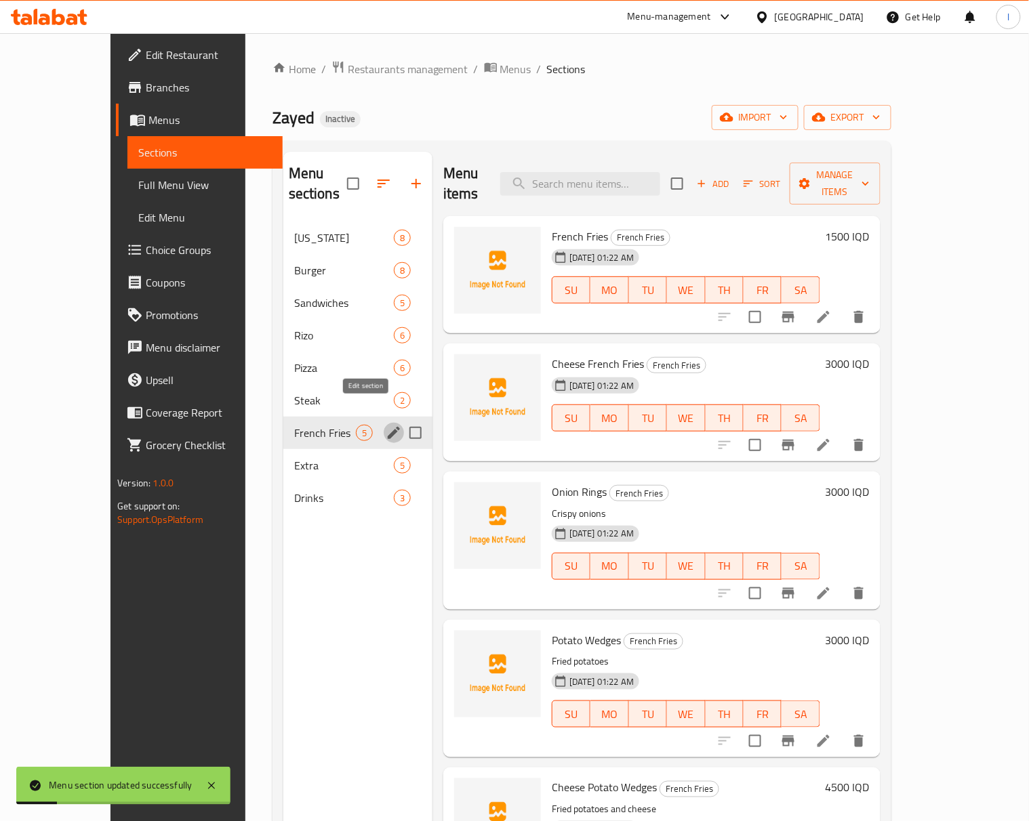
click at [386, 425] on icon "edit" at bounding box center [394, 433] width 16 height 16
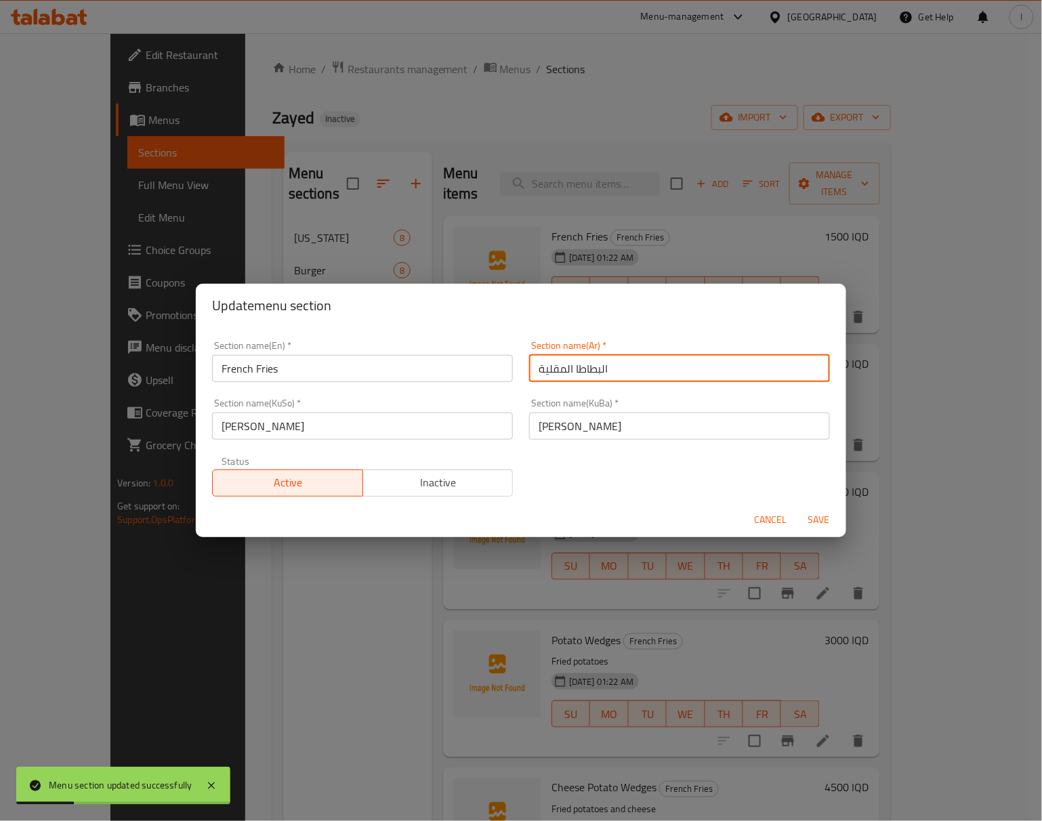
click at [595, 374] on input "البطاطا المقلية" at bounding box center [679, 368] width 301 height 27
paste input "طباق الجانب"
type input "الأطباق الجانبية"
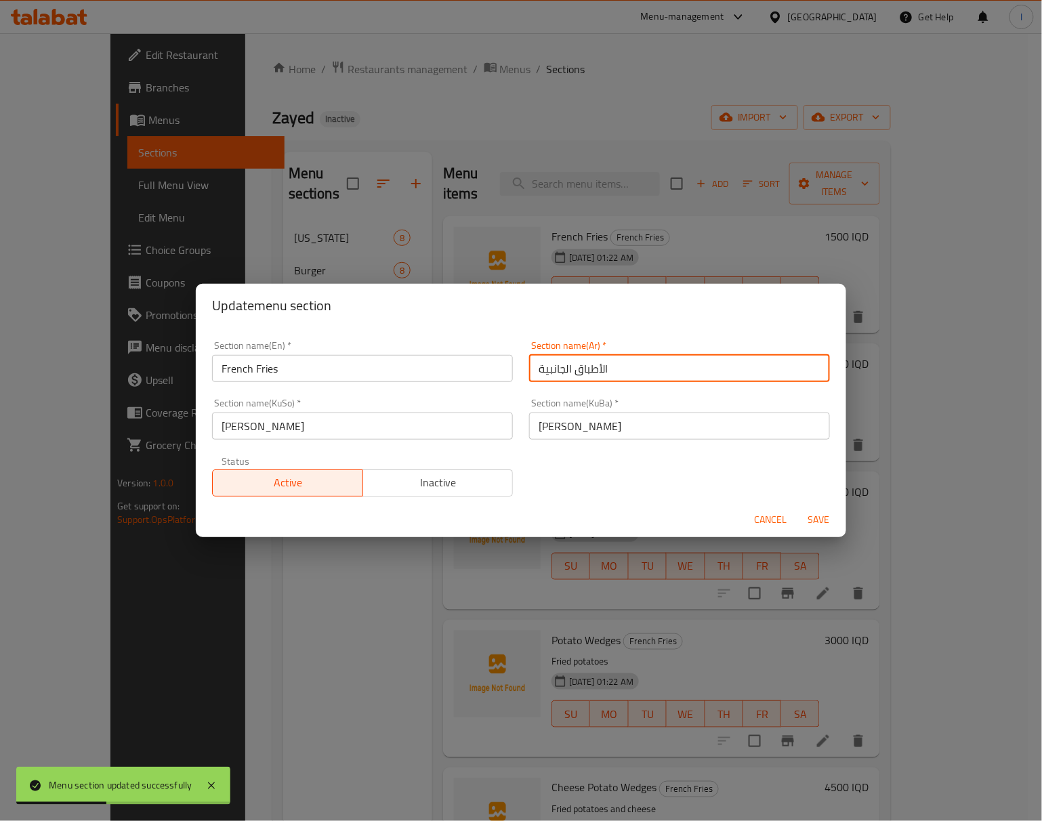
click at [797, 507] on button "Save" at bounding box center [818, 519] width 43 height 25
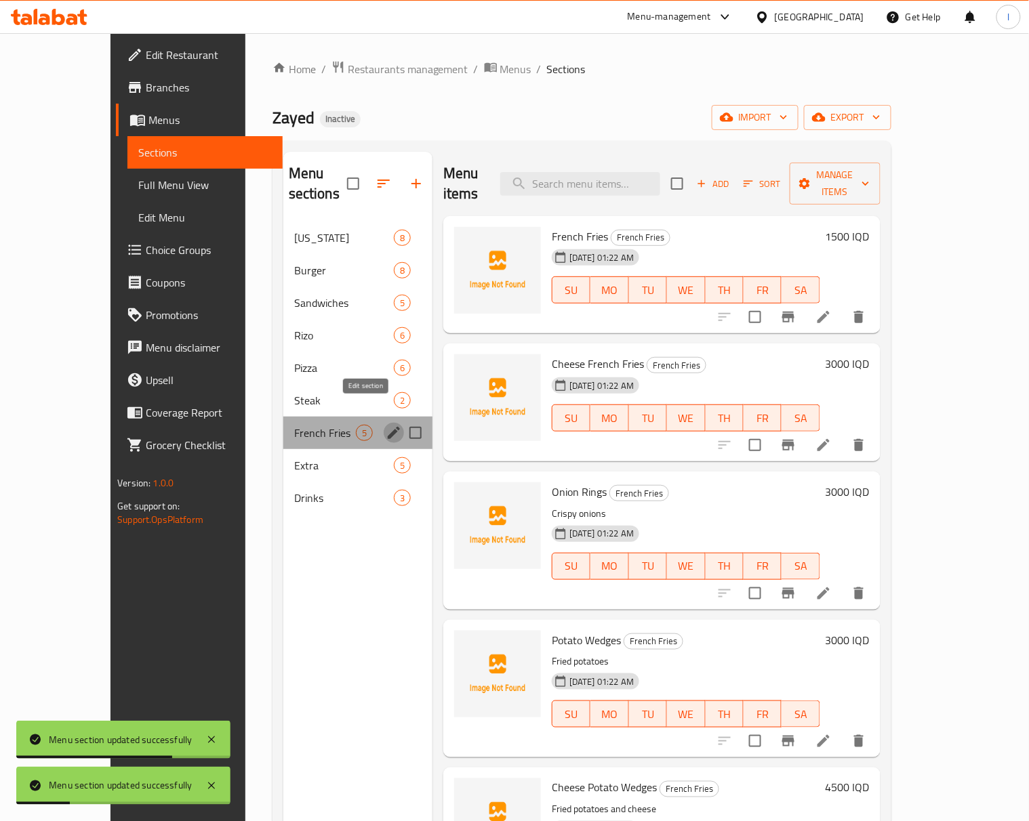
click at [388, 427] on icon "edit" at bounding box center [394, 433] width 12 height 12
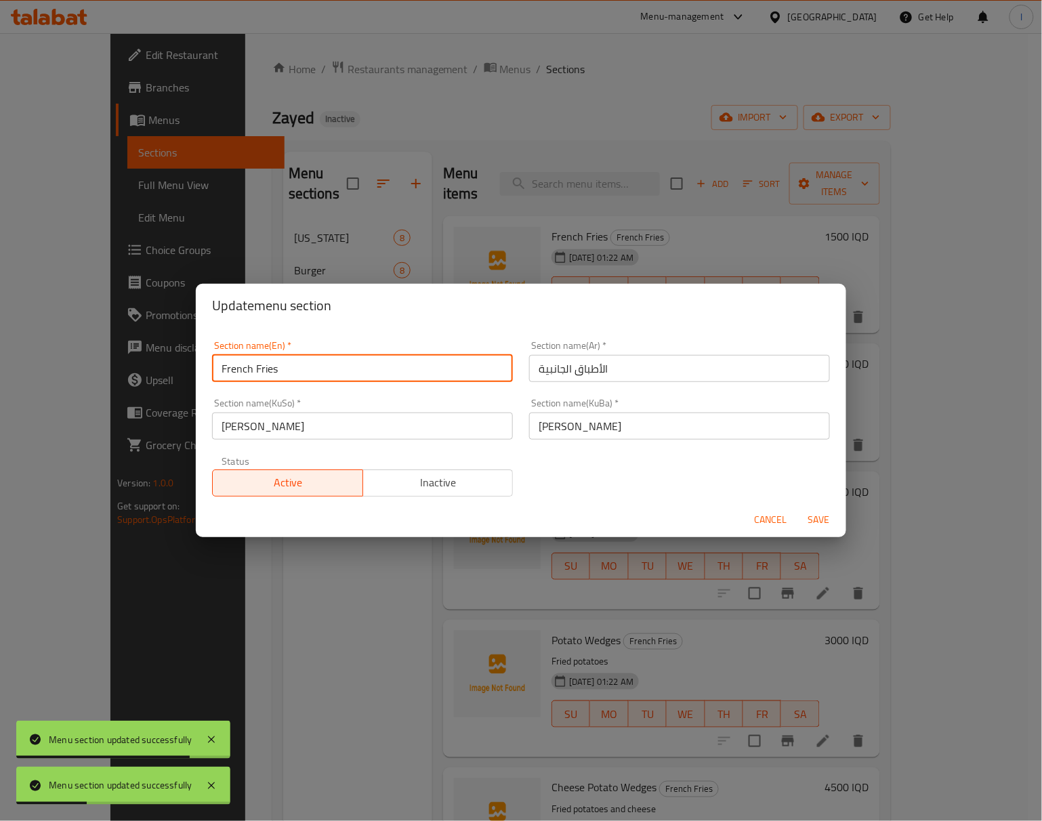
click at [348, 378] on input "French Fries" at bounding box center [362, 368] width 301 height 27
paste input "Side Dish"
type input "Side Dishes"
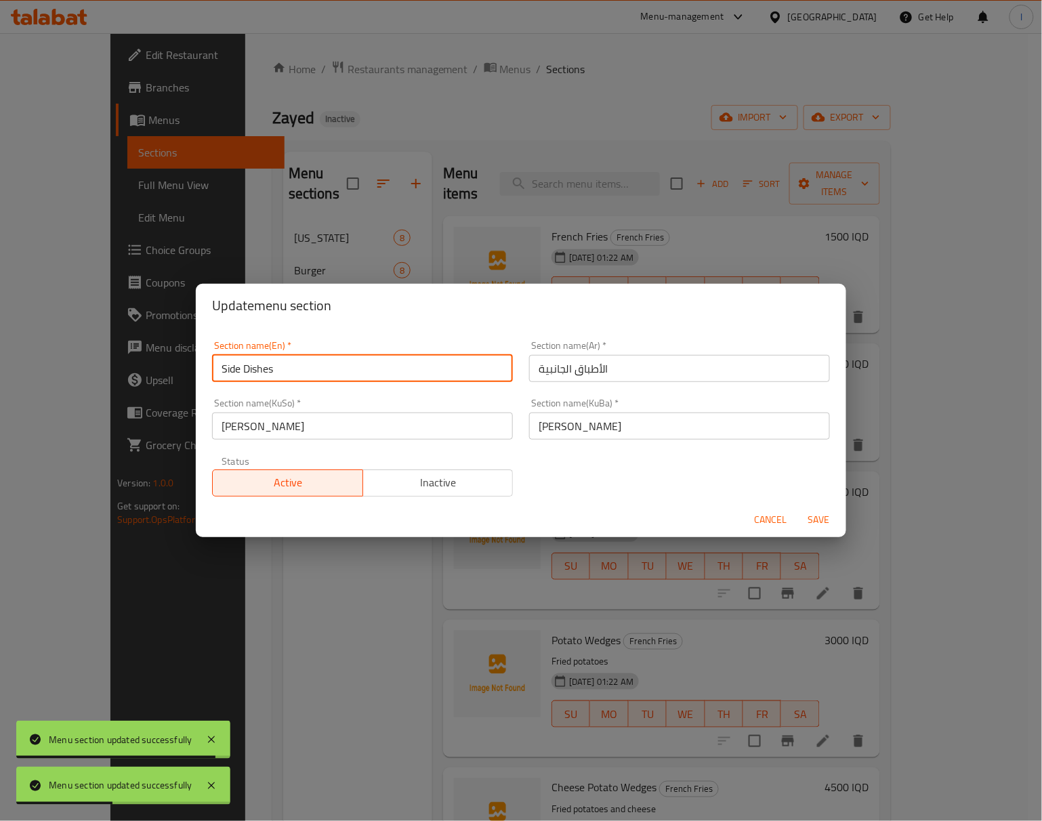
click at [797, 507] on button "Save" at bounding box center [818, 519] width 43 height 25
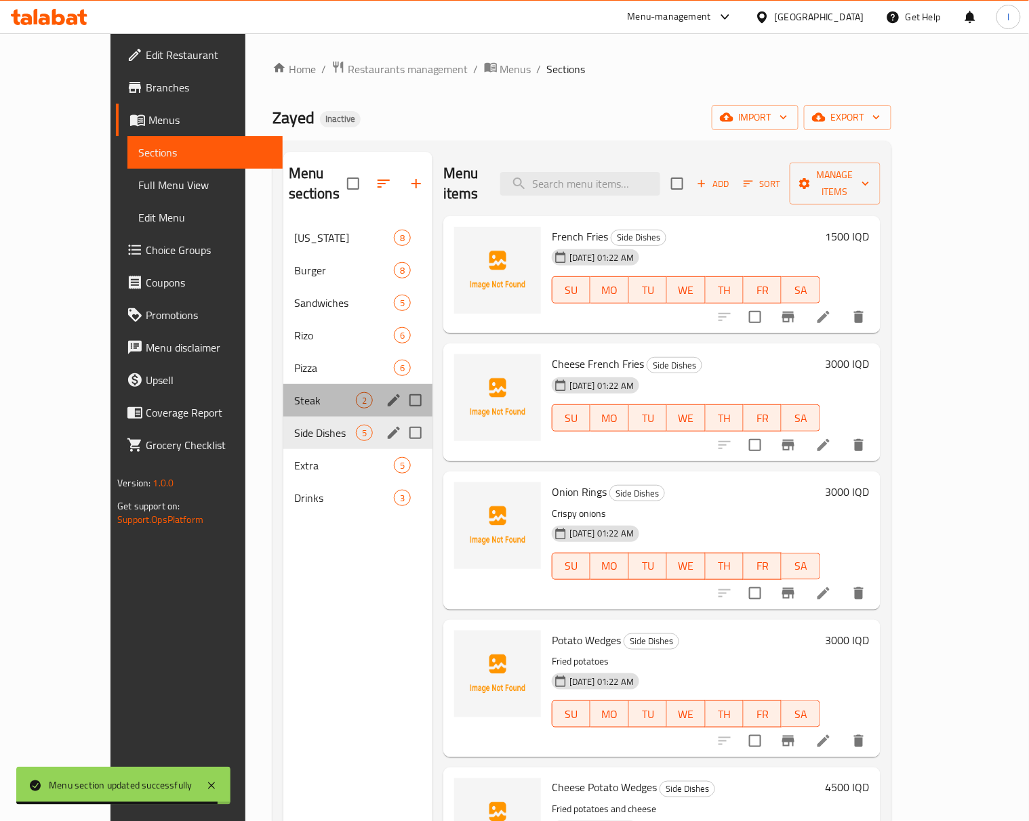
click at [283, 384] on div "Steak 2" at bounding box center [357, 400] width 149 height 33
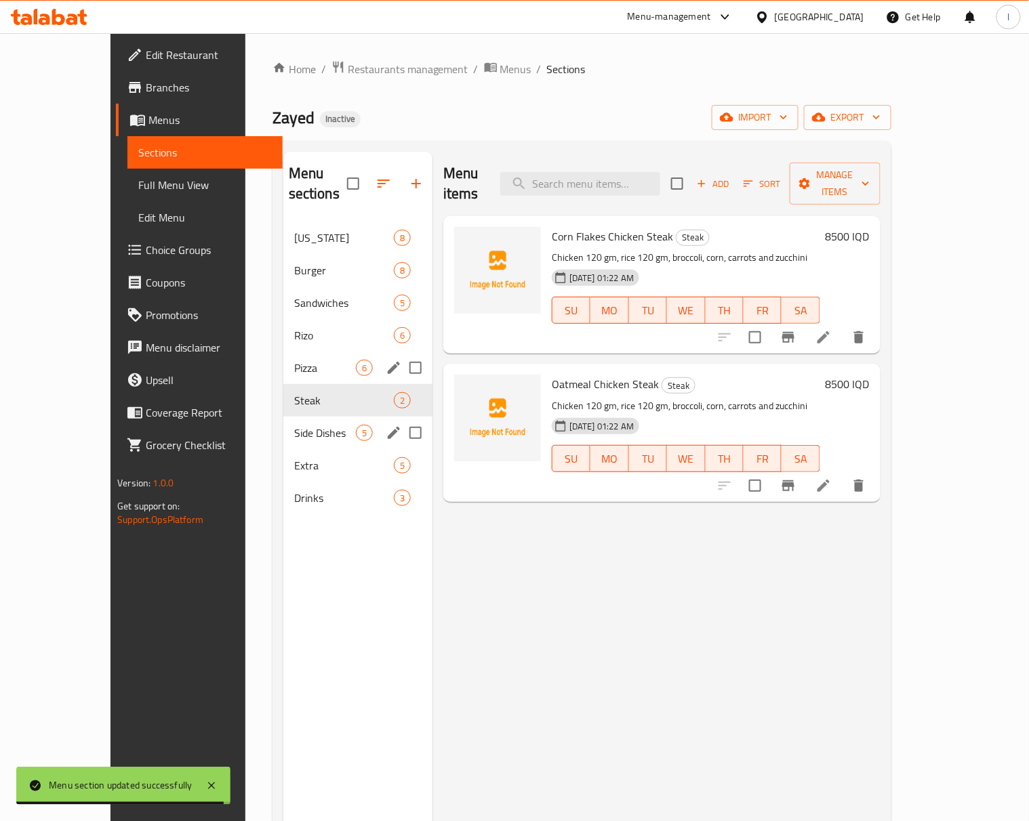
click at [283, 362] on div "Pizza 6" at bounding box center [357, 368] width 149 height 33
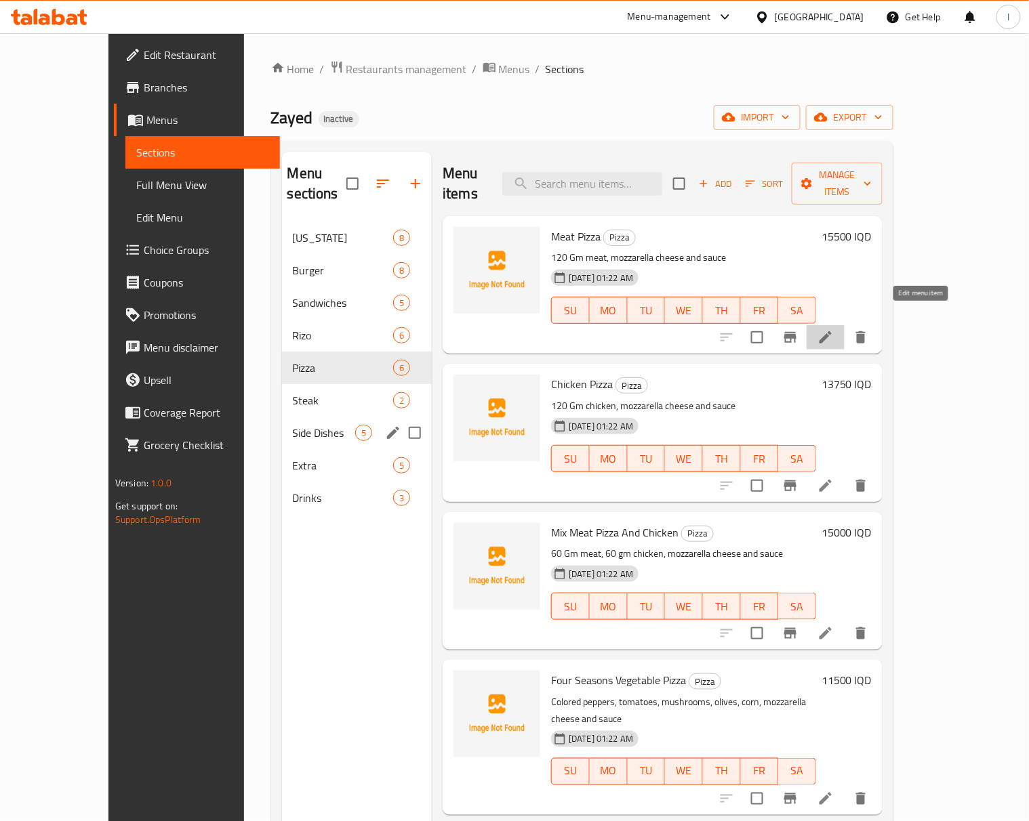
click at [833, 329] on icon at bounding box center [825, 337] width 16 height 16
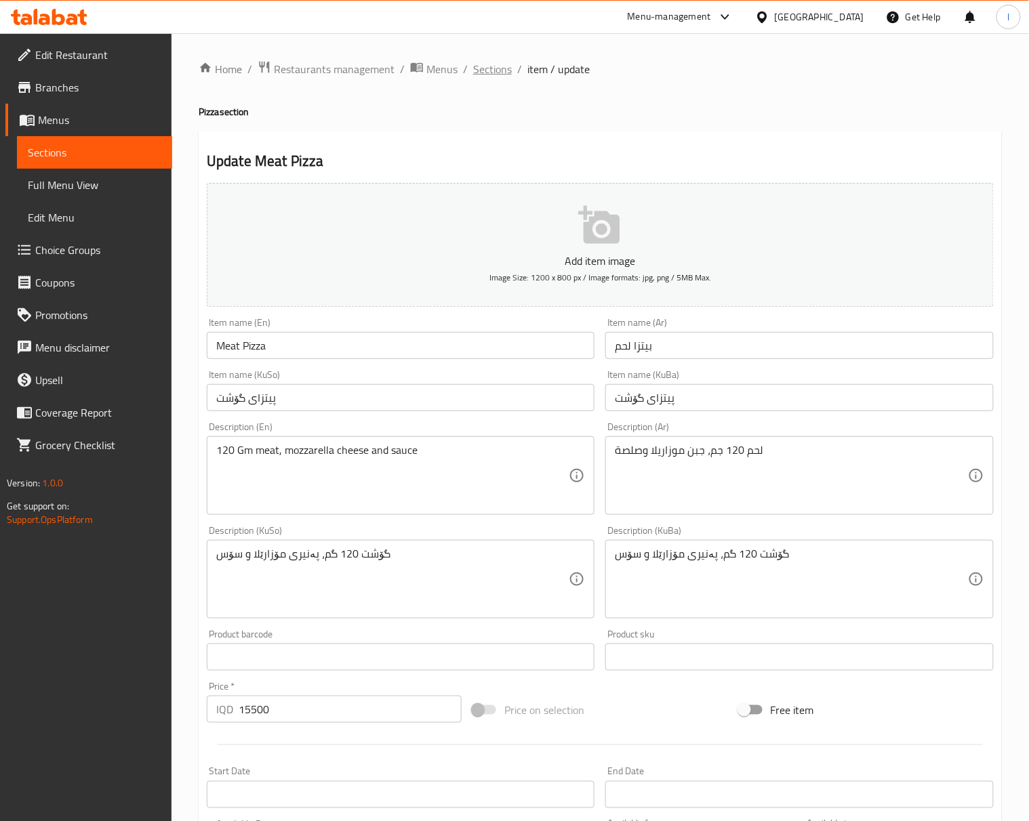
click at [505, 66] on span "Sections" at bounding box center [492, 69] width 39 height 16
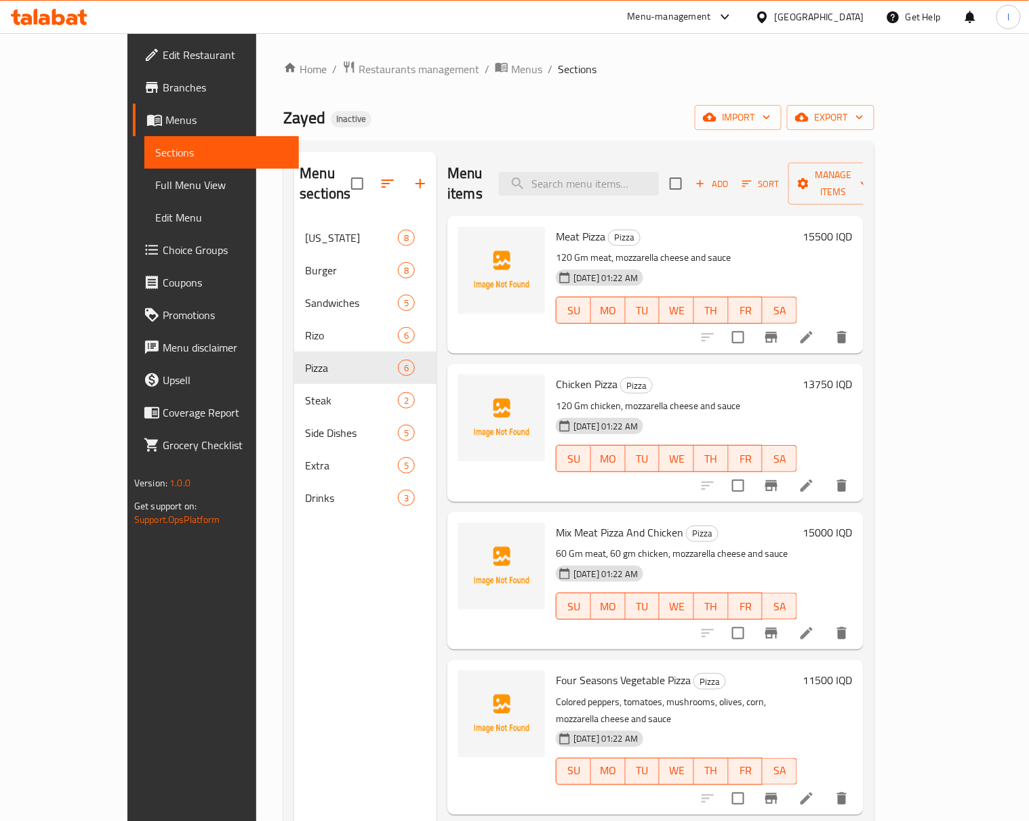
click at [858, 627] on div at bounding box center [774, 633] width 167 height 33
click at [814, 625] on icon at bounding box center [806, 633] width 16 height 16
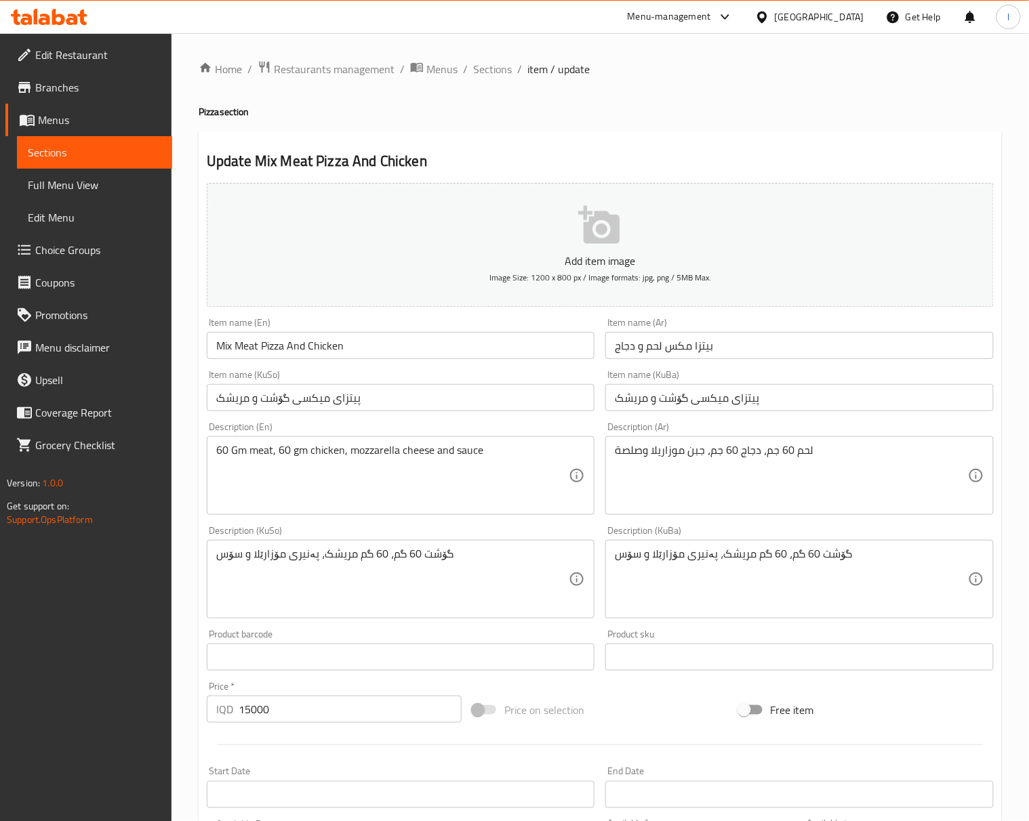
click at [274, 348] on input "Mix Meat Pizza And Chicken" at bounding box center [401, 345] width 388 height 27
click at [438, 354] on input "Mix Meat And Chicken" at bounding box center [401, 345] width 388 height 27
paste input "Pizza"
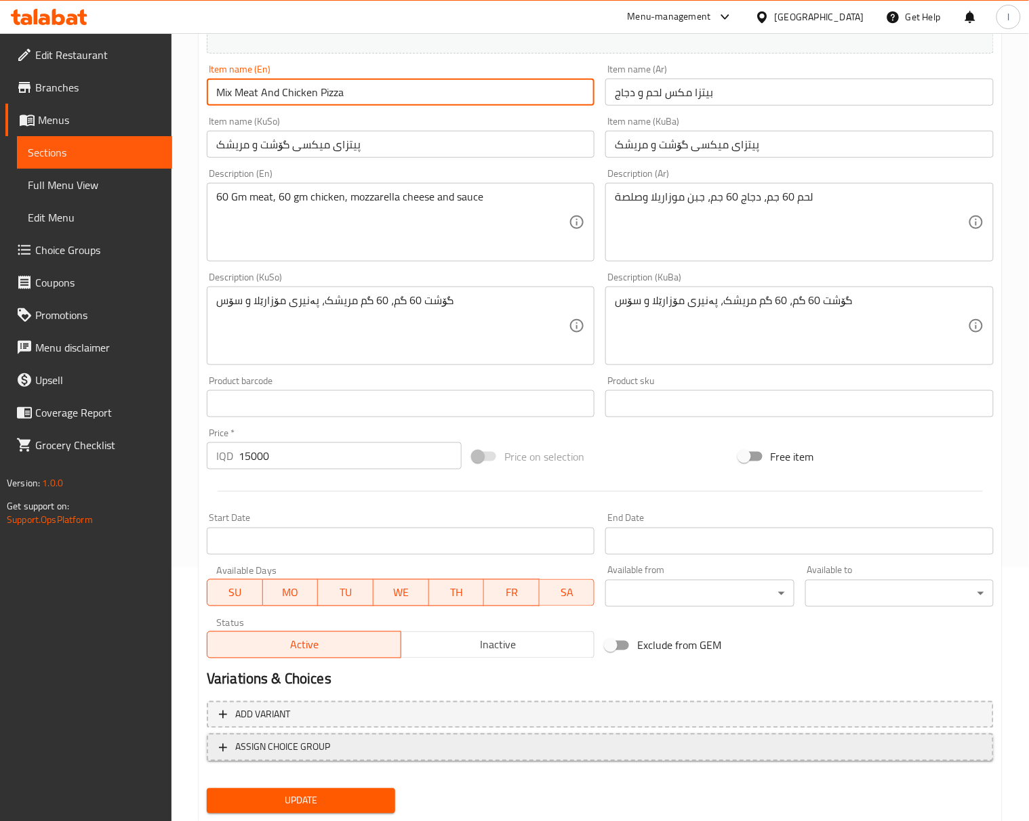
scroll to position [291, 0]
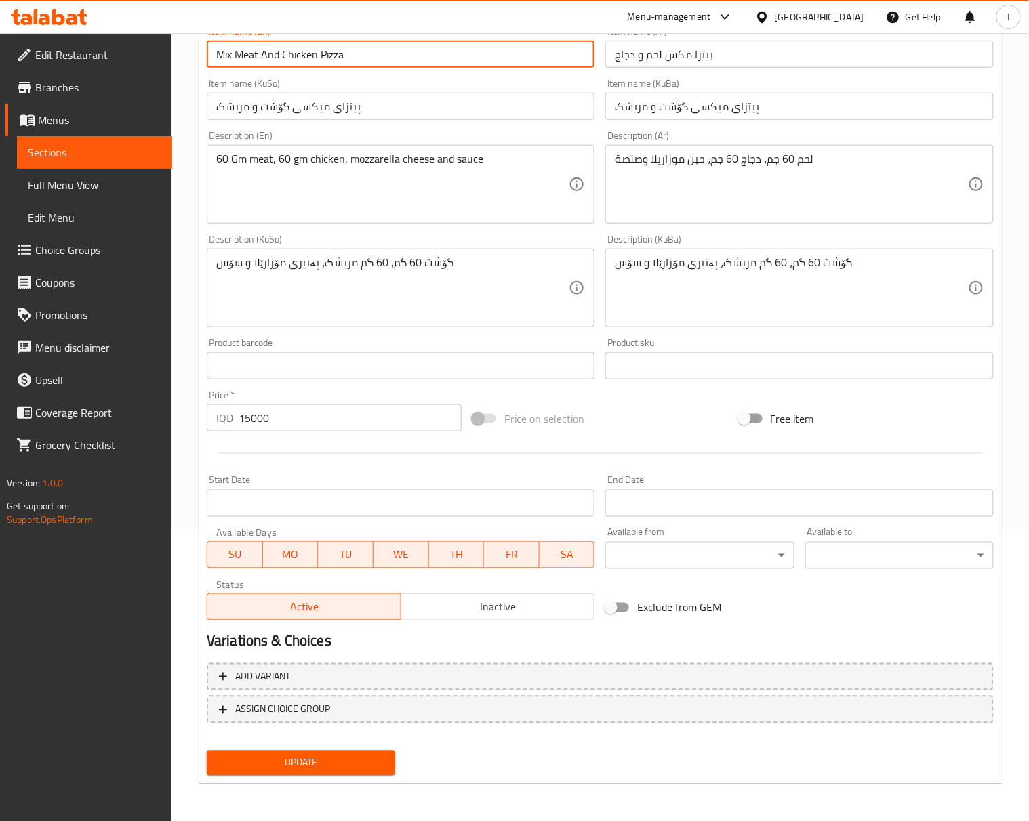
type input "Mix Meat And Chicken Pizza"
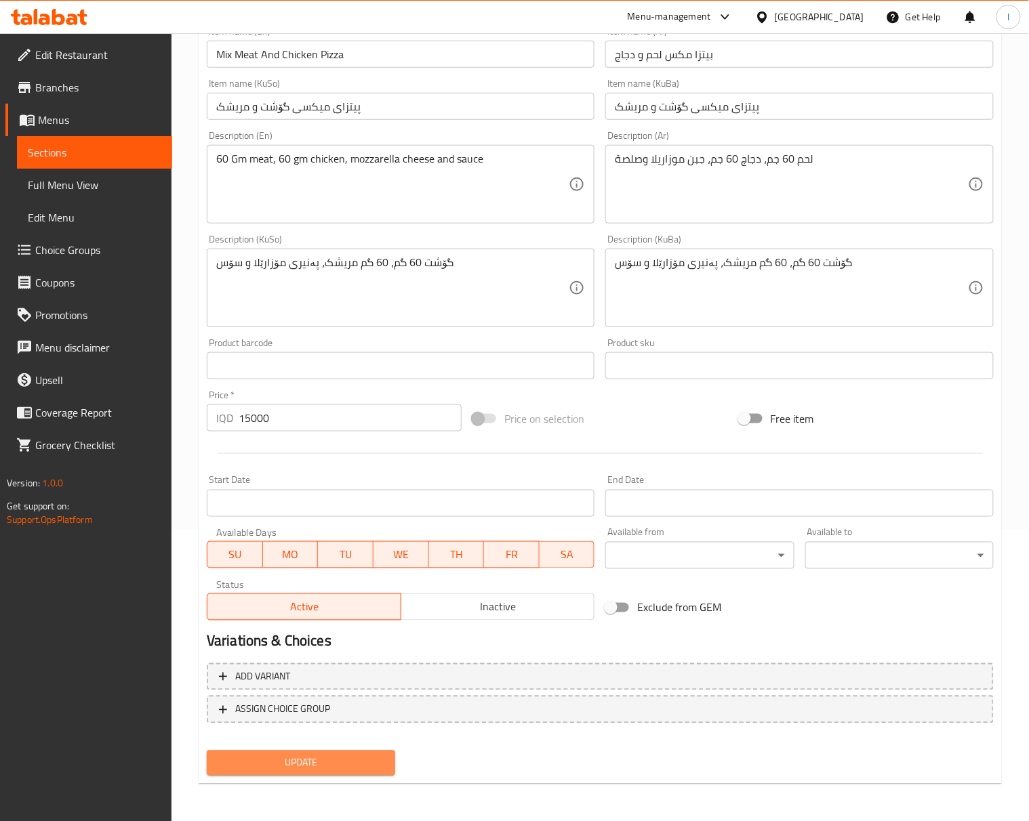
click at [369, 767] on span "Update" at bounding box center [300, 763] width 167 height 17
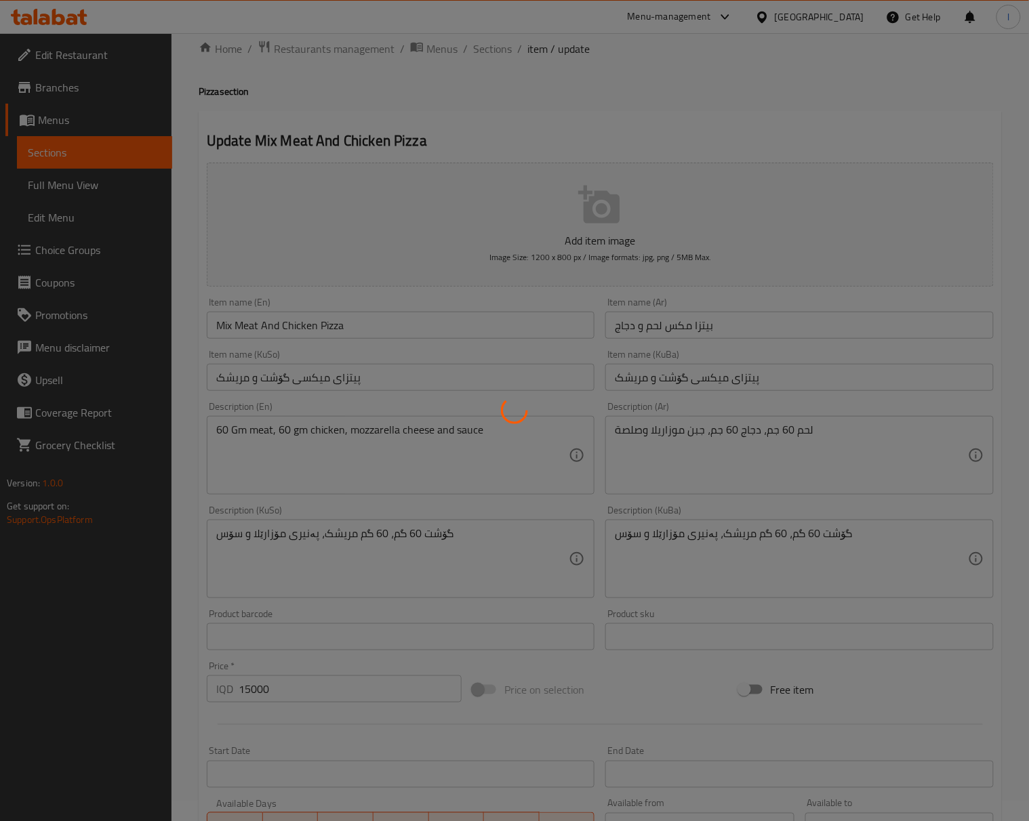
scroll to position [0, 0]
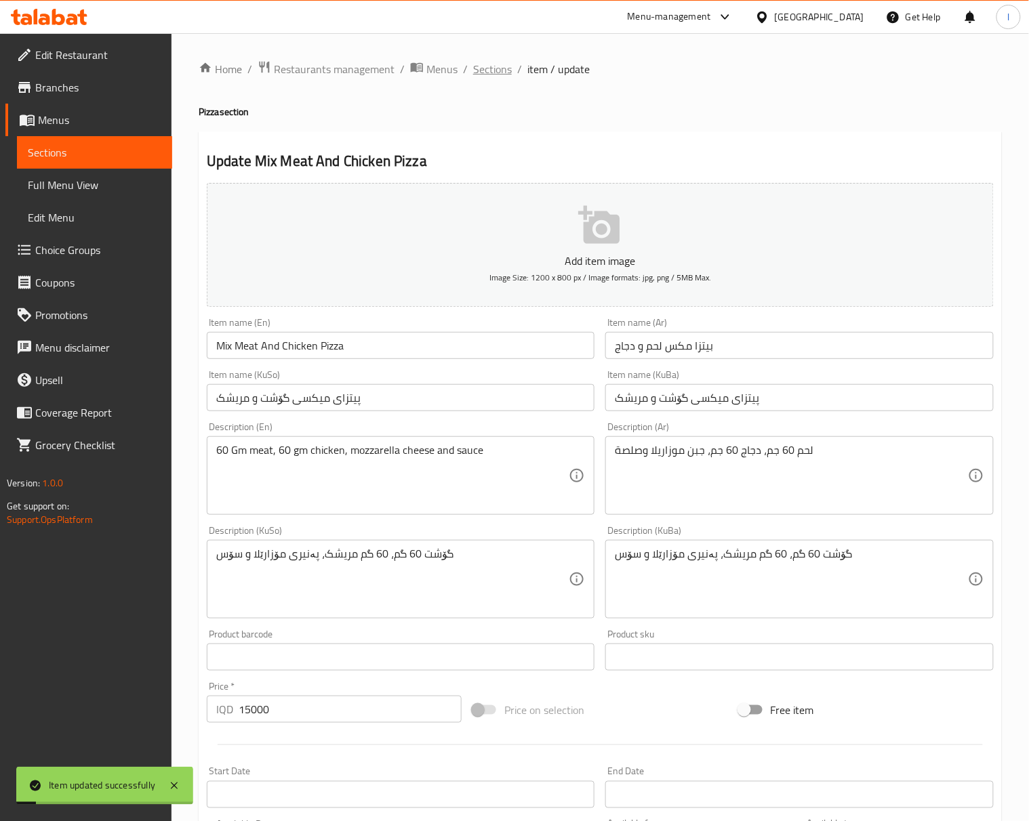
click at [499, 71] on span "Sections" at bounding box center [492, 69] width 39 height 16
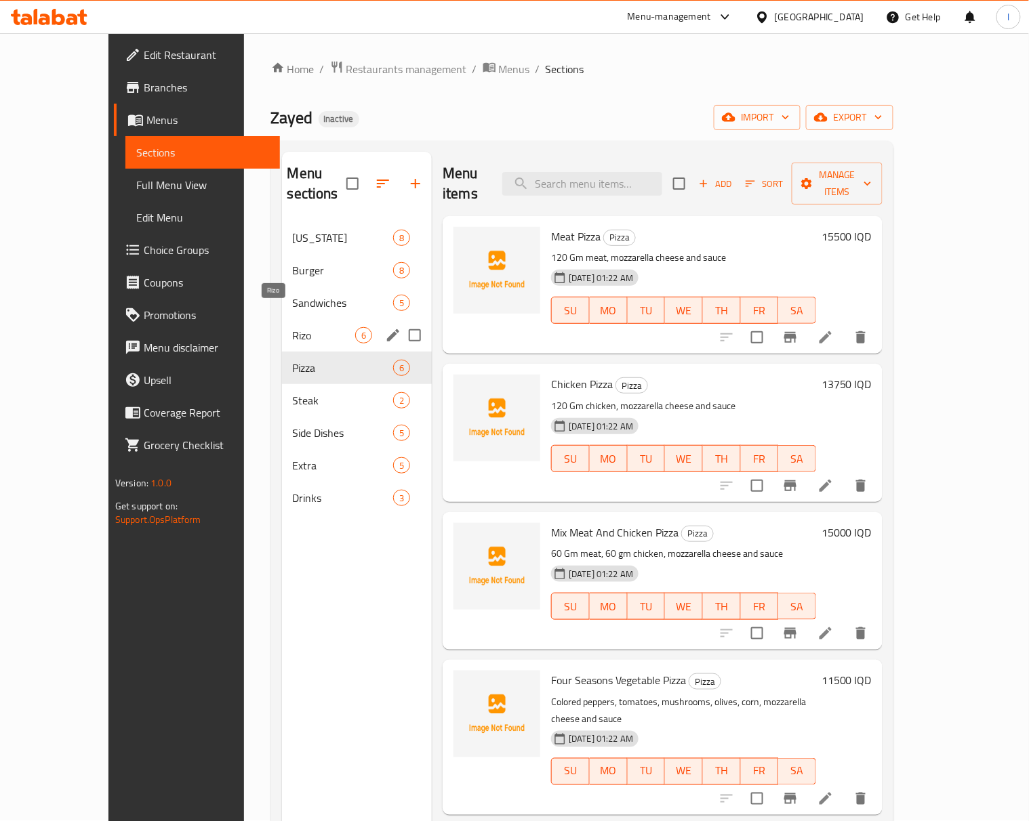
click at [293, 327] on span "Rizo" at bounding box center [324, 335] width 62 height 16
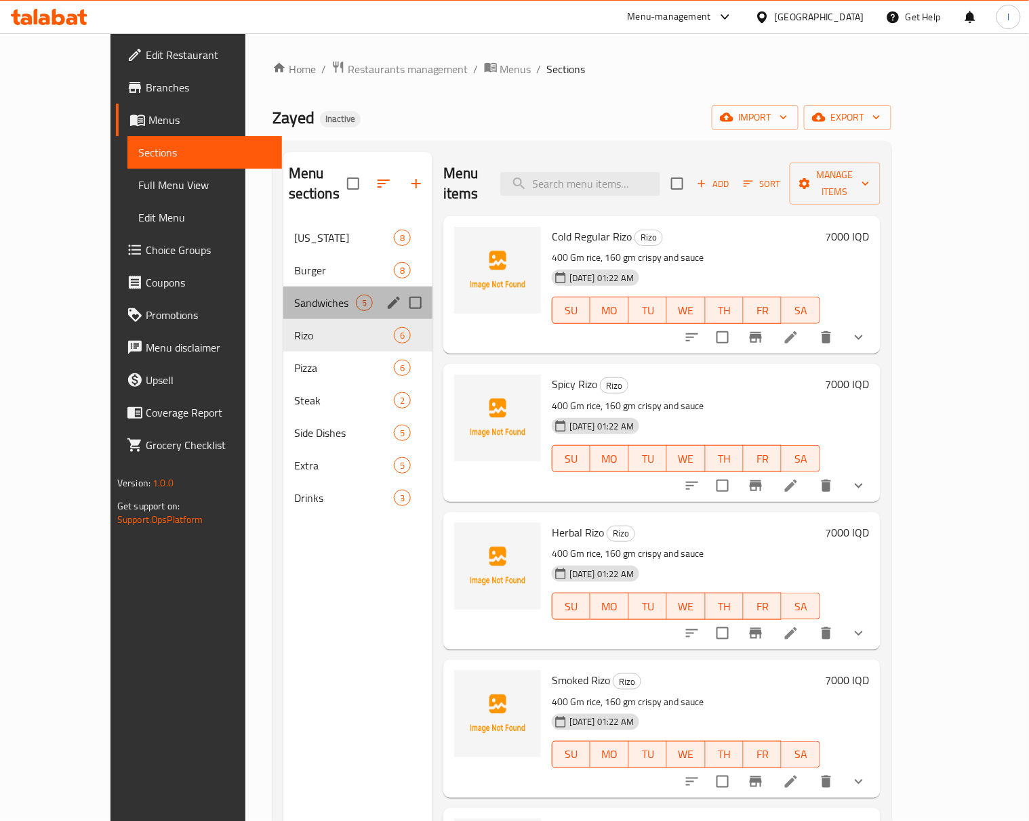
click at [283, 287] on div "Sandwiches 5" at bounding box center [357, 303] width 149 height 33
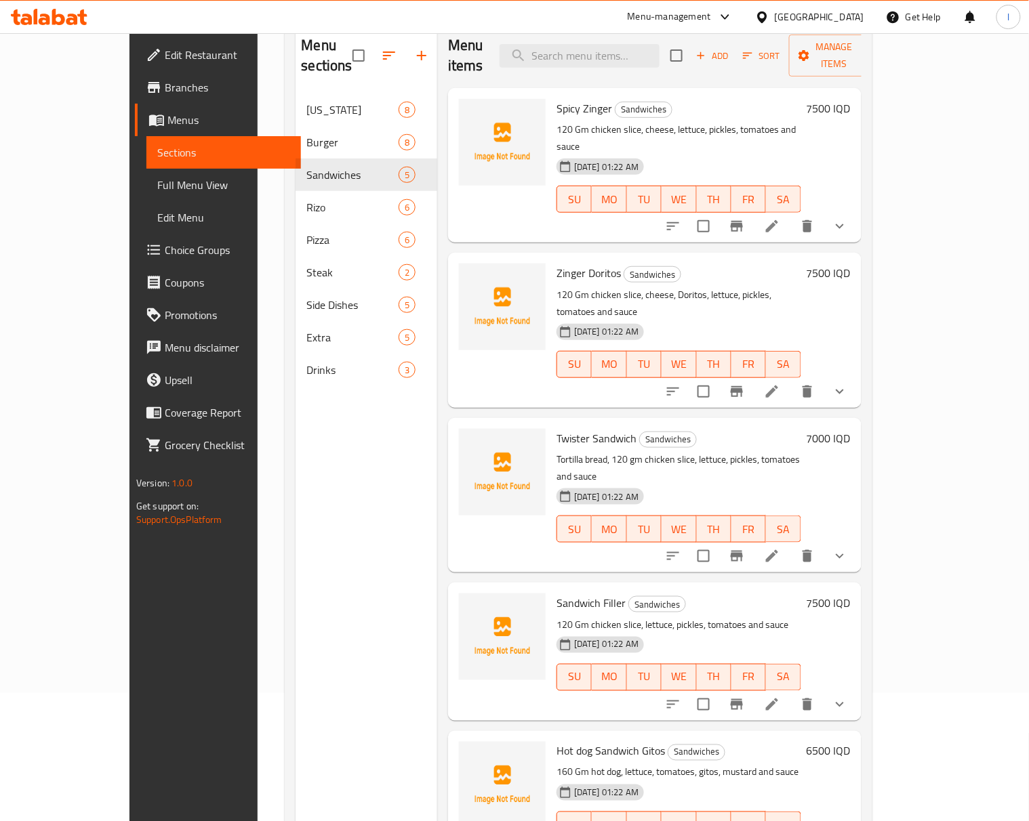
scroll to position [190, 0]
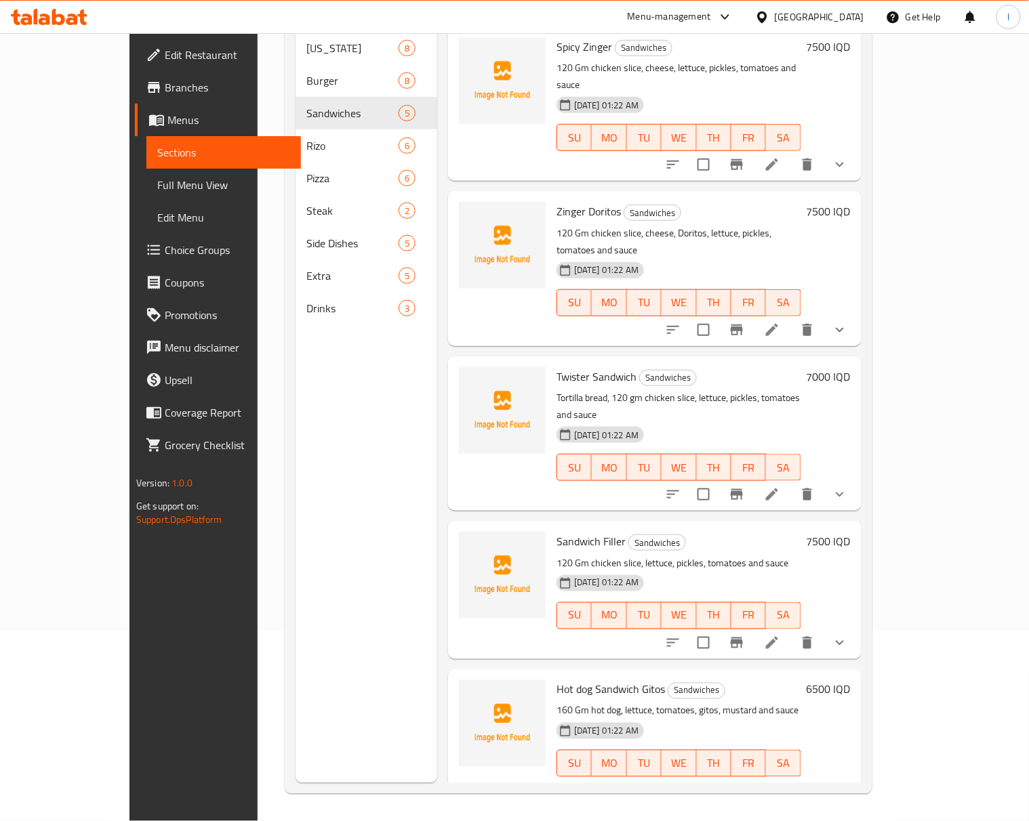
click at [861, 741] on div "Menu items Add Sort Manage items Spicy Zinger Sandwiches 120 Gm chicken slice, …" at bounding box center [649, 372] width 424 height 821
click at [791, 778] on li at bounding box center [772, 790] width 38 height 24
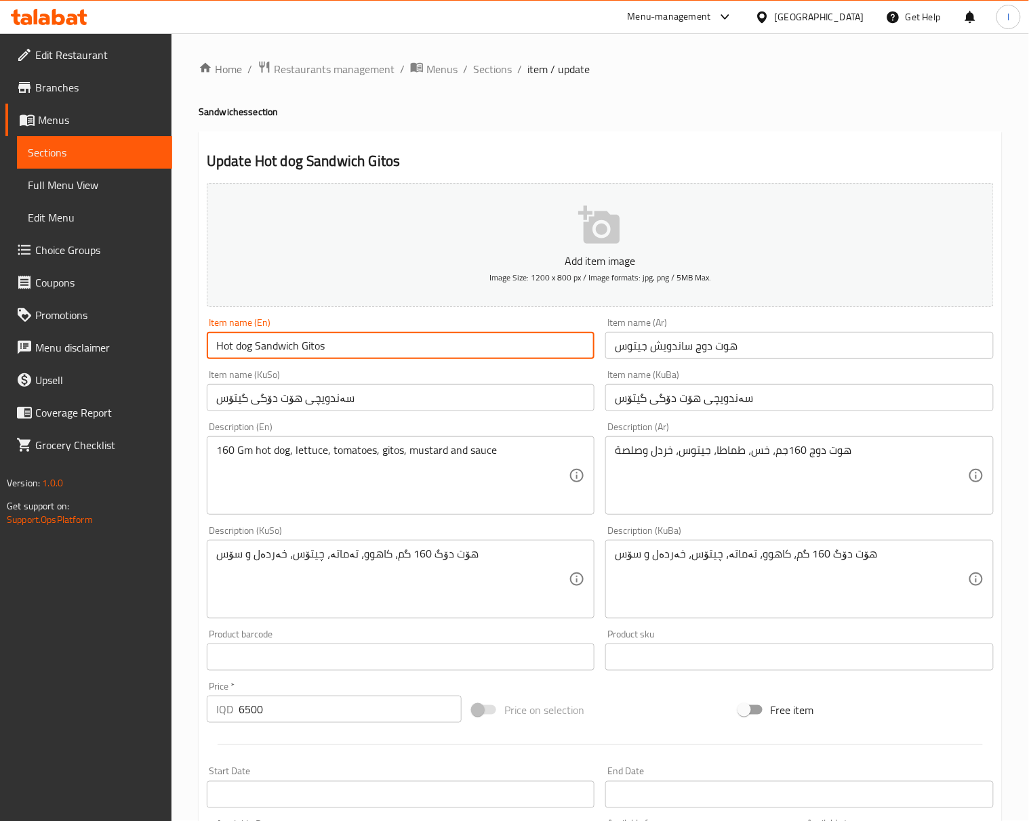
click at [315, 347] on input "Hot dog Sandwich Gitos" at bounding box center [401, 345] width 388 height 27
paste input "chee"
drag, startPoint x: 307, startPoint y: 348, endPoint x: 298, endPoint y: 348, distance: 8.8
click at [298, 348] on input "Hot dog Sandwich cheetos" at bounding box center [401, 345] width 388 height 27
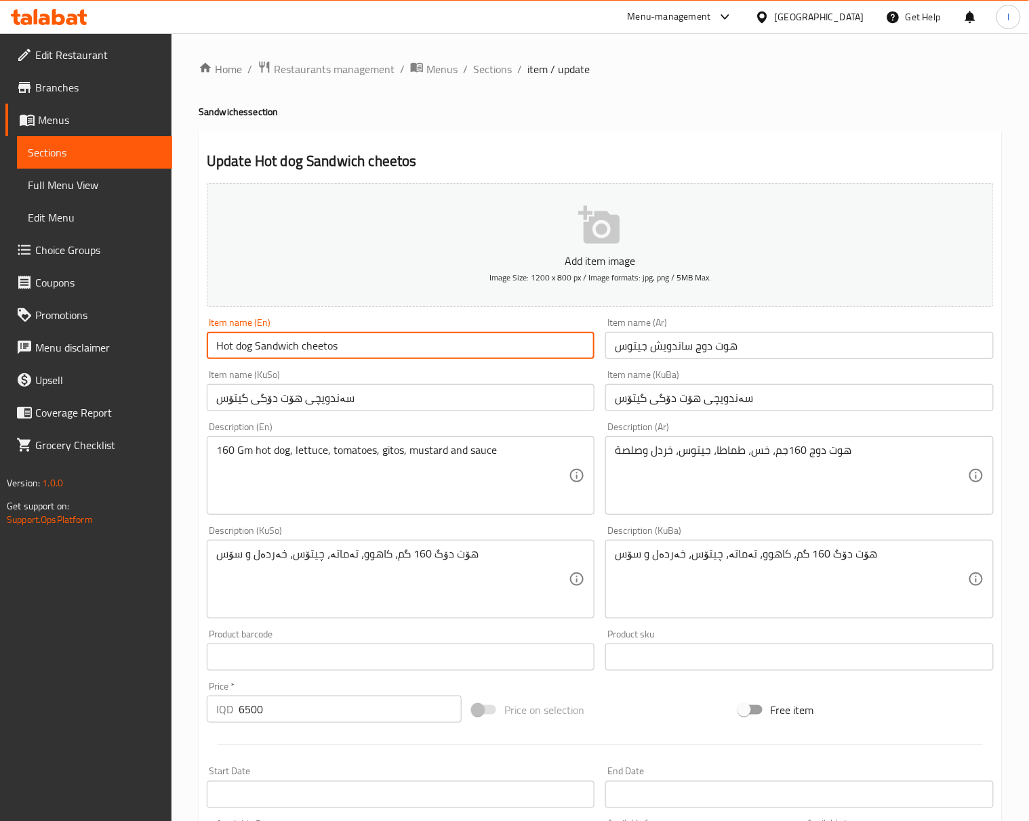
click at [320, 348] on input "Hot dog Sandwich cheetos" at bounding box center [401, 345] width 388 height 27
click at [318, 348] on input "Hot dog Sandwich cheetos" at bounding box center [401, 345] width 388 height 27
click at [217, 351] on input "Hot dog Sandwich cheetos" at bounding box center [401, 345] width 388 height 27
paste input "cheetos"
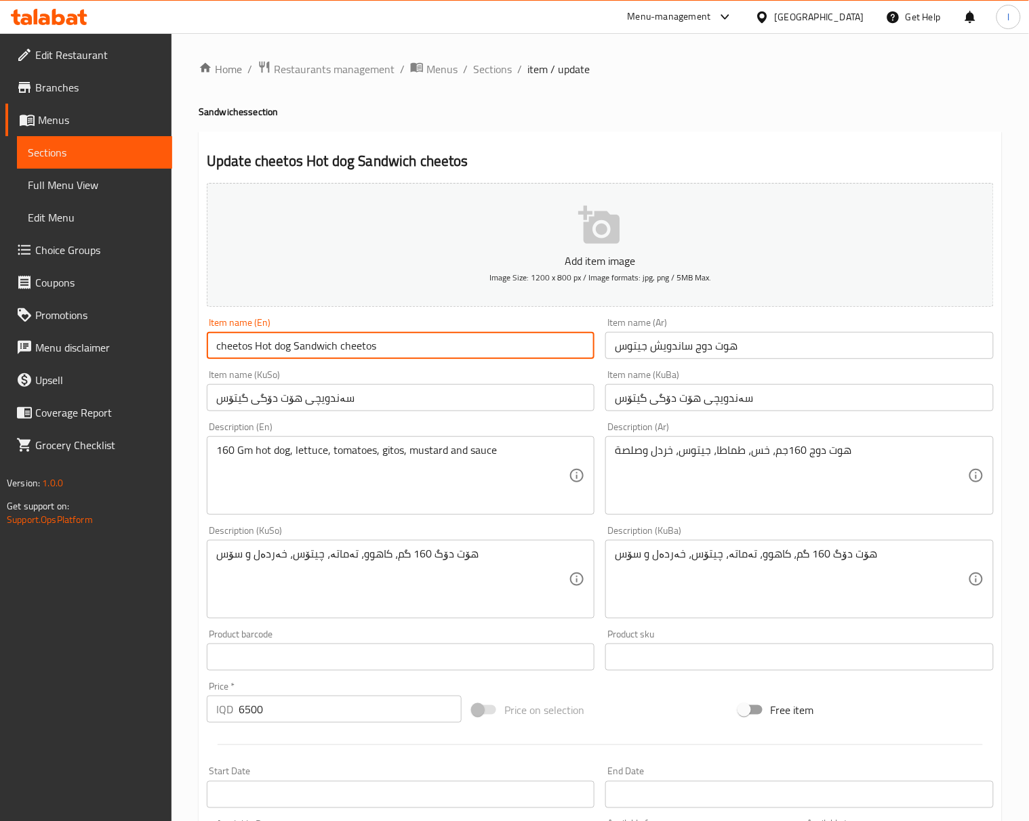
click at [306, 347] on input "cheetos Hot dog Sandwich cheetos" at bounding box center [401, 345] width 388 height 27
click at [258, 354] on input "cheetos Hot dog Sandwich cheetos" at bounding box center [401, 345] width 388 height 27
click at [258, 348] on input "cheetos Hot dog Sandwich cheetos" at bounding box center [401, 345] width 388 height 27
click at [257, 348] on input "cheetos Hot dog Sandwich cheetos" at bounding box center [401, 345] width 388 height 27
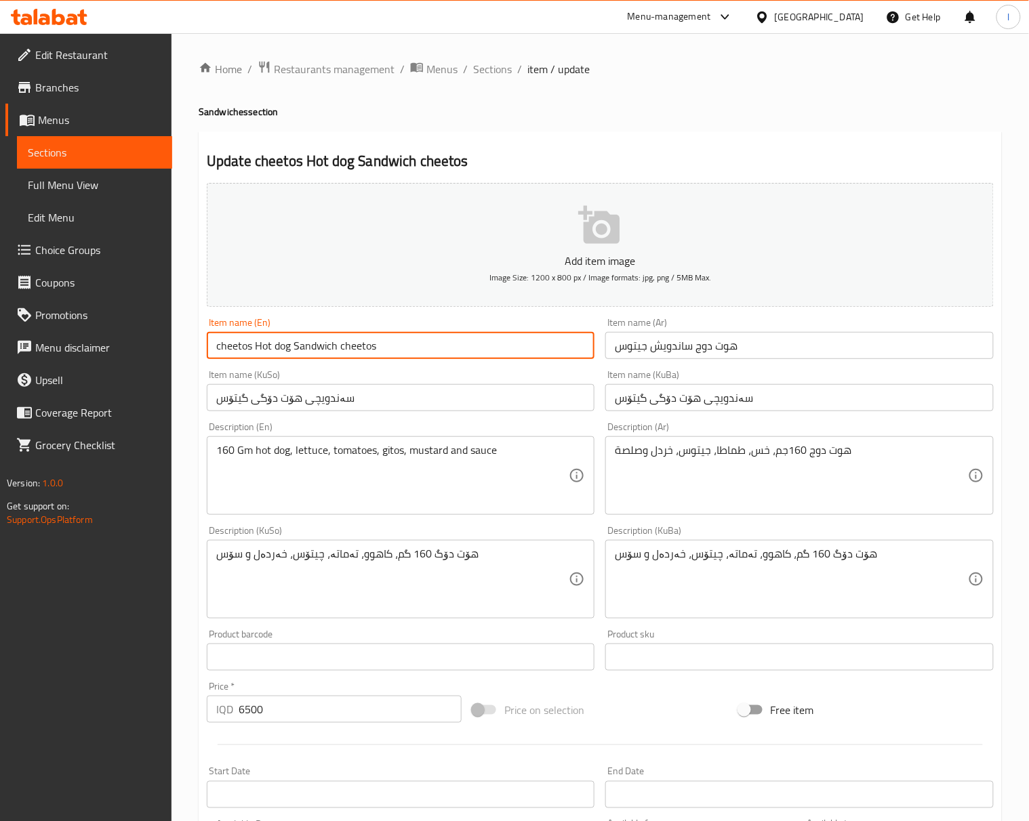
paste input "Sandwich"
drag, startPoint x: 341, startPoint y: 348, endPoint x: 446, endPoint y: 358, distance: 104.8
click at [446, 358] on input "cheetos Sandwich Hot dog Sandwich cheetos" at bounding box center [401, 345] width 388 height 27
drag, startPoint x: 222, startPoint y: 346, endPoint x: 176, endPoint y: 339, distance: 46.5
click at [176, 339] on div "Home / Restaurants management / Menus / Sections / item / update Sandwiches sec…" at bounding box center [599, 600] width 857 height 1135
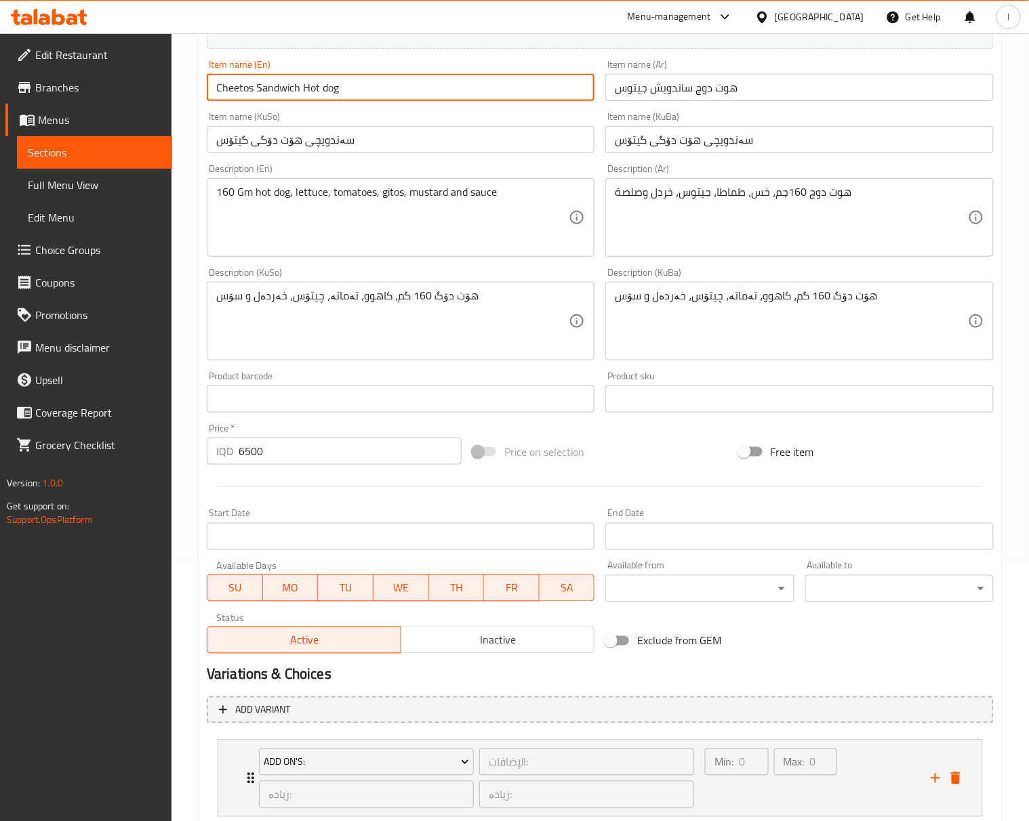
scroll to position [301, 0]
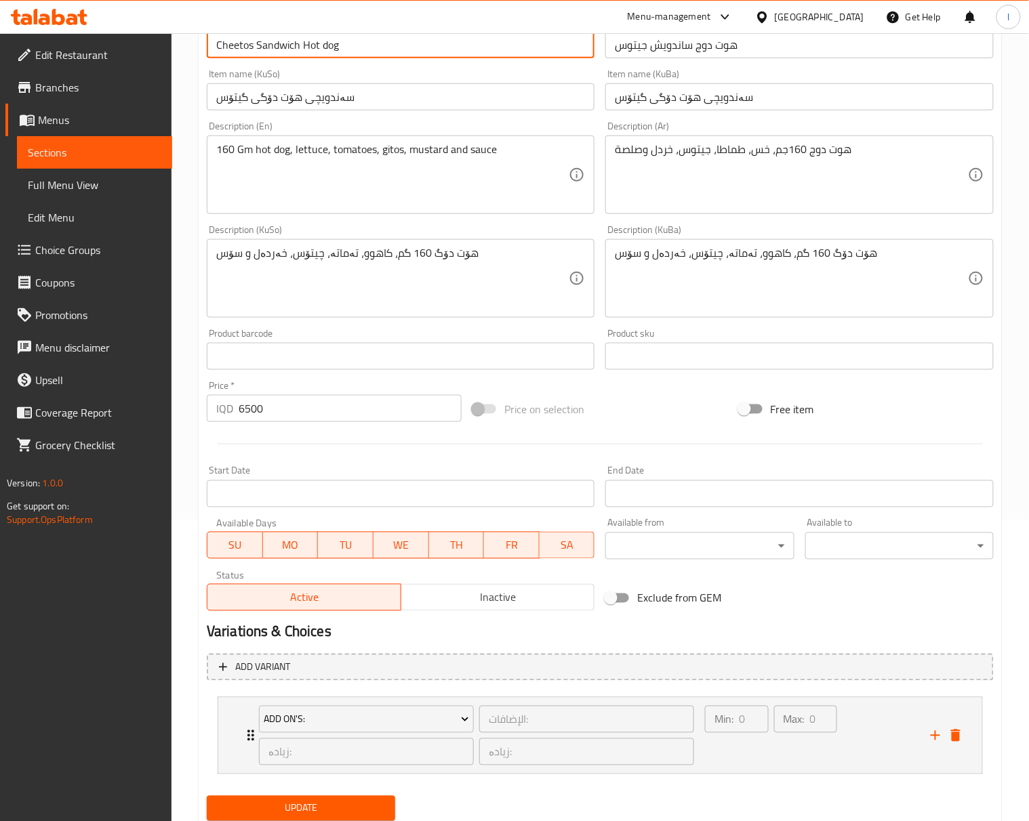
type input "Cheetos Sandwich Hot dog"
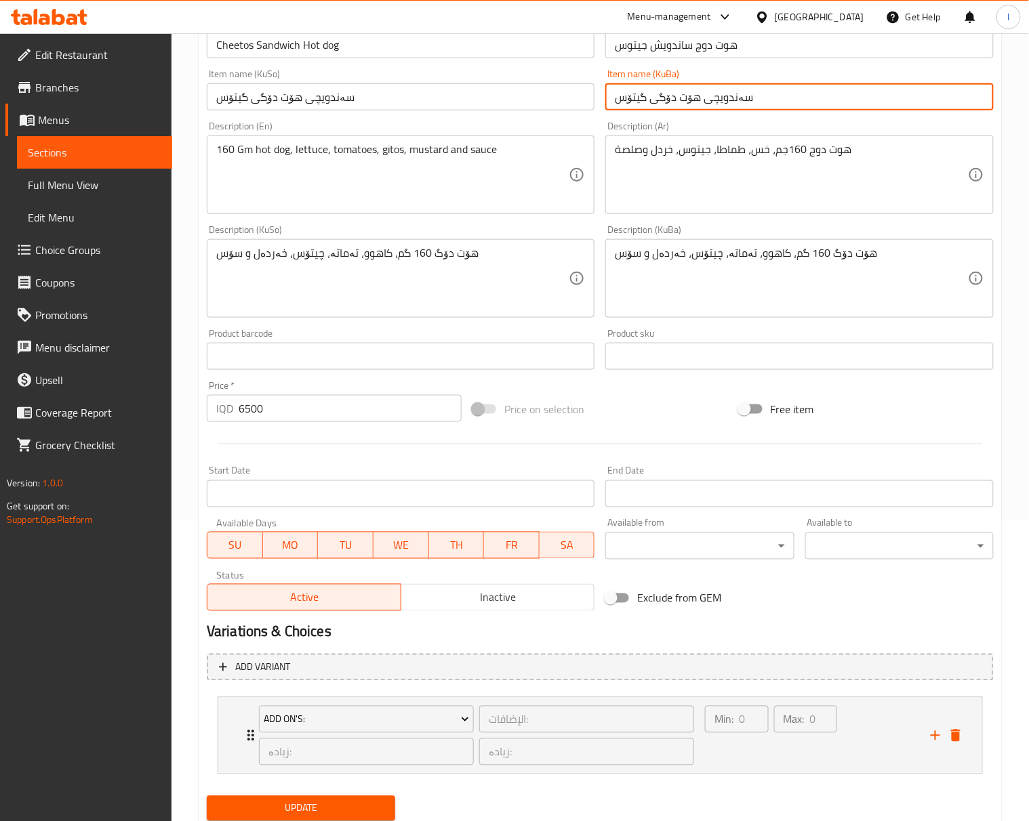
click at [733, 100] on input "سەندویچی هۆت دۆگی گیتۆس" at bounding box center [799, 96] width 388 height 27
drag, startPoint x: 875, startPoint y: 100, endPoint x: 884, endPoint y: 100, distance: 8.1
click at [884, 100] on input "سەندویچی هۆت دۆگی گیتۆس" at bounding box center [799, 96] width 388 height 27
click at [878, 103] on input "سەندویچی هۆت دۆگی چیتۆس" at bounding box center [799, 96] width 388 height 27
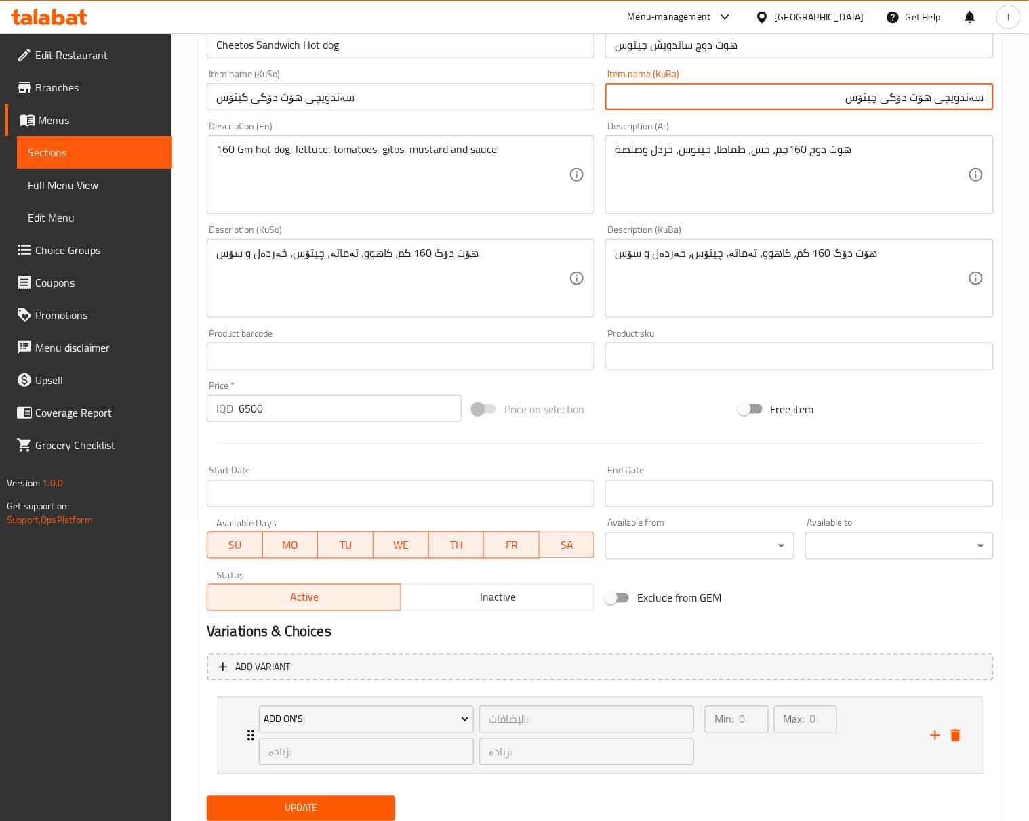
click at [878, 103] on input "سەندویچی هۆت دۆگی چیتۆس" at bounding box center [799, 96] width 388 height 27
type input "سەندویچی هۆت دۆگی چیتۆس"
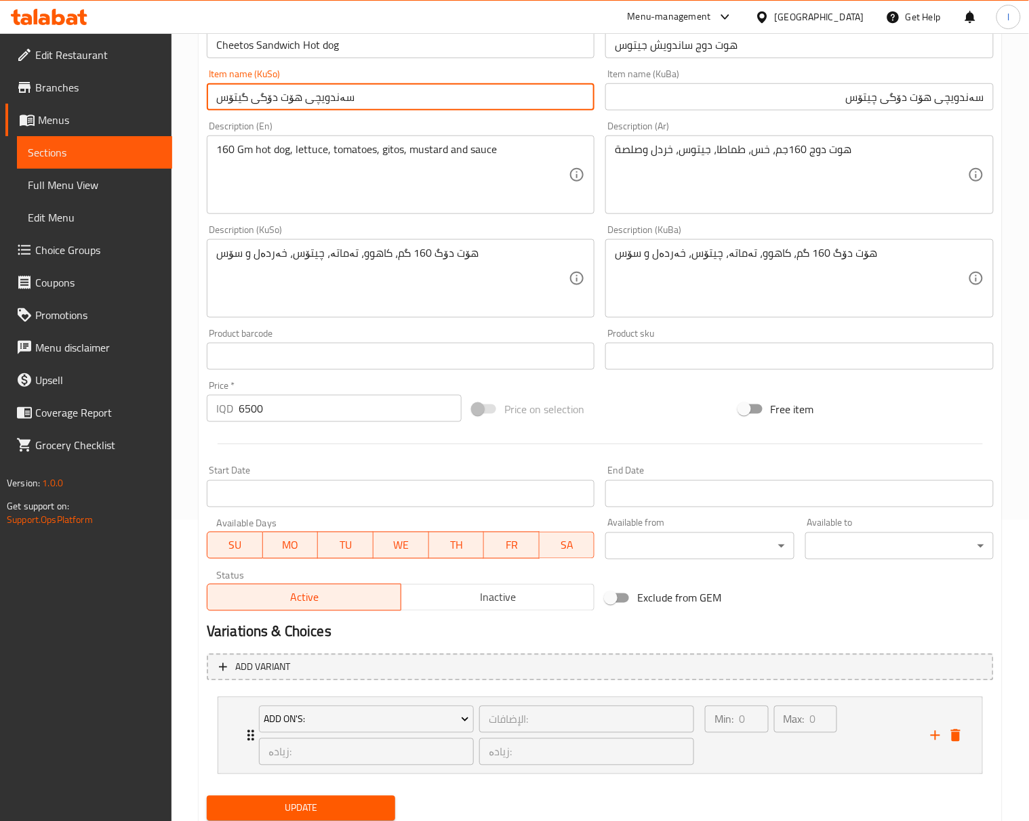
click at [527, 109] on input "سەندویچی هۆت دۆگی گیتۆس" at bounding box center [401, 96] width 388 height 27
paste input "text"
type input "سەندویچی هۆت دۆگی چیتۆس"
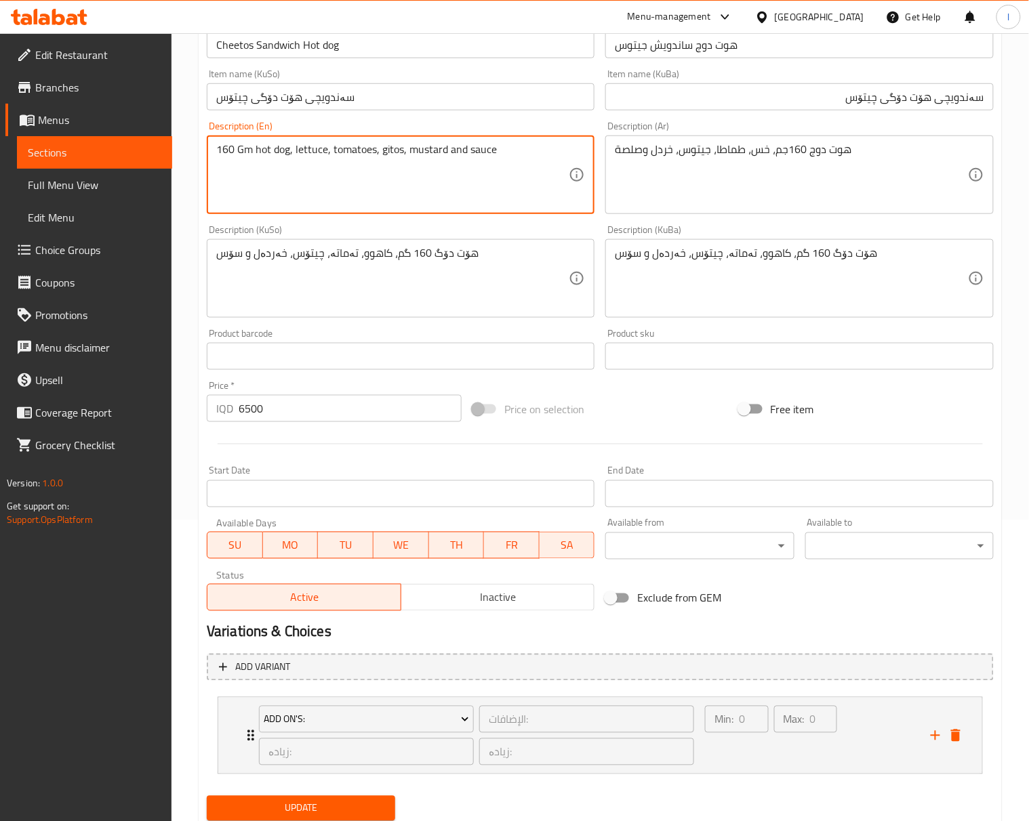
click at [383, 154] on textarea "160 Gm hot dog, lettuce, tomatoes, gitos, mustard and sauce" at bounding box center [392, 175] width 352 height 64
paste textarea "chee"
type textarea "160 Gm hot dog, lettuce, tomatoes, cheetos, mustard and sauce"
click at [472, 220] on div "Description (En) 160 Gm hot dog, lettuce, tomatoes, cheetos, mustard and sauce …" at bounding box center [400, 168] width 398 height 104
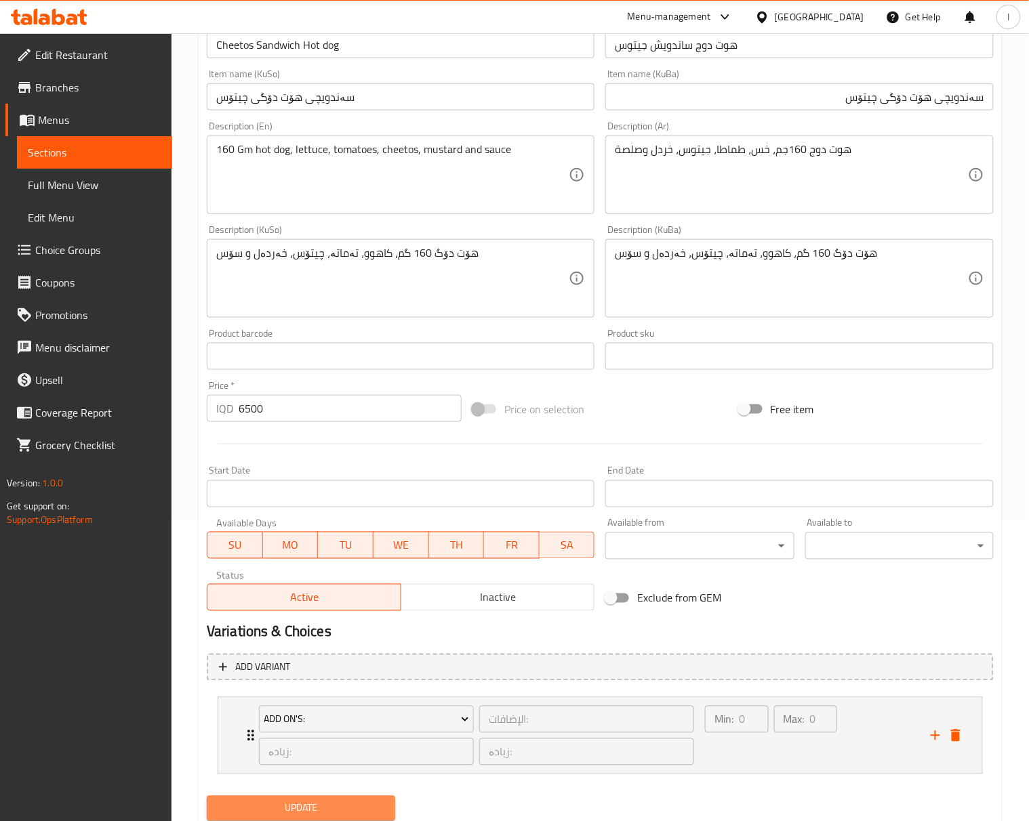
click at [379, 806] on span "Update" at bounding box center [300, 808] width 167 height 17
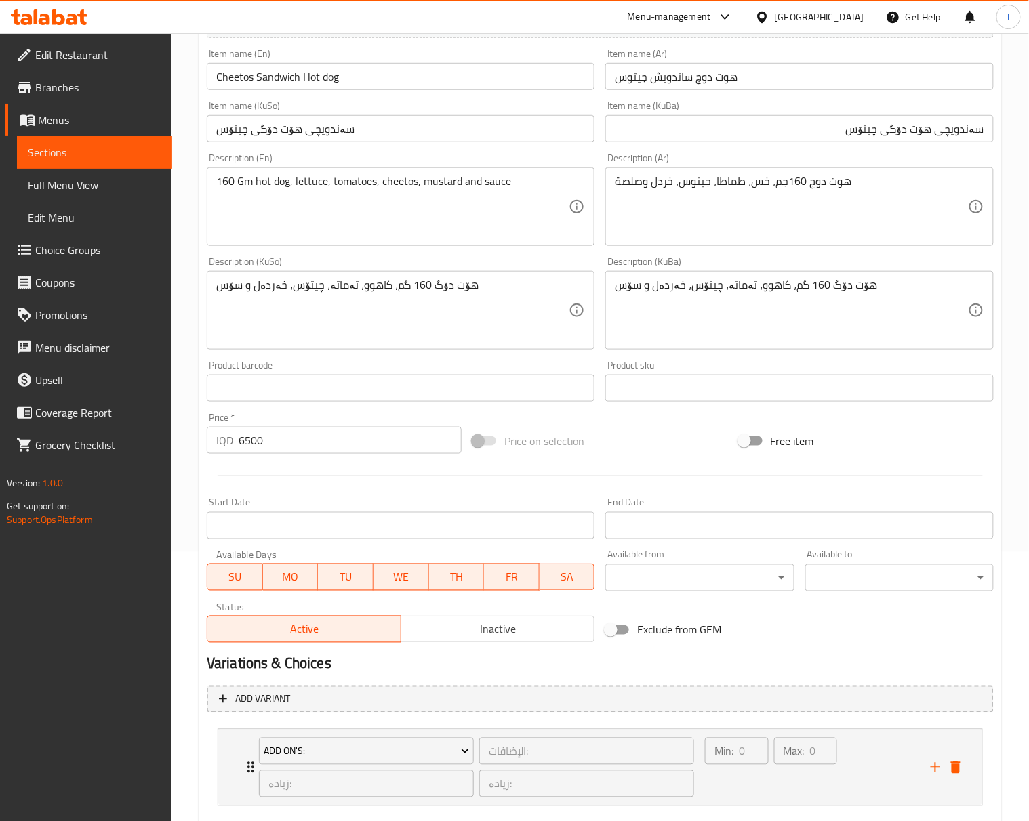
scroll to position [348, 0]
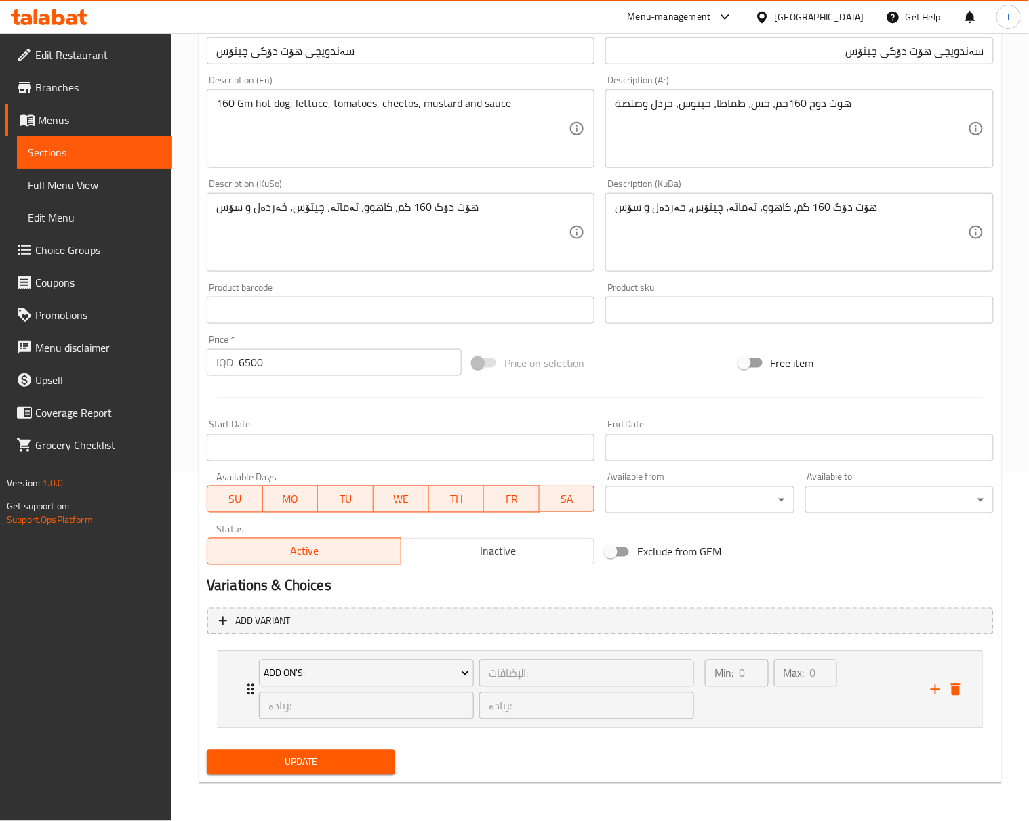
click at [352, 762] on span "Update" at bounding box center [300, 762] width 167 height 17
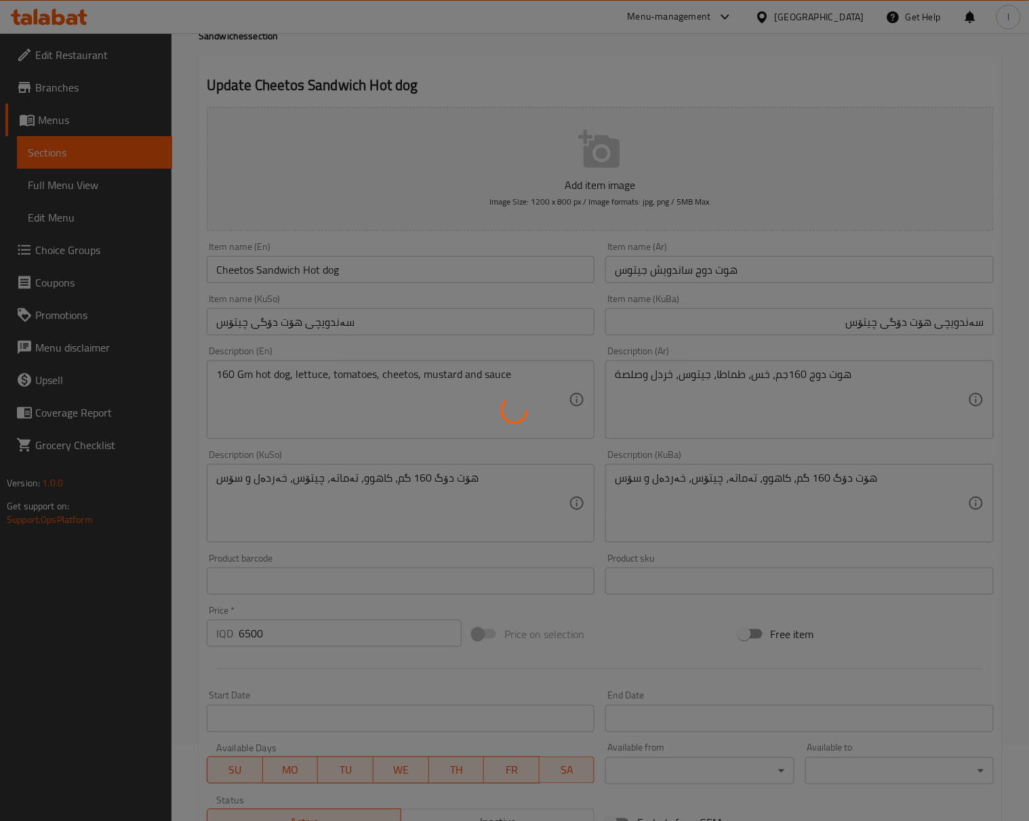
scroll to position [0, 0]
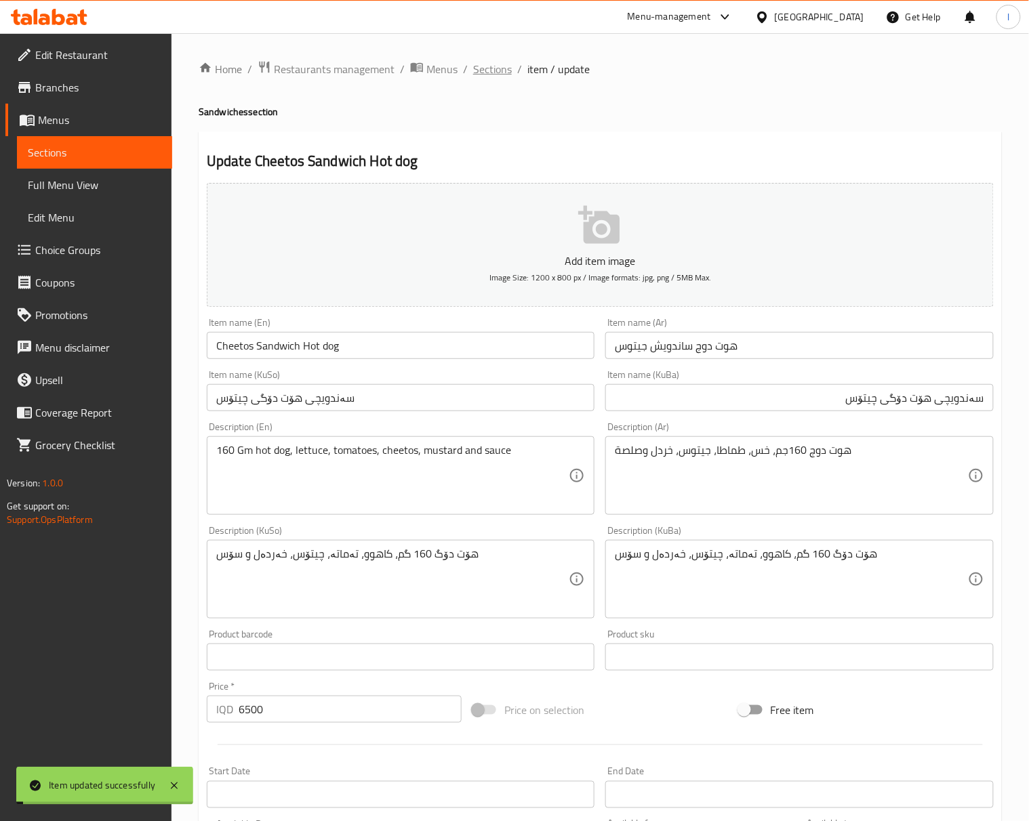
click at [480, 66] on span "Sections" at bounding box center [492, 69] width 39 height 16
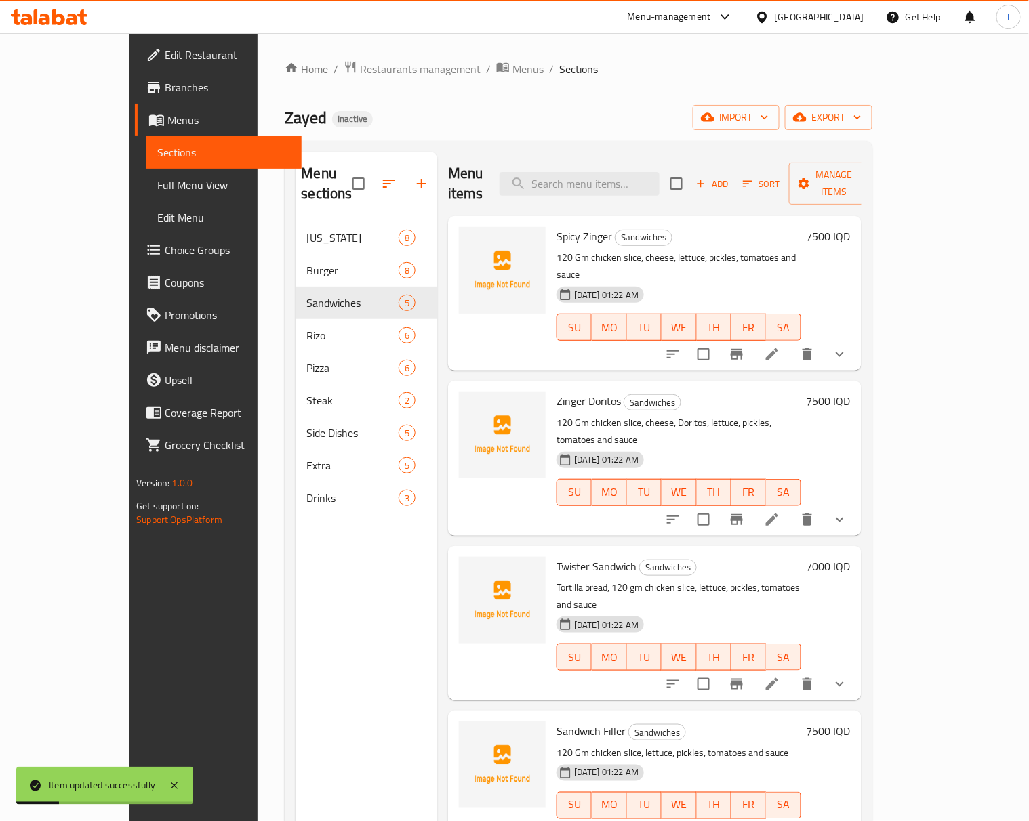
click at [295, 254] on div "Burger 8" at bounding box center [366, 270] width 142 height 33
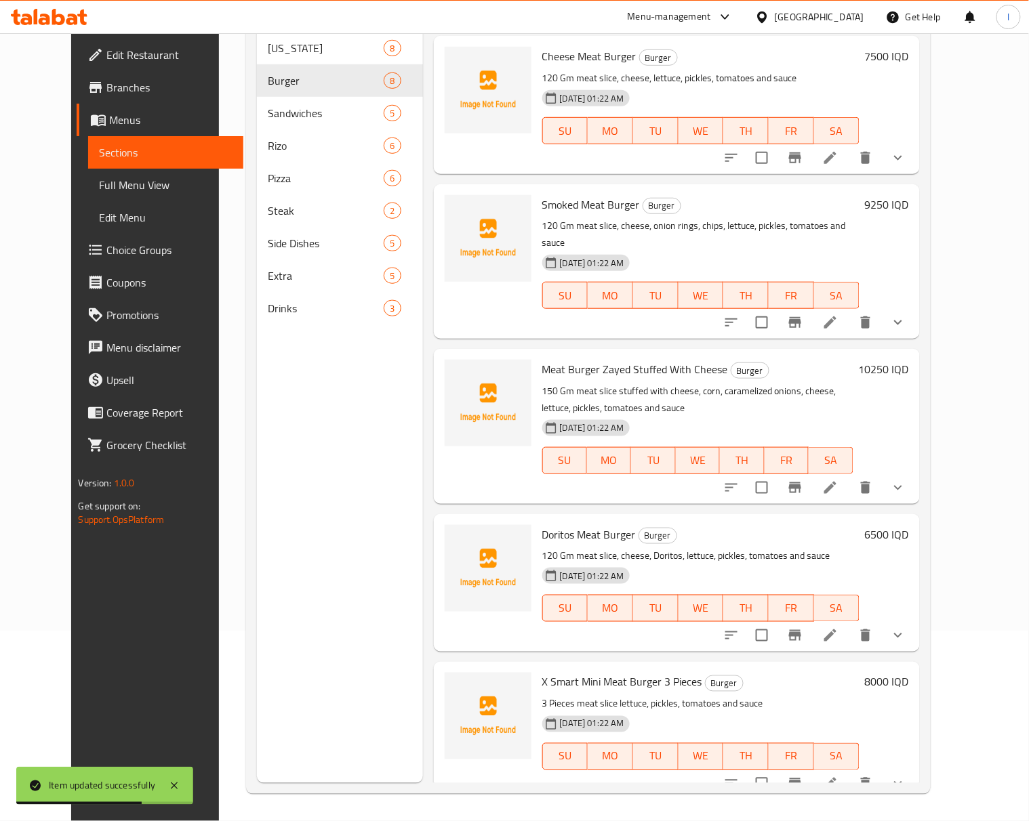
scroll to position [301, 0]
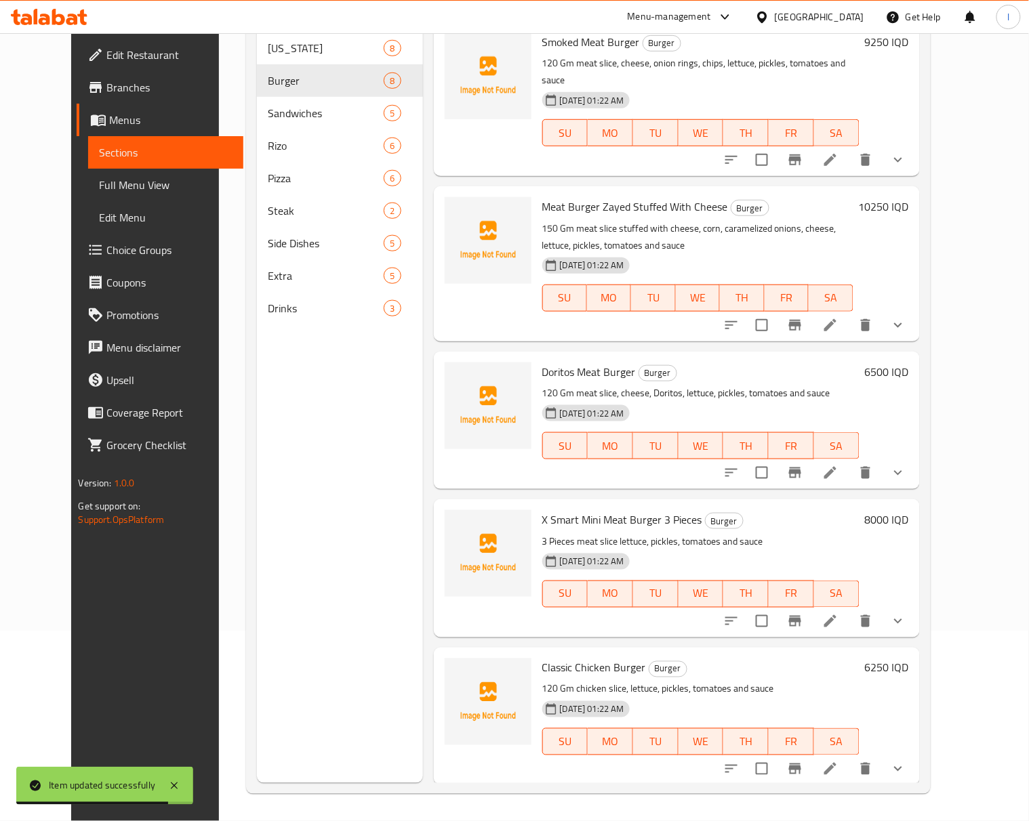
click at [849, 609] on li at bounding box center [830, 621] width 38 height 24
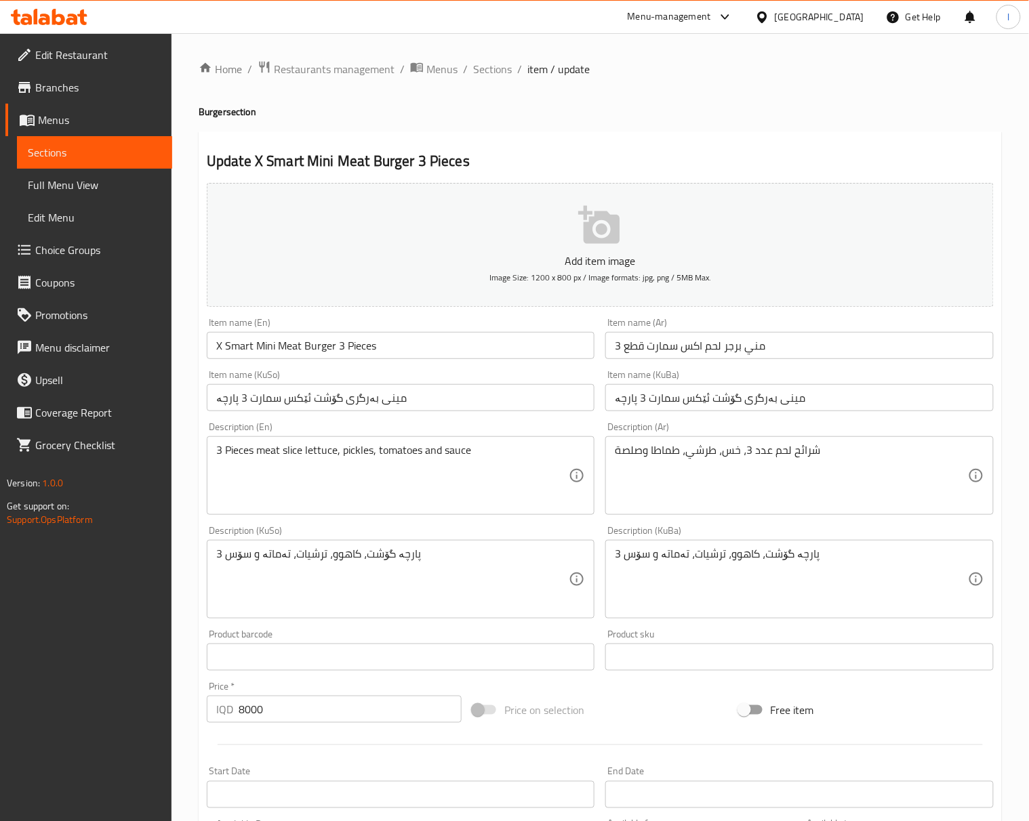
click at [337, 350] on input "X Smart Mini Meat Burger 3 Pieces" at bounding box center [401, 345] width 388 height 27
type input "X Smart Mini Meat Burger - 3 Pieces"
click at [680, 333] on input "مني برجر لحم اكس سمارت قطع 3" at bounding box center [799, 345] width 388 height 27
click at [689, 339] on input "مني برجر لحم اكس سمارت قطع 3" at bounding box center [799, 345] width 388 height 27
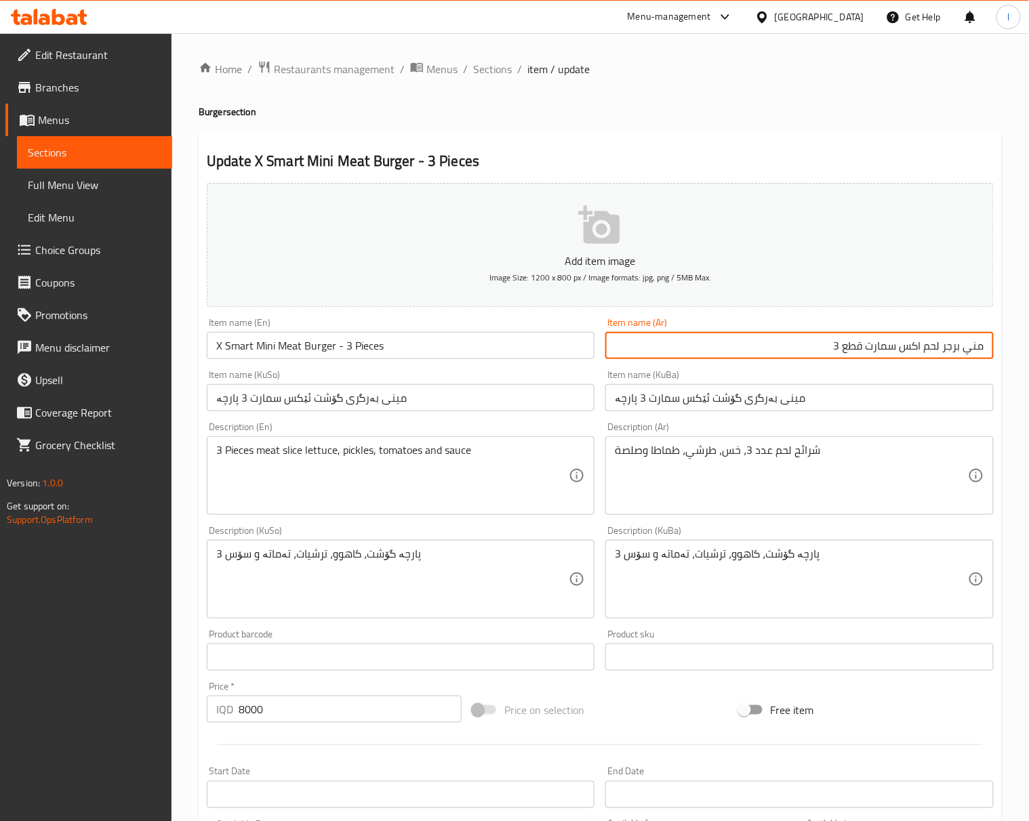
click at [863, 348] on input "مني برجر لحم اكس سمارت قطع 3" at bounding box center [799, 345] width 388 height 27
type input "مني برجر لحم اكس سمارت - قطع 3"
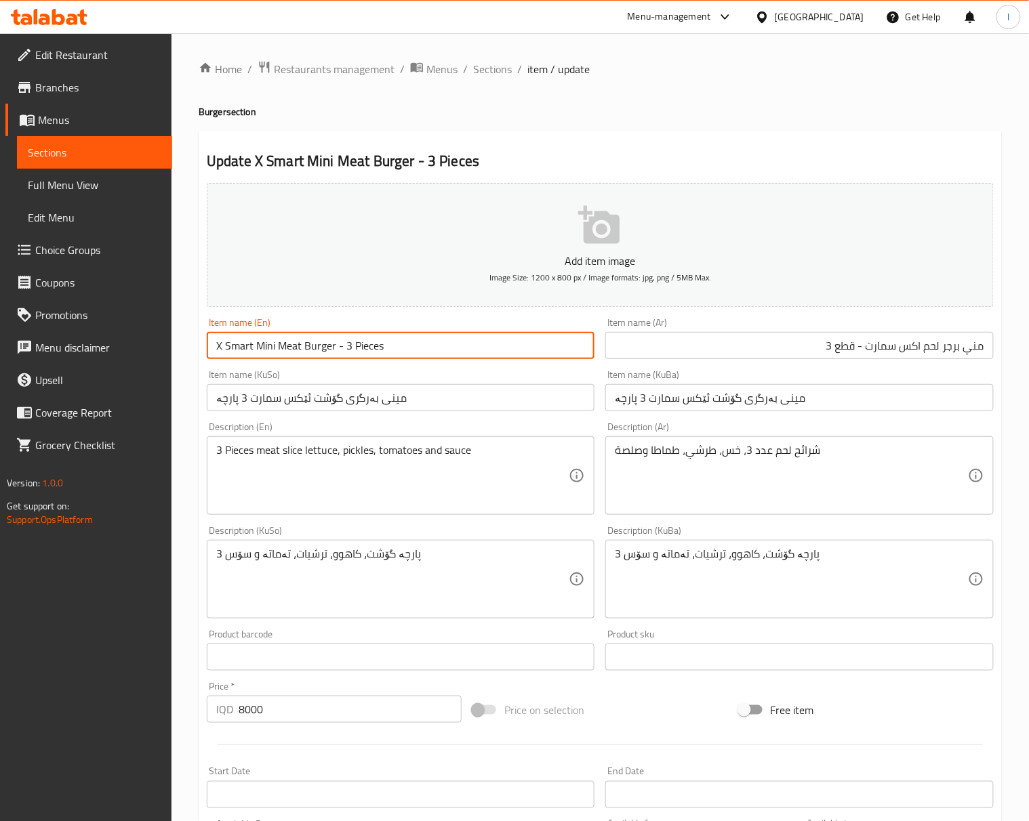
click at [234, 346] on input "X Smart Mini Meat Burger - 3 Pieces" at bounding box center [401, 345] width 388 height 27
click at [240, 347] on input "X Smart Mini Meat Burger - 3 Pieces" at bounding box center [401, 345] width 388 height 27
drag, startPoint x: 247, startPoint y: 352, endPoint x: 253, endPoint y: 353, distance: 6.8
click at [253, 353] on input "X Smart Mini Meat Burger - 3 Pieces" at bounding box center [401, 345] width 388 height 27
type input "X Small Mini Meat Burger - 3 Pieces"
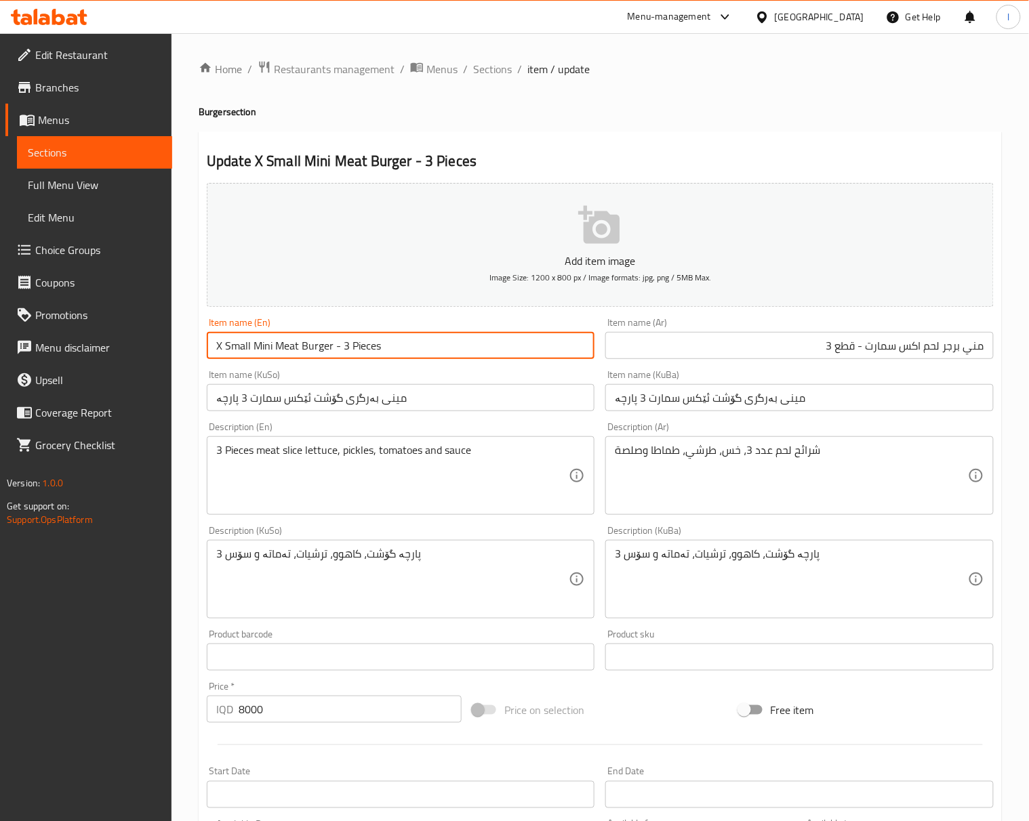
click at [863, 356] on input "مني برجر لحم اكس سمارت - قطع 3" at bounding box center [799, 345] width 388 height 27
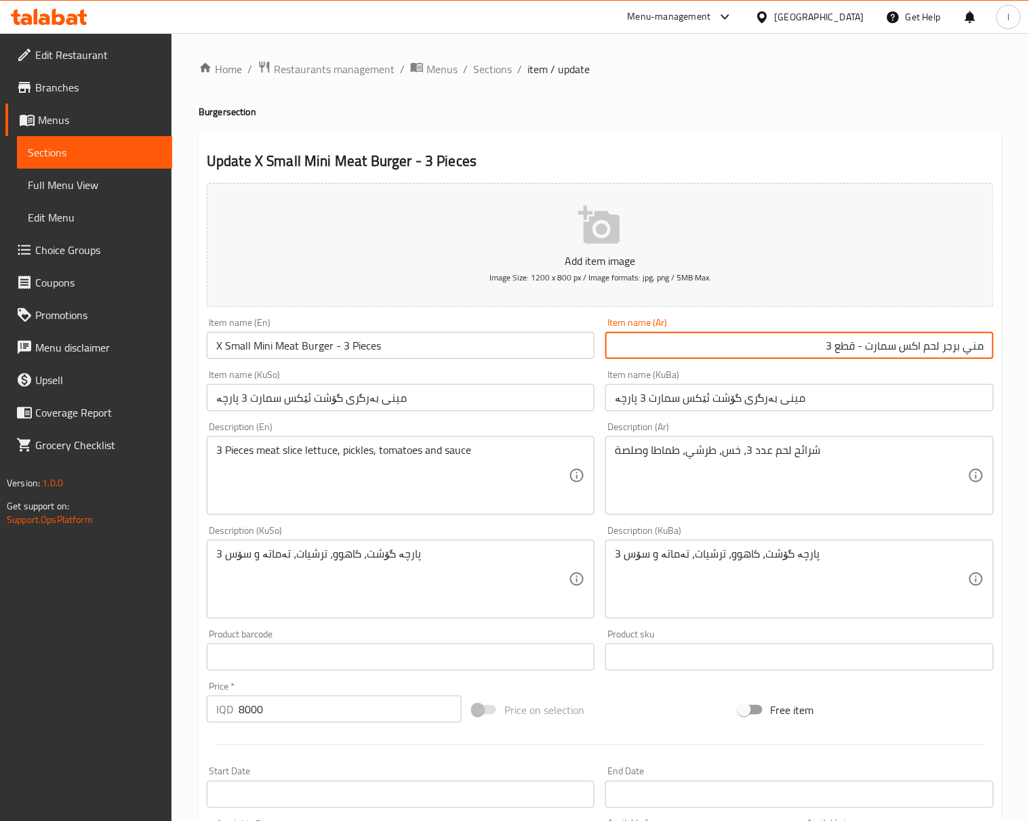
click at [884, 356] on input "مني برجر لحم اكس سمارت - قطع 3" at bounding box center [799, 345] width 388 height 27
type input "مني برجر لحم اكس صغير- قطع 3"
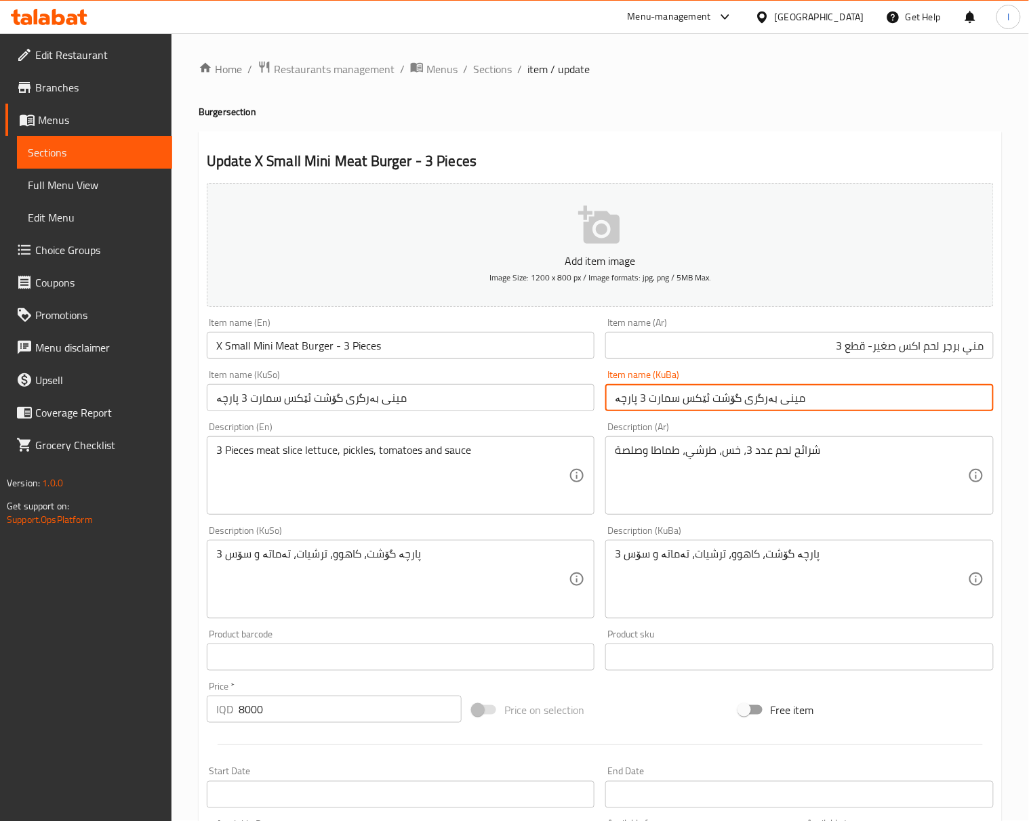
click at [852, 407] on input "مینی بەرگری گۆشت ئێکس سمارت 3 پارچە" at bounding box center [799, 397] width 388 height 27
click at [828, 407] on input "مینی بەرگری گۆشت ئێکس سمارت 3 پارچە" at bounding box center [799, 397] width 388 height 27
click at [854, 394] on input "مینی بەرگری گۆشت ئێکس سمارت - 3 پارچە" at bounding box center [799, 397] width 388 height 27
click at [884, 400] on input "مینی بەرگری گۆشت ئێکس بچووک - 3 پارچە" at bounding box center [799, 397] width 388 height 27
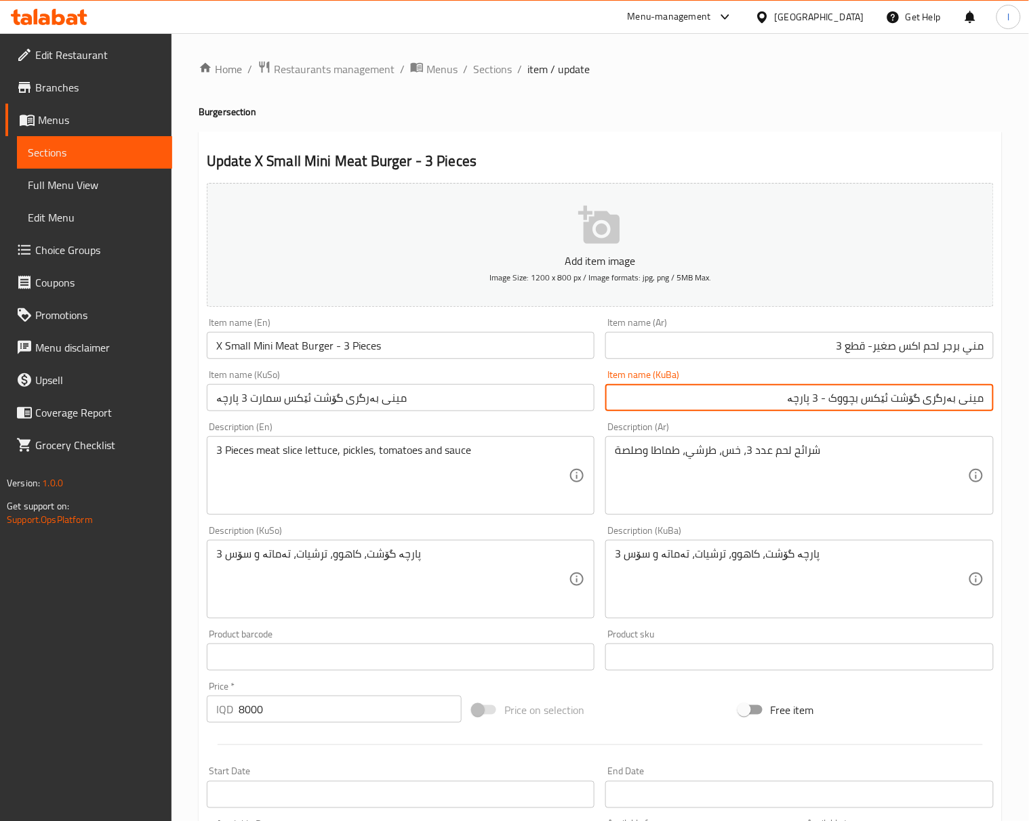
click at [884, 400] on input "مینی بەرگری گۆشت ئێکس بچووک - 3 پارچە" at bounding box center [799, 397] width 388 height 27
type input "مینی بەرگری گۆشت ئێکس بچووک - 3 پارچە"
click at [484, 415] on div "Item name (KuSo) مینی بەرگری گۆشت ئێکس سمارت 3 پارچە Item name (KuSo)" at bounding box center [400, 391] width 398 height 52
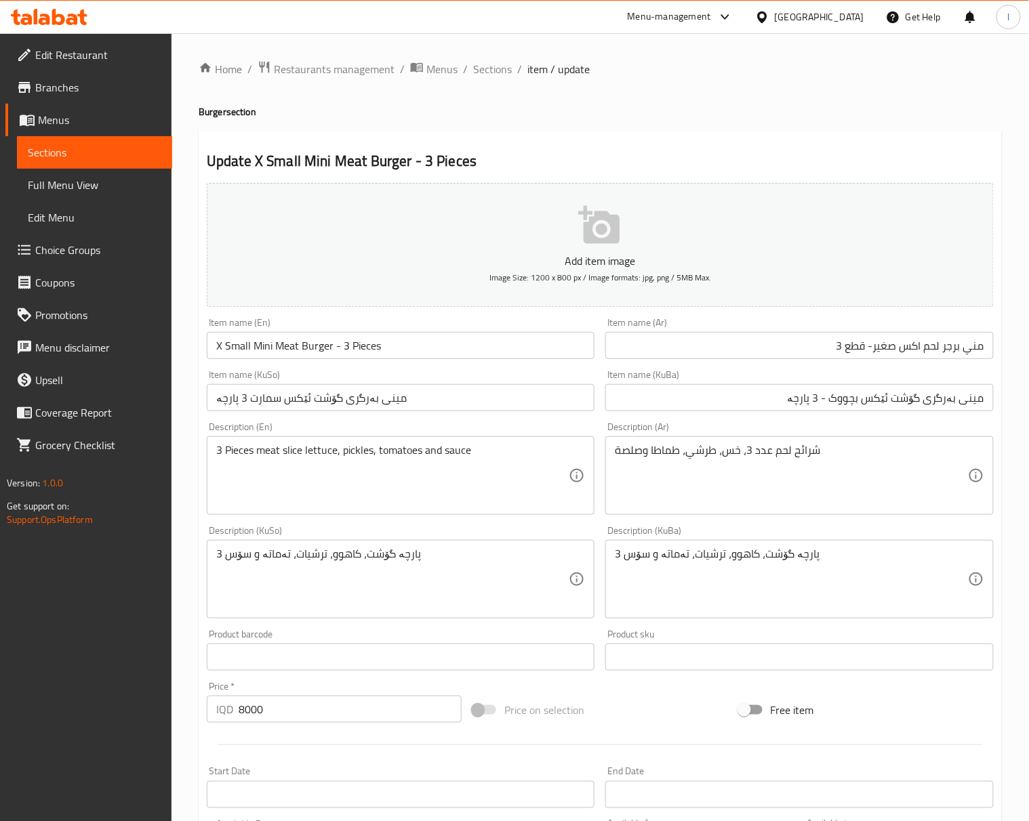
click at [480, 407] on input "مینی بەرگری گۆشت ئێکس سمارت 3 پارچە" at bounding box center [401, 397] width 388 height 27
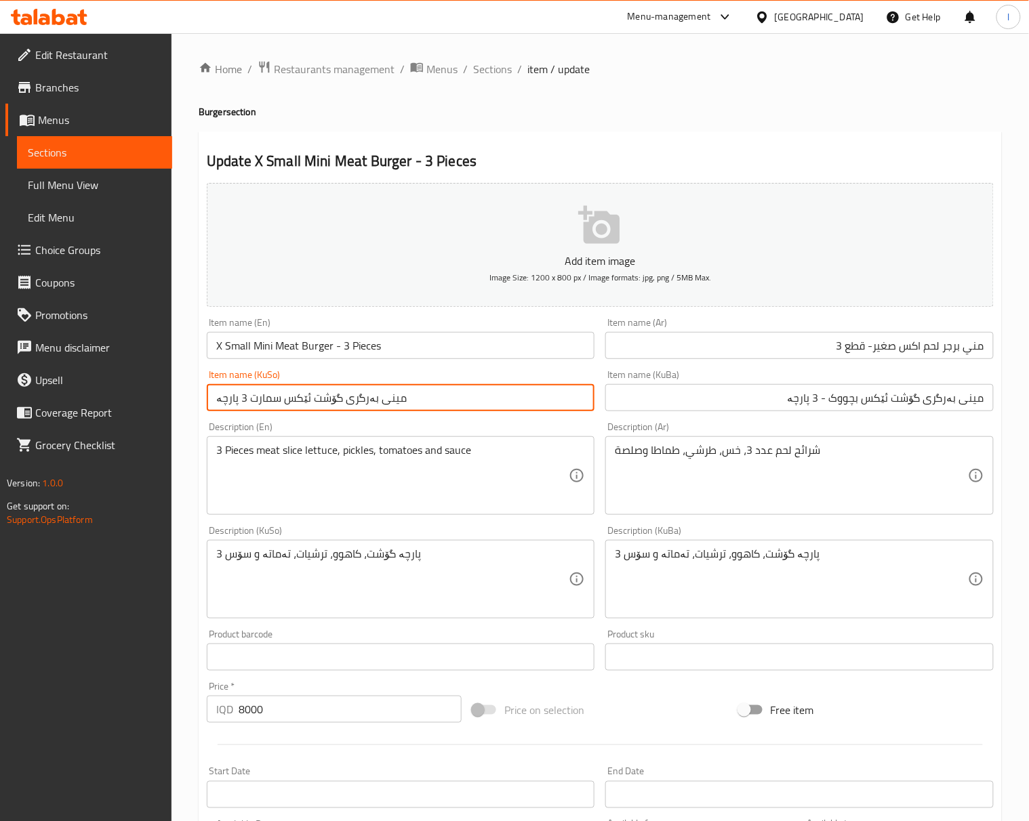
click at [480, 407] on input "مینی بەرگری گۆشت ئێکس سمارت 3 پارچە" at bounding box center [401, 397] width 388 height 27
paste input "چووک -"
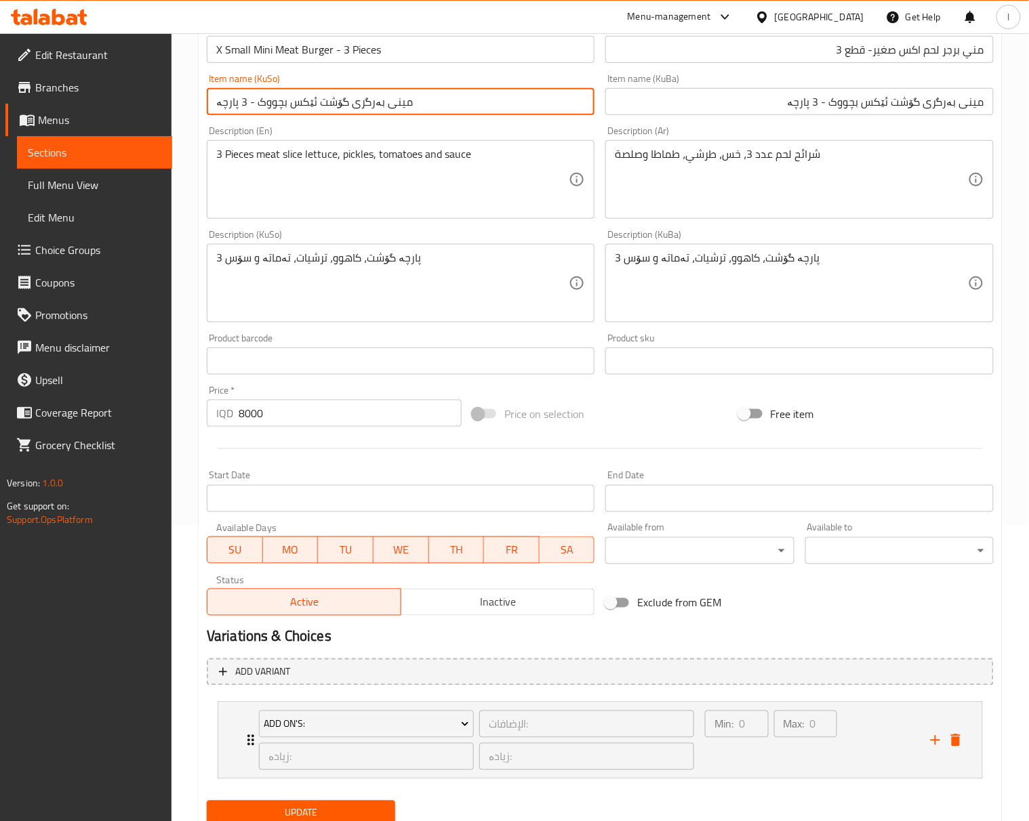
scroll to position [348, 0]
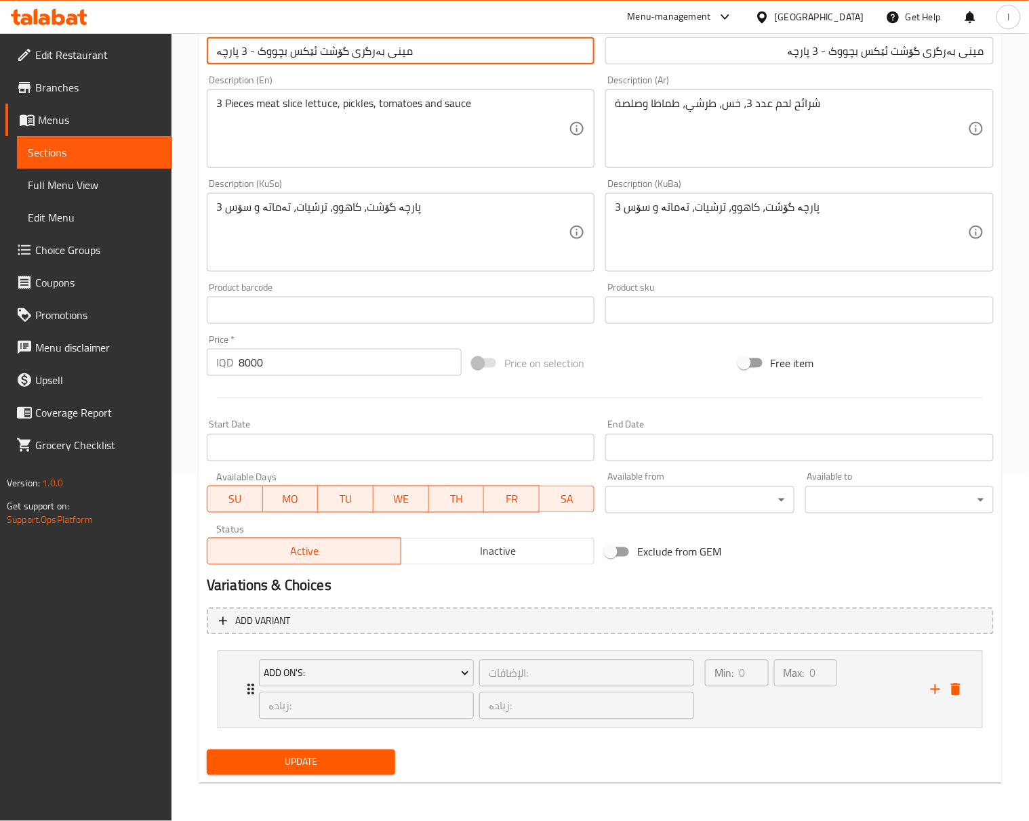
type input "مینی بەرگری گۆشت ئێکس بچووک - 3 پارچە"
click at [346, 752] on button "Update" at bounding box center [301, 762] width 188 height 25
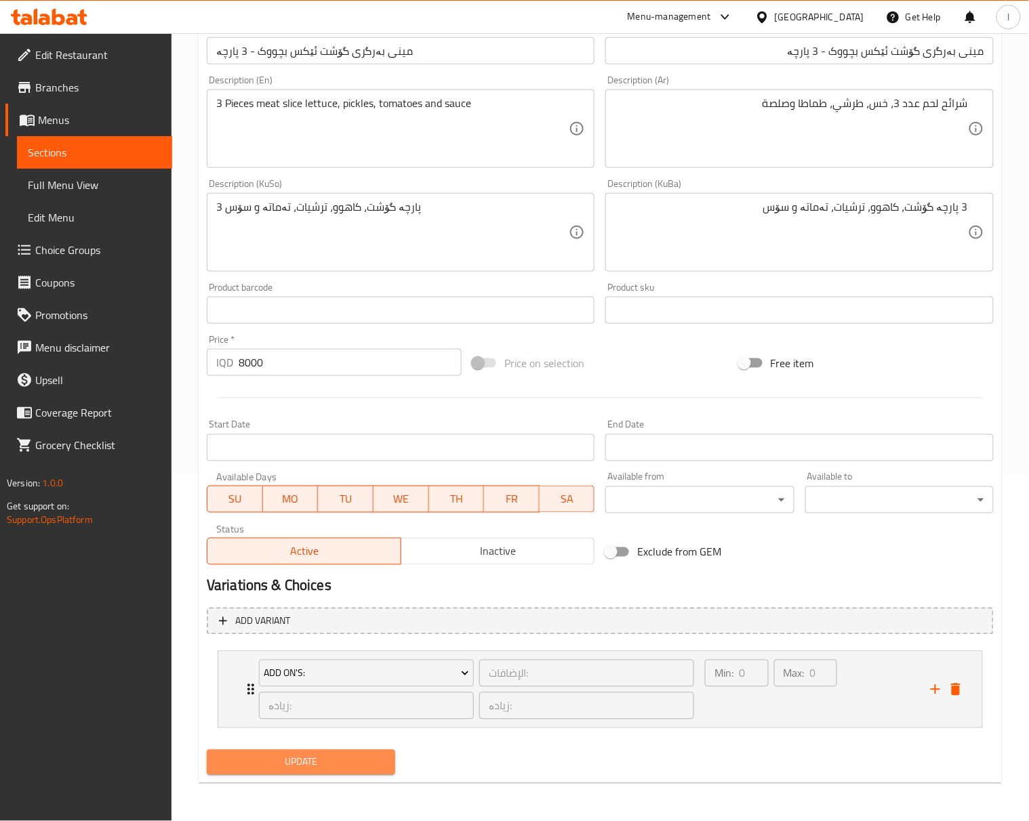
click at [386, 767] on button "Update" at bounding box center [301, 762] width 188 height 25
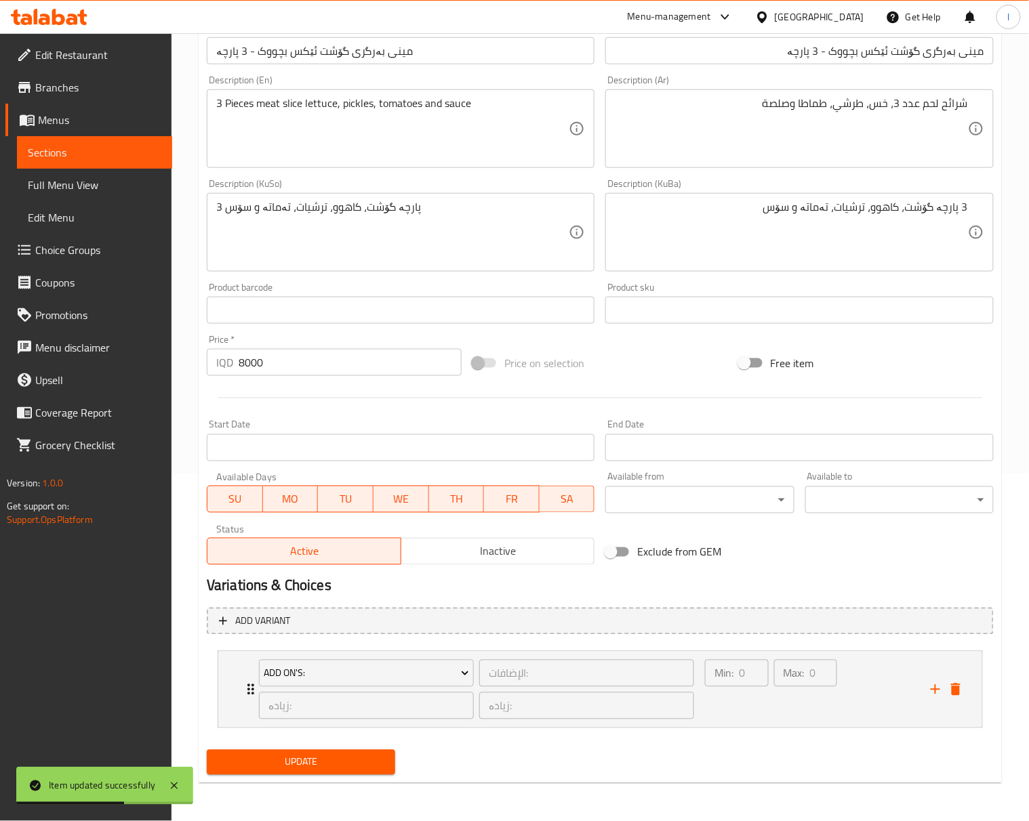
click at [976, 277] on div "Product sku Product sku" at bounding box center [799, 303] width 398 height 52
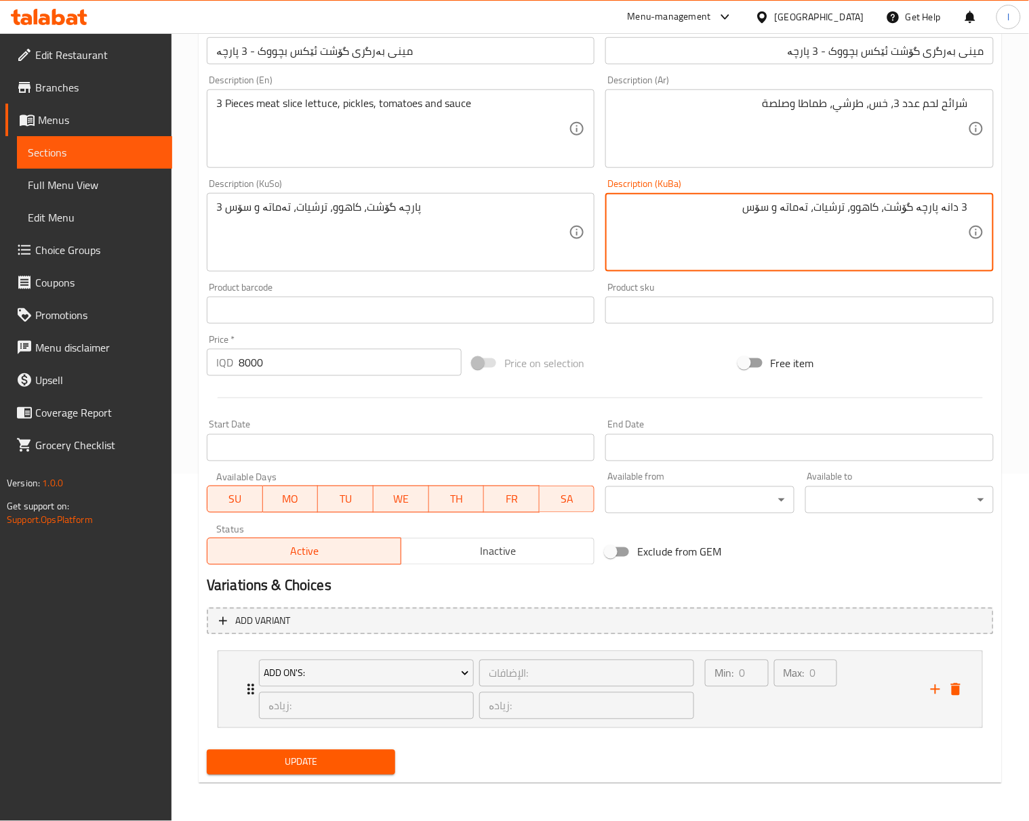
click at [926, 233] on textarea "3 دانە پارچە گۆشت، کاهوو، ترشیات، تەماتە و سۆس" at bounding box center [791, 233] width 352 height 64
click at [920, 220] on textarea "3 دانە پارچە گۆشت، کاهوو، ترشیات، تەماتە و سۆس" at bounding box center [791, 233] width 352 height 64
click at [884, 262] on textarea "3 دانە پارچە گۆشت، کاهوو، ترشیات، تەماتە و سۆس" at bounding box center [791, 233] width 352 height 64
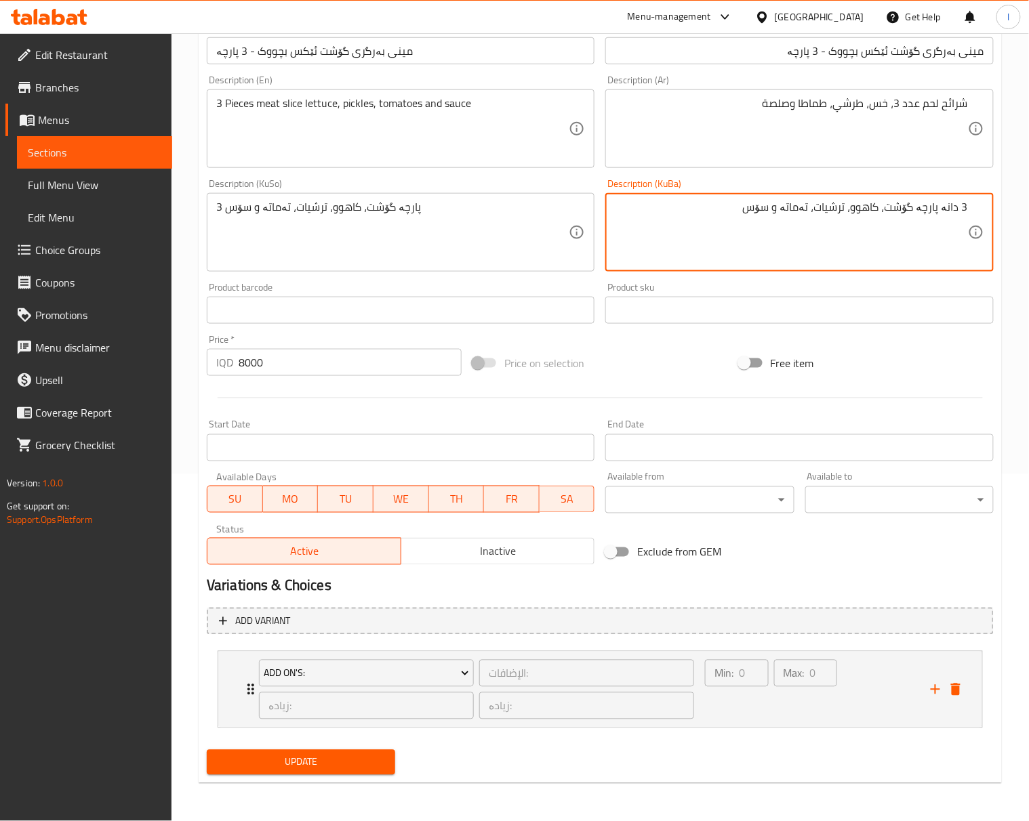
click at [884, 262] on textarea "3 دانە پارچە گۆشت، کاهوو، ترشیات، تەماتە و سۆس" at bounding box center [791, 233] width 352 height 64
type textarea "3 دانە پارچە گۆشت، کاهوو، ترشیات، تەماتە و سۆس"
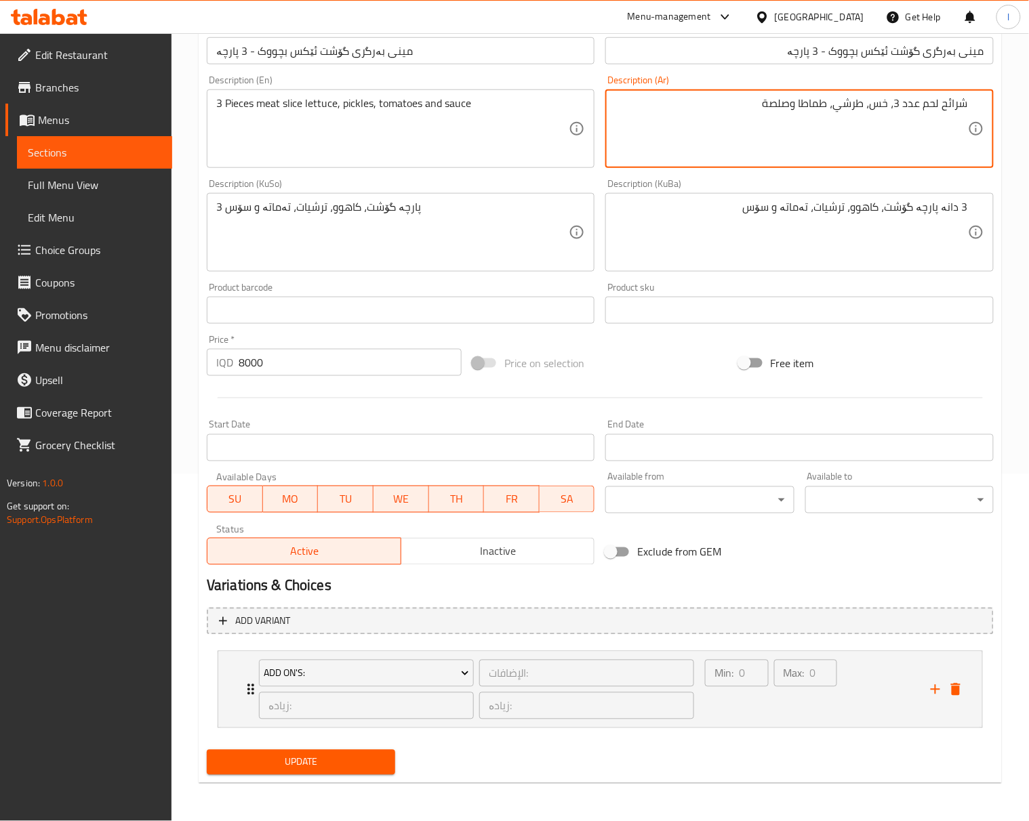
drag, startPoint x: 896, startPoint y: 106, endPoint x: 916, endPoint y: 117, distance: 23.4
click at [911, 104] on textarea "شرائح لحم عدد 3، خس، طرشي، طماطا وصلصة" at bounding box center [791, 129] width 352 height 64
click at [967, 103] on textarea "شرائح لحم، خس، طرشي، طماطا وصلصة" at bounding box center [791, 129] width 352 height 64
paste textarea "دد"
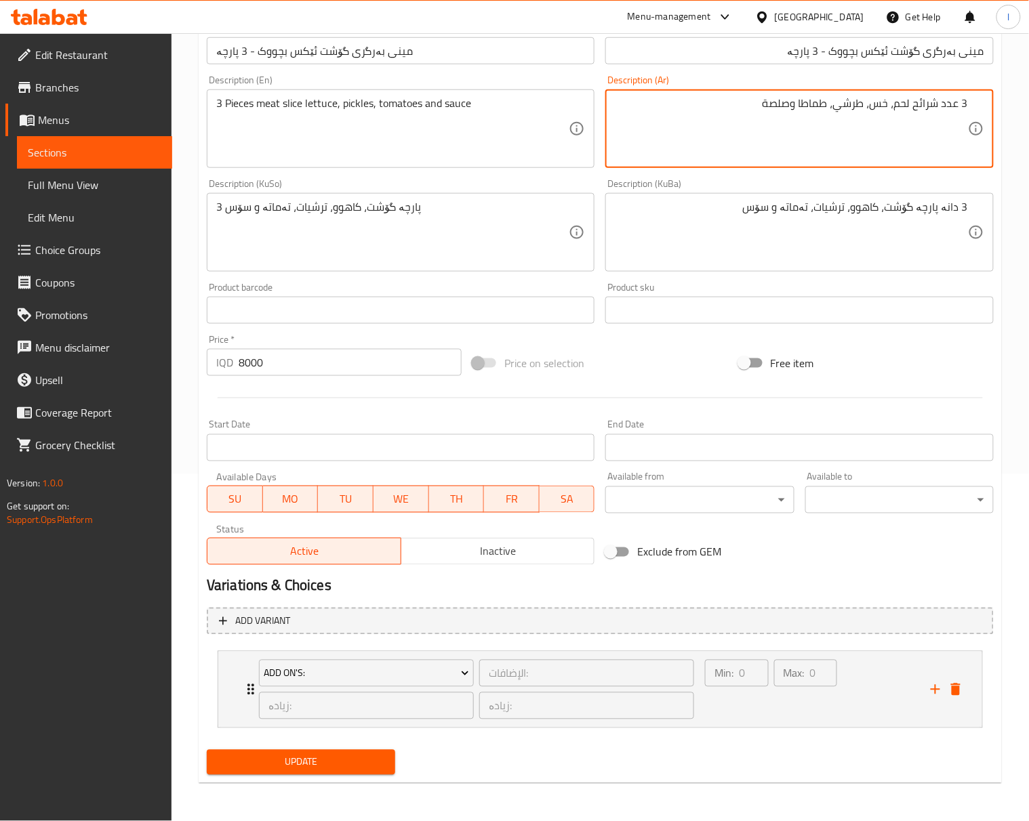
type textarea "3 عدد شرائح لحم، خس، طرشي، طماطا وصلصة"
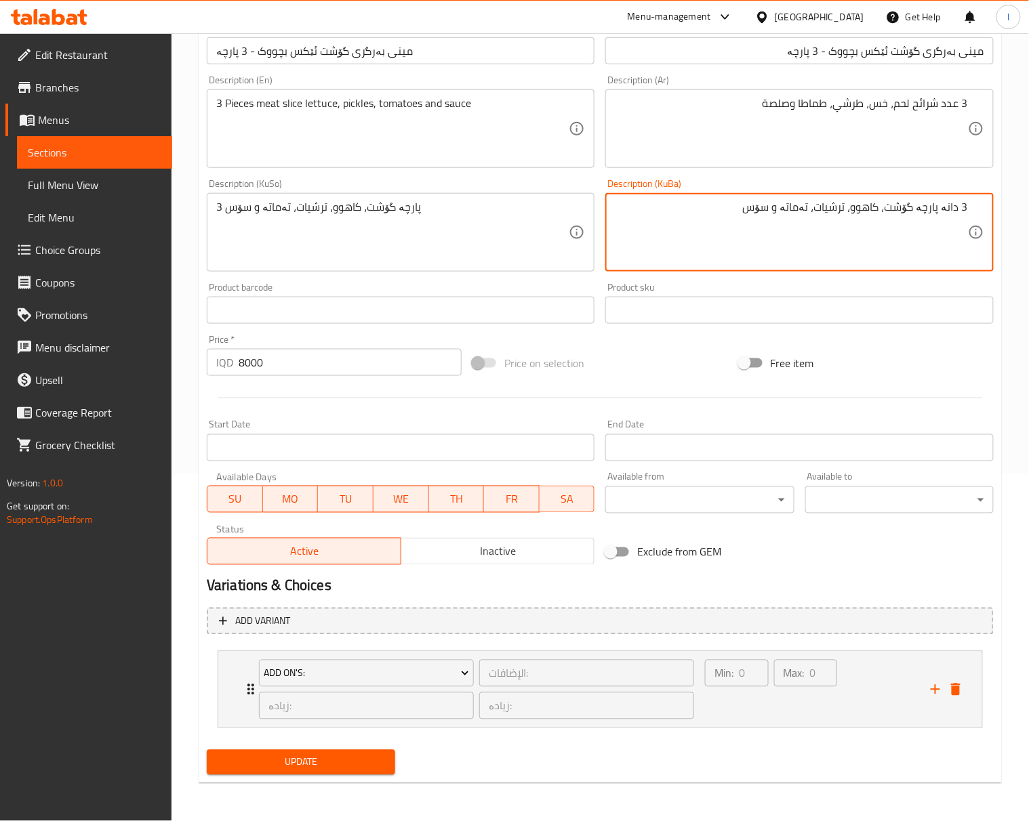
click at [925, 260] on textarea "3 دانە پارچە گۆشت، کاهوو، ترشیات، تەماتە و سۆس" at bounding box center [791, 233] width 352 height 64
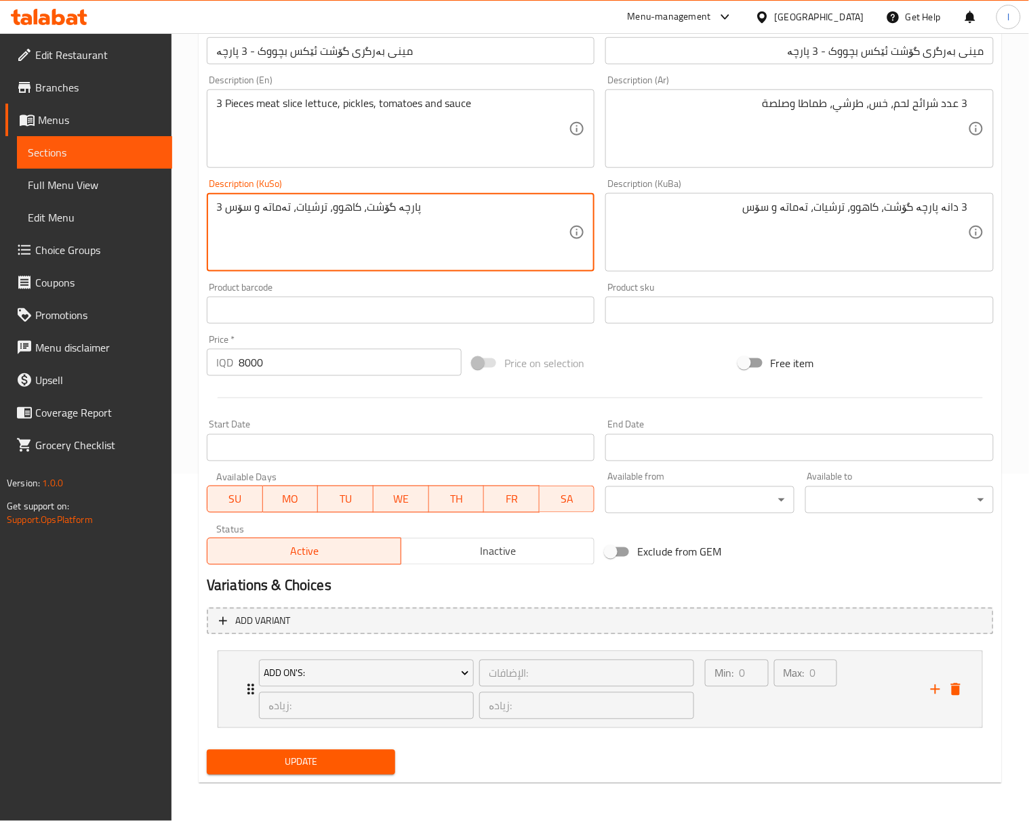
click at [459, 243] on textarea "3 پارچە گۆشت، کاهوو، ترشیات، تەماتە و سۆس" at bounding box center [392, 233] width 352 height 64
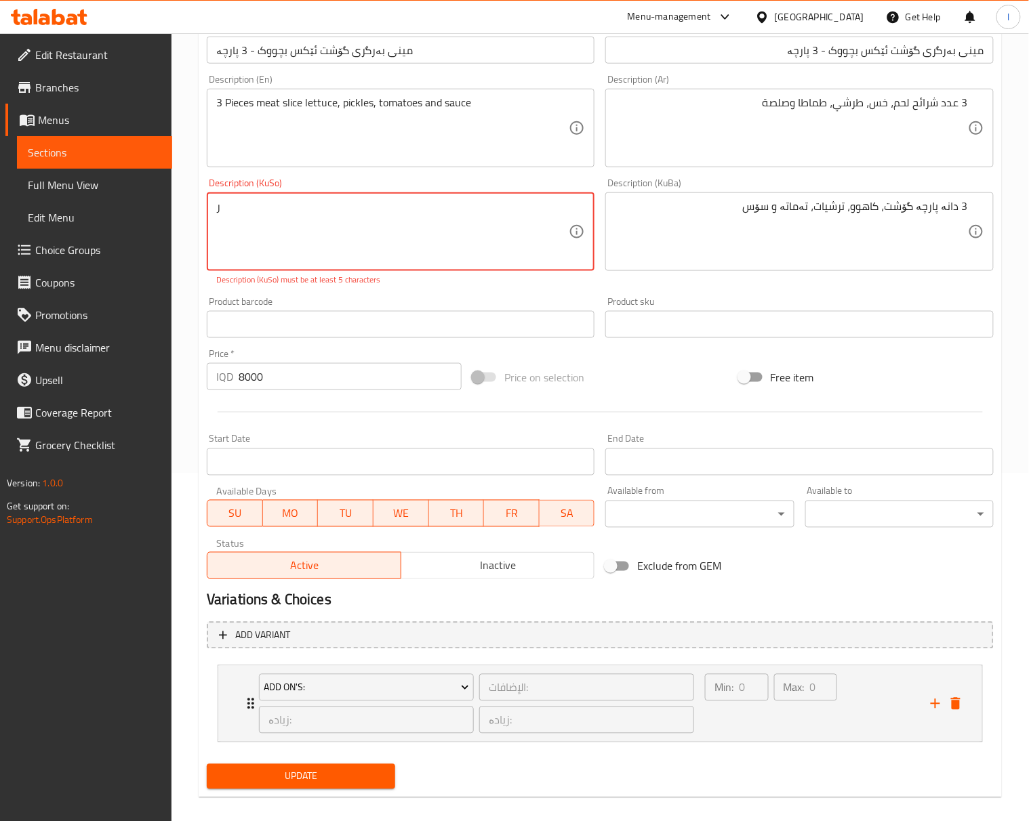
click at [459, 243] on textarea "ر" at bounding box center [392, 232] width 352 height 64
paste textarea "3 دانە پارچە گۆشت، کاهوو، ترشیات، تەماتە و سۆس"
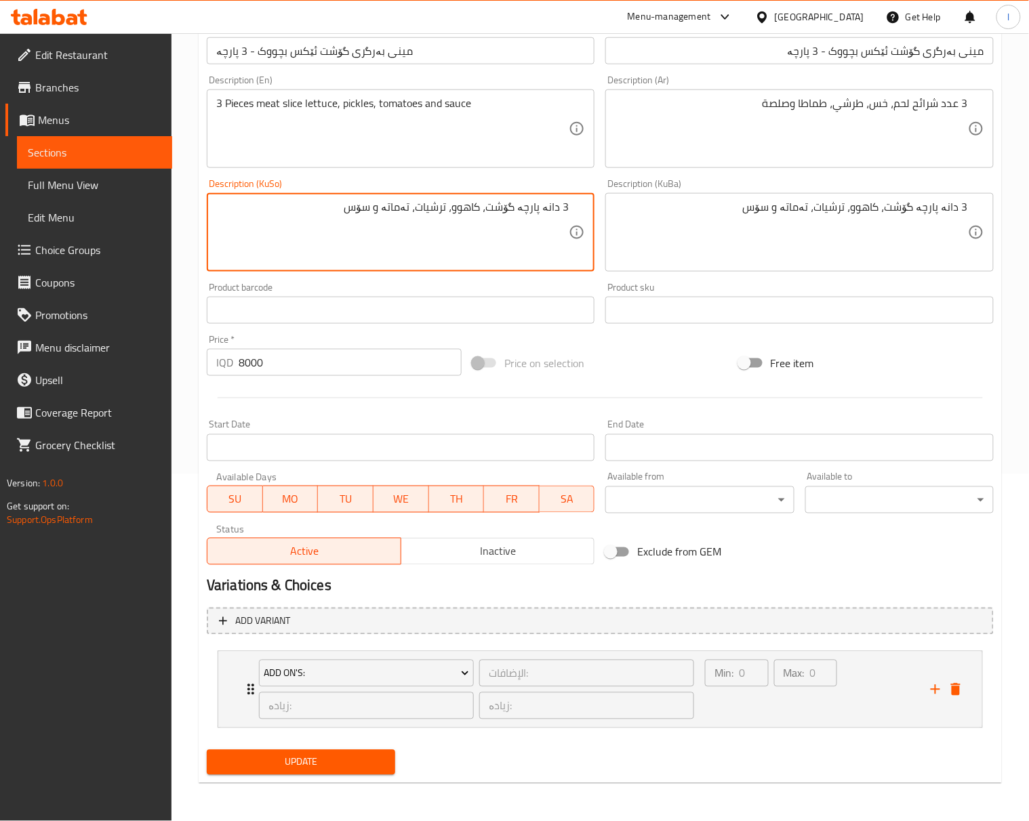
type textarea "3 دانە پارچە گۆشت، کاهوو، ترشیات، تەماتە و سۆس"
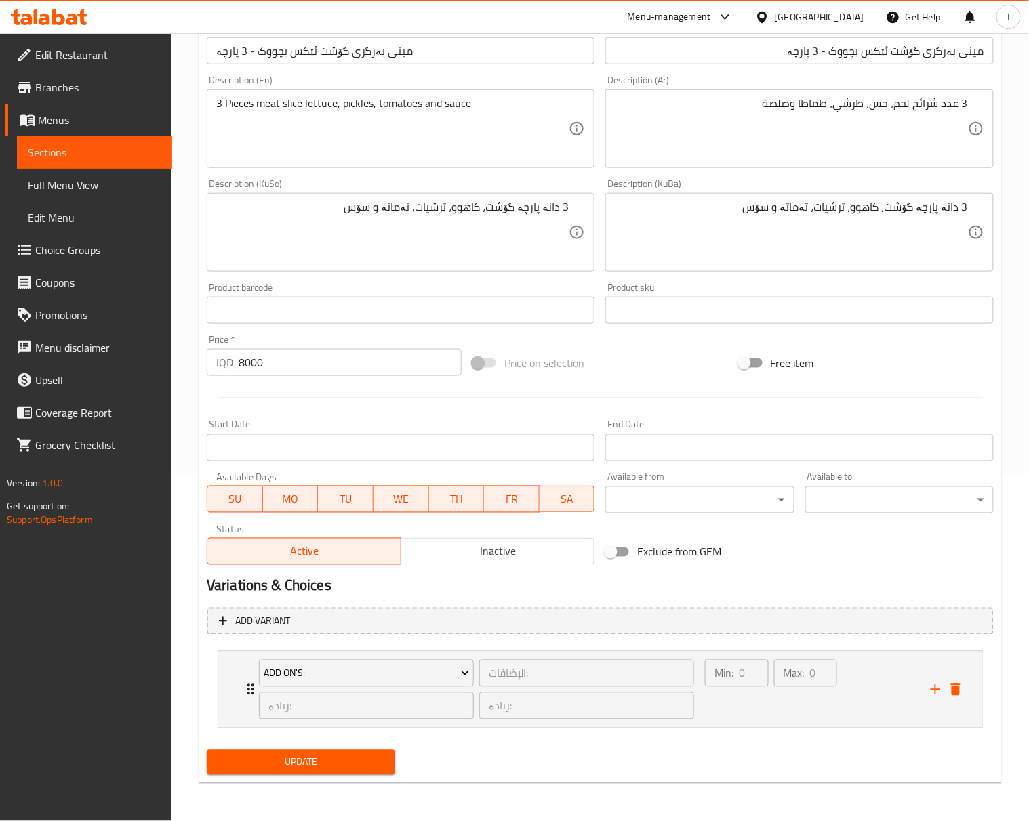
click at [489, 171] on div "Description (En) 3 Pieces meat slice lettuce, pickles, tomatoes and sauce Descr…" at bounding box center [400, 122] width 398 height 104
type textarea "3 Pieces meat slice, lettuce, pickles, tomatoes and sauce"
click at [388, 766] on button "Update" at bounding box center [301, 762] width 188 height 25
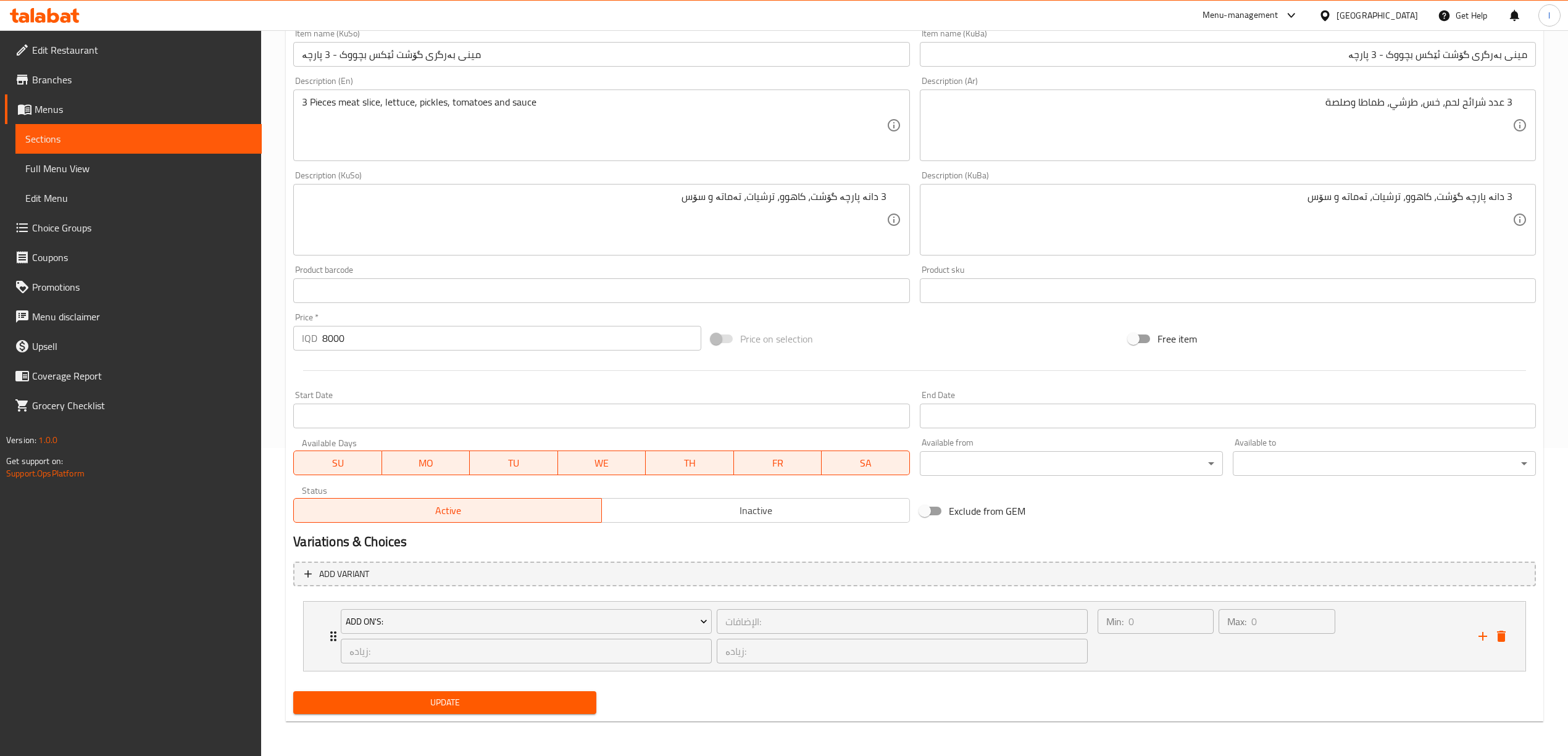
scroll to position [0, 0]
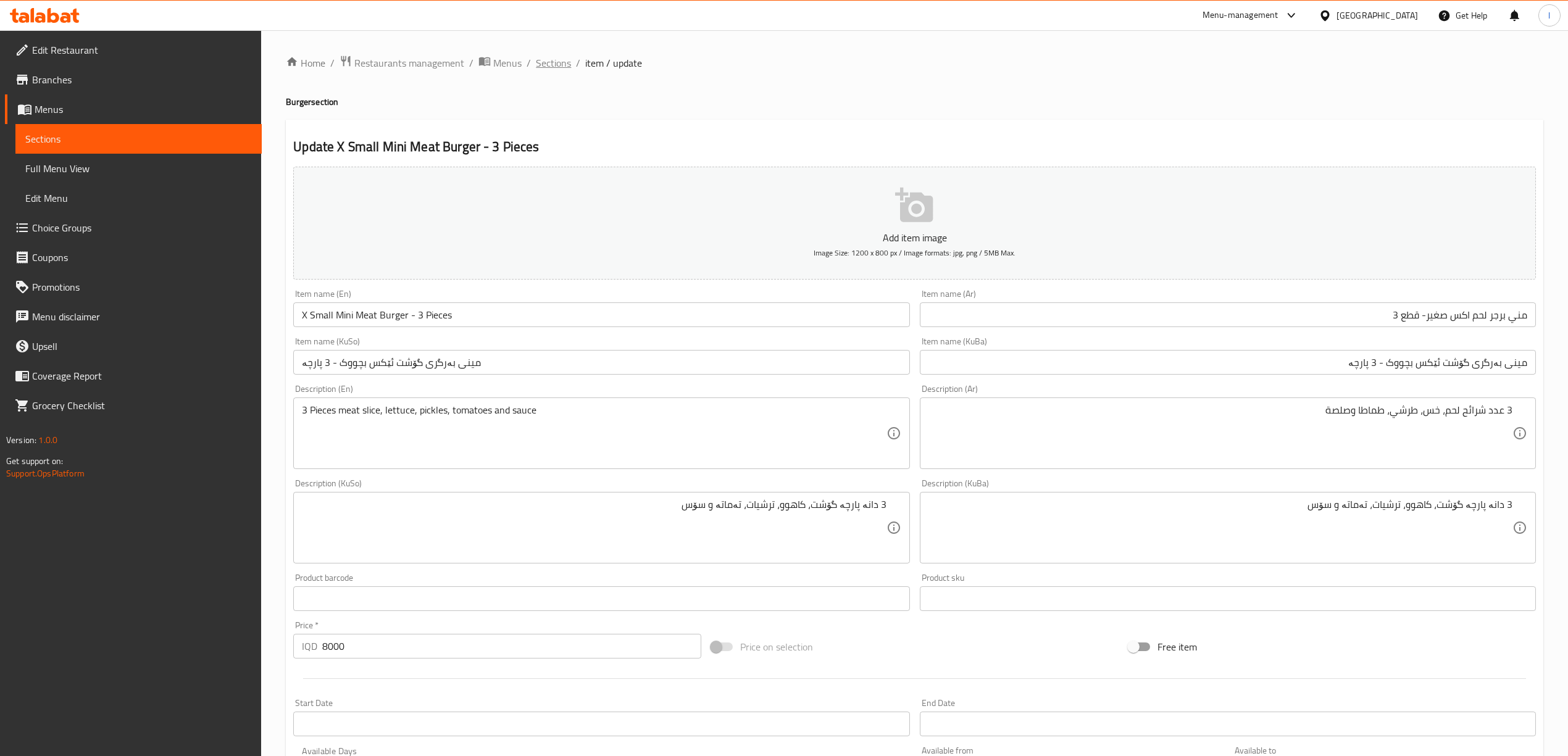
click at [563, 60] on span "Sections" at bounding box center [553, 63] width 36 height 15
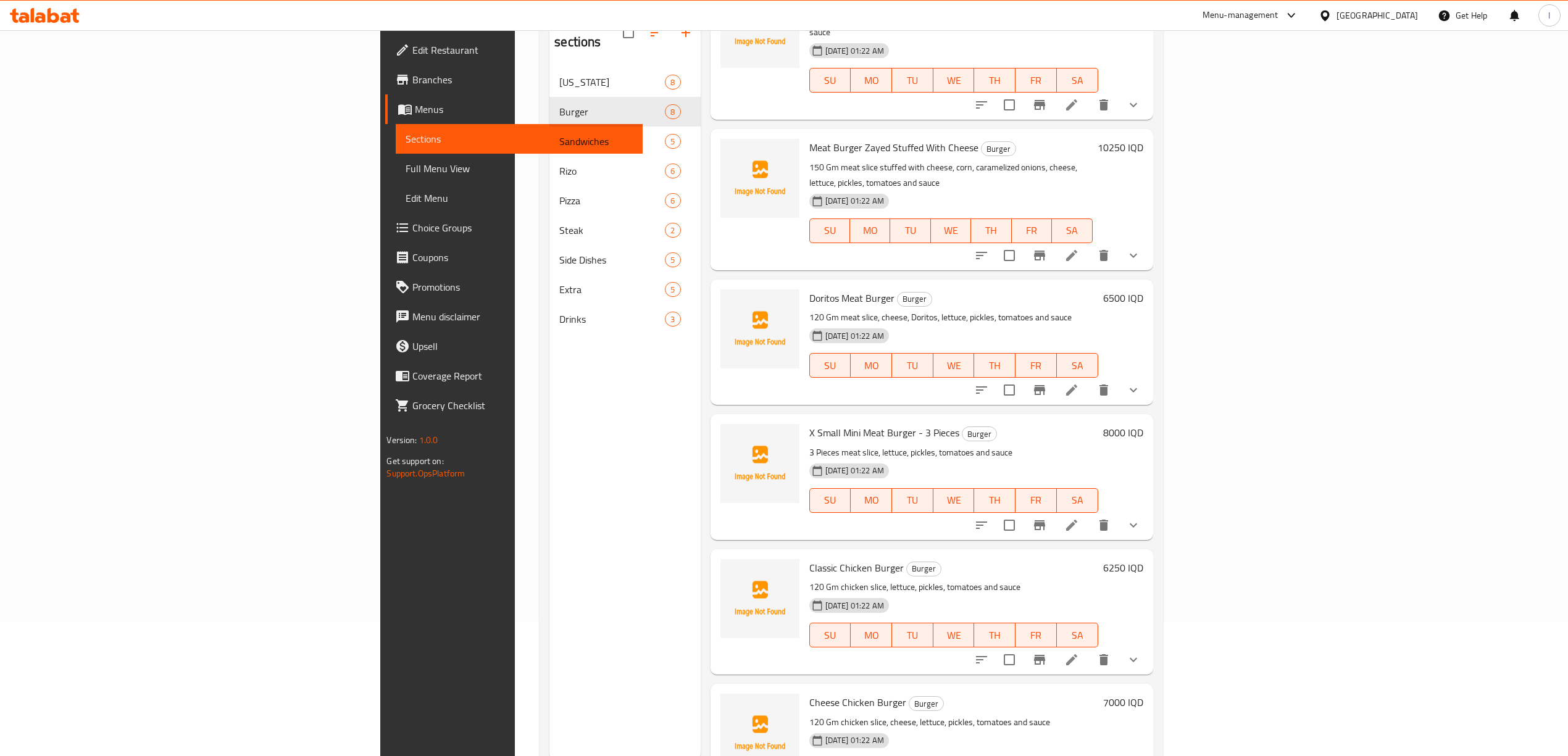
scroll to position [173, 0]
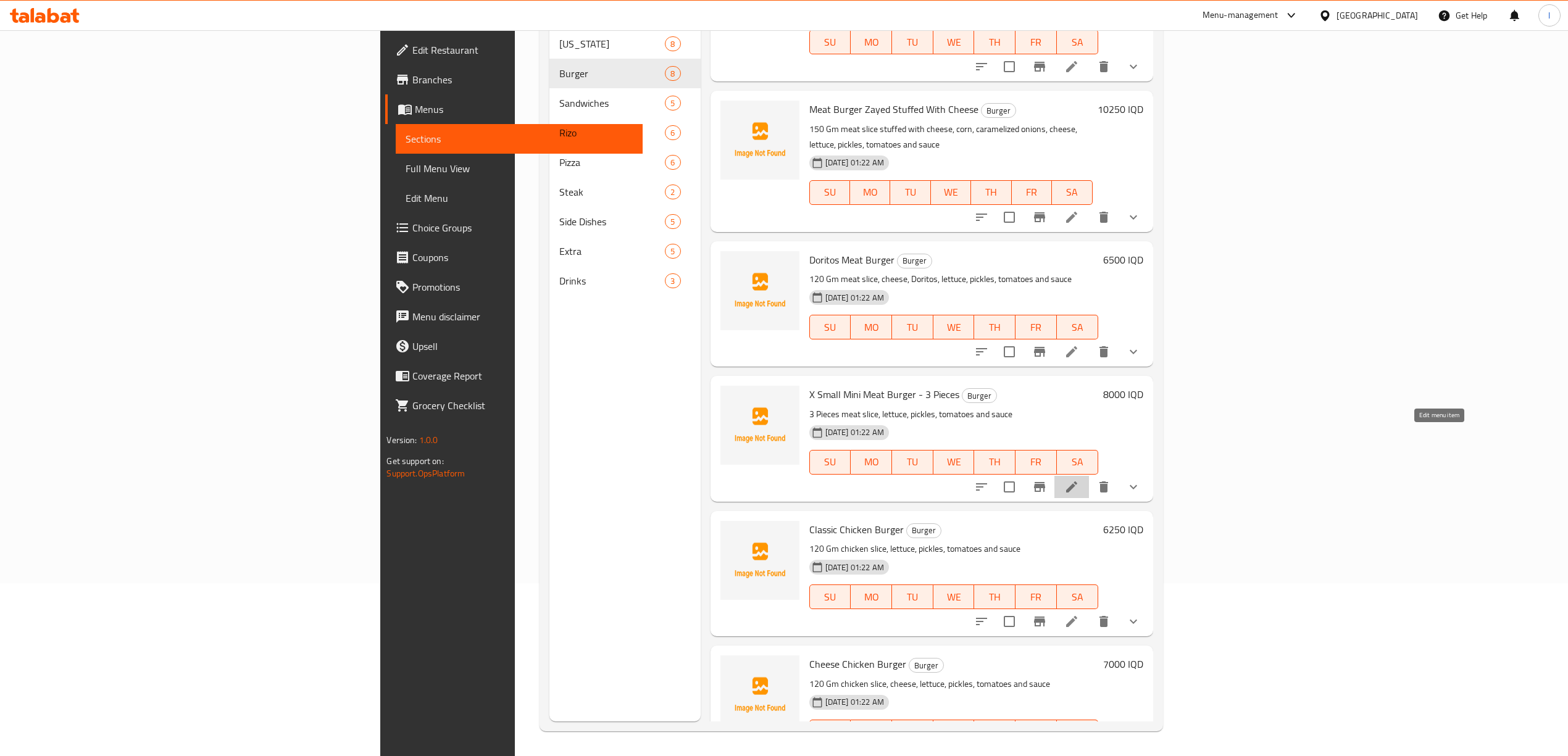
click at [1054, 481] on icon at bounding box center [1071, 486] width 11 height 11
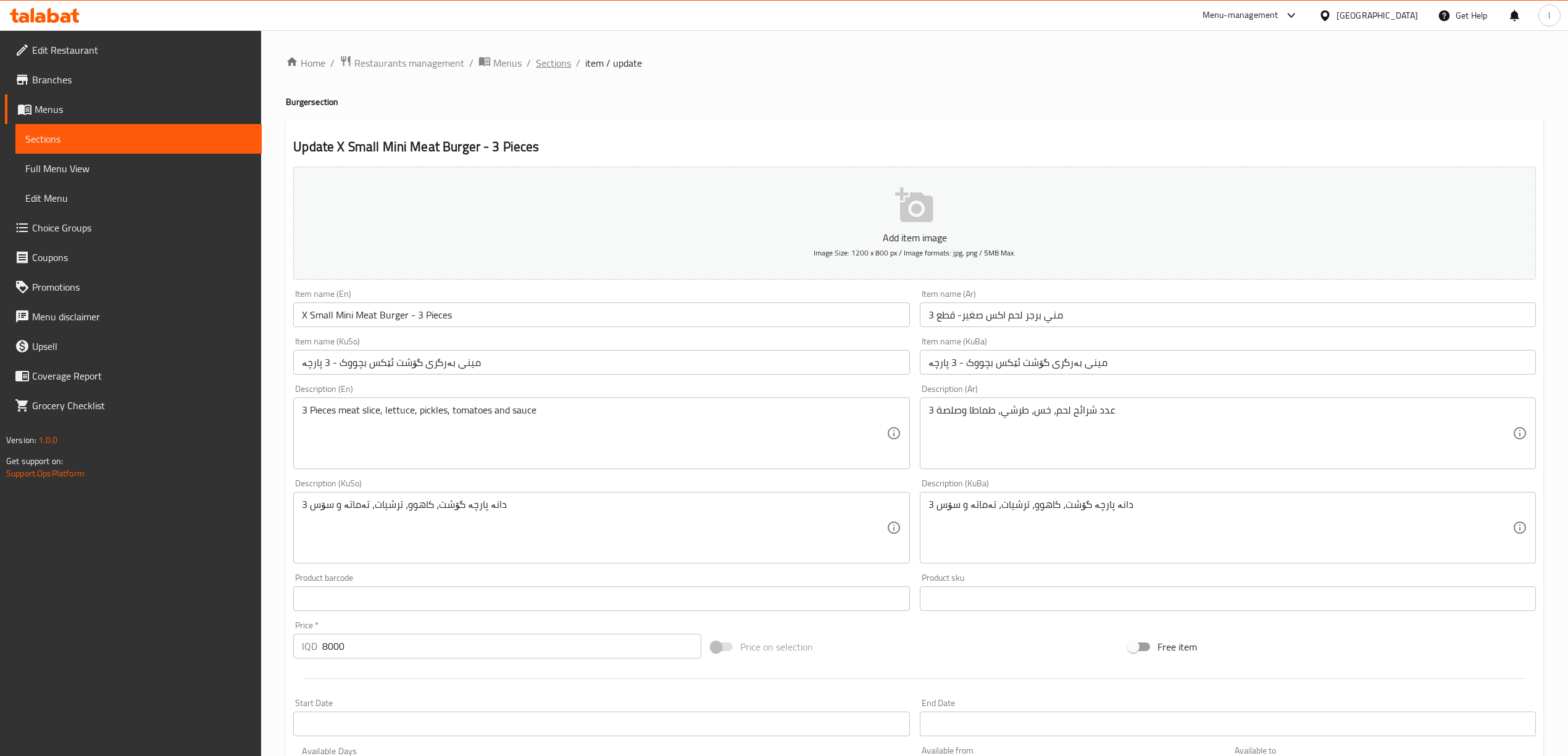
click at [547, 64] on span "Sections" at bounding box center [553, 63] width 36 height 15
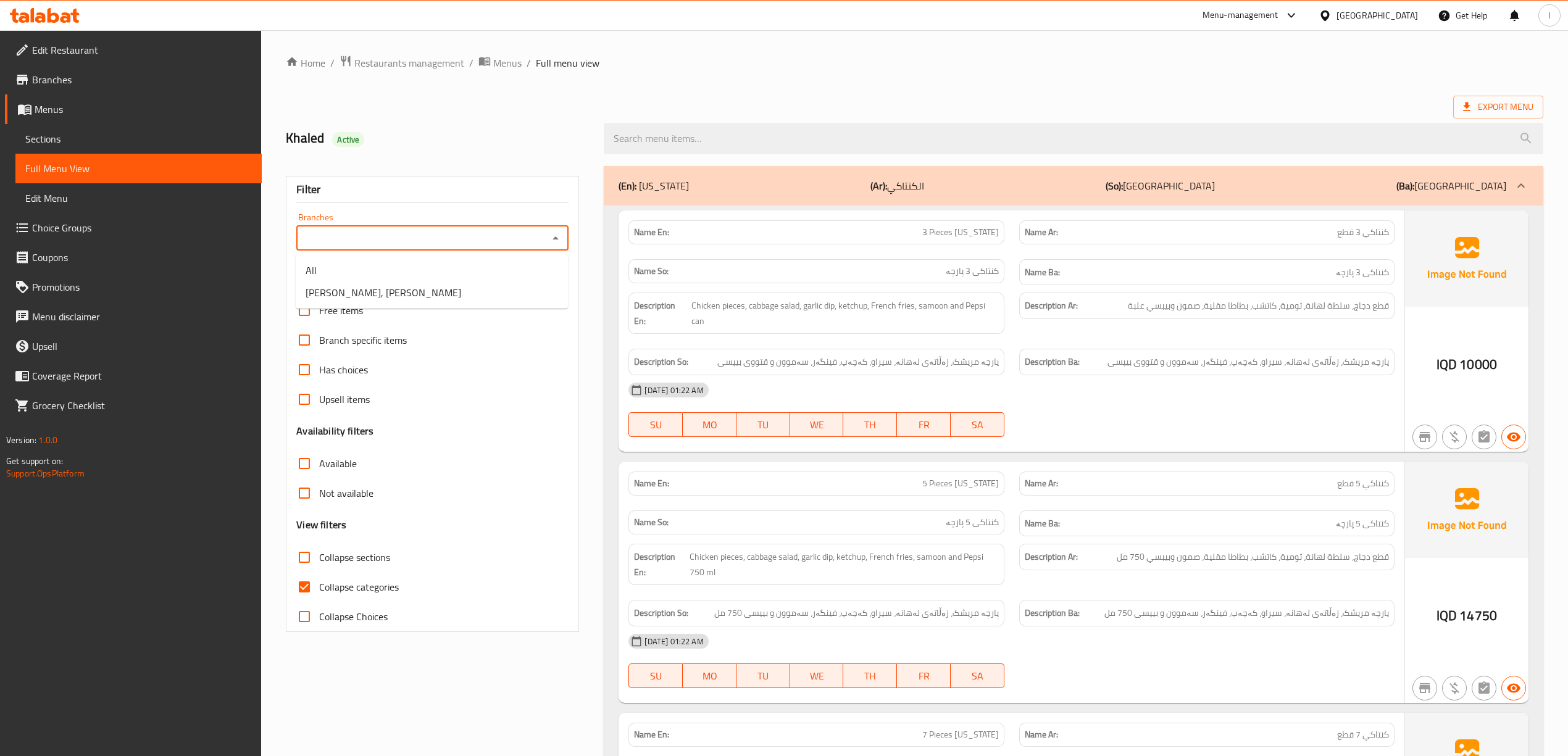
click at [418, 244] on input "Branches" at bounding box center [422, 238] width 244 height 17
click at [390, 287] on span "Zayed, Hay Al-Khadra" at bounding box center [383, 292] width 156 height 15
type input "Zayed, Hay Al-Khadra"
click at [365, 590] on span "Collapse categories" at bounding box center [358, 587] width 79 height 15
click at [319, 590] on input "Collapse categories" at bounding box center [304, 587] width 30 height 30
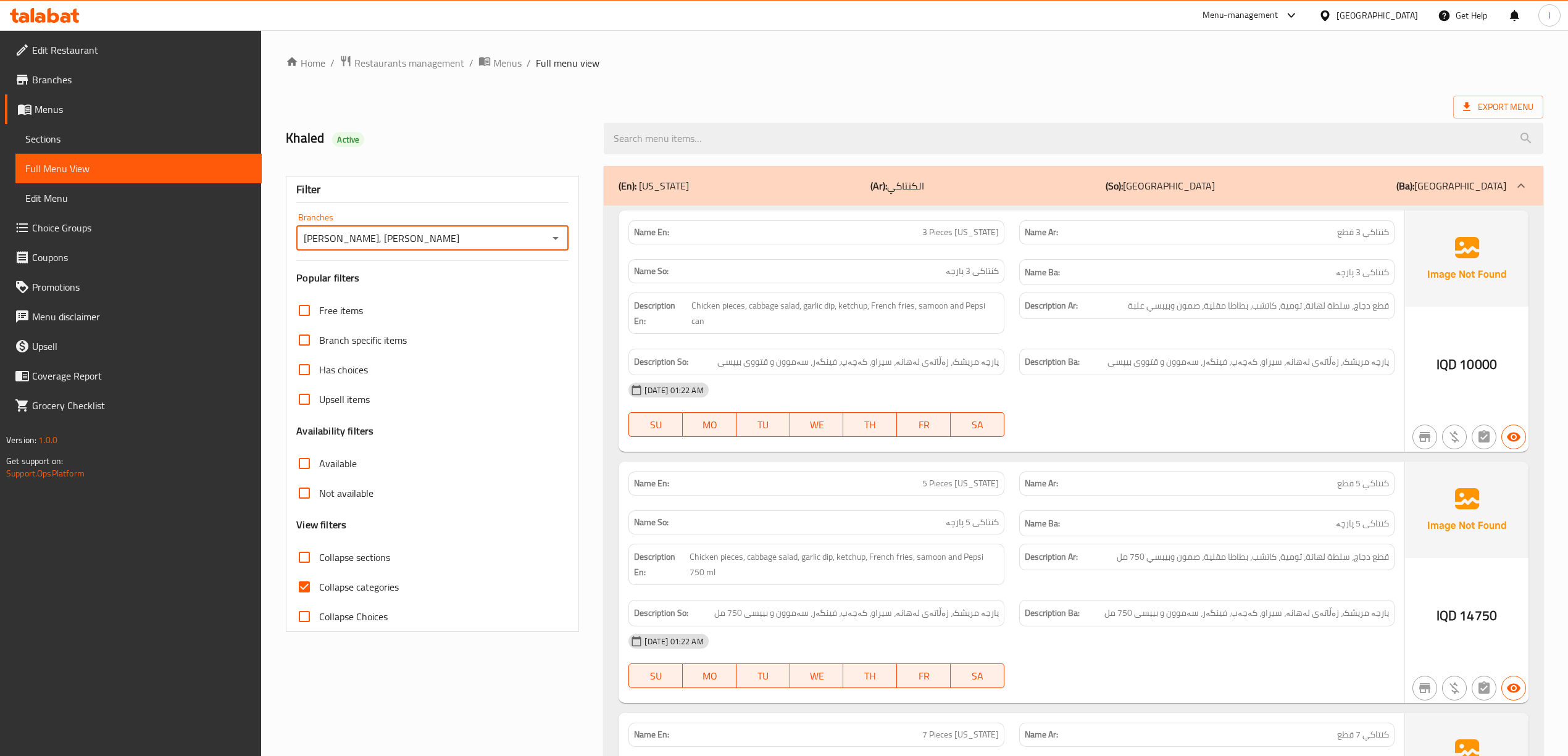
checkbox input "false"
click at [361, 563] on span "Collapse sections" at bounding box center [354, 557] width 71 height 15
click at [319, 563] on input "Collapse sections" at bounding box center [304, 557] width 30 height 30
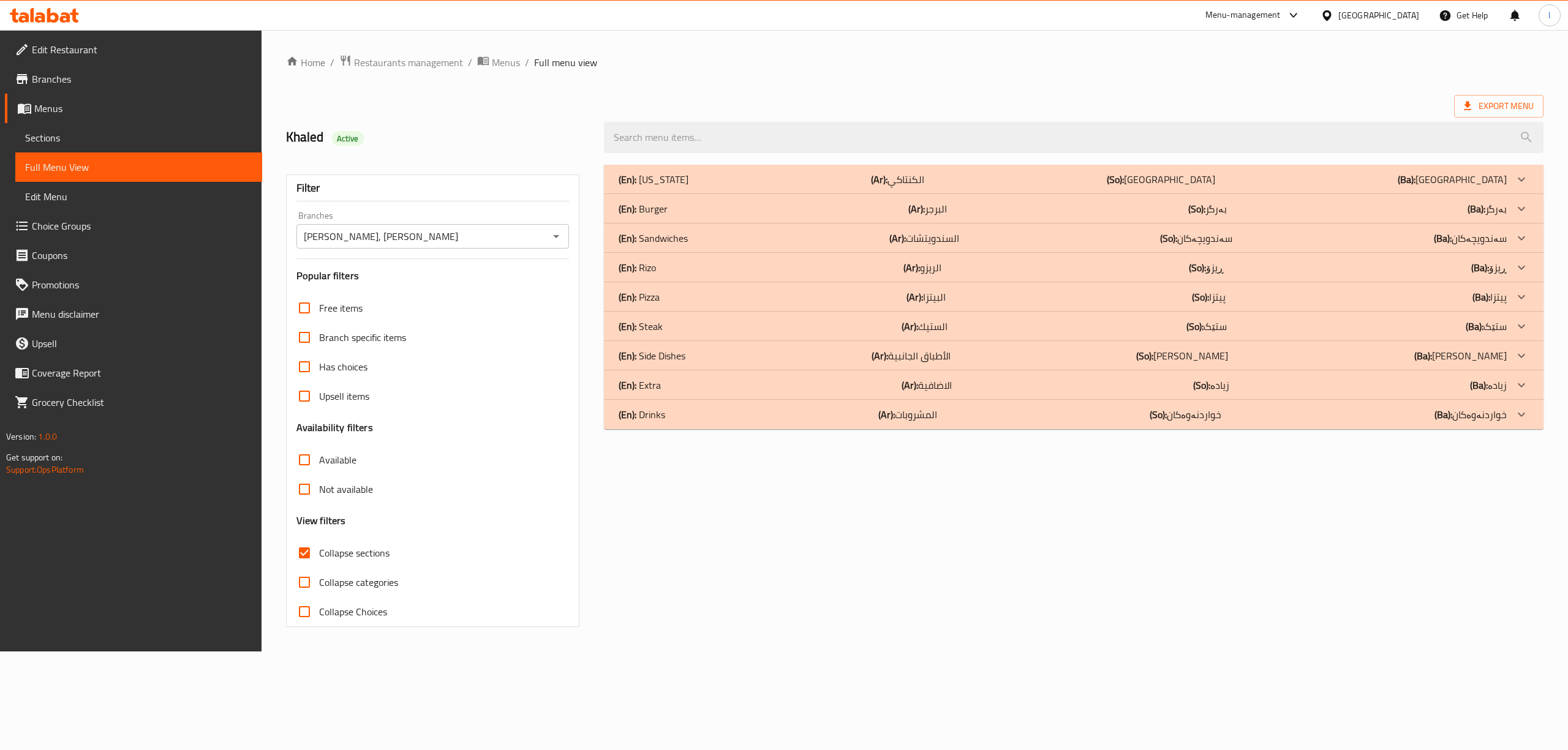
click at [356, 551] on span "Collapse sections" at bounding box center [354, 553] width 70 height 14
click at [319, 551] on input "Collapse sections" at bounding box center [304, 553] width 30 height 30
checkbox input "false"
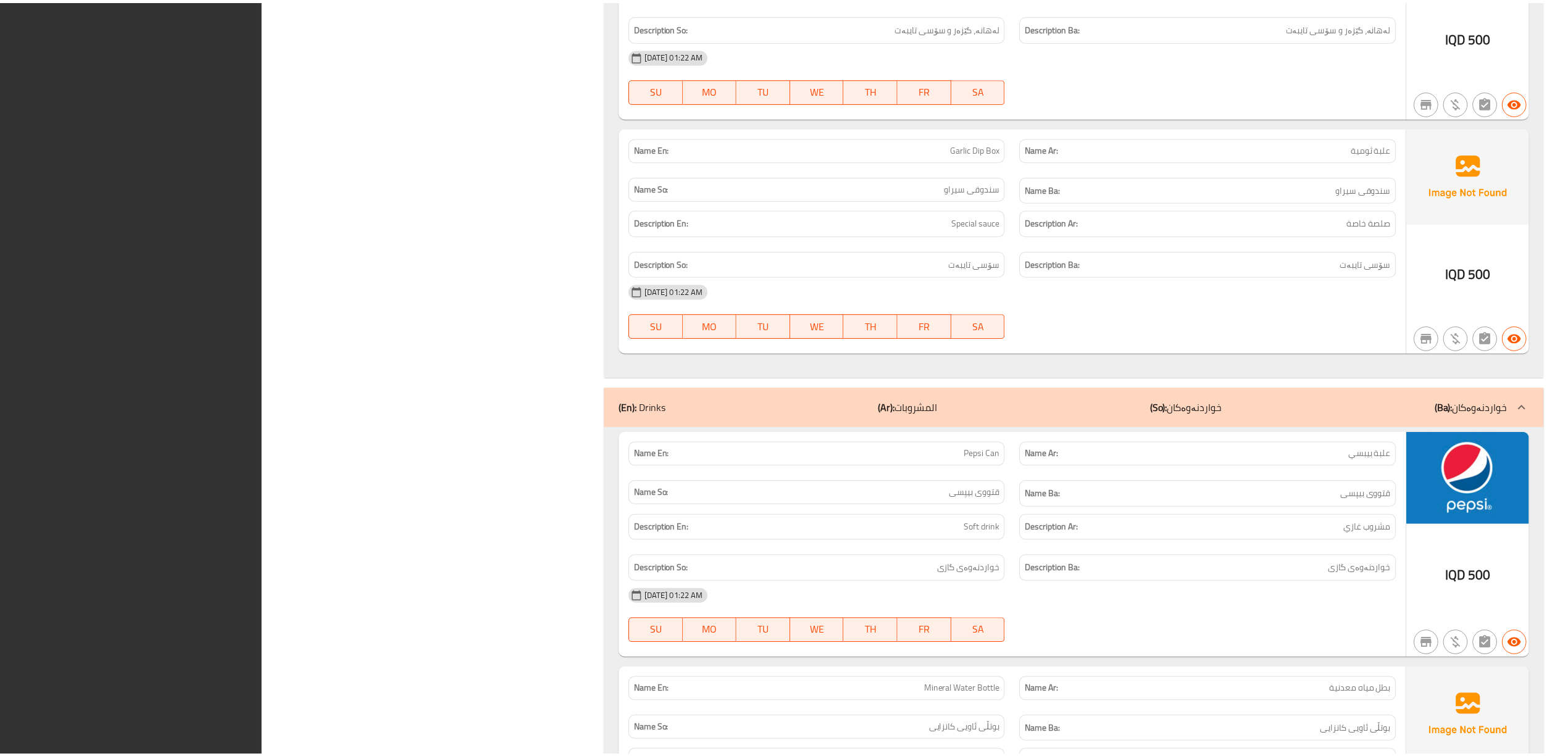
scroll to position [15042, 0]
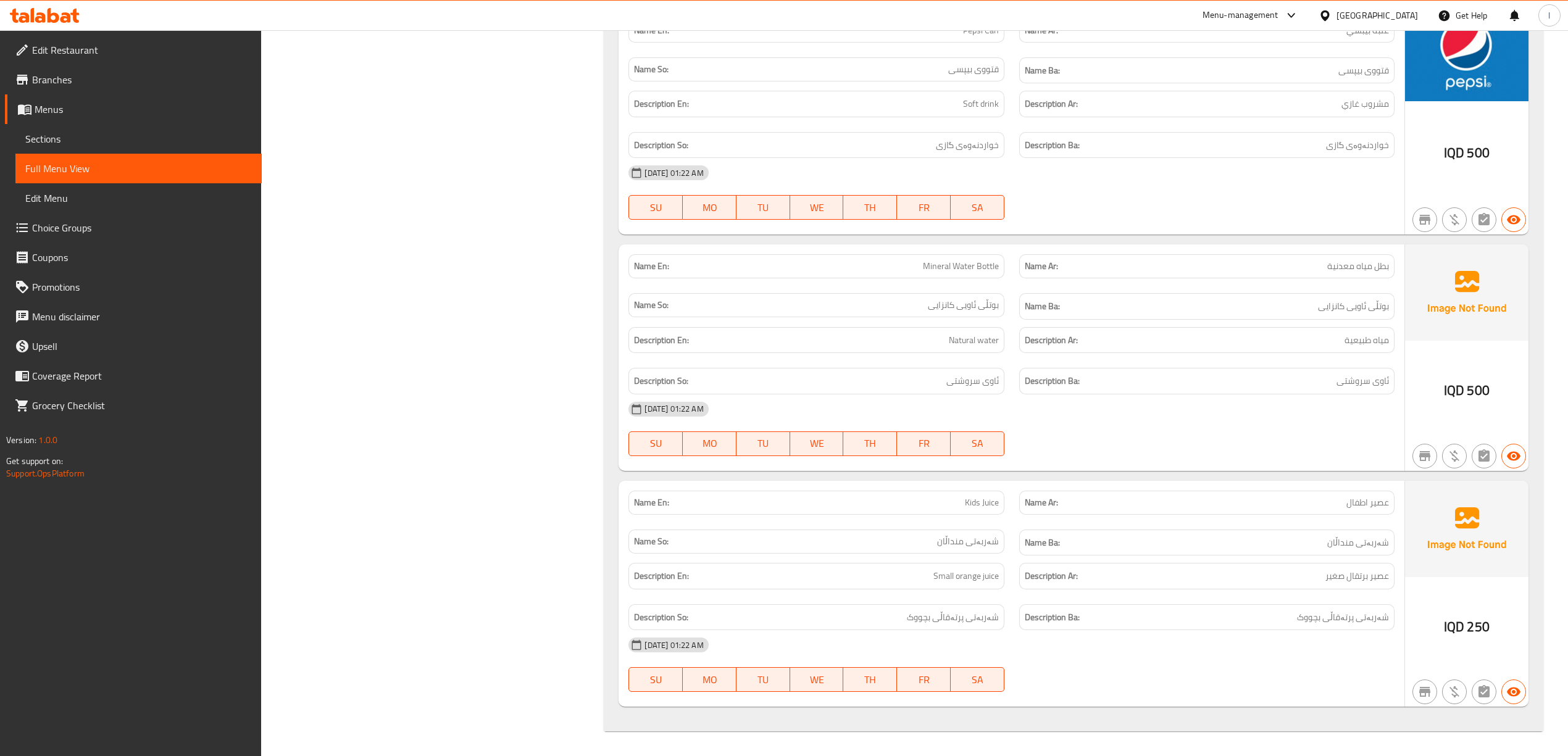
click at [77, 26] on div at bounding box center [45, 15] width 89 height 25
click at [66, 18] on icon at bounding box center [45, 15] width 70 height 15
